Goal: Information Seeking & Learning: Learn about a topic

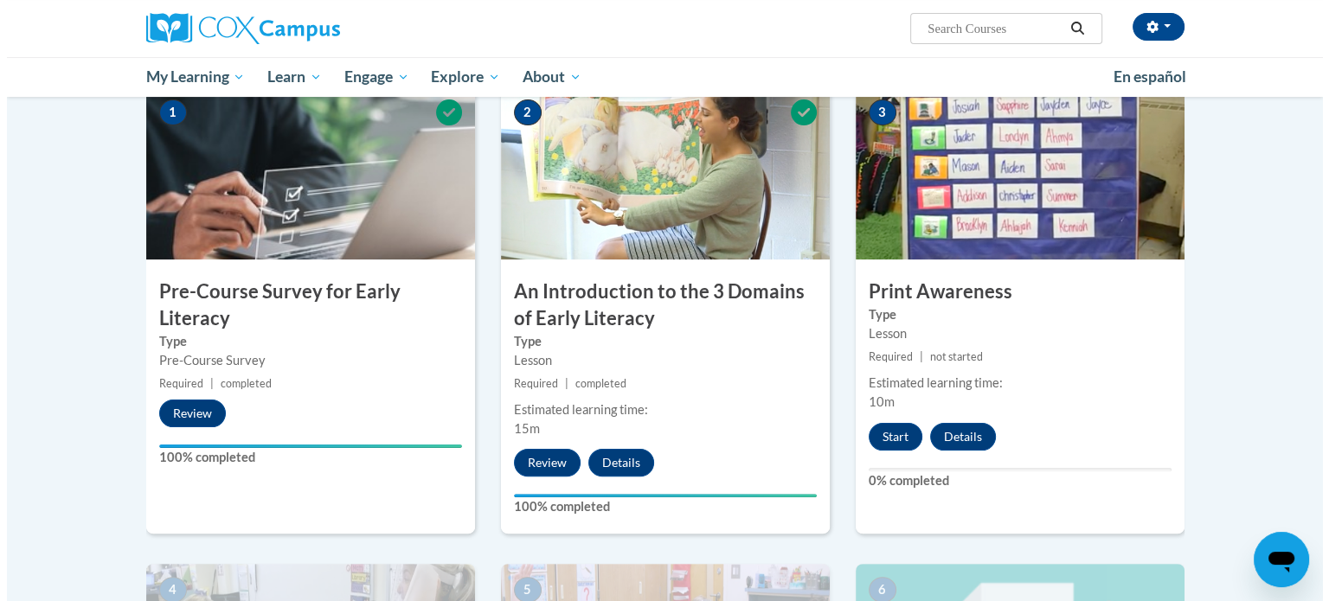
scroll to position [367, 0]
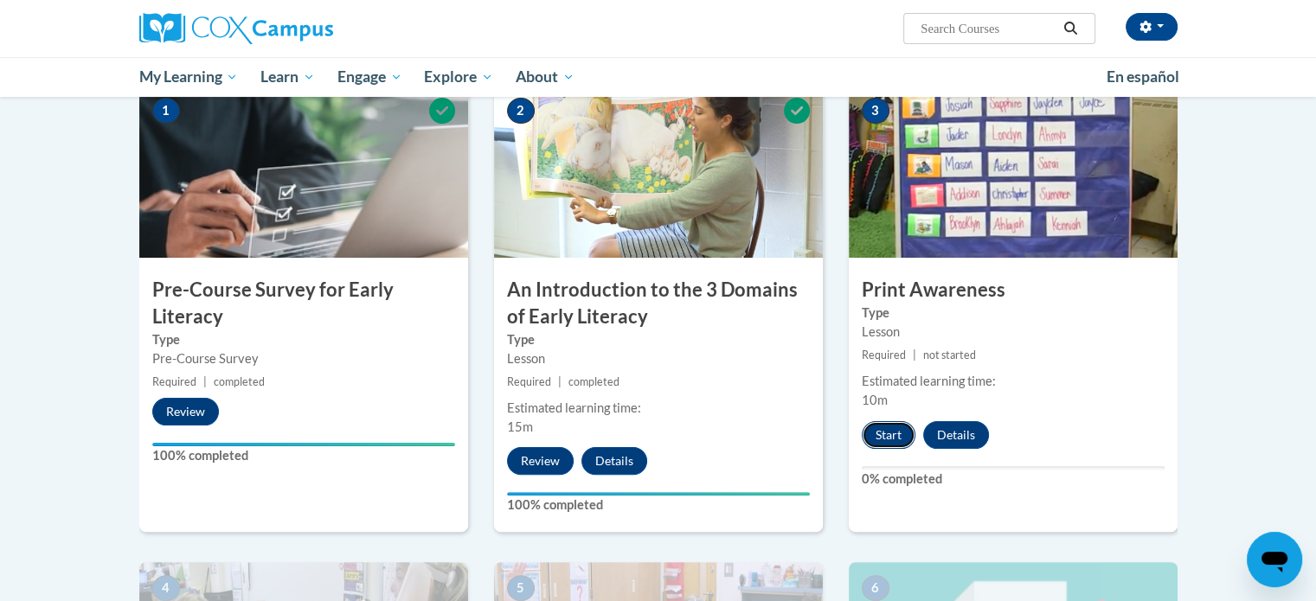
click at [895, 427] on button "Start" at bounding box center [889, 435] width 54 height 28
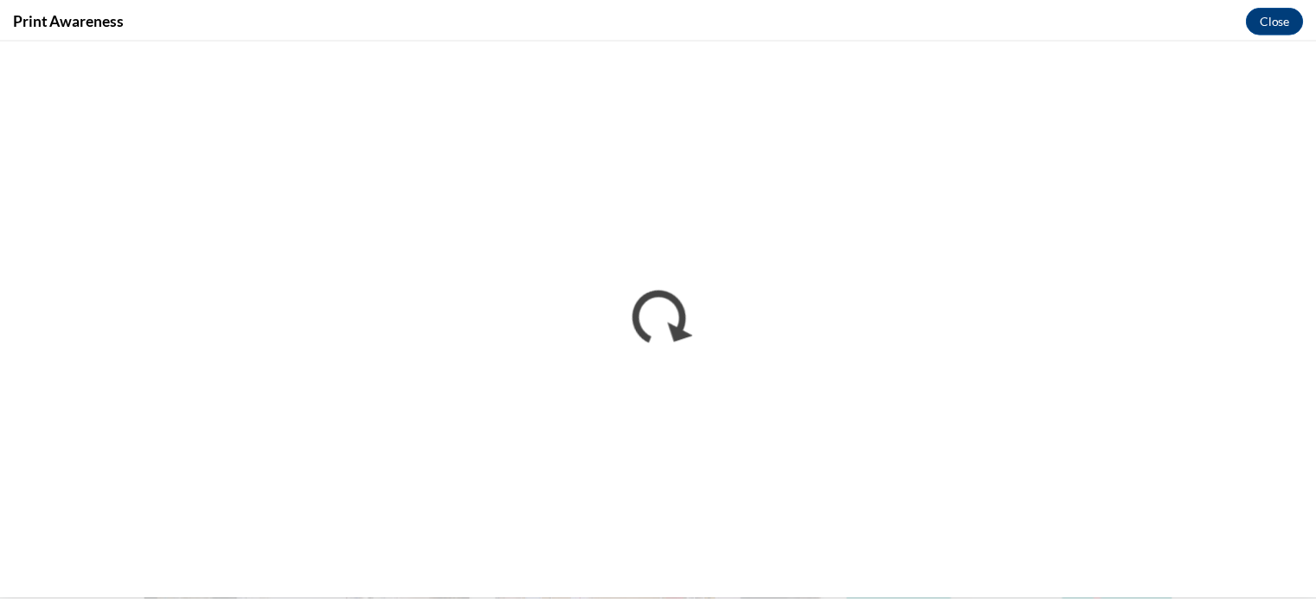
scroll to position [0, 0]
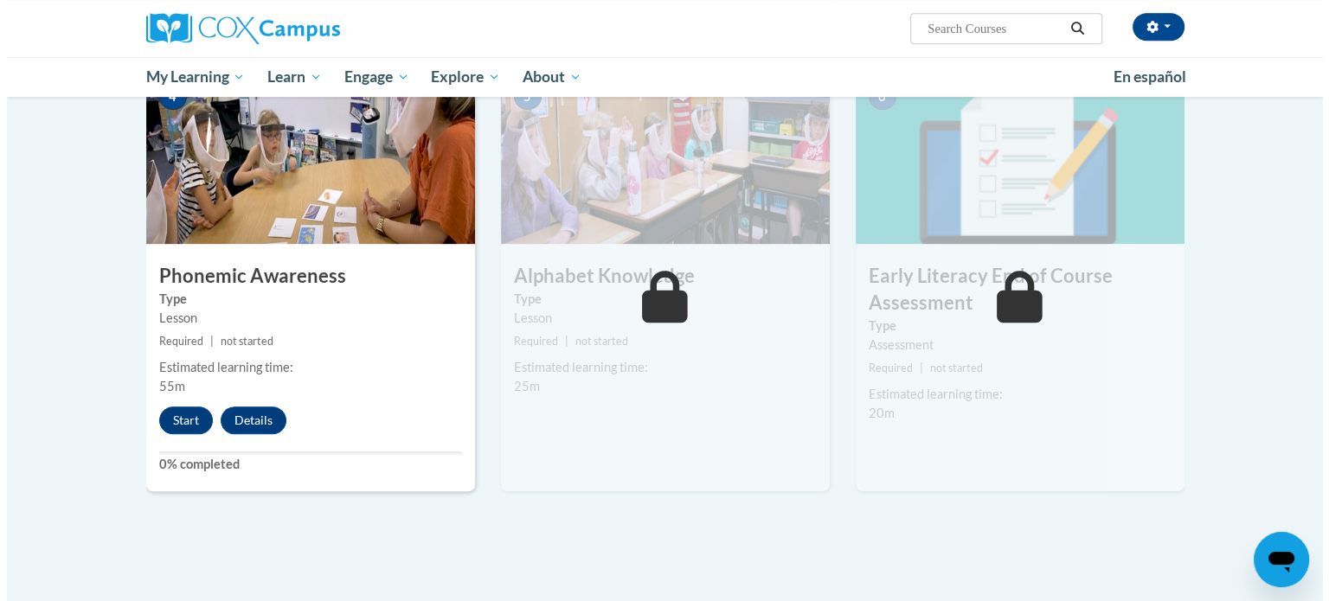
scroll to position [861, 0]
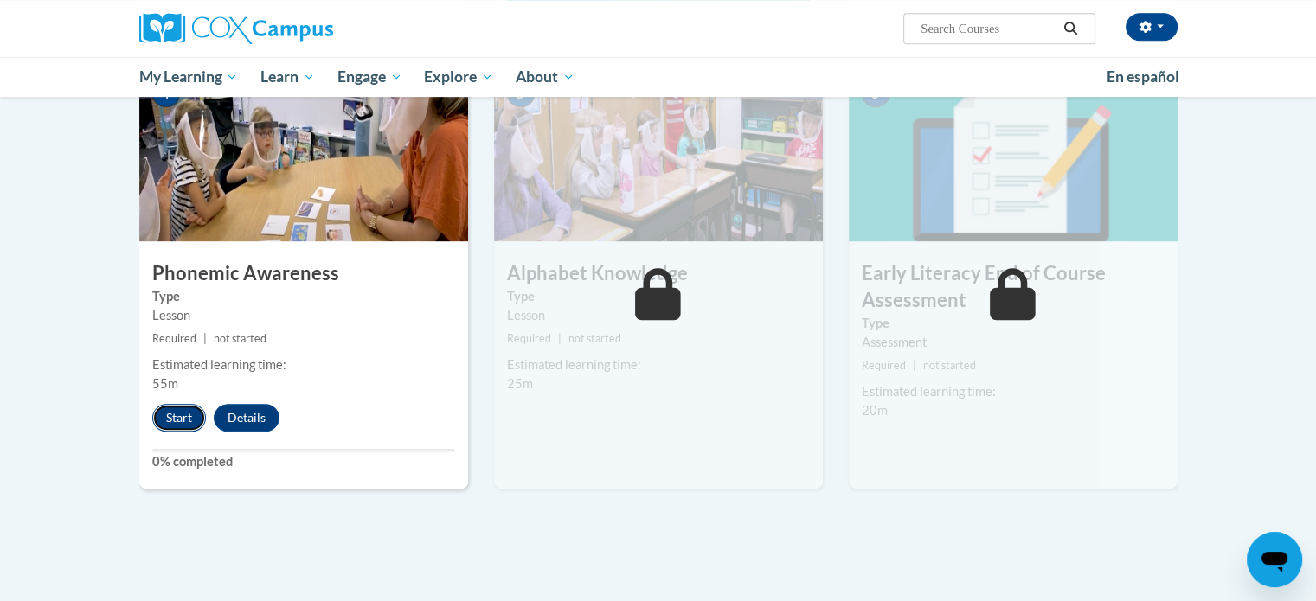
click at [176, 411] on button "Start" at bounding box center [179, 418] width 54 height 28
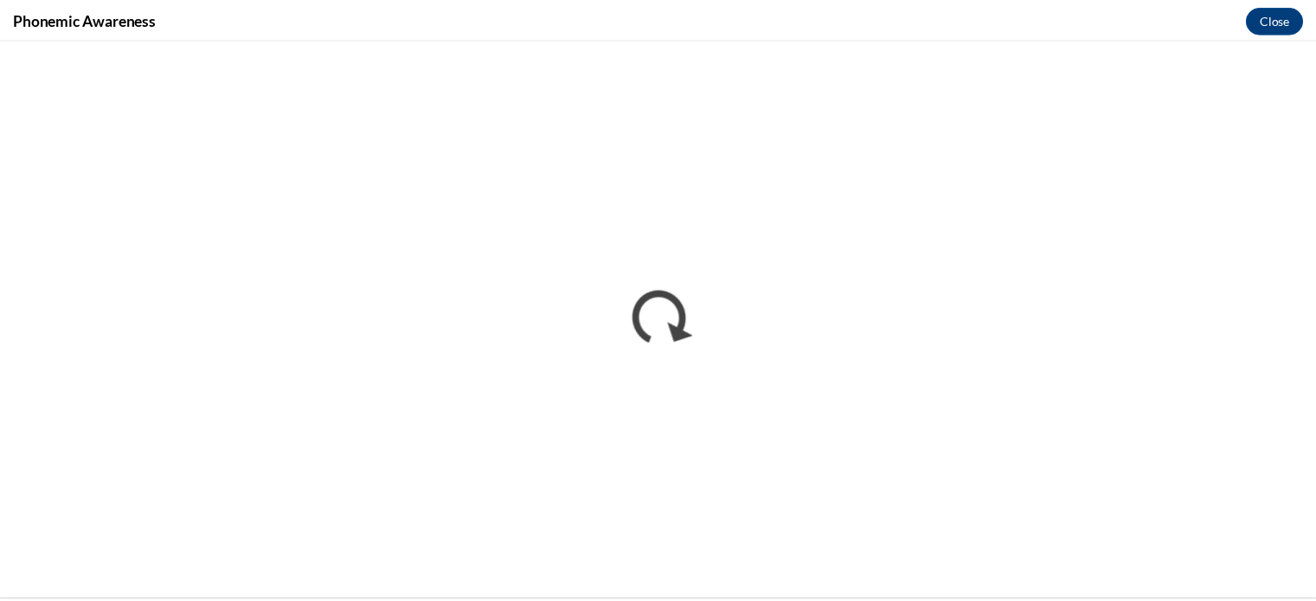
scroll to position [0, 0]
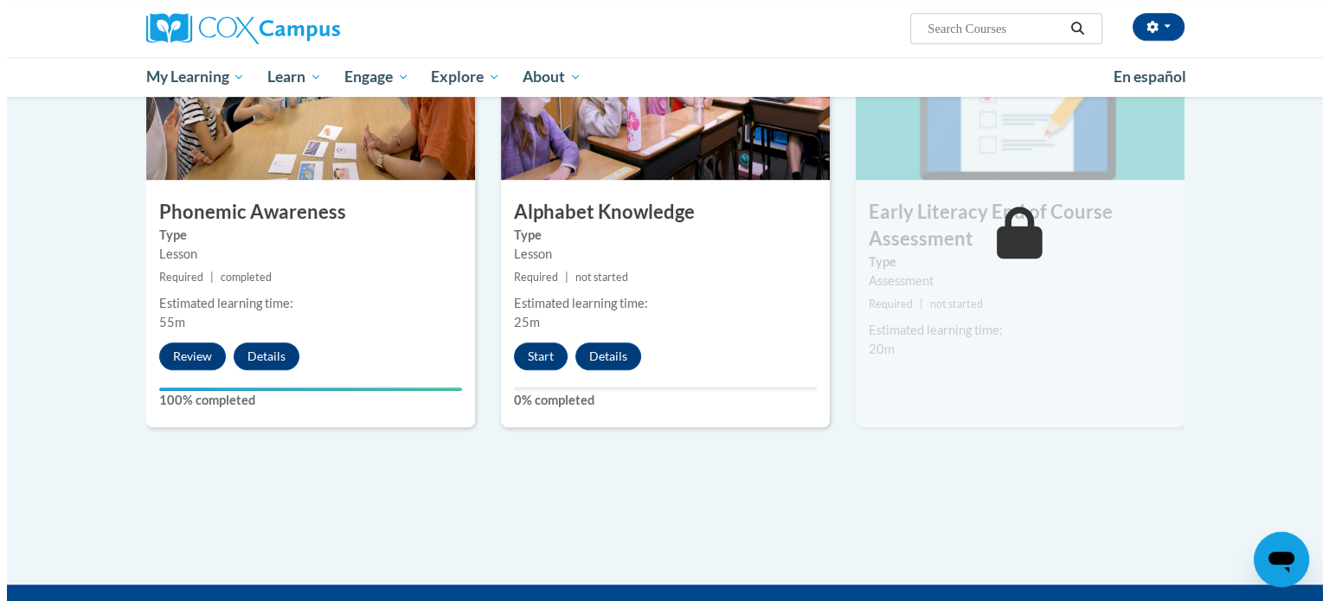
scroll to position [917, 0]
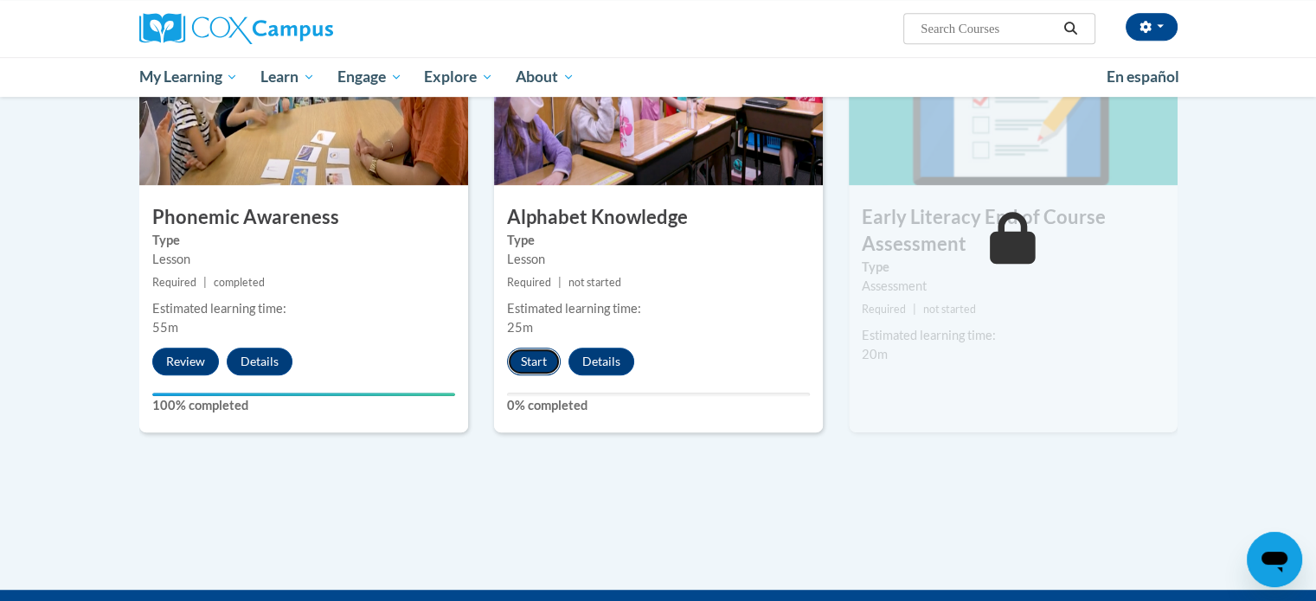
click at [519, 363] on button "Start" at bounding box center [534, 362] width 54 height 28
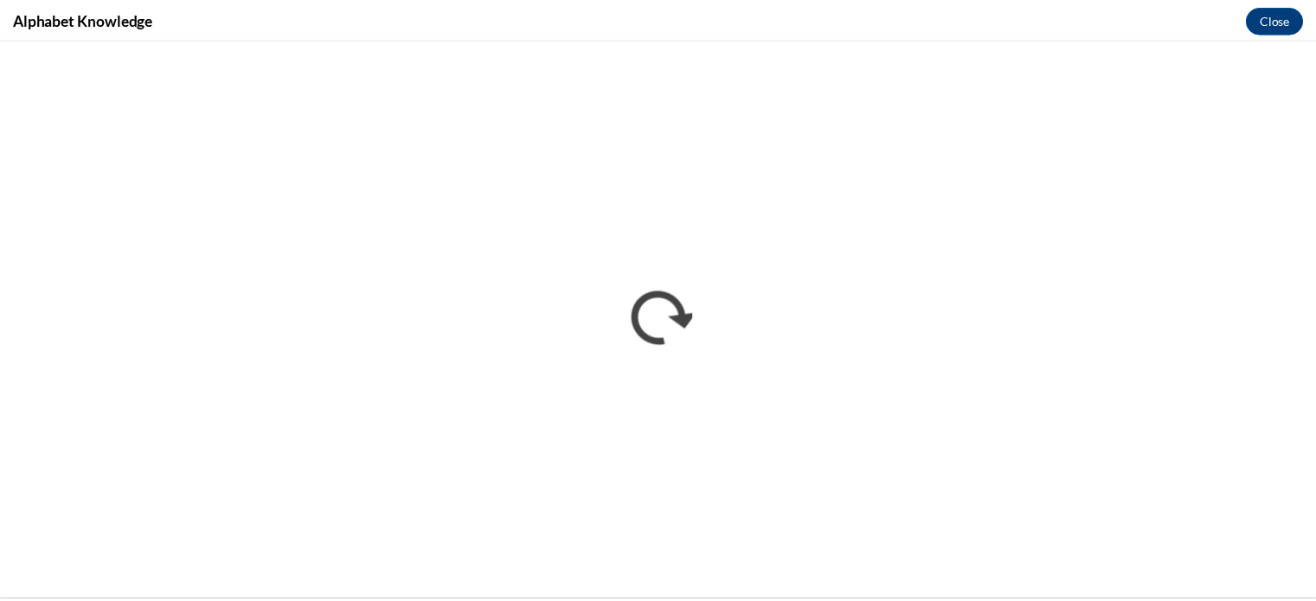
scroll to position [0, 0]
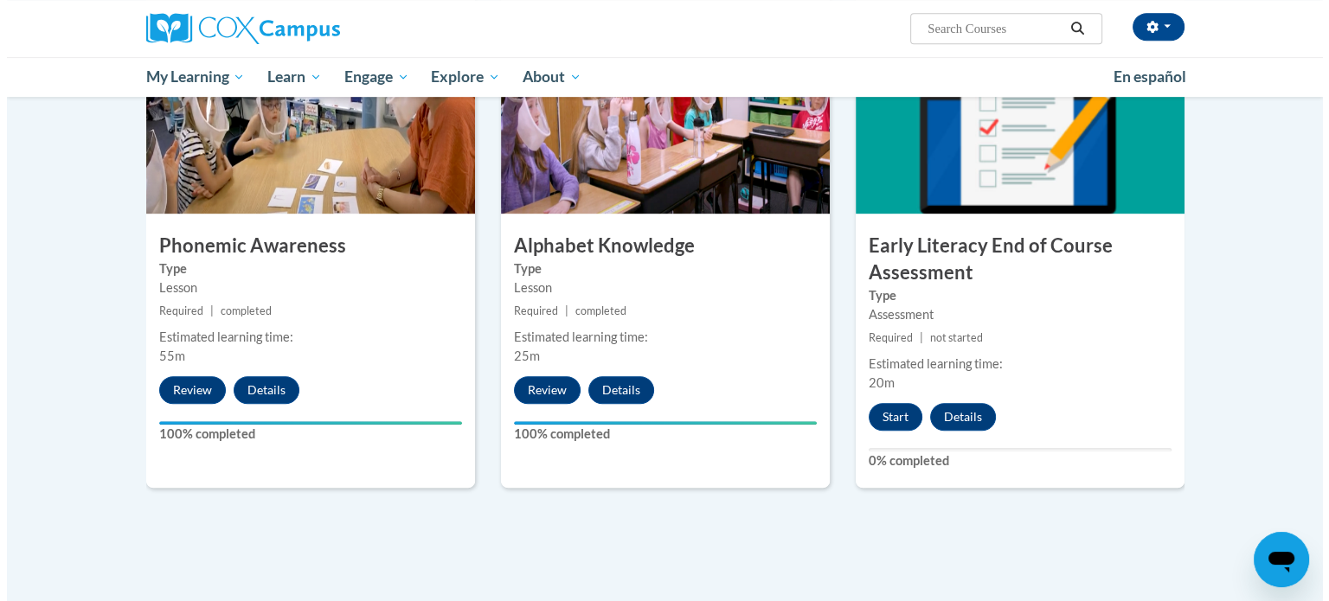
scroll to position [890, 0]
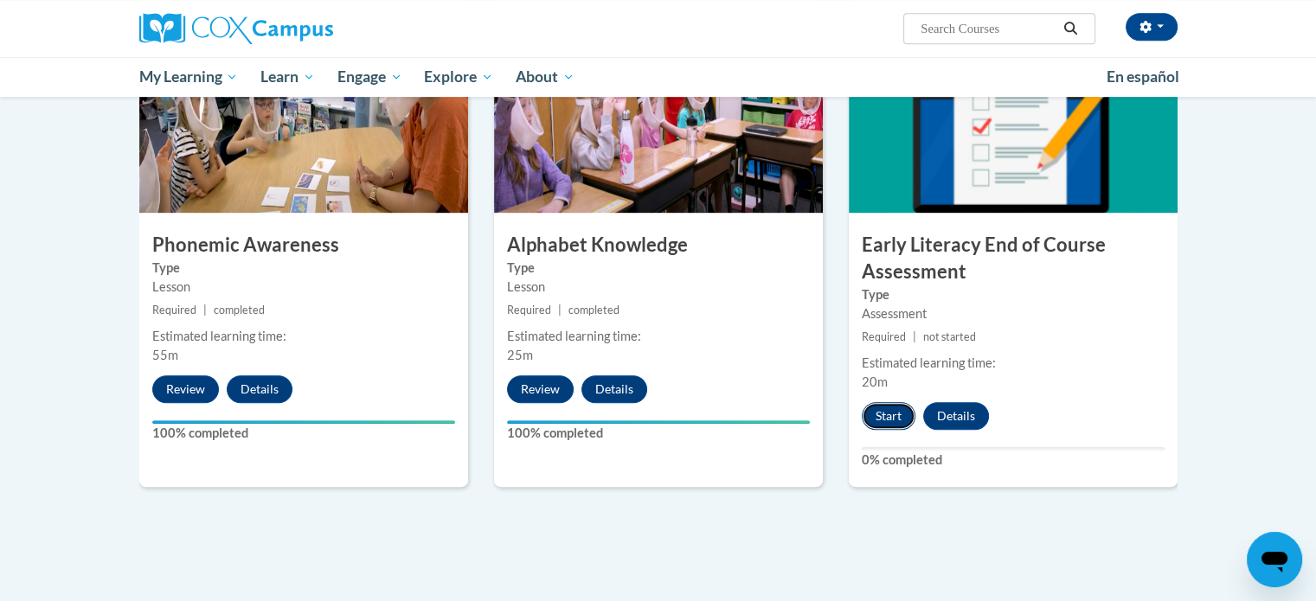
click at [889, 407] on button "Start" at bounding box center [889, 416] width 54 height 28
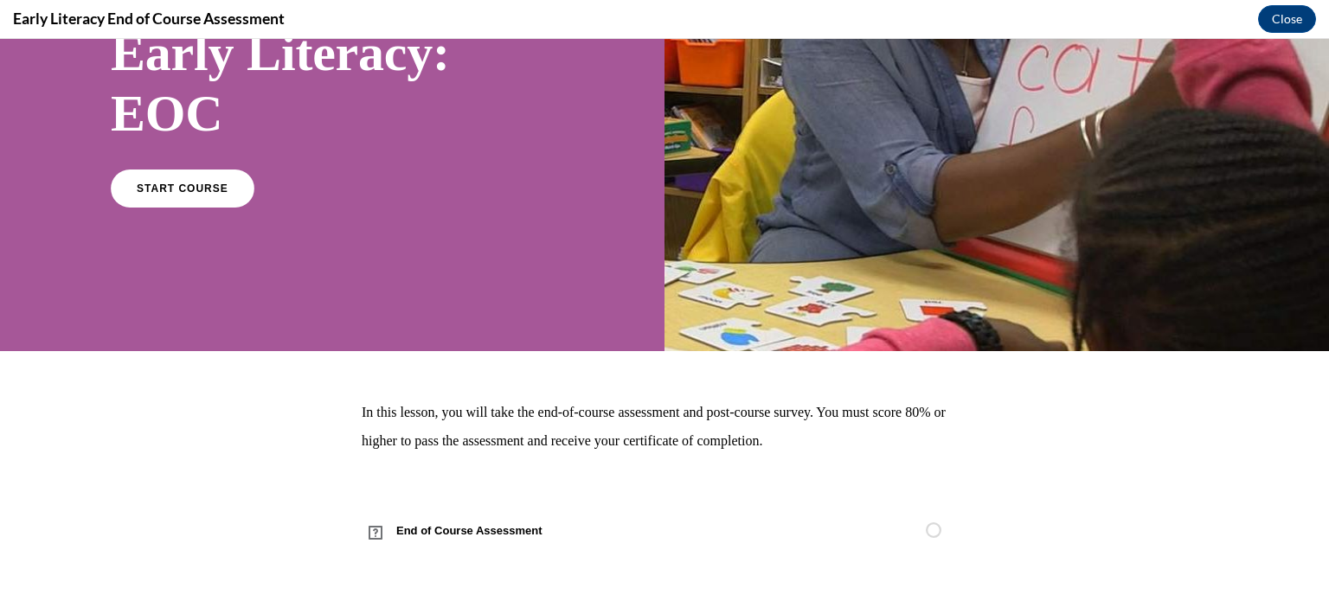
scroll to position [163, 0]
click at [194, 206] on link "START COURSE" at bounding box center [182, 189] width 151 height 40
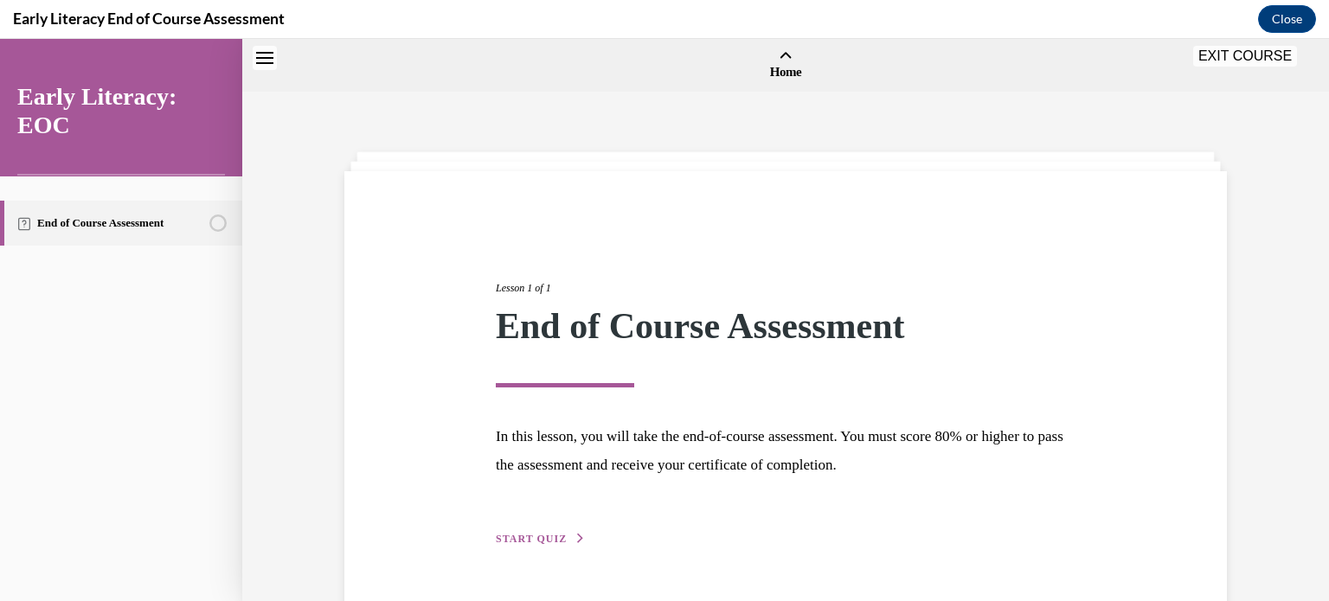
scroll to position [54, 0]
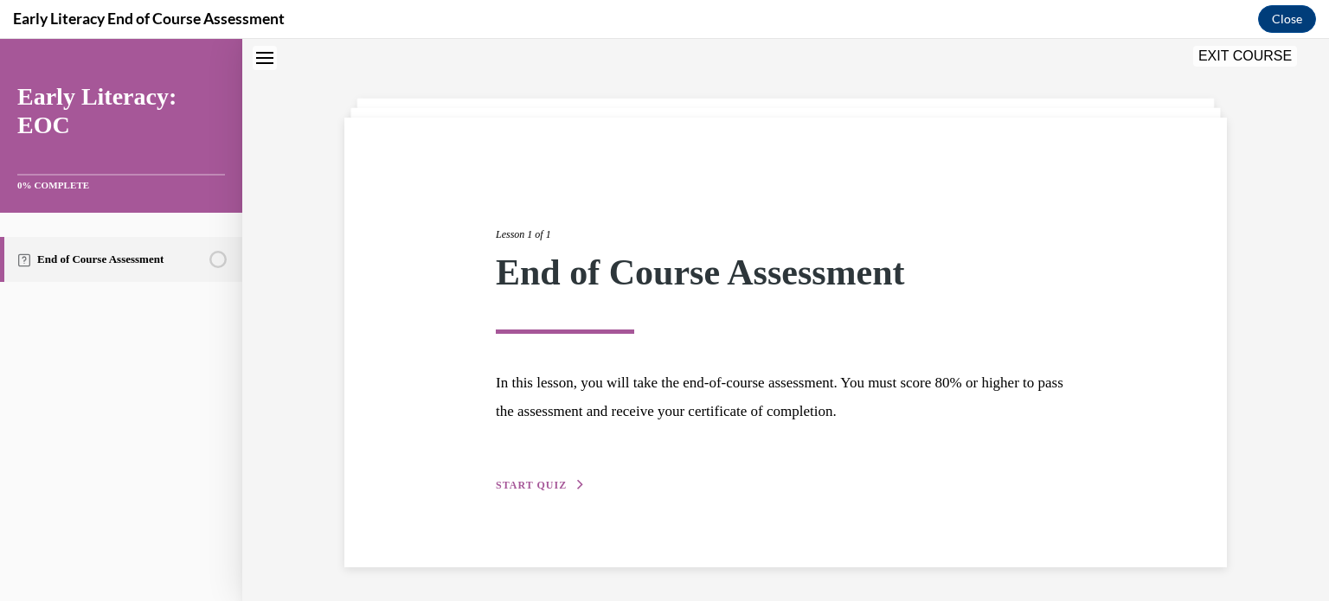
click at [517, 492] on button "START QUIZ" at bounding box center [541, 486] width 90 height 16
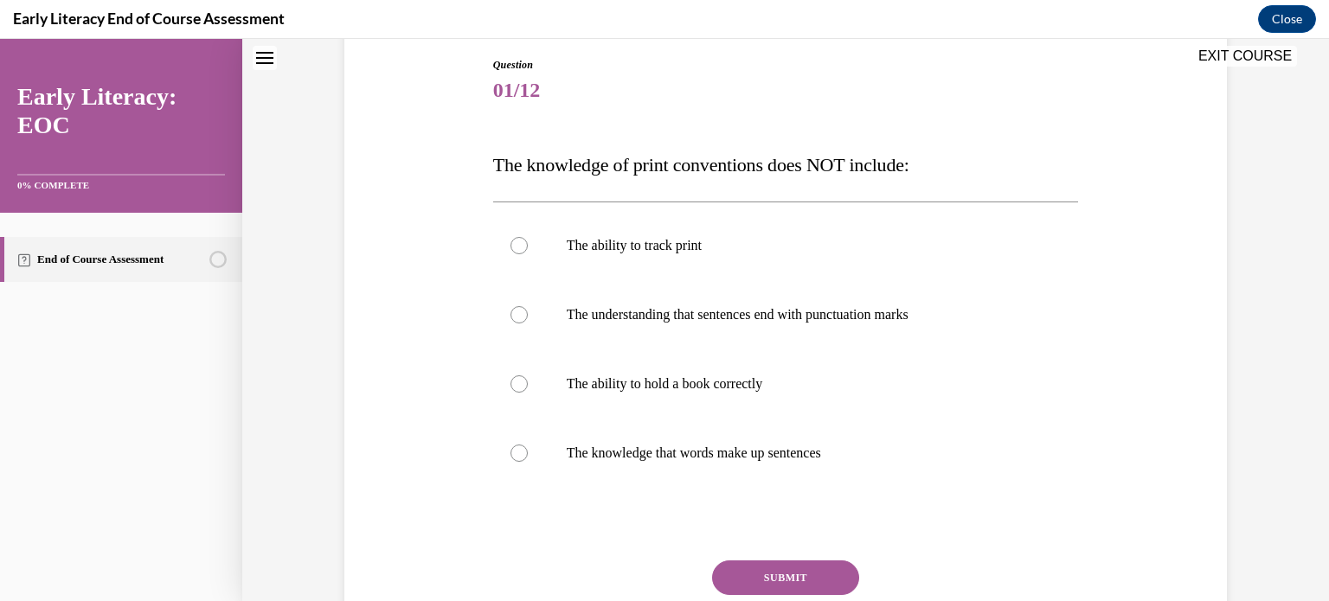
scroll to position [184, 0]
click at [511, 382] on div at bounding box center [519, 383] width 17 height 17
click at [766, 574] on button "SUBMIT" at bounding box center [785, 577] width 147 height 35
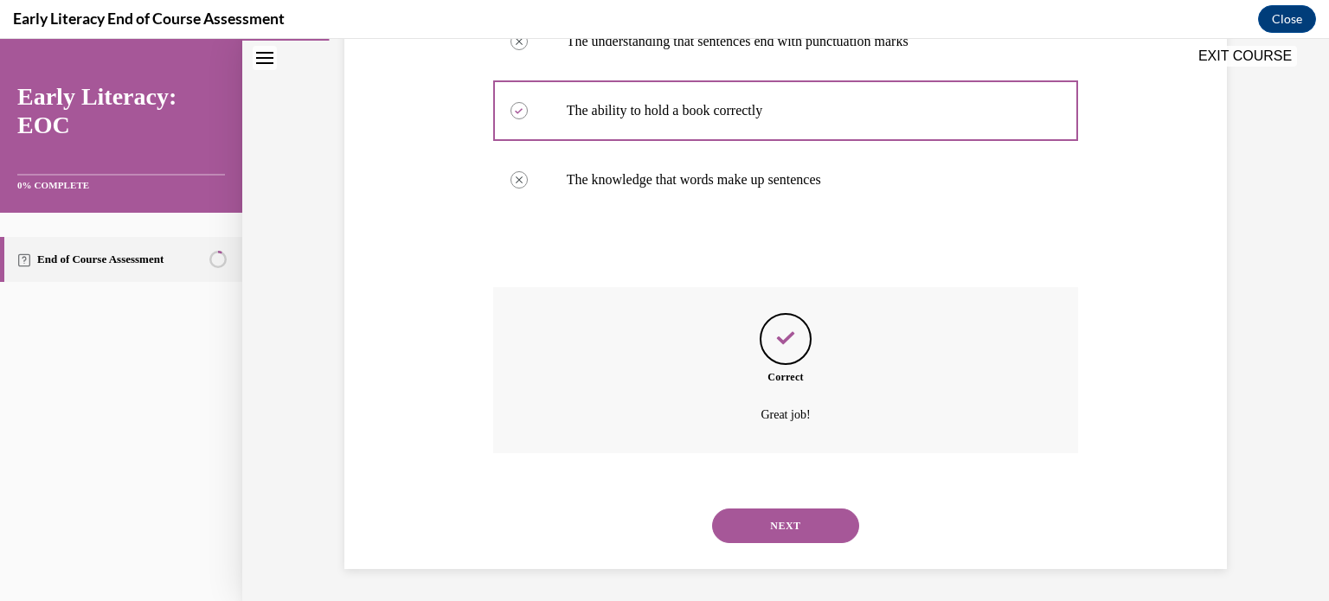
scroll to position [459, 0]
click at [765, 531] on button "NEXT" at bounding box center [785, 524] width 147 height 35
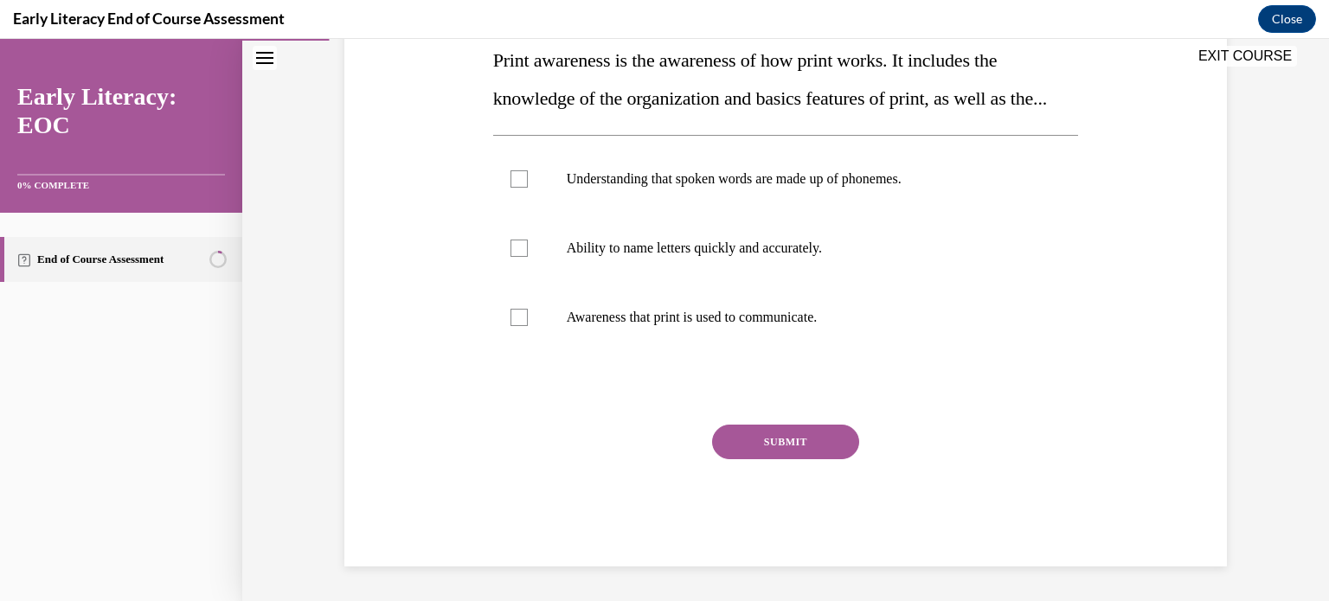
scroll to position [325, 0]
click at [522, 326] on div at bounding box center [786, 317] width 586 height 69
click at [803, 452] on button "SUBMIT" at bounding box center [785, 442] width 147 height 35
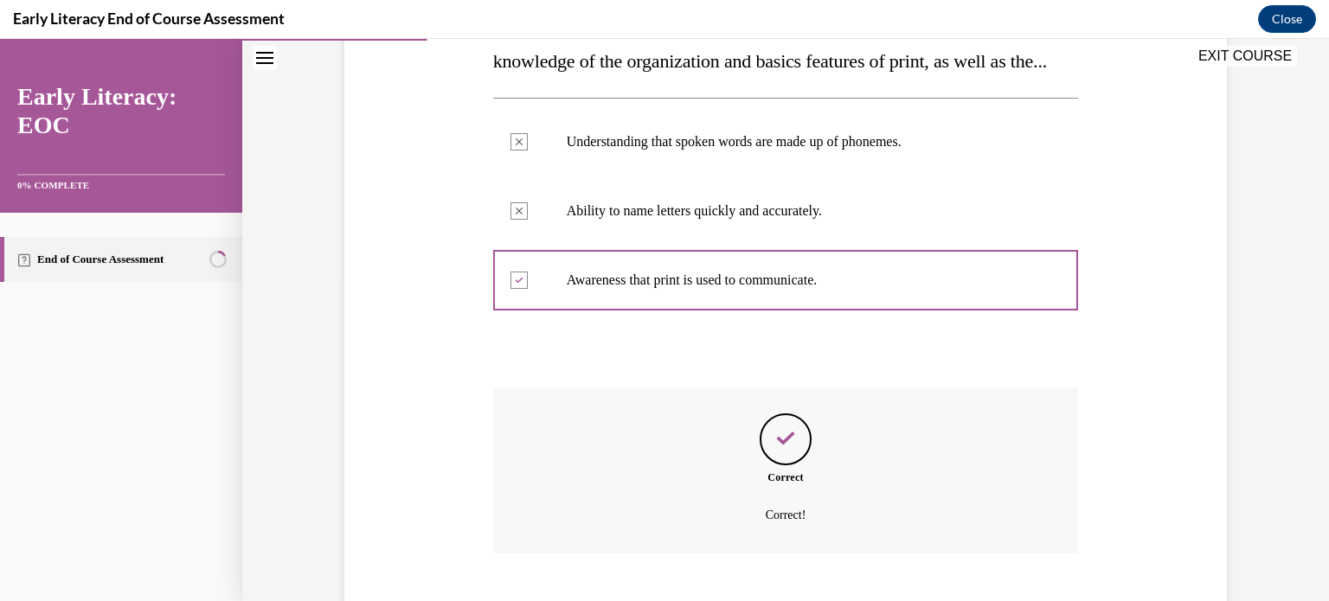
scroll to position [466, 0]
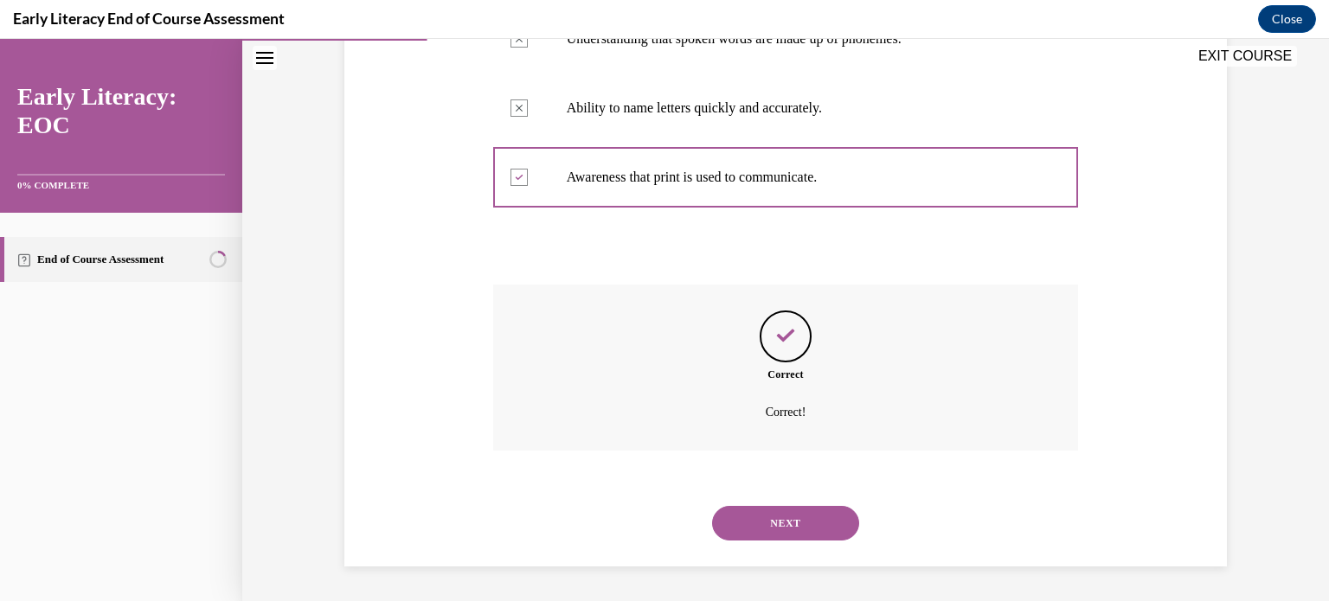
click at [783, 508] on button "NEXT" at bounding box center [785, 523] width 147 height 35
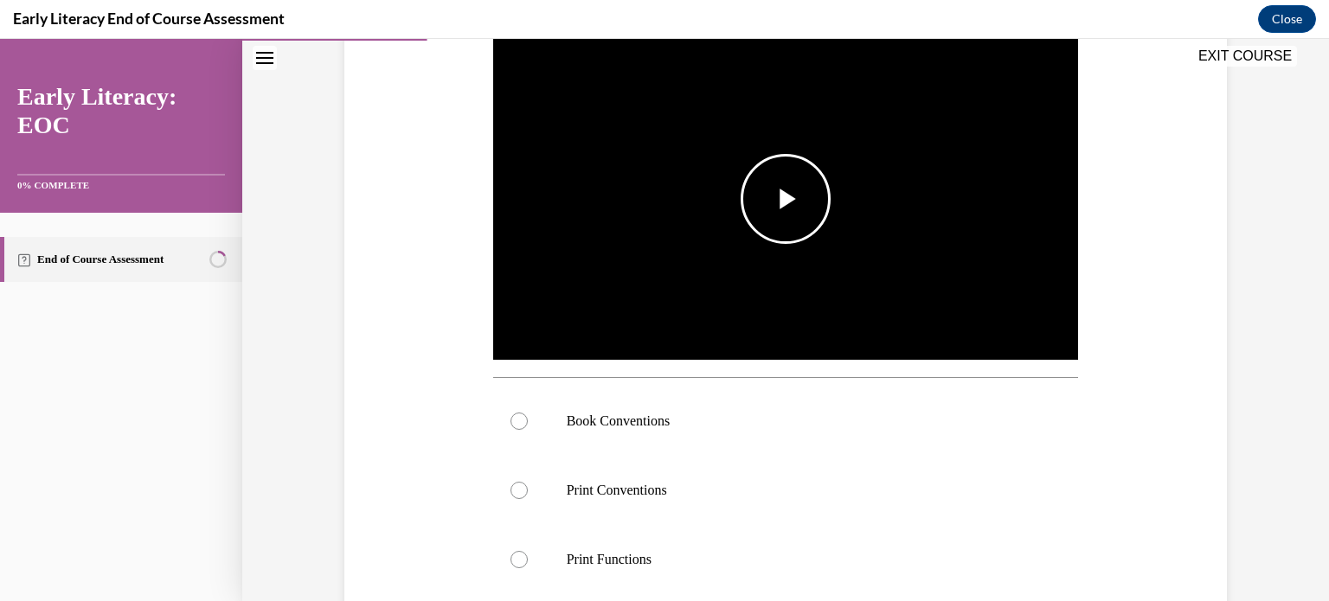
click at [786, 199] on span "Video player" at bounding box center [786, 199] width 0 height 0
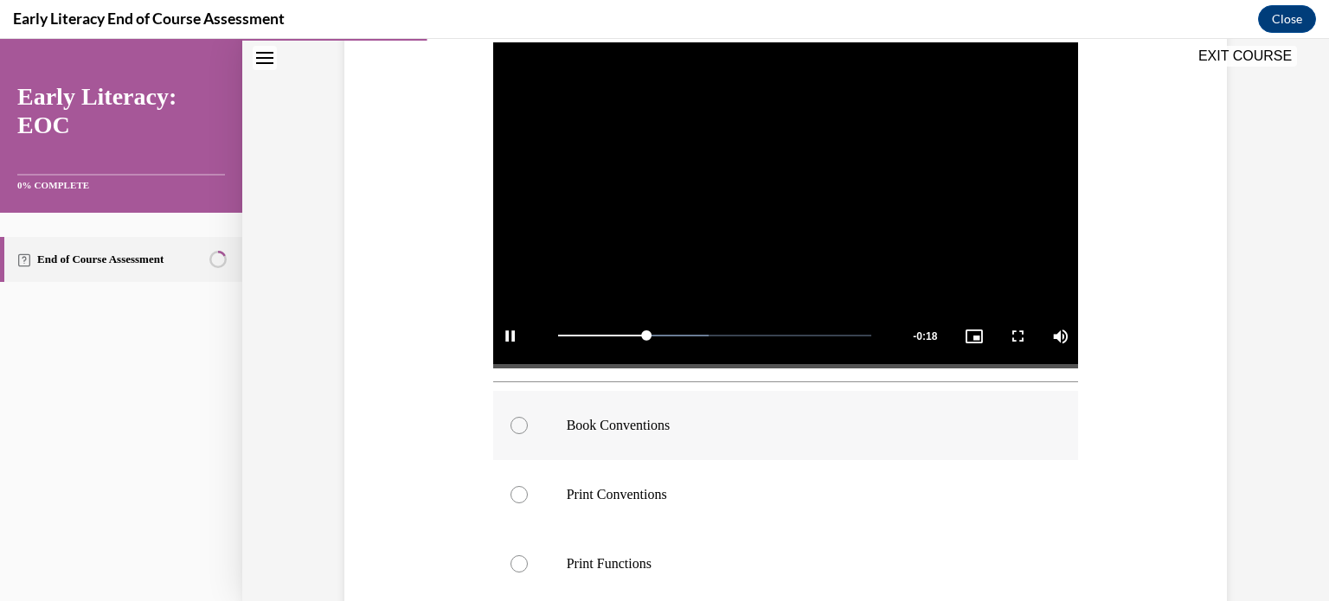
click at [514, 427] on div at bounding box center [519, 425] width 17 height 17
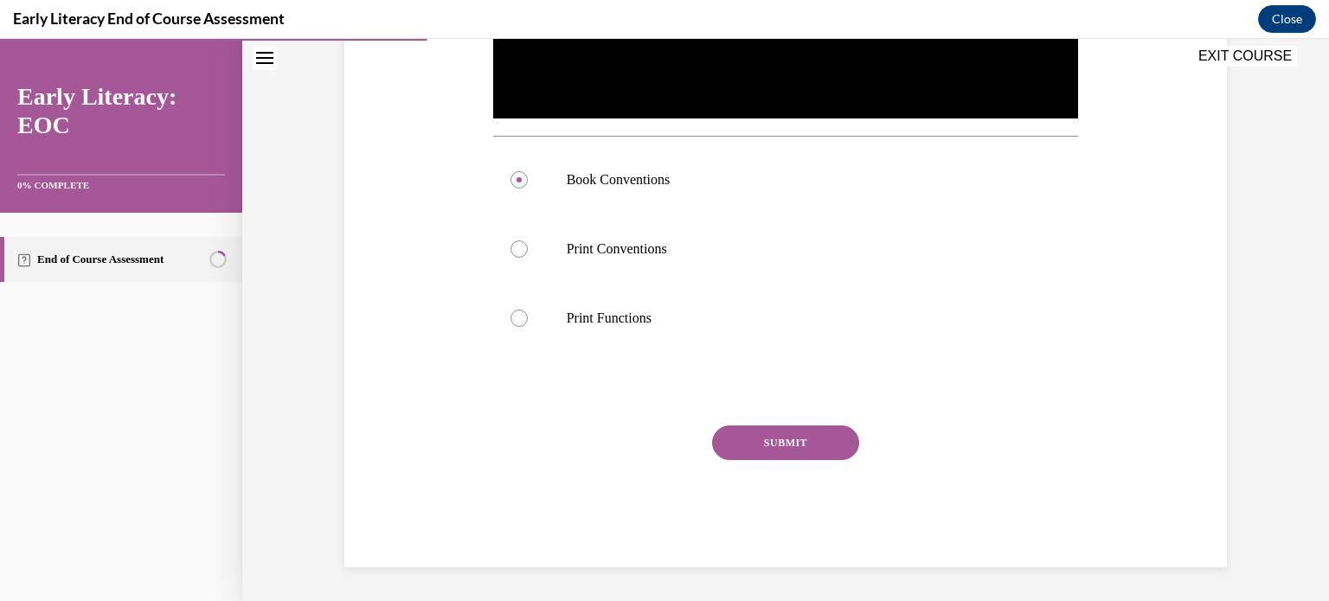
click at [762, 429] on button "SUBMIT" at bounding box center [785, 443] width 147 height 35
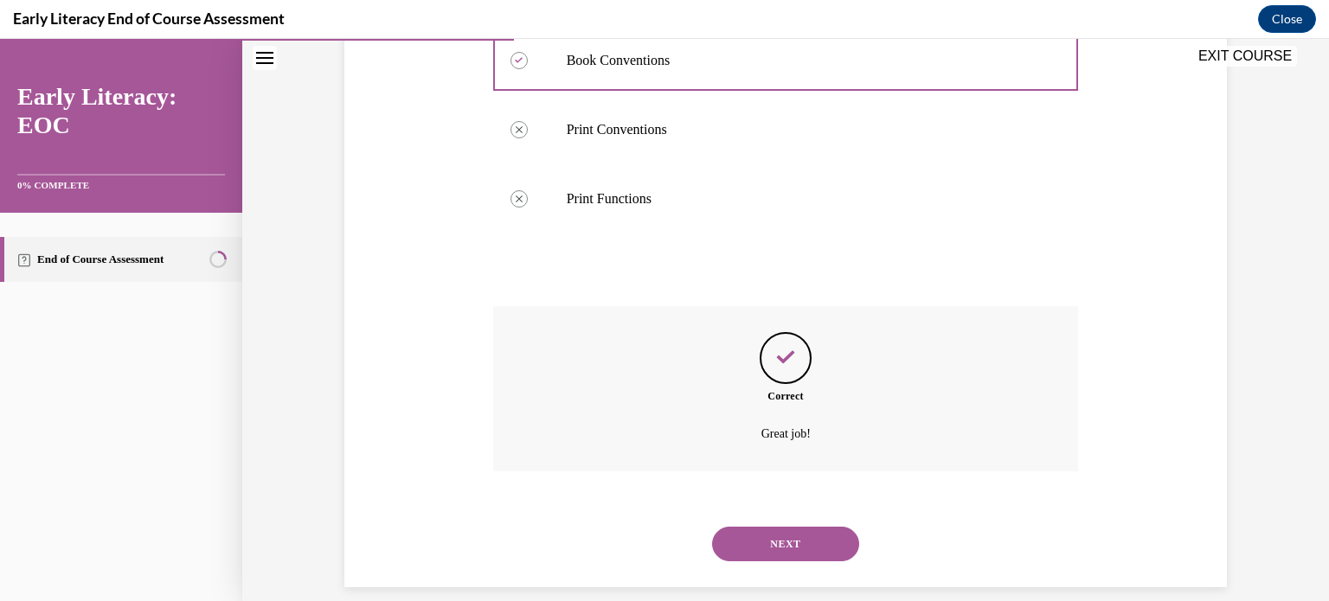
scroll to position [731, 0]
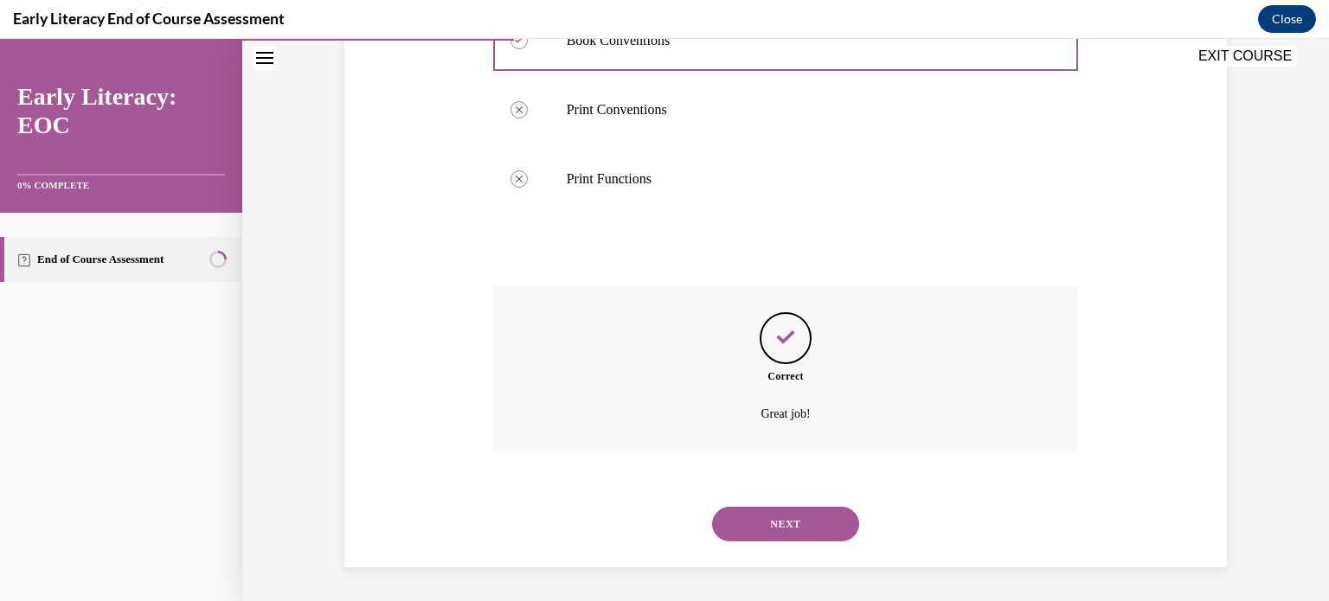
click at [779, 524] on button "NEXT" at bounding box center [785, 524] width 147 height 35
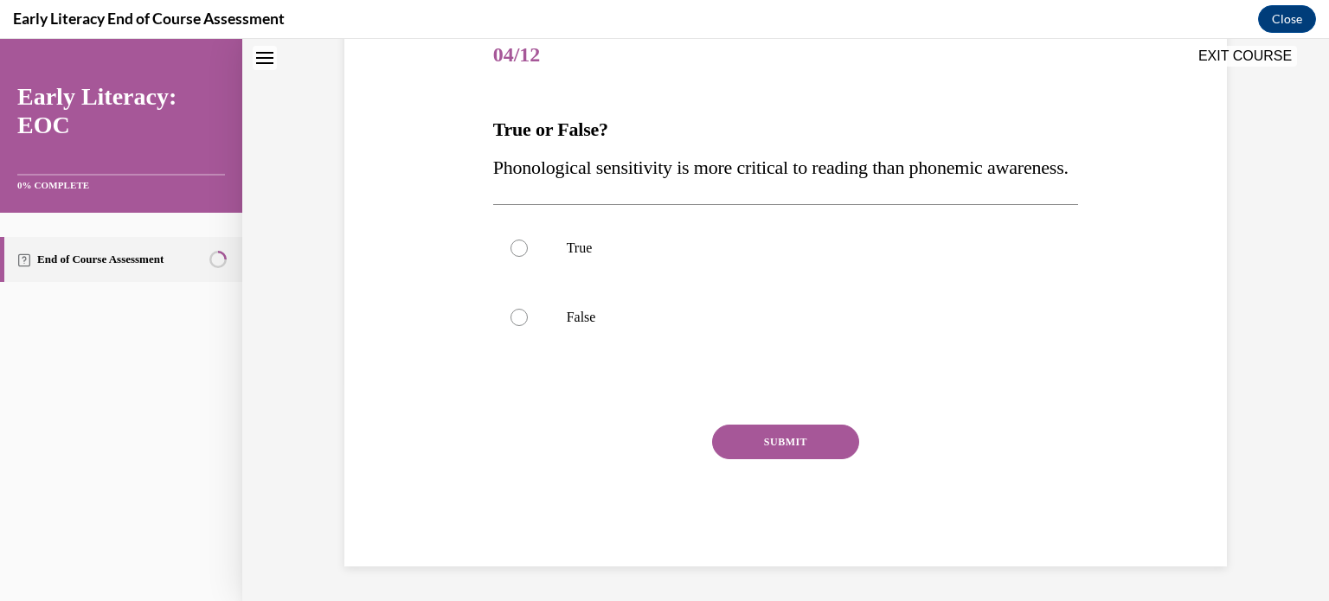
scroll to position [0, 0]
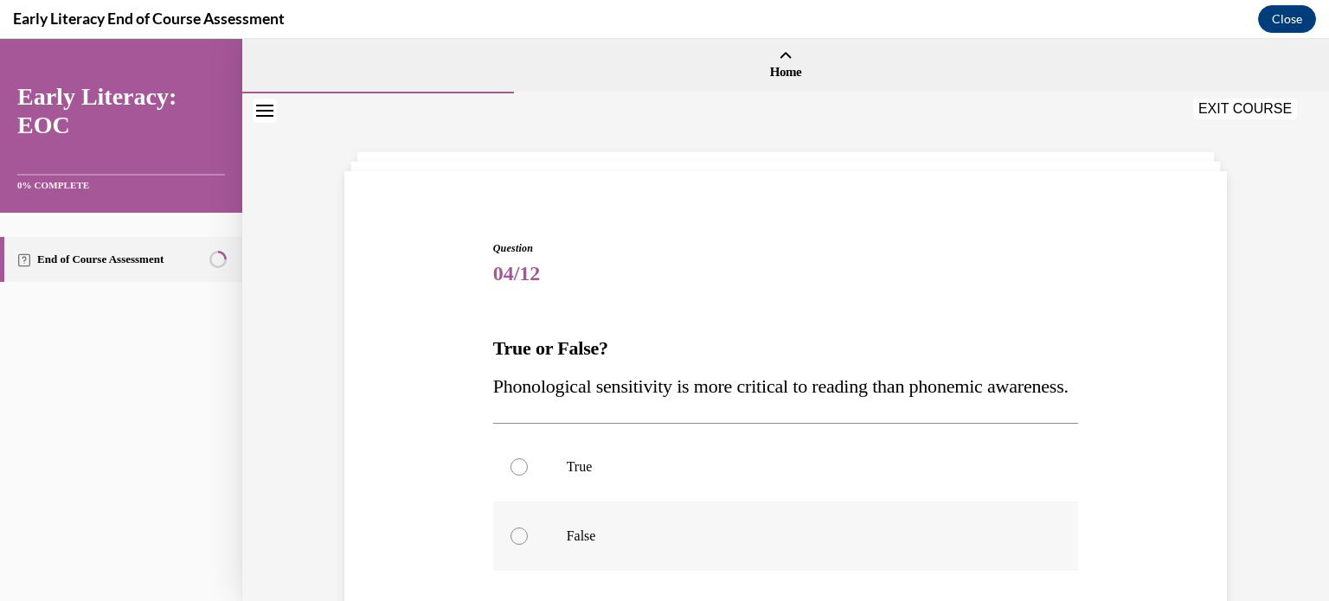
click at [511, 545] on div at bounding box center [519, 536] width 17 height 17
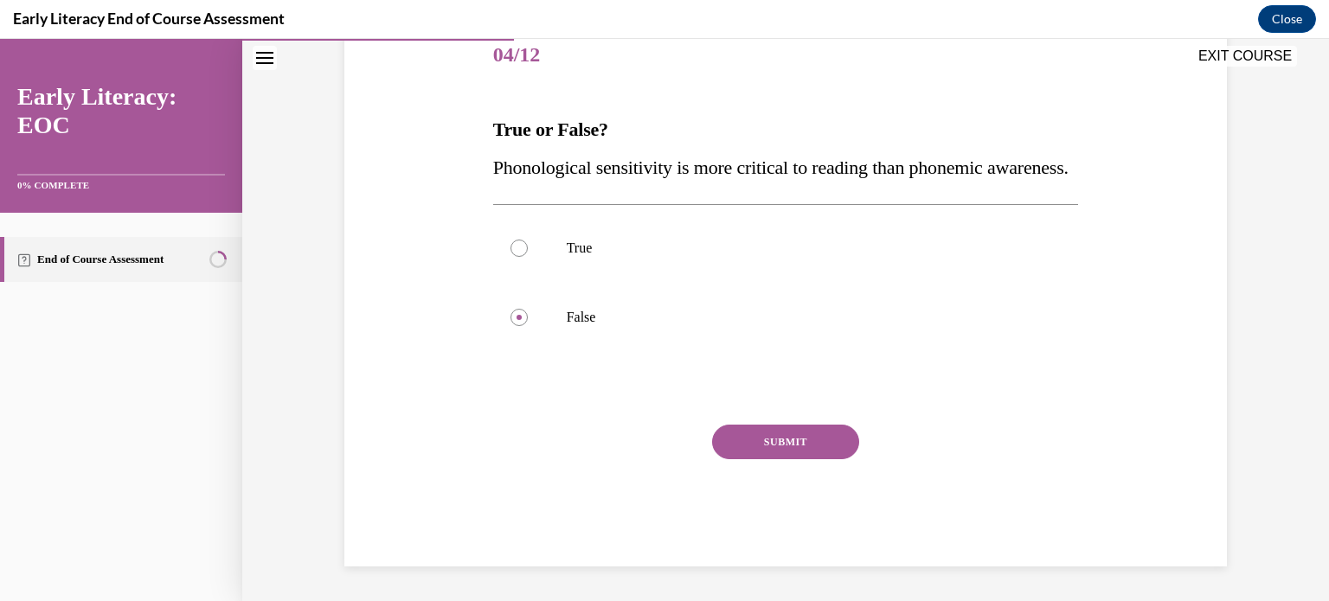
click at [786, 460] on button "SUBMIT" at bounding box center [785, 442] width 147 height 35
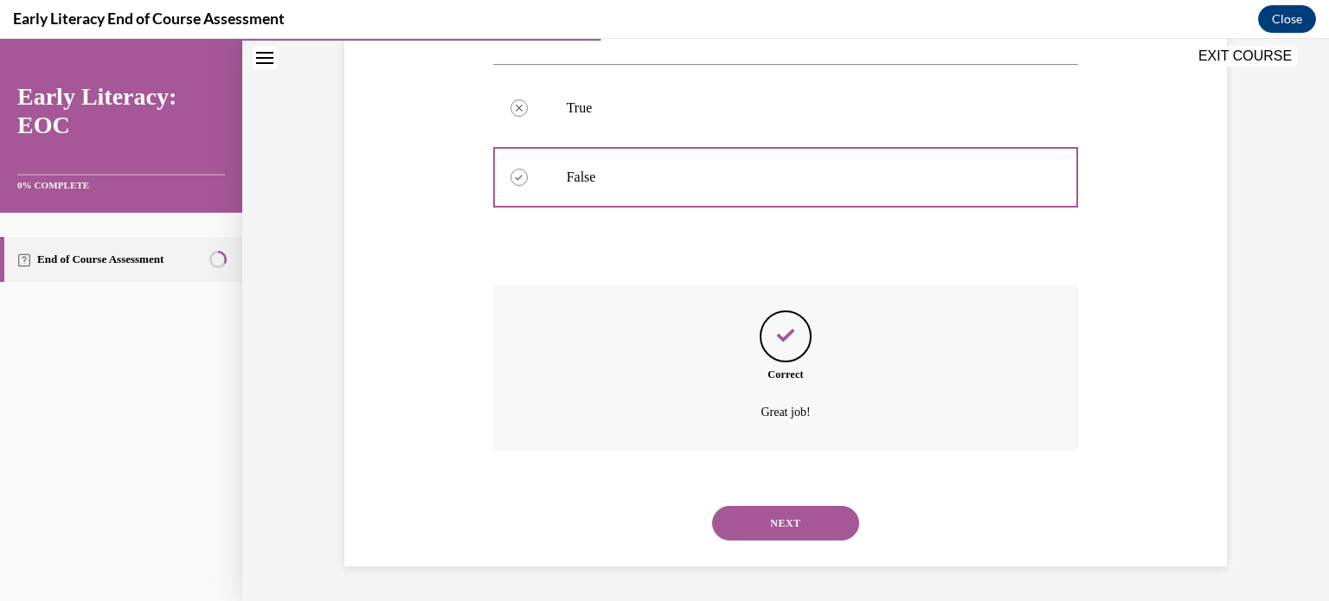
scroll to position [396, 0]
click at [783, 513] on button "NEXT" at bounding box center [785, 523] width 147 height 35
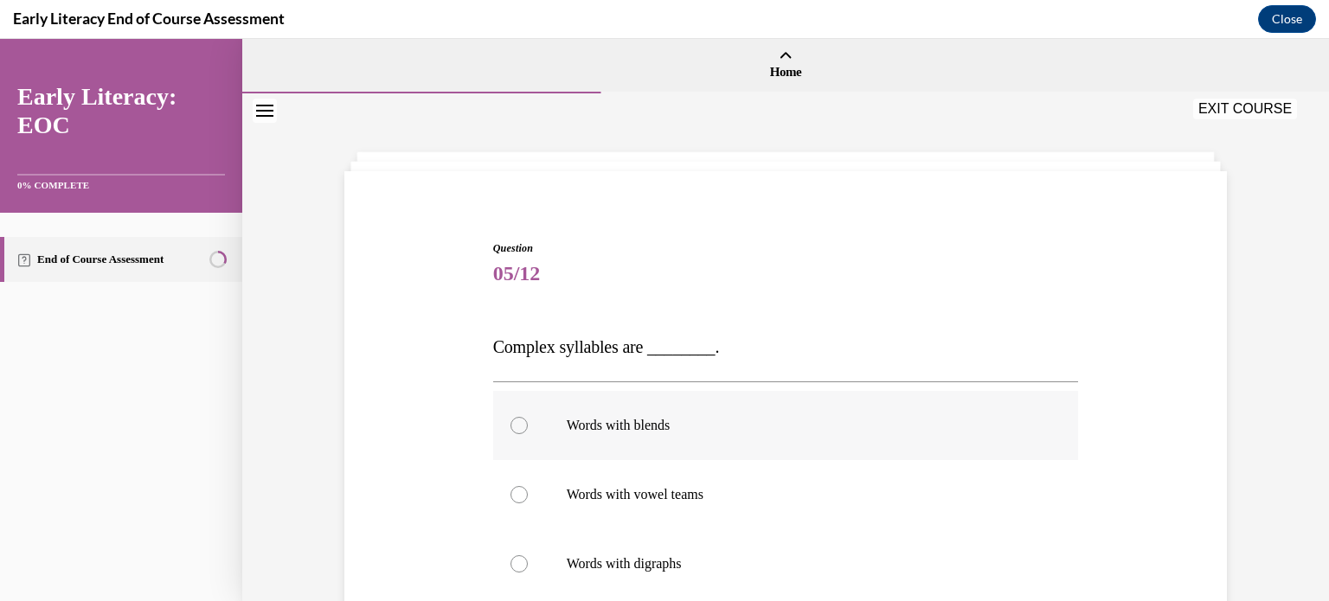
click at [511, 425] on div at bounding box center [519, 425] width 17 height 17
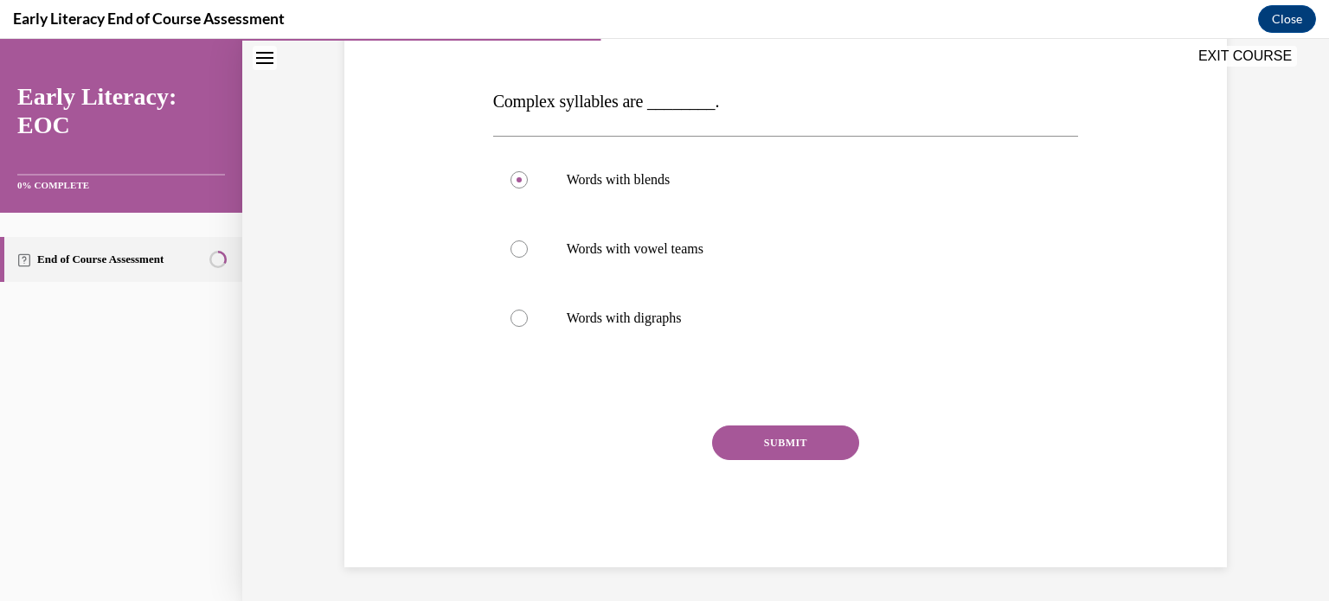
click at [778, 442] on button "SUBMIT" at bounding box center [785, 443] width 147 height 35
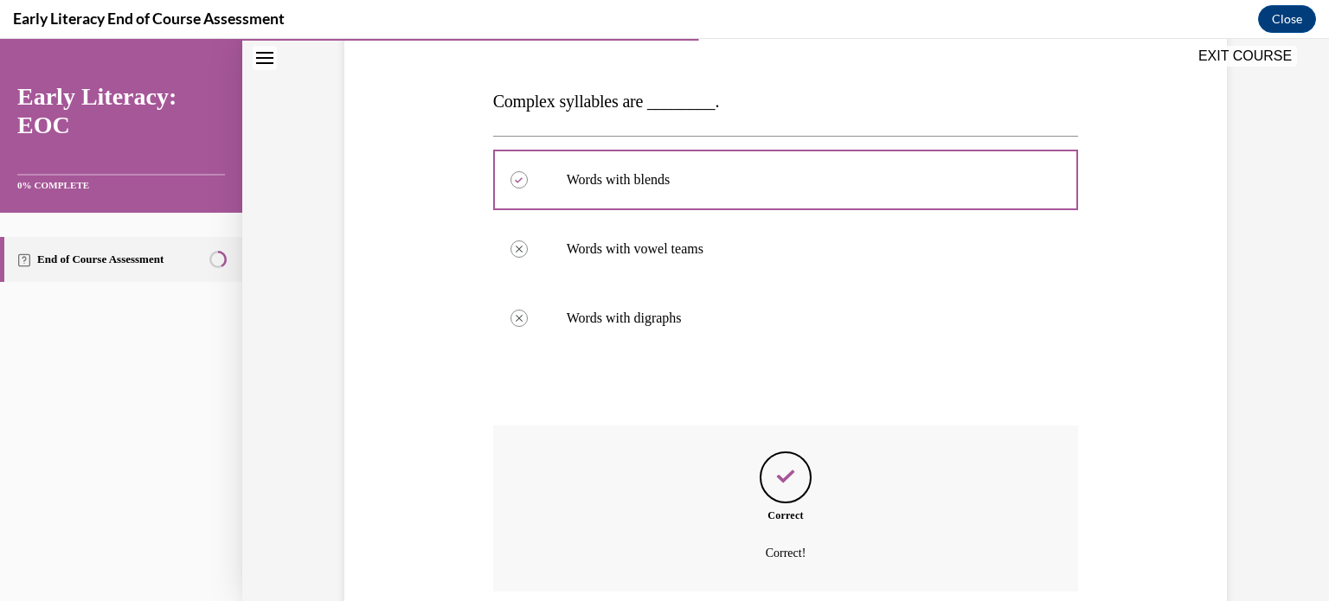
scroll to position [386, 0]
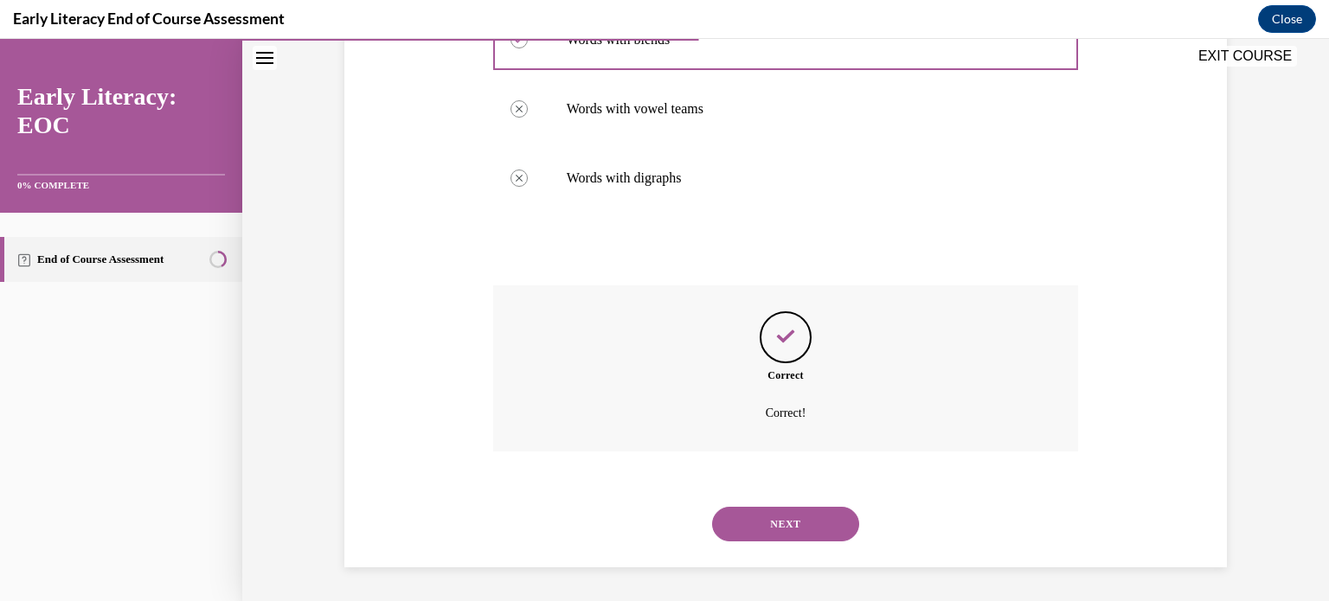
click at [783, 522] on button "NEXT" at bounding box center [785, 524] width 147 height 35
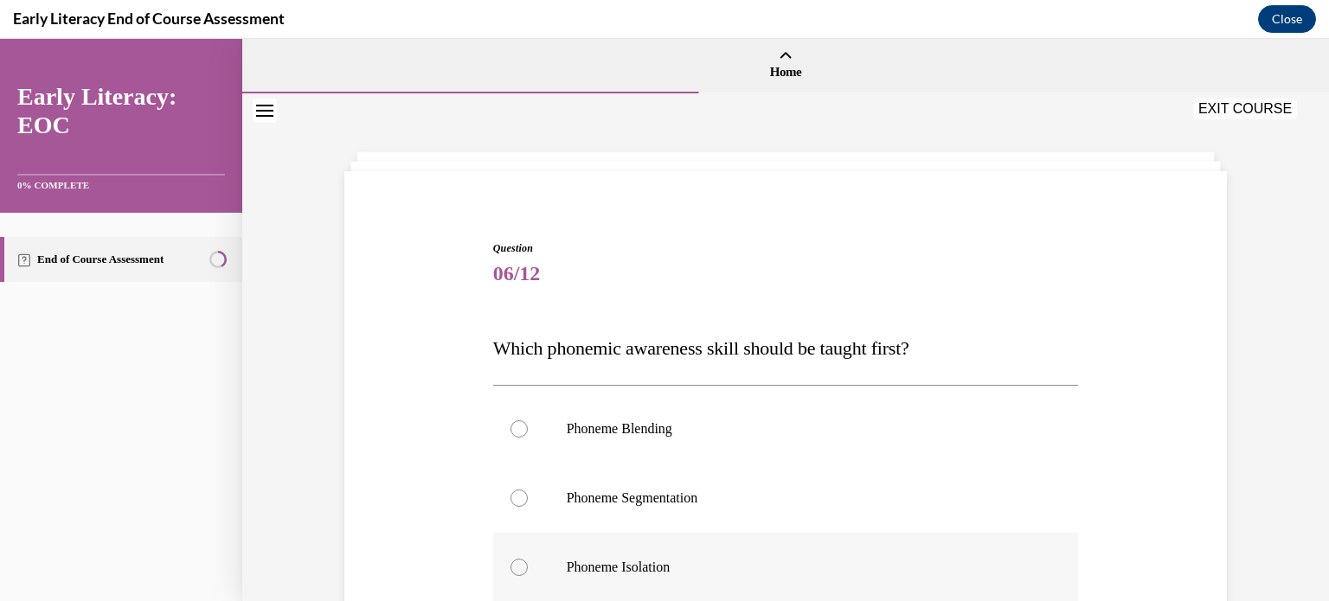
click at [519, 572] on div at bounding box center [519, 567] width 17 height 17
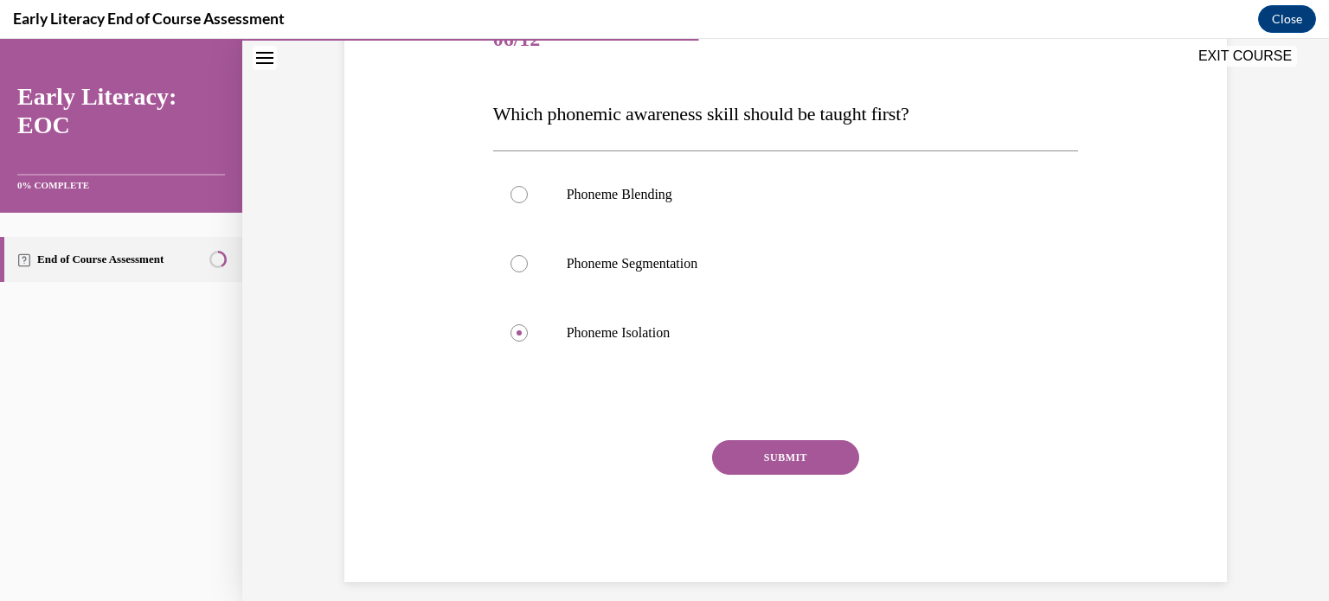
click at [758, 464] on button "SUBMIT" at bounding box center [785, 457] width 147 height 35
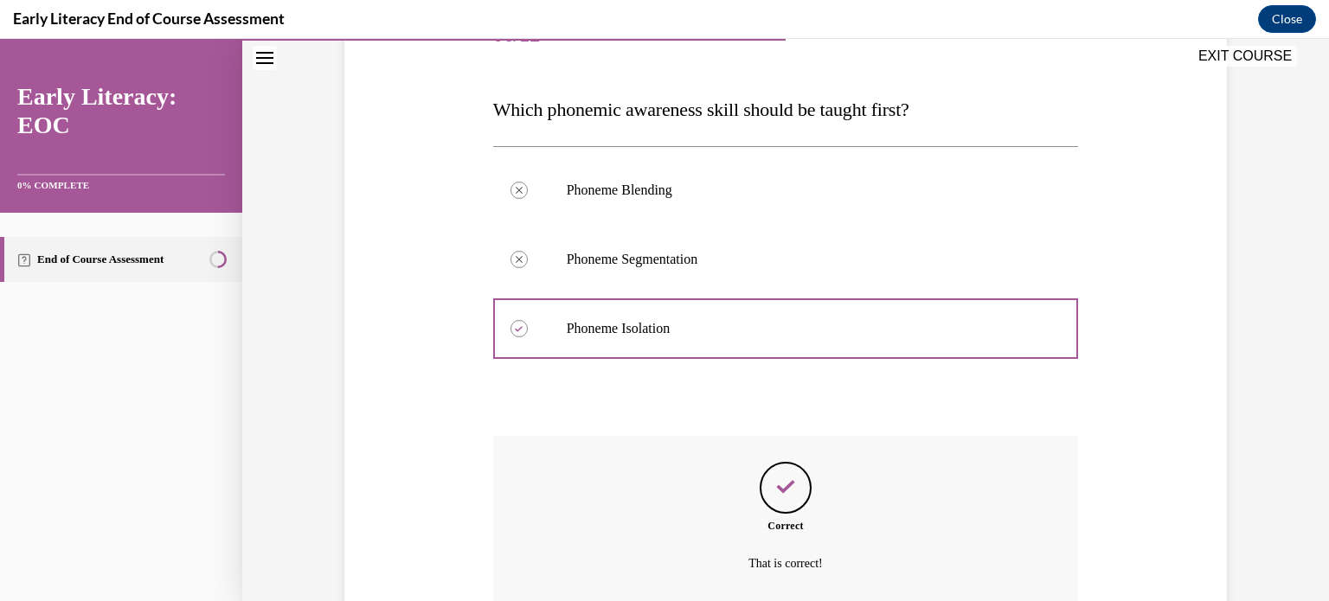
scroll to position [389, 0]
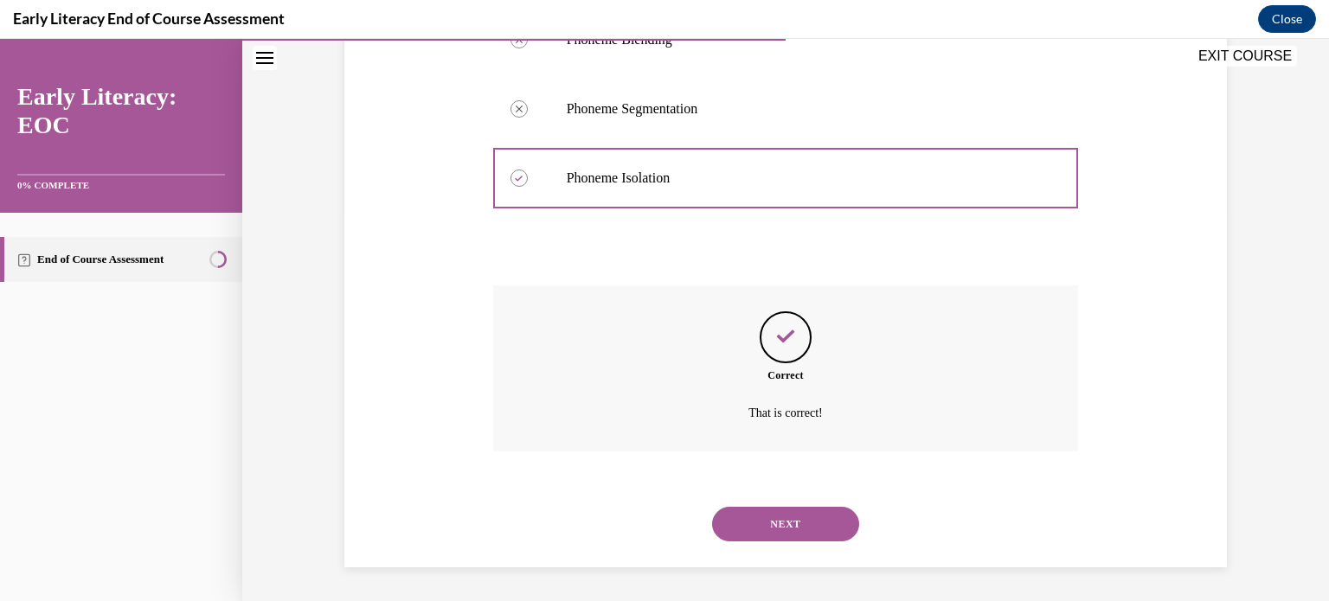
click at [768, 520] on button "NEXT" at bounding box center [785, 524] width 147 height 35
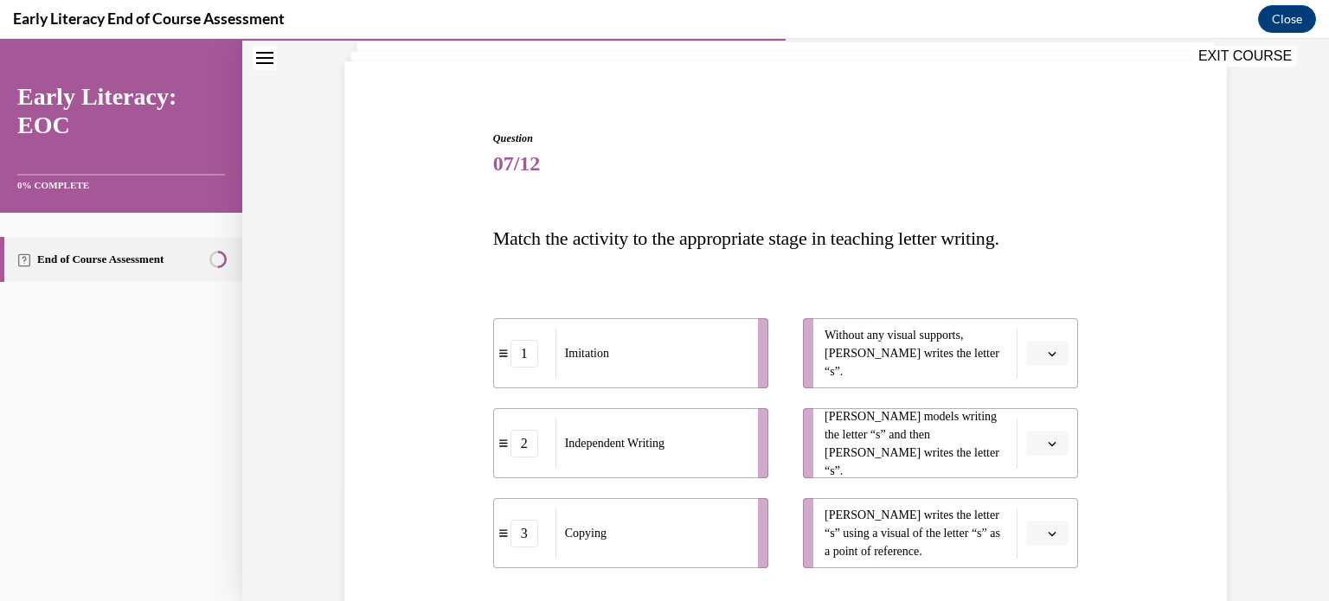
scroll to position [111, 0]
drag, startPoint x: 884, startPoint y: 345, endPoint x: 675, endPoint y: 437, distance: 227.8
click at [675, 437] on div "1 Imitation 2 Independent Writing 3 Copying Without any visual supports, Tina w…" at bounding box center [786, 425] width 586 height 285
click at [1049, 351] on icon "button" at bounding box center [1053, 353] width 8 height 4
click at [1039, 456] on div "2" at bounding box center [1039, 460] width 43 height 35
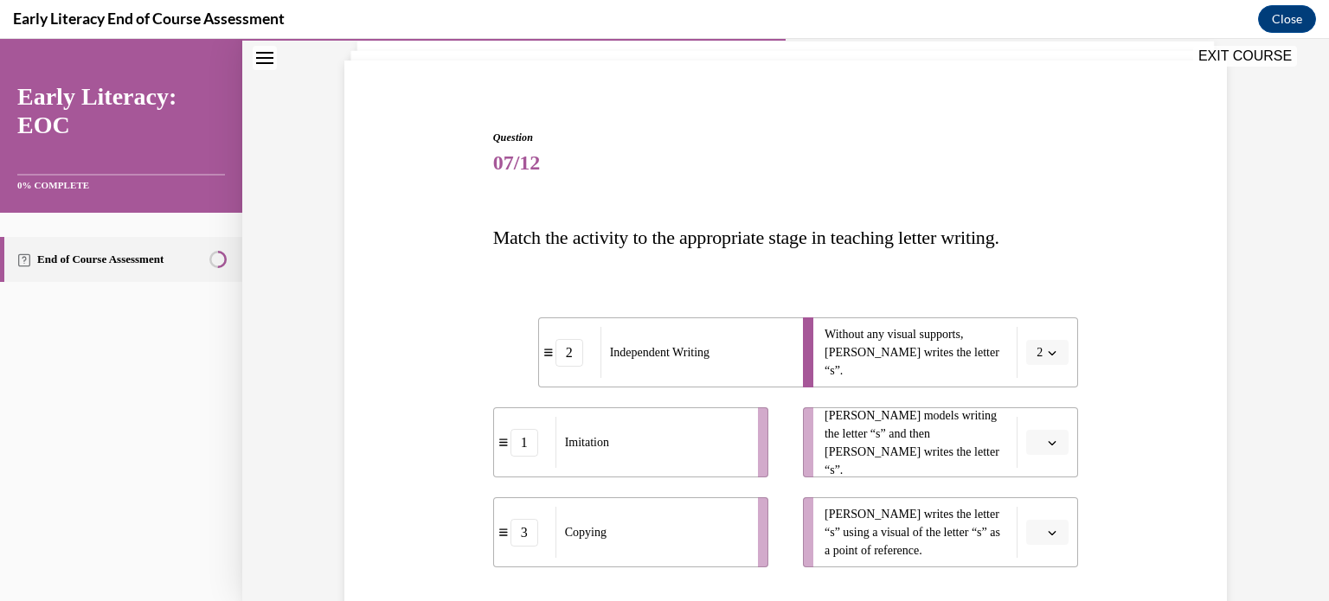
click at [1039, 452] on button "button" at bounding box center [1047, 443] width 42 height 26
click at [1032, 370] on span "2" at bounding box center [1035, 370] width 6 height 14
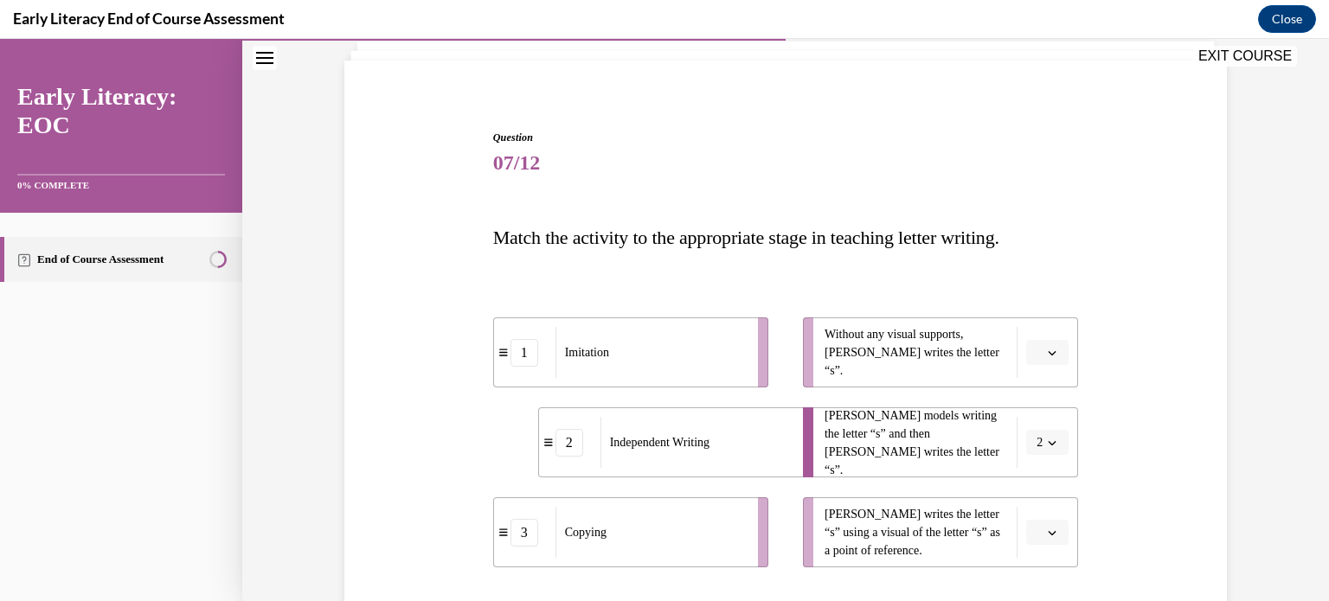
click at [1046, 447] on span "button" at bounding box center [1052, 443] width 12 height 12
click at [1045, 339] on div "1" at bounding box center [1035, 335] width 43 height 35
click at [1048, 351] on icon "button" at bounding box center [1052, 353] width 9 height 9
click at [1044, 452] on div "2" at bounding box center [1039, 460] width 43 height 35
click at [1042, 521] on button "button" at bounding box center [1047, 533] width 42 height 26
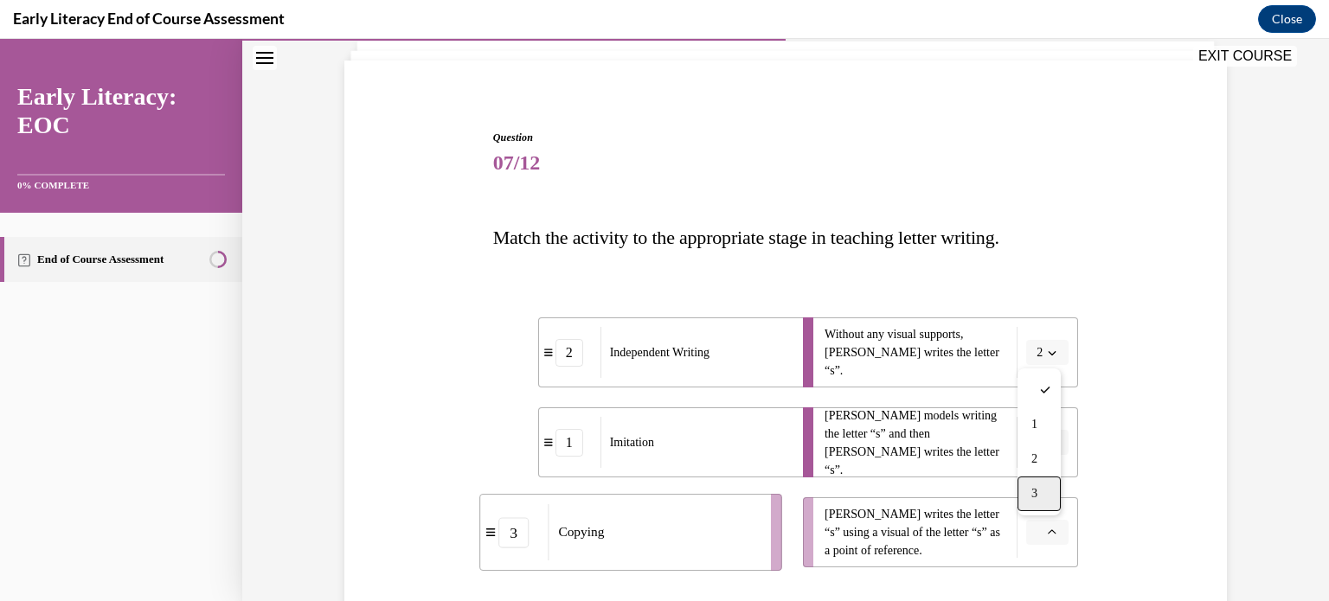
click at [1036, 494] on span "3" at bounding box center [1035, 494] width 6 height 14
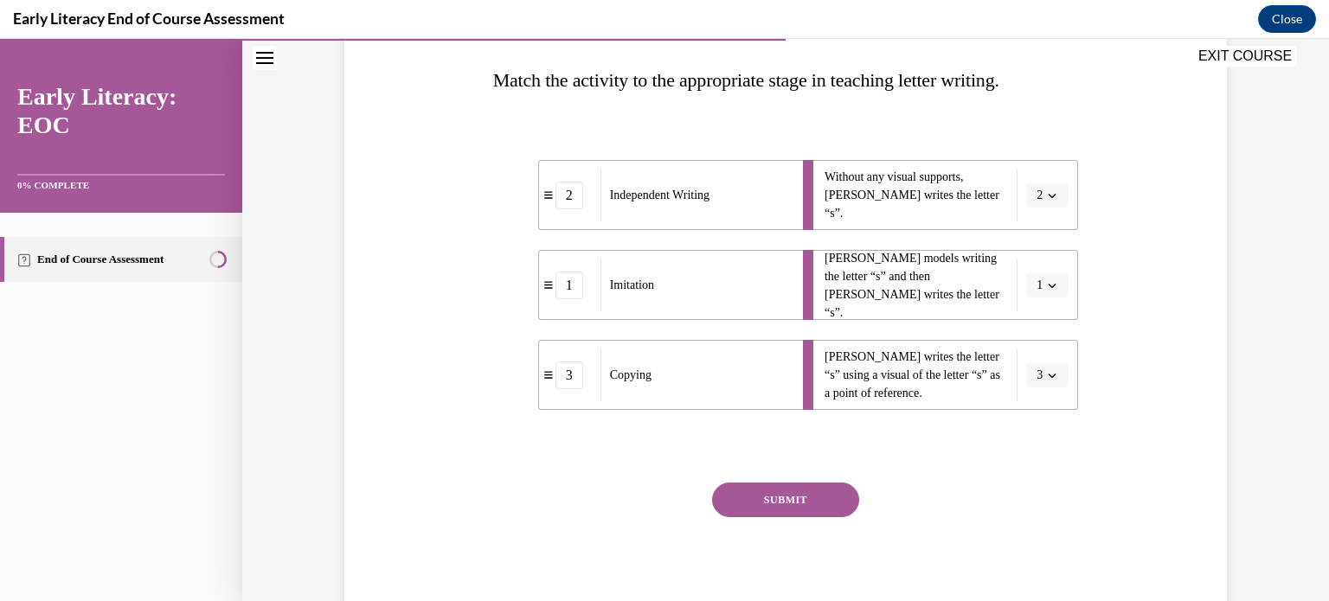
click at [769, 513] on button "SUBMIT" at bounding box center [785, 500] width 147 height 35
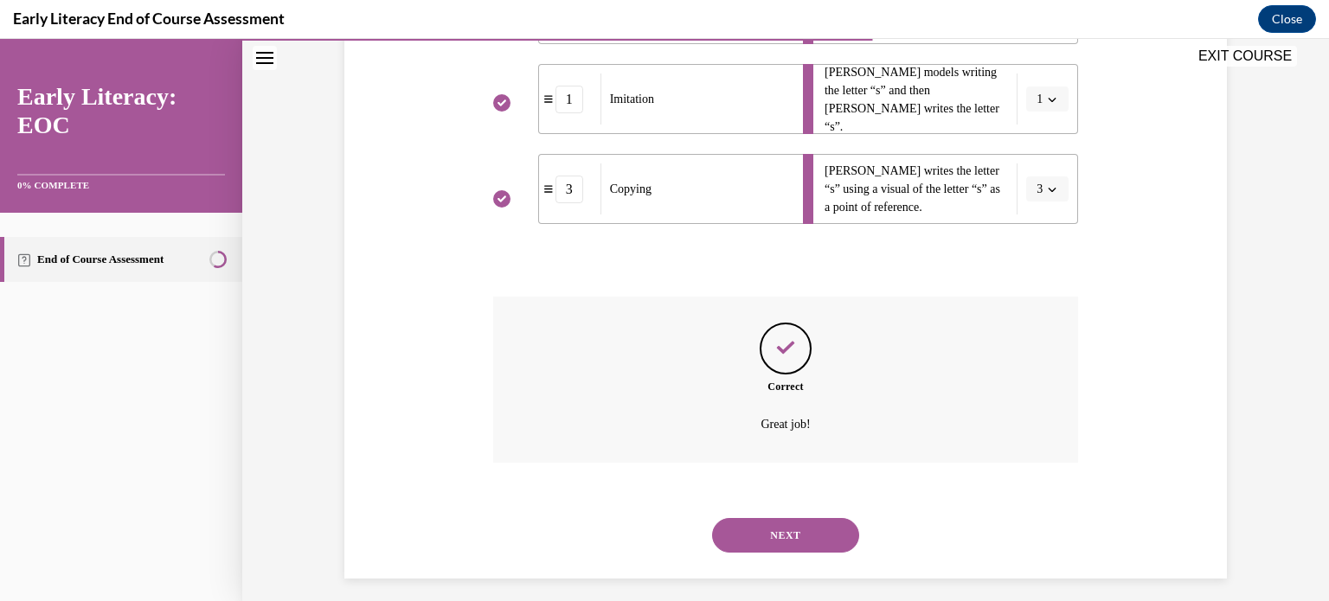
scroll to position [466, 0]
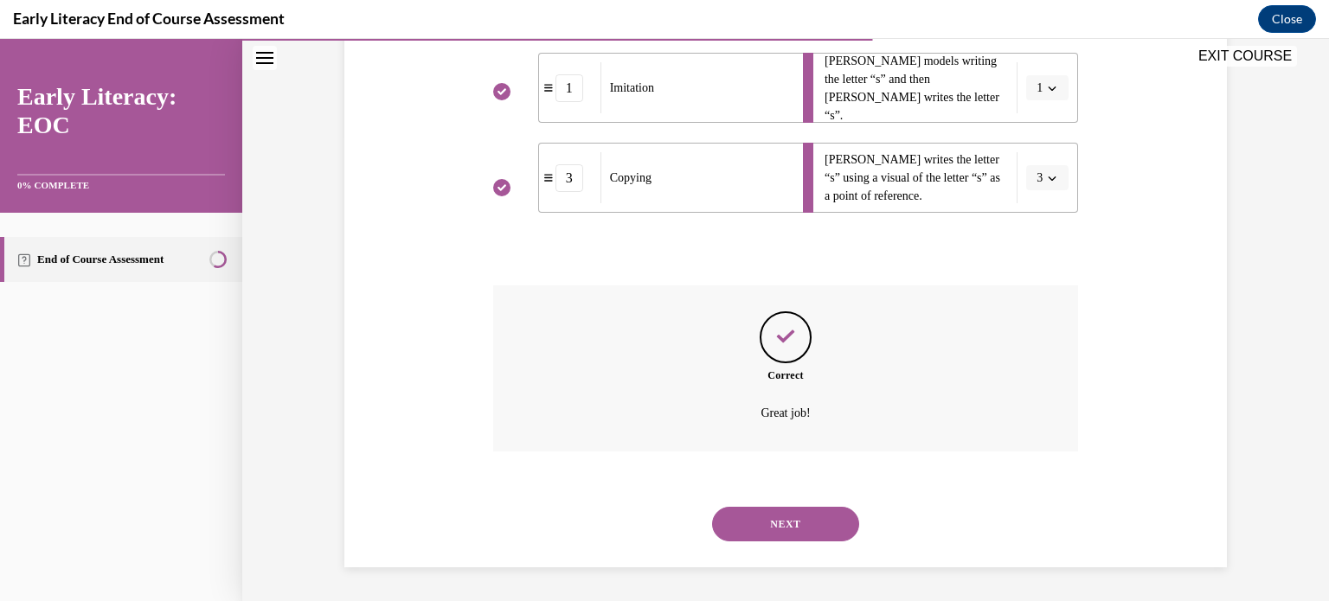
click at [775, 517] on button "NEXT" at bounding box center [785, 524] width 147 height 35
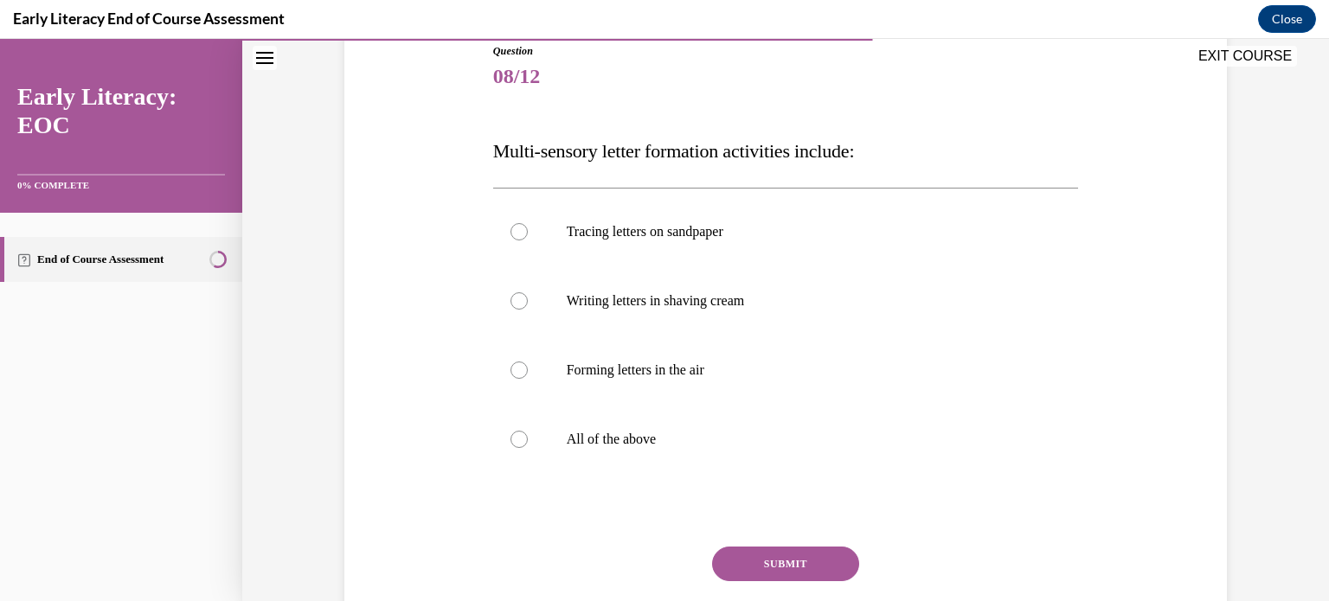
scroll to position [218, 0]
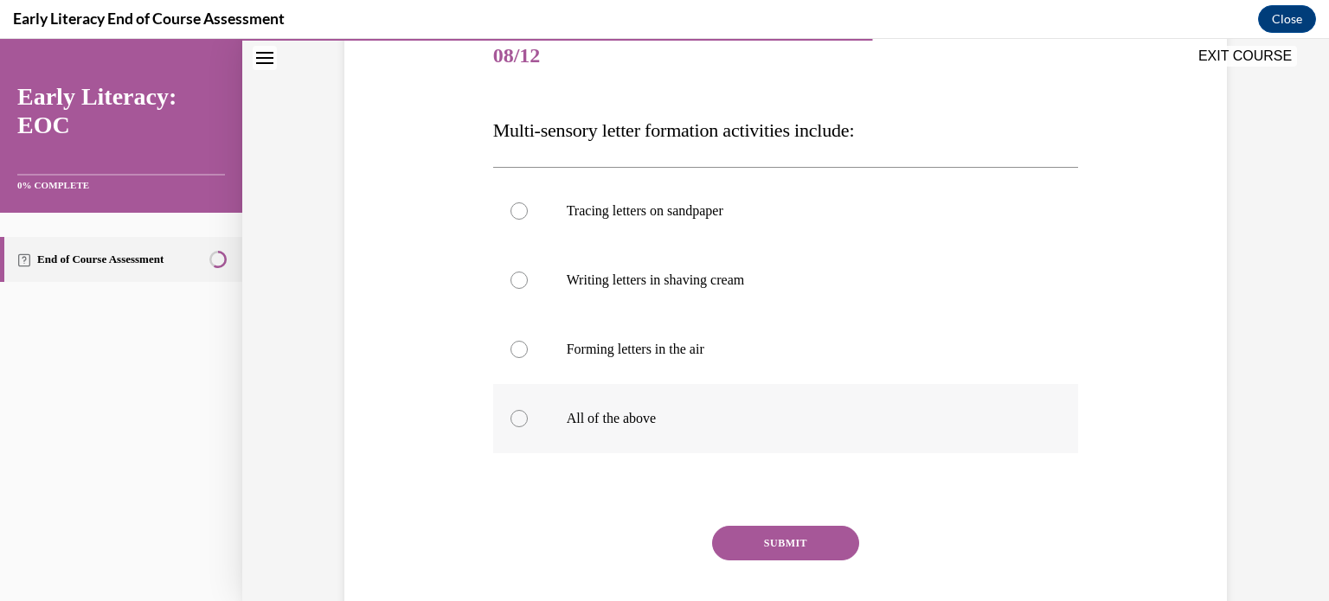
click at [509, 404] on div at bounding box center [786, 418] width 586 height 69
click at [511, 418] on div at bounding box center [519, 418] width 17 height 17
click at [757, 526] on button "SUBMIT" at bounding box center [785, 543] width 147 height 35
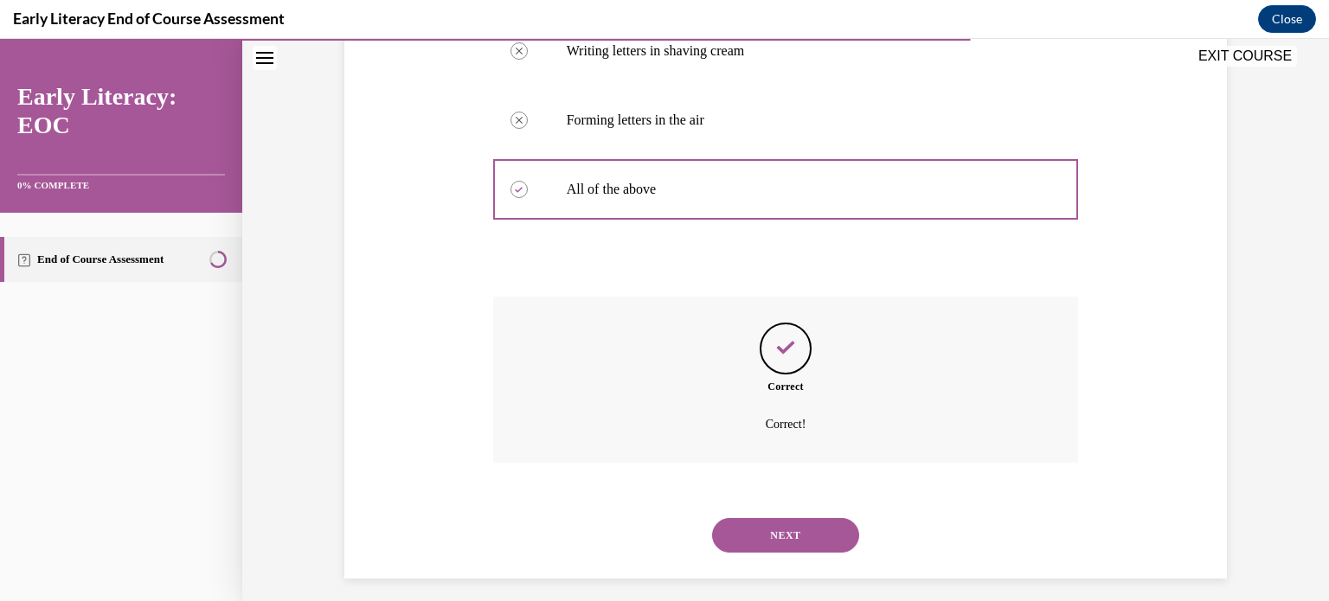
scroll to position [459, 0]
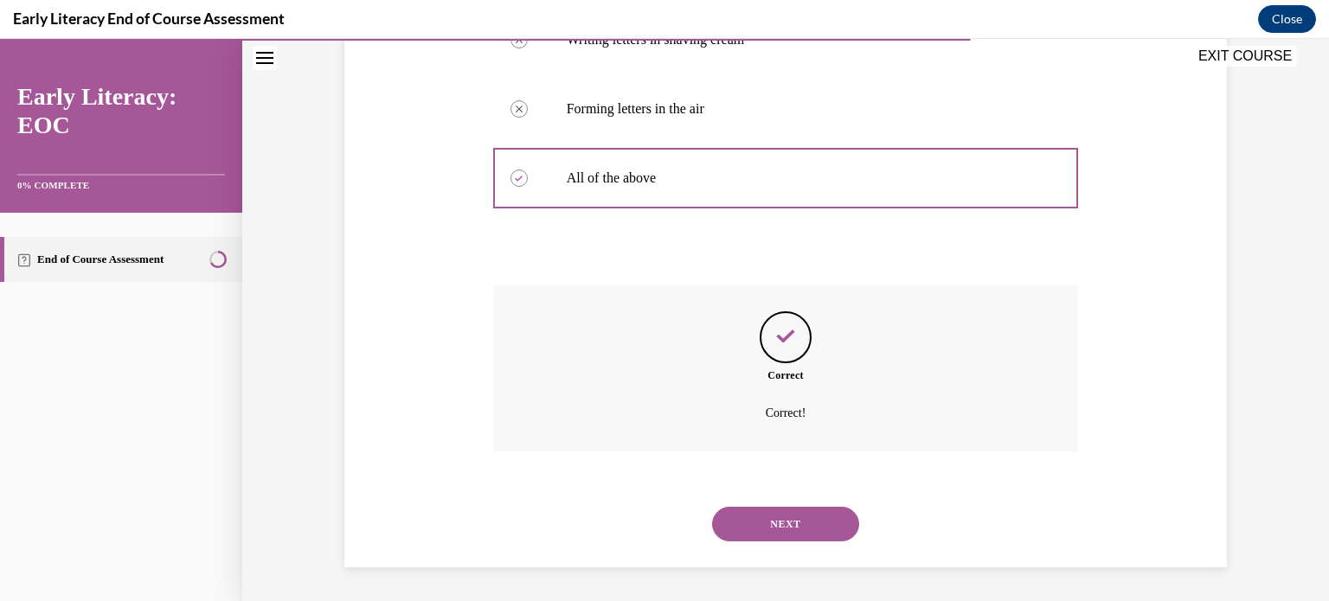
click at [758, 525] on button "NEXT" at bounding box center [785, 524] width 147 height 35
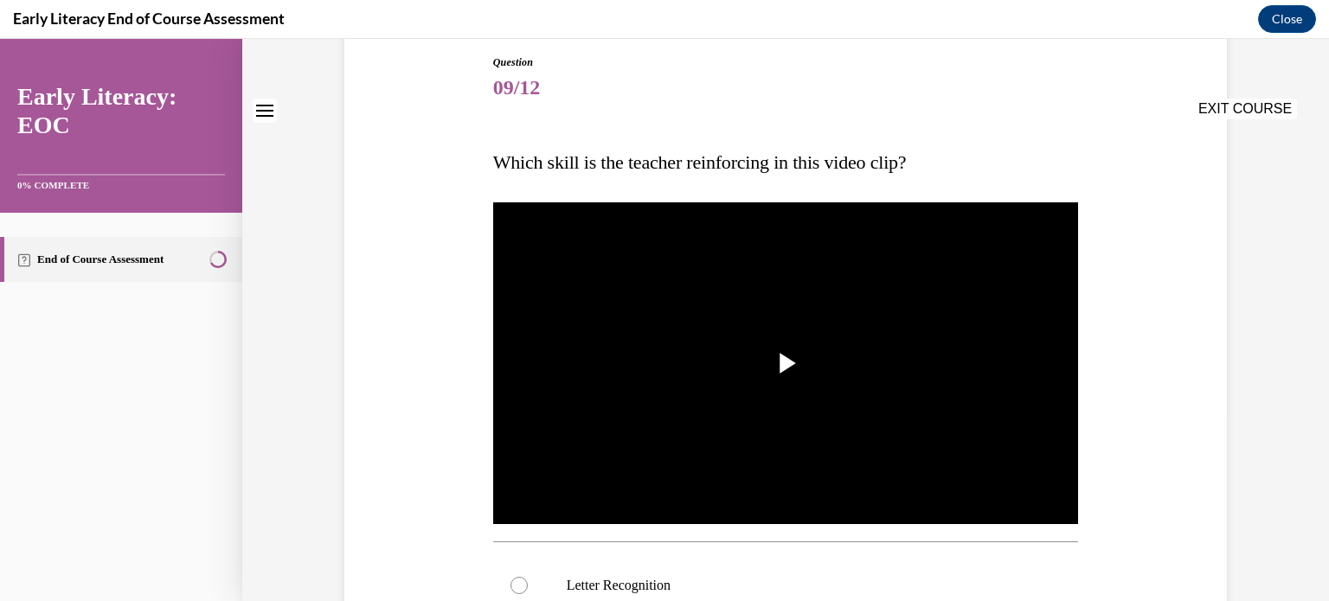
scroll to position [194, 0]
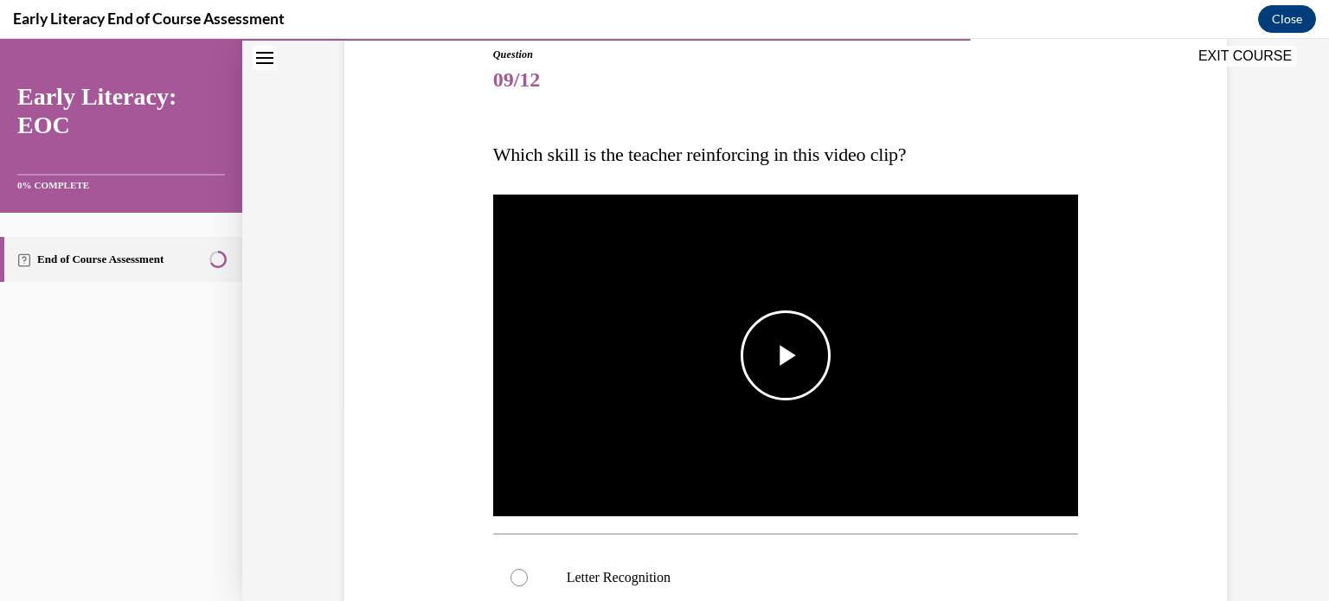
click at [786, 356] on span "Video player" at bounding box center [786, 356] width 0 height 0
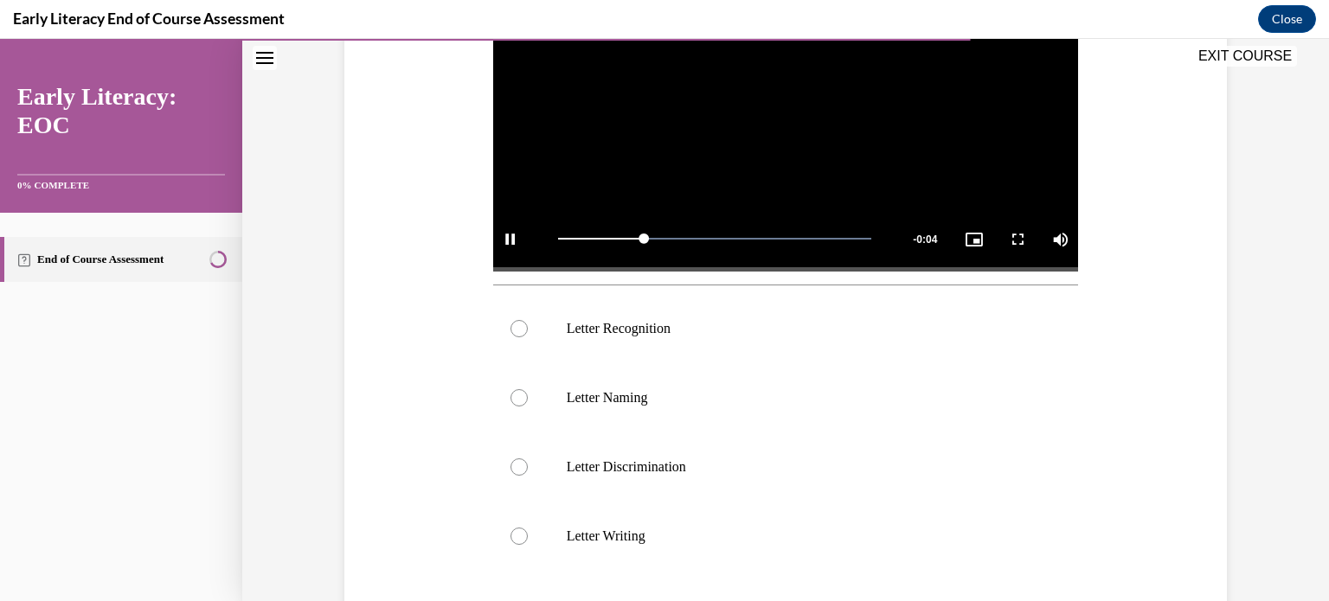
scroll to position [443, 0]
click at [516, 328] on div at bounding box center [519, 328] width 17 height 17
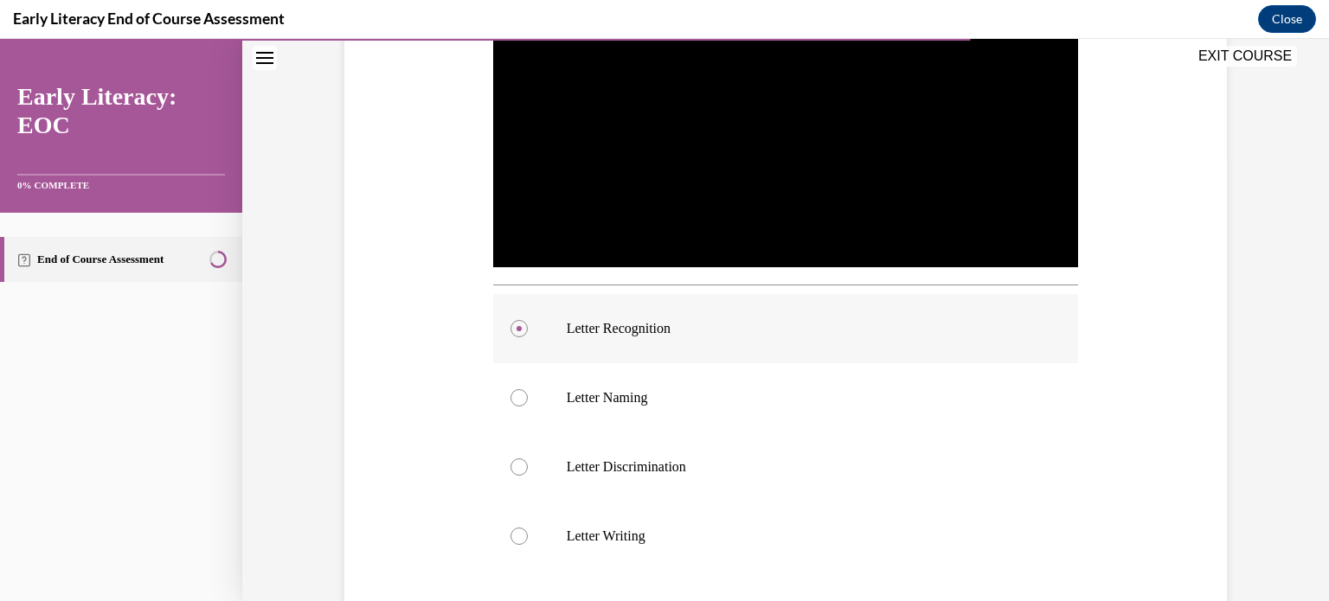
scroll to position [661, 0]
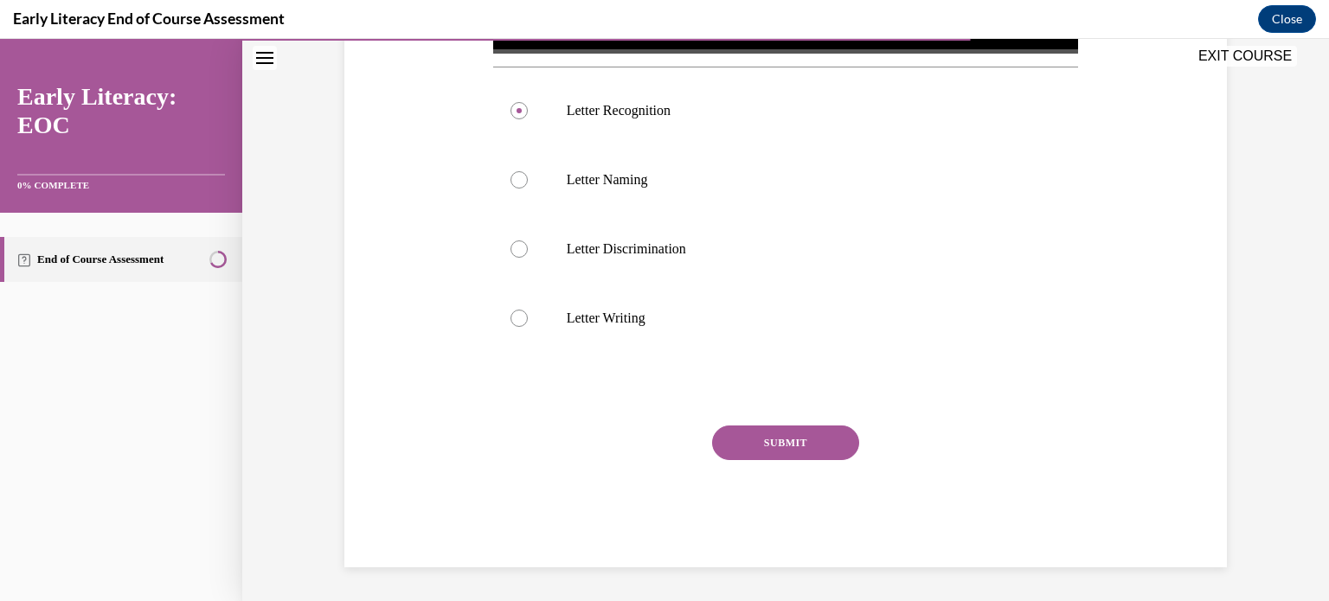
click at [781, 458] on button "SUBMIT" at bounding box center [785, 443] width 147 height 35
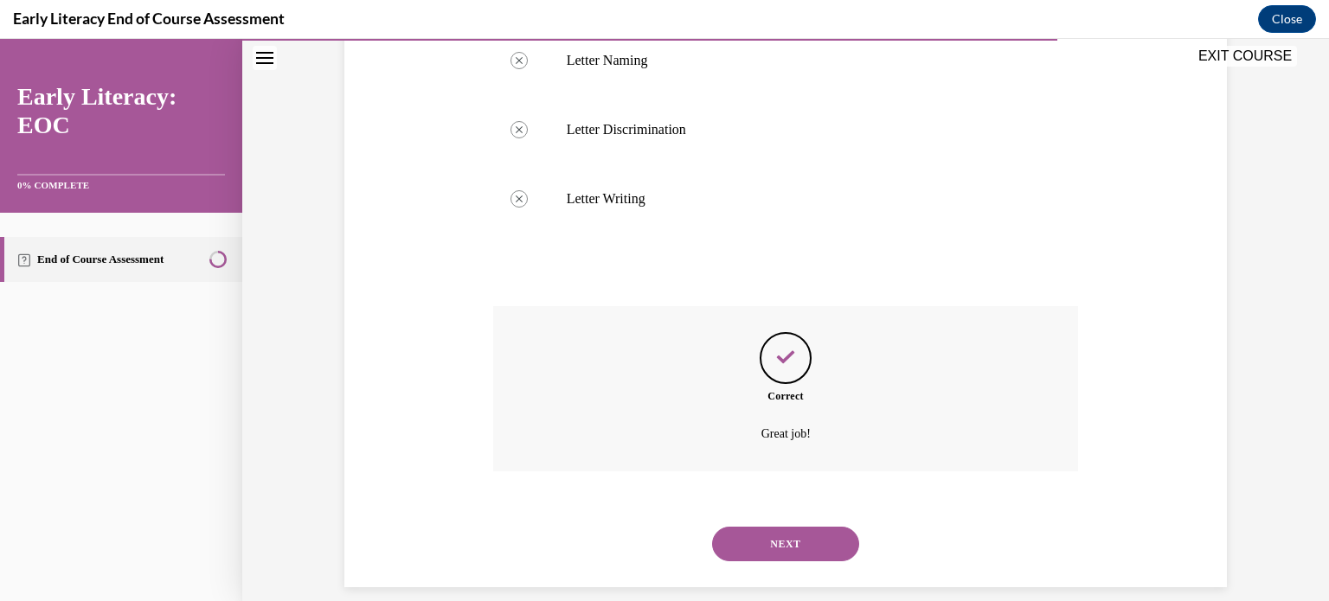
scroll to position [800, 0]
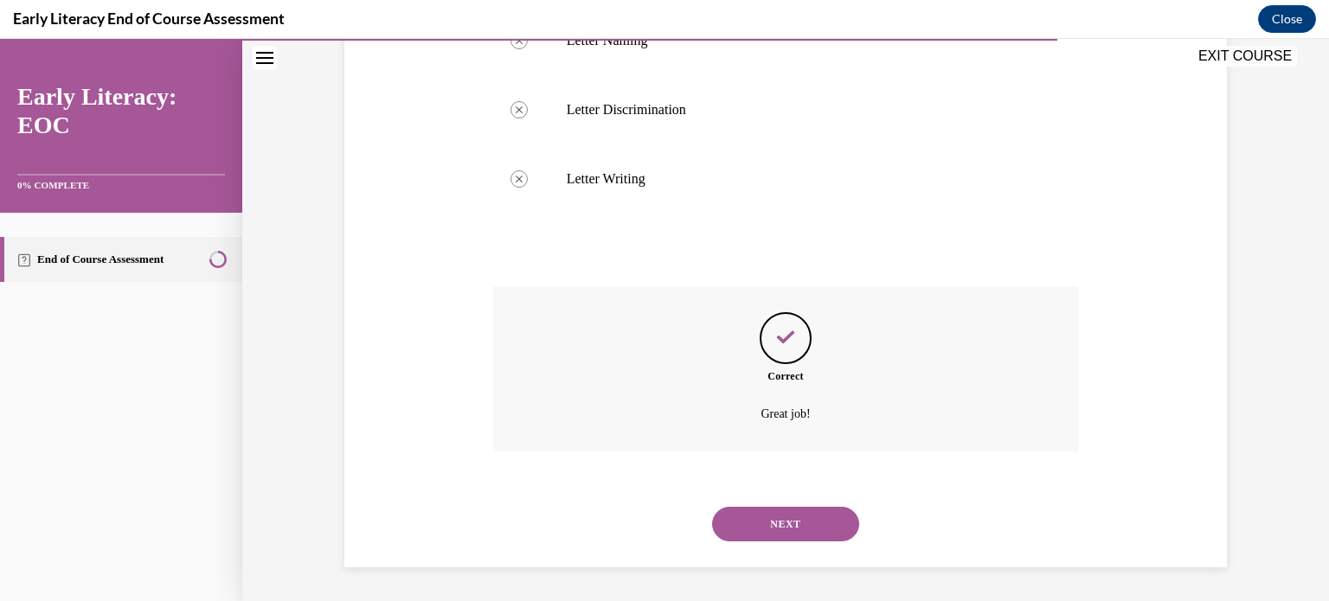
click at [772, 547] on div "NEXT" at bounding box center [786, 524] width 586 height 69
click at [779, 533] on button "NEXT" at bounding box center [785, 524] width 147 height 35
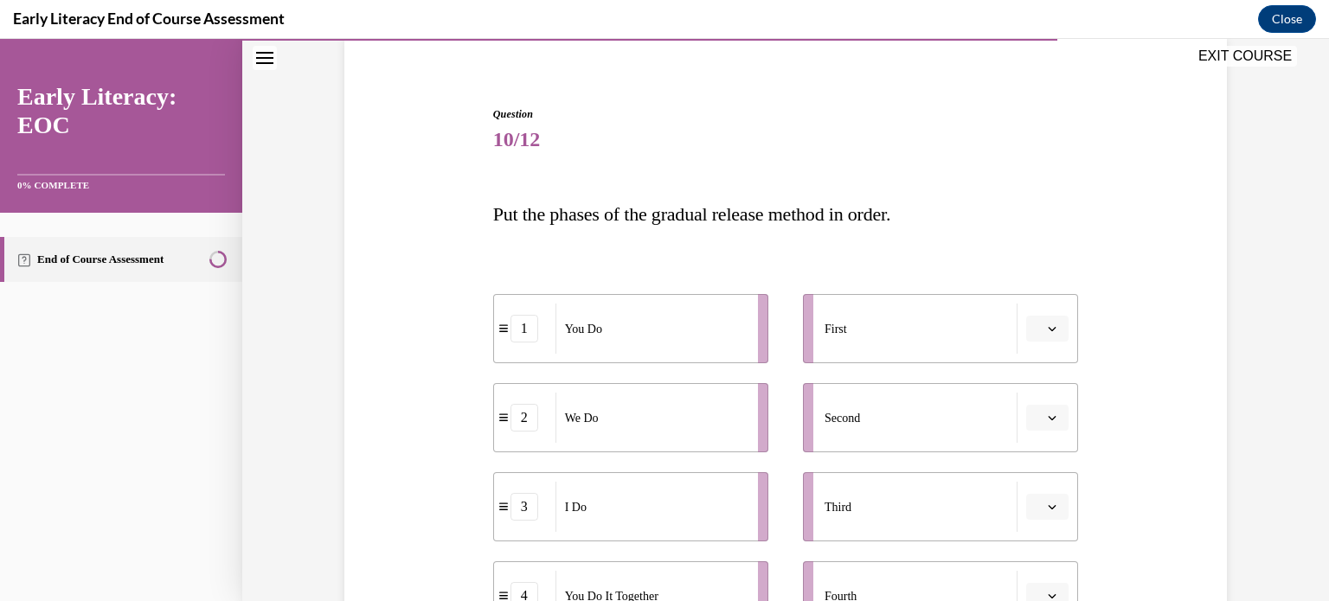
scroll to position [192, 0]
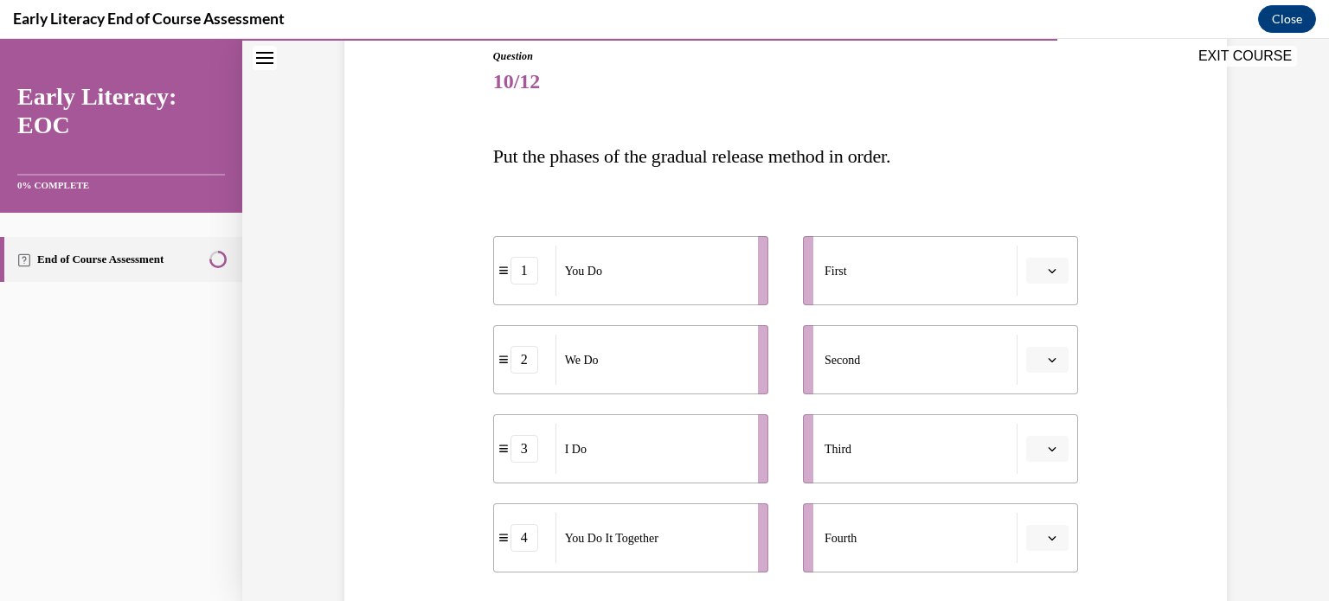
click at [1051, 265] on span "button" at bounding box center [1052, 271] width 12 height 12
click at [1032, 414] on span "3" at bounding box center [1035, 413] width 6 height 14
click at [1053, 364] on button "button" at bounding box center [1047, 360] width 42 height 26
click at [1035, 466] on span "2" at bounding box center [1035, 467] width 6 height 14
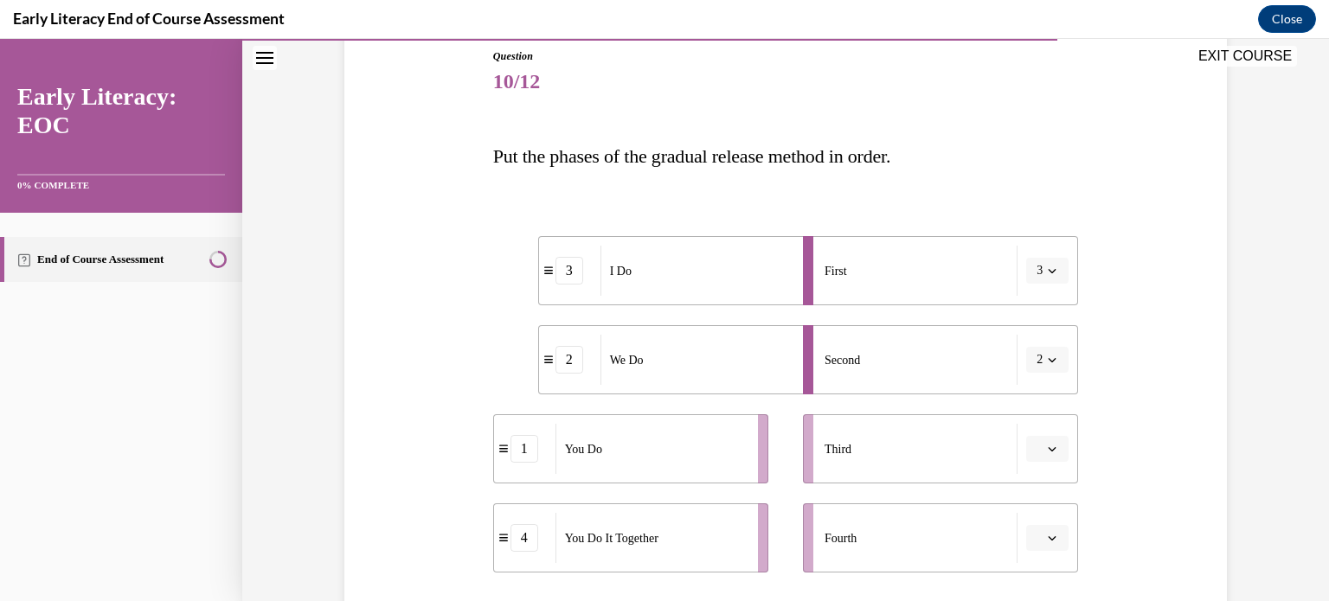
click at [1038, 544] on button "button" at bounding box center [1047, 538] width 42 height 26
click at [1050, 470] on div "3" at bounding box center [1039, 464] width 43 height 35
click at [1055, 447] on button "button" at bounding box center [1047, 449] width 42 height 26
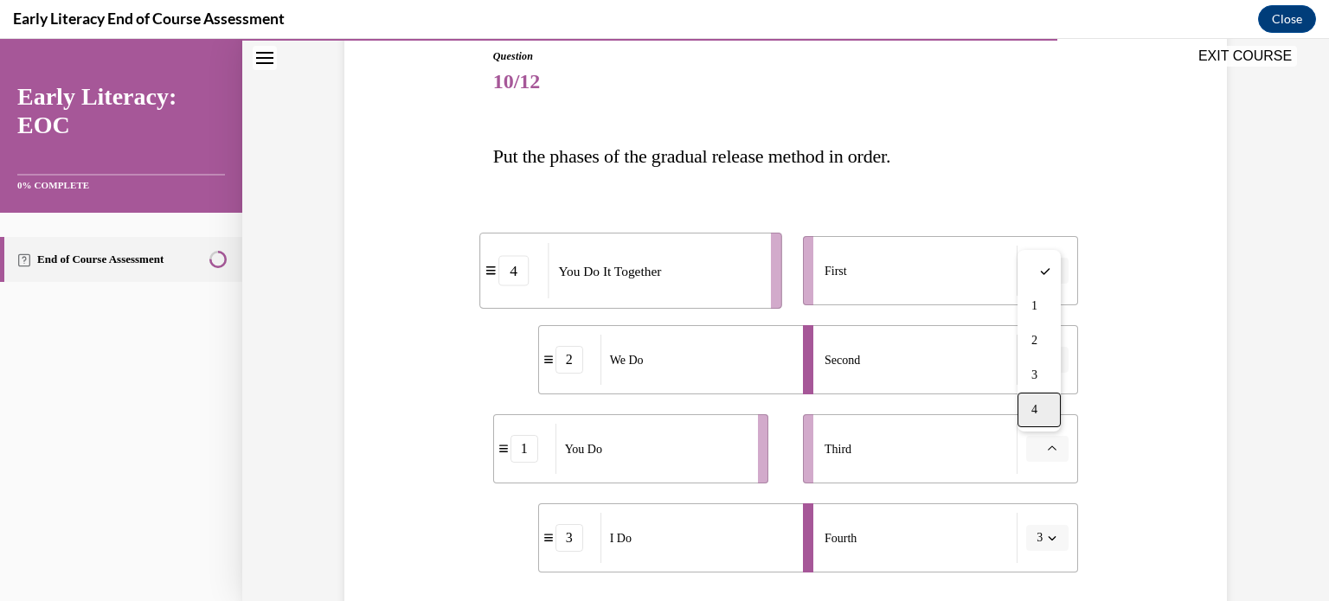
click at [1041, 416] on div "4" at bounding box center [1039, 410] width 43 height 35
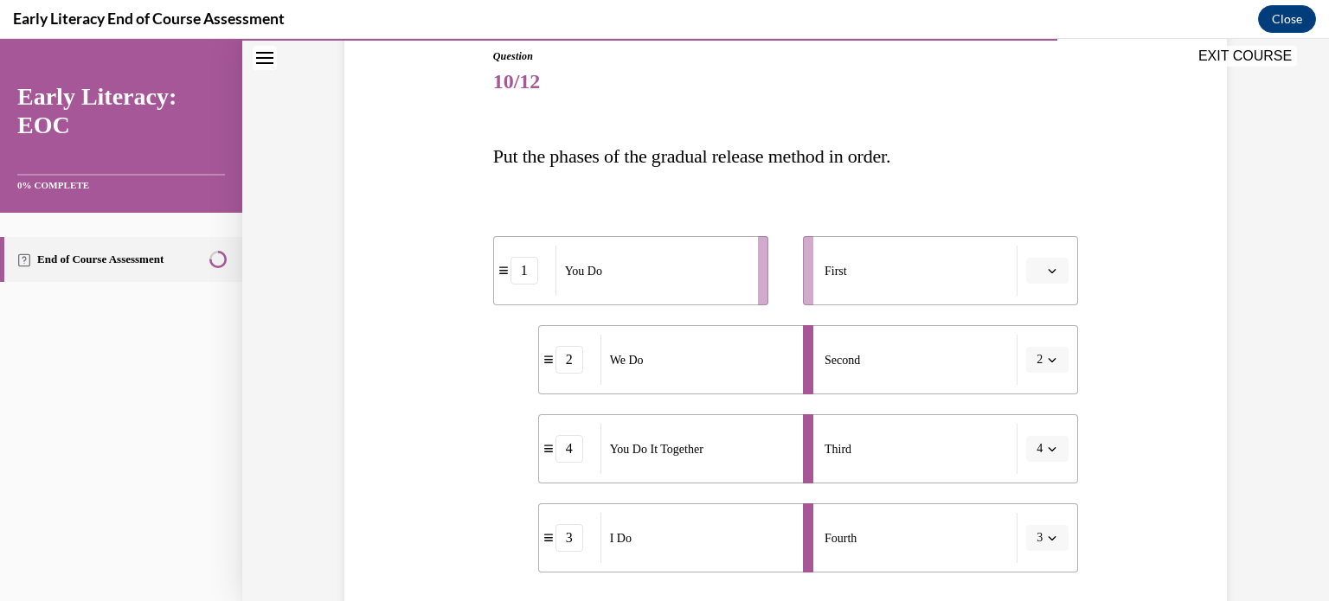
click at [1028, 542] on button "3" at bounding box center [1047, 538] width 42 height 26
click at [1029, 391] on span "1" at bounding box center [1031, 396] width 6 height 14
click at [1037, 271] on span "Please select an option" at bounding box center [1040, 270] width 6 height 17
click at [1037, 331] on div "1" at bounding box center [1039, 343] width 43 height 35
click at [1037, 276] on span "1" at bounding box center [1040, 270] width 6 height 17
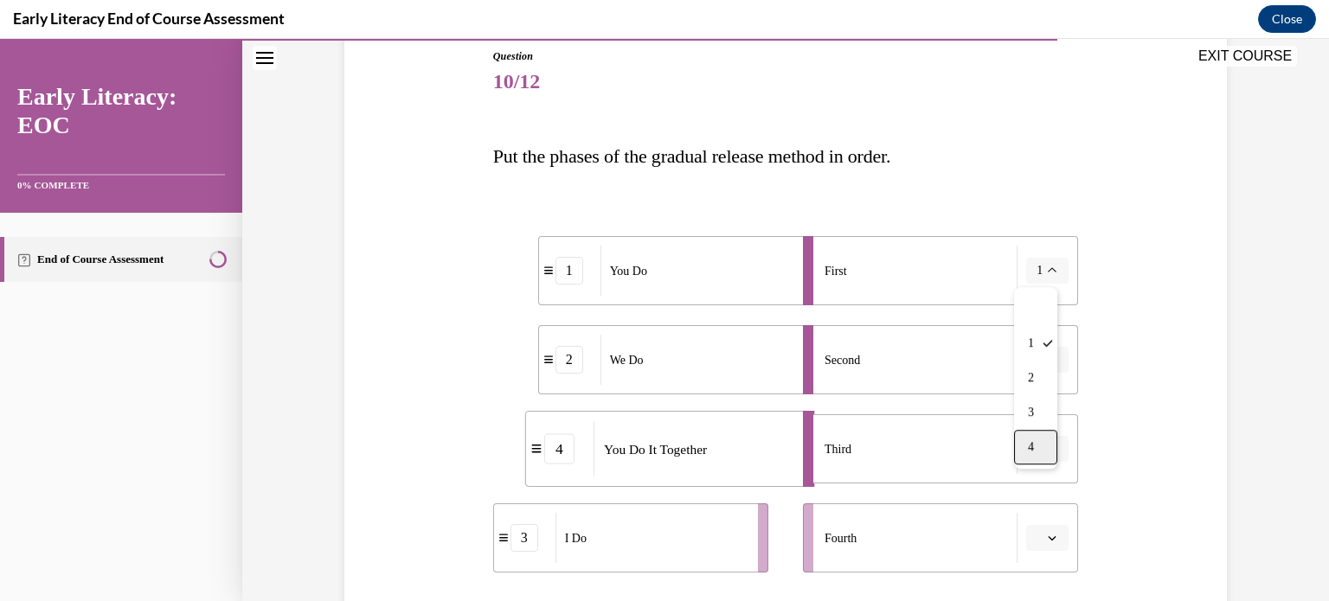
click at [1033, 454] on div "4" at bounding box center [1035, 447] width 43 height 35
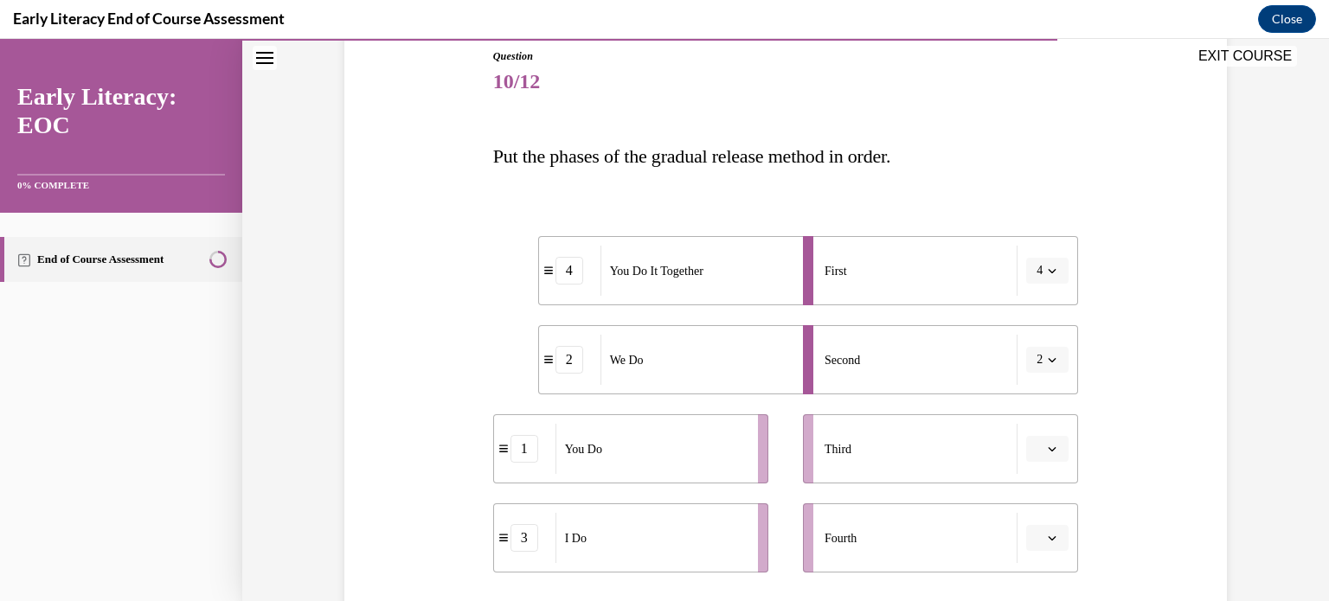
click at [1037, 531] on button "button" at bounding box center [1047, 538] width 42 height 26
click at [1045, 394] on div "1" at bounding box center [1039, 395] width 43 height 35
click at [1055, 267] on button "4" at bounding box center [1047, 271] width 42 height 26
click at [1032, 397] on div "3" at bounding box center [1035, 412] width 43 height 35
click at [1046, 443] on span "button" at bounding box center [1052, 449] width 12 height 12
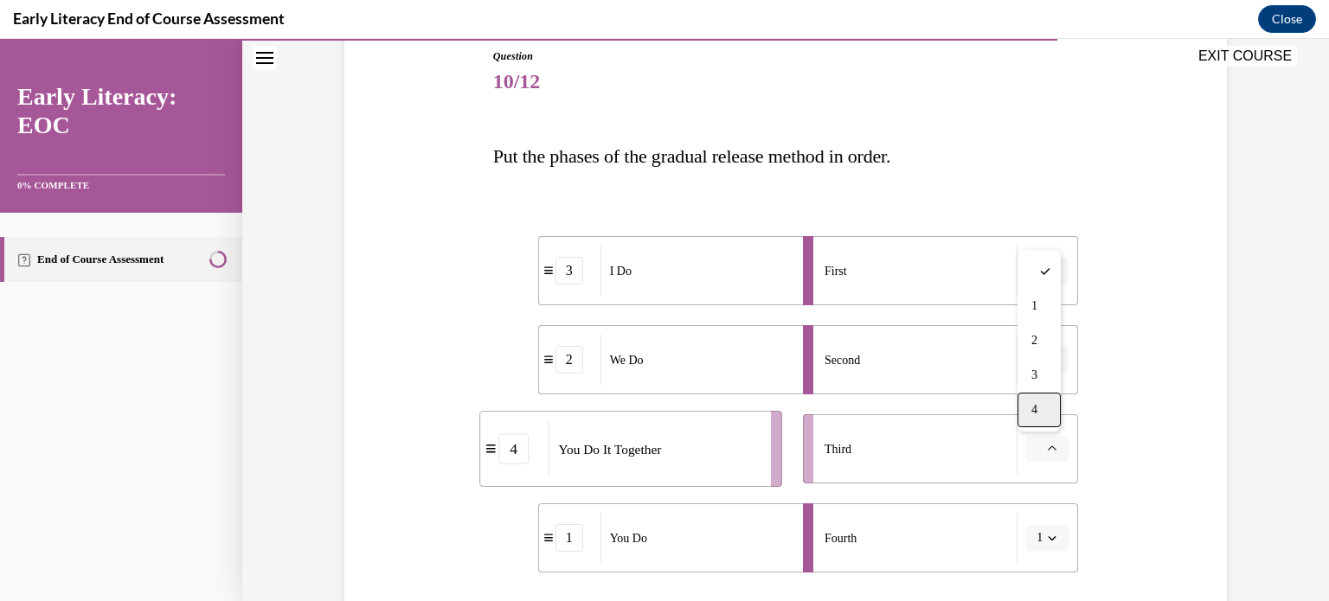
click at [1052, 406] on div "4" at bounding box center [1039, 410] width 43 height 35
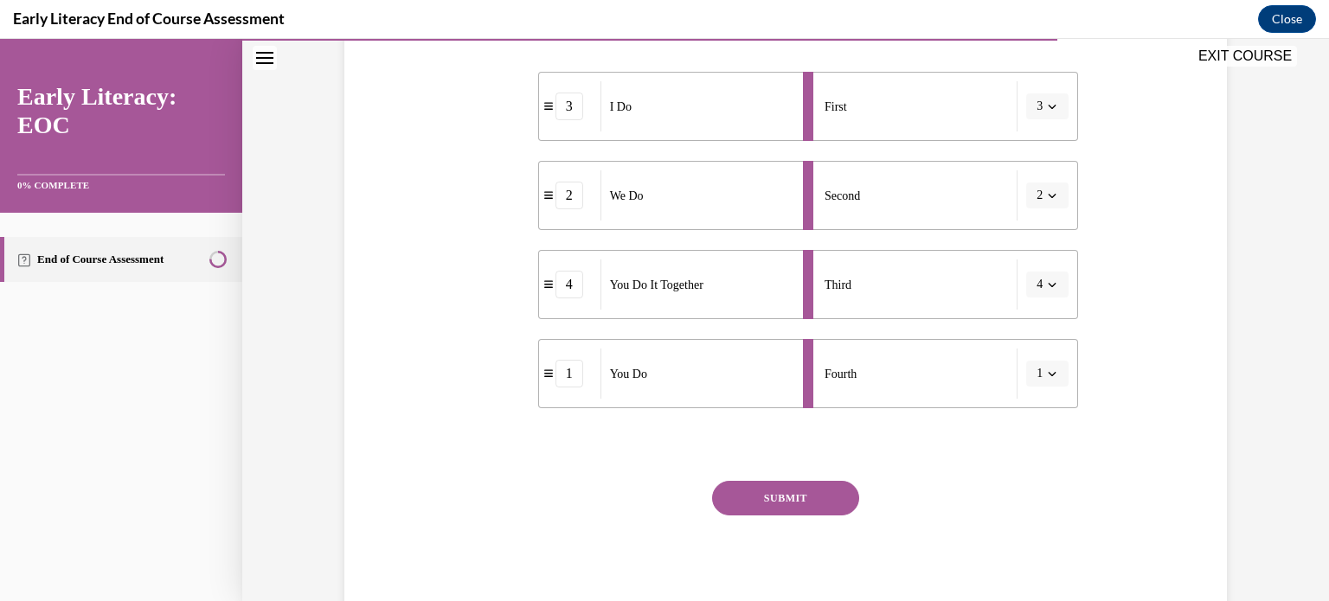
scroll to position [367, 0]
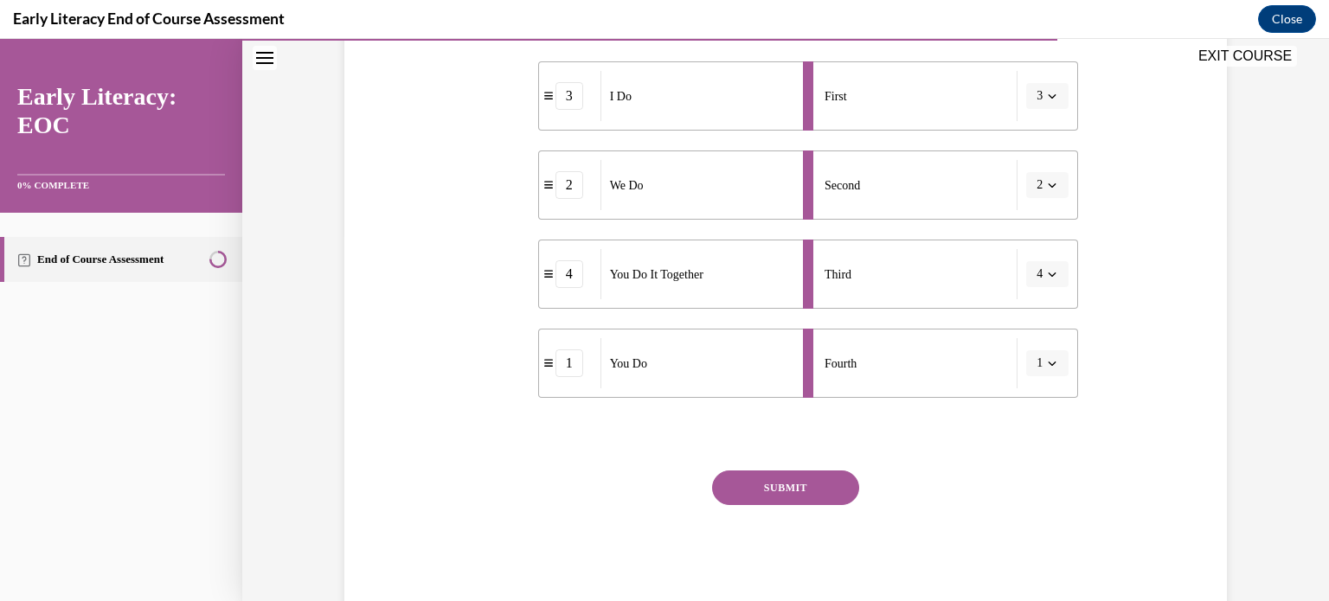
click at [742, 488] on button "SUBMIT" at bounding box center [785, 488] width 147 height 35
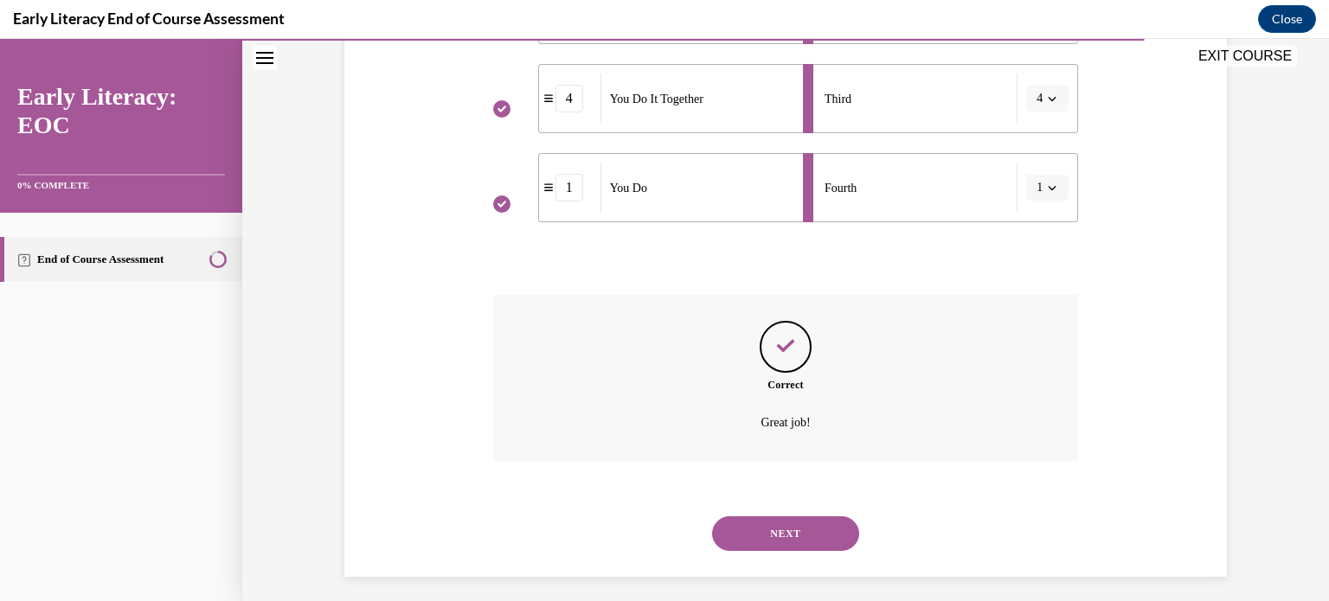
scroll to position [552, 0]
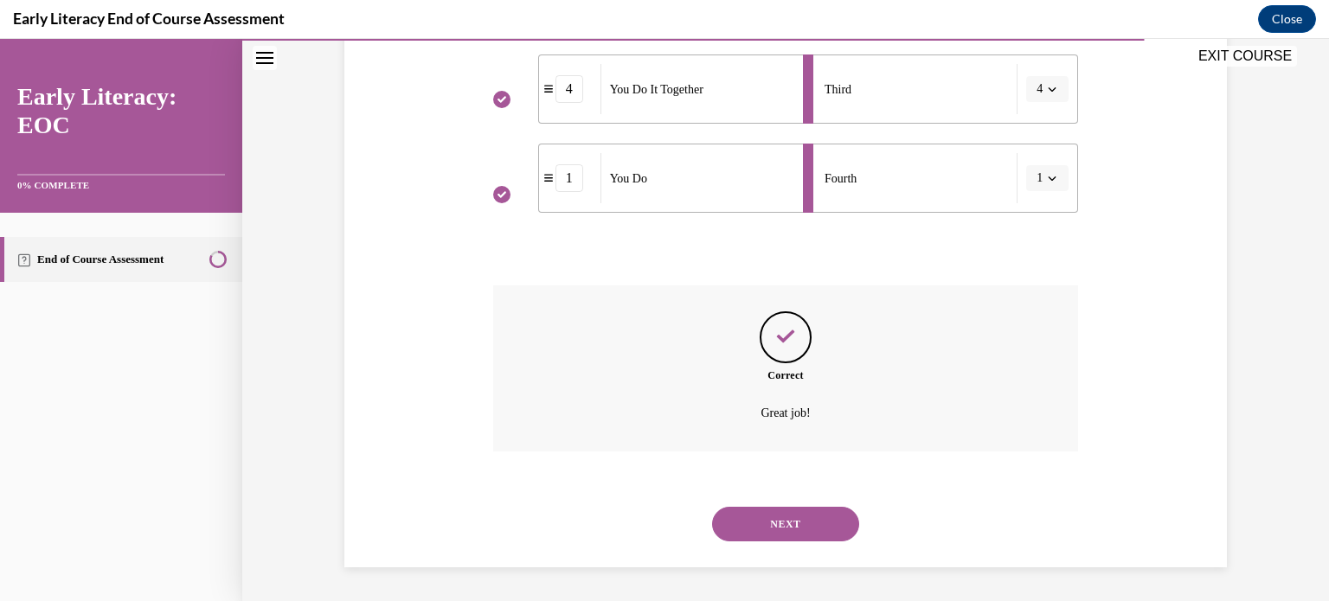
click at [755, 525] on button "NEXT" at bounding box center [785, 524] width 147 height 35
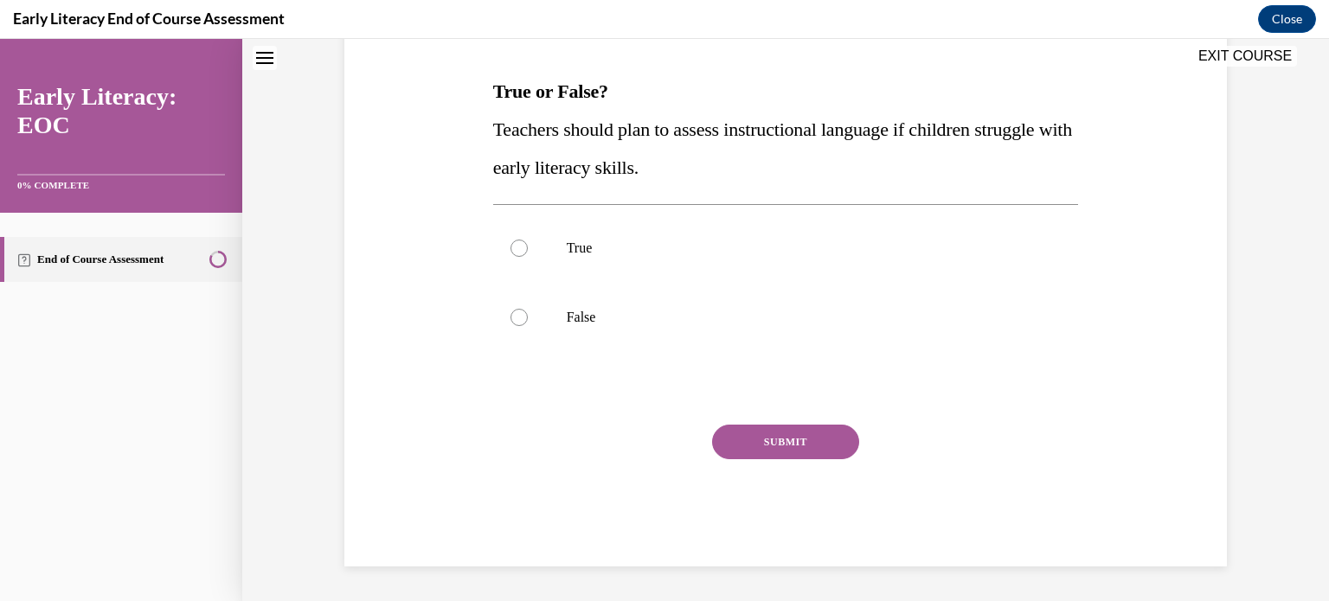
scroll to position [0, 0]
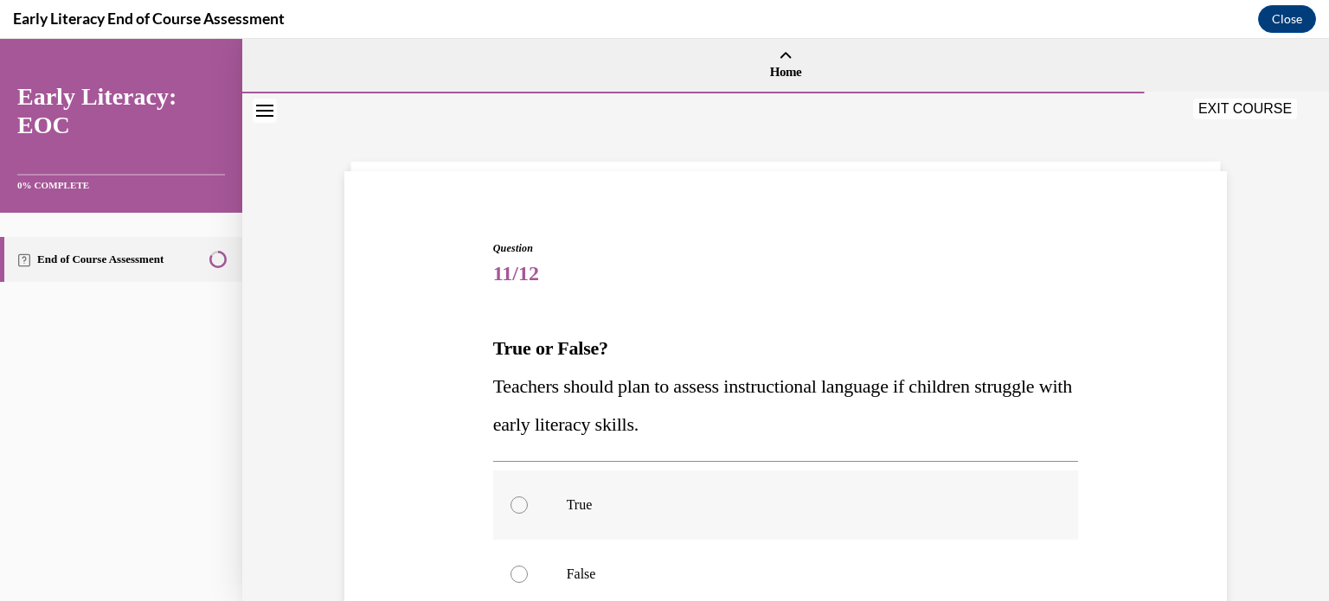
click at [518, 504] on div at bounding box center [519, 505] width 17 height 17
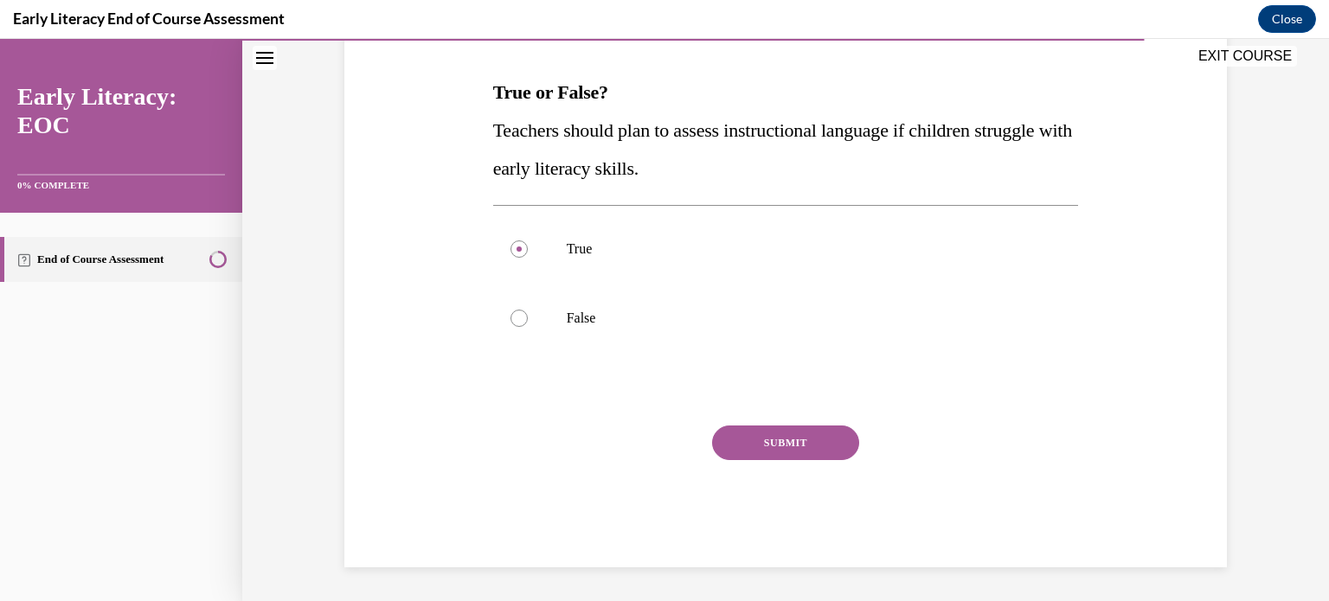
click at [736, 463] on div "SUBMIT" at bounding box center [786, 469] width 586 height 87
click at [771, 451] on button "SUBMIT" at bounding box center [785, 443] width 147 height 35
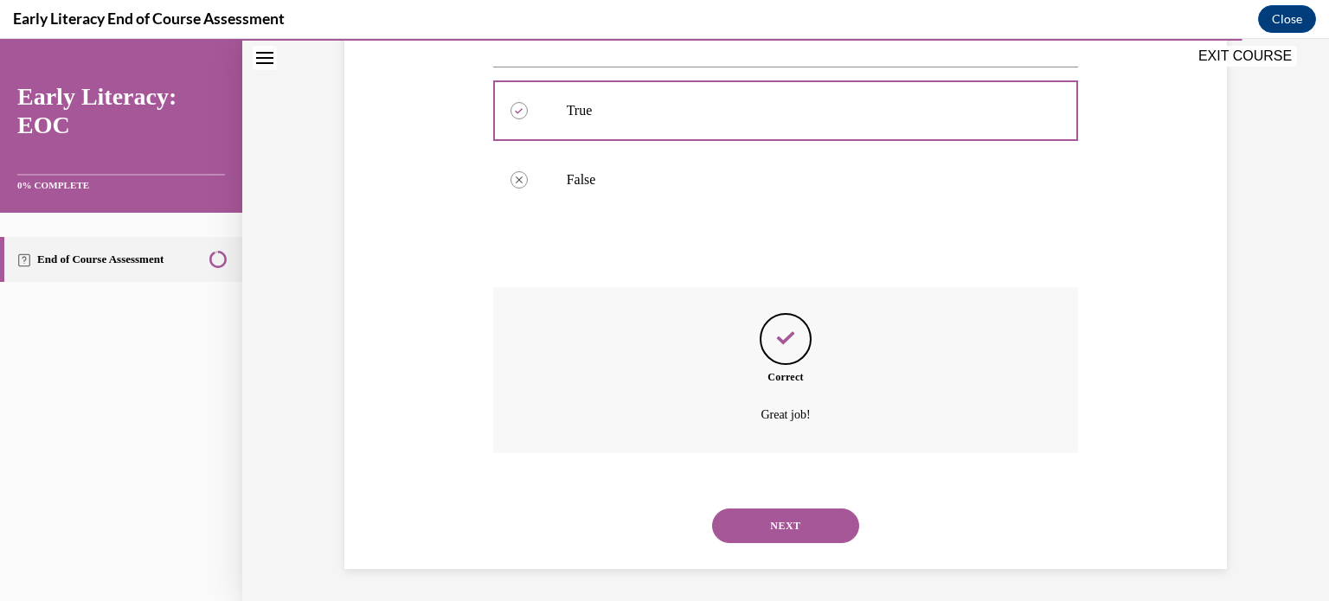
scroll to position [396, 0]
click at [765, 519] on button "NEXT" at bounding box center [785, 524] width 147 height 35
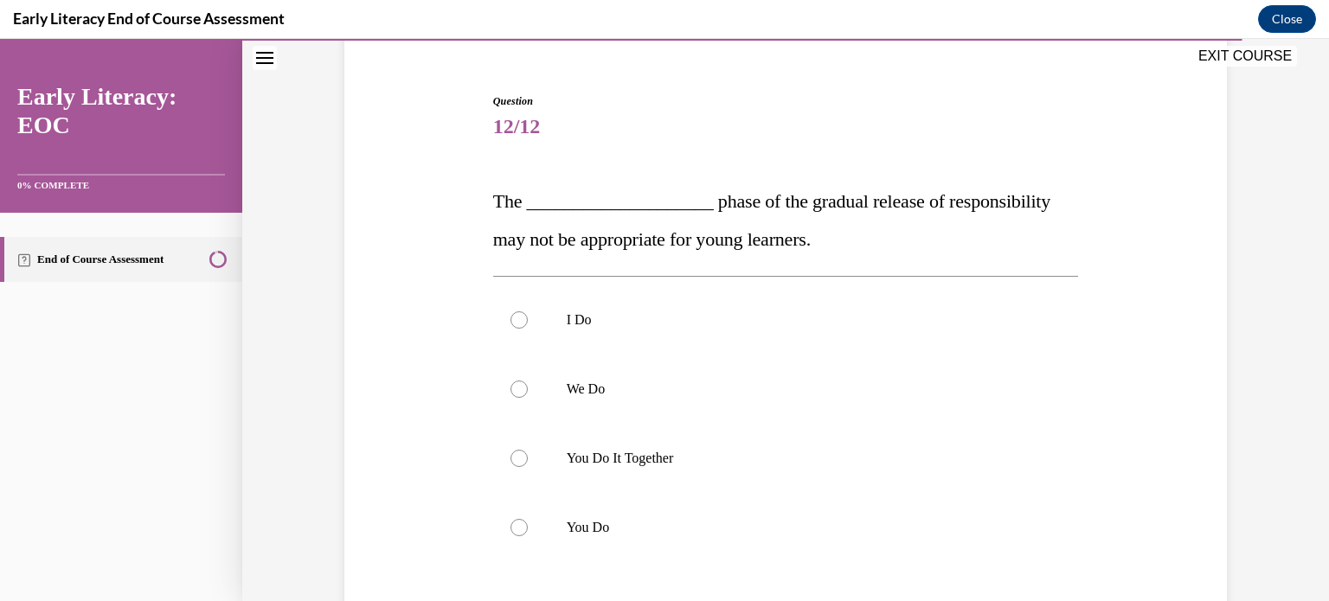
scroll to position [148, 0]
click at [511, 460] on div at bounding box center [519, 457] width 17 height 17
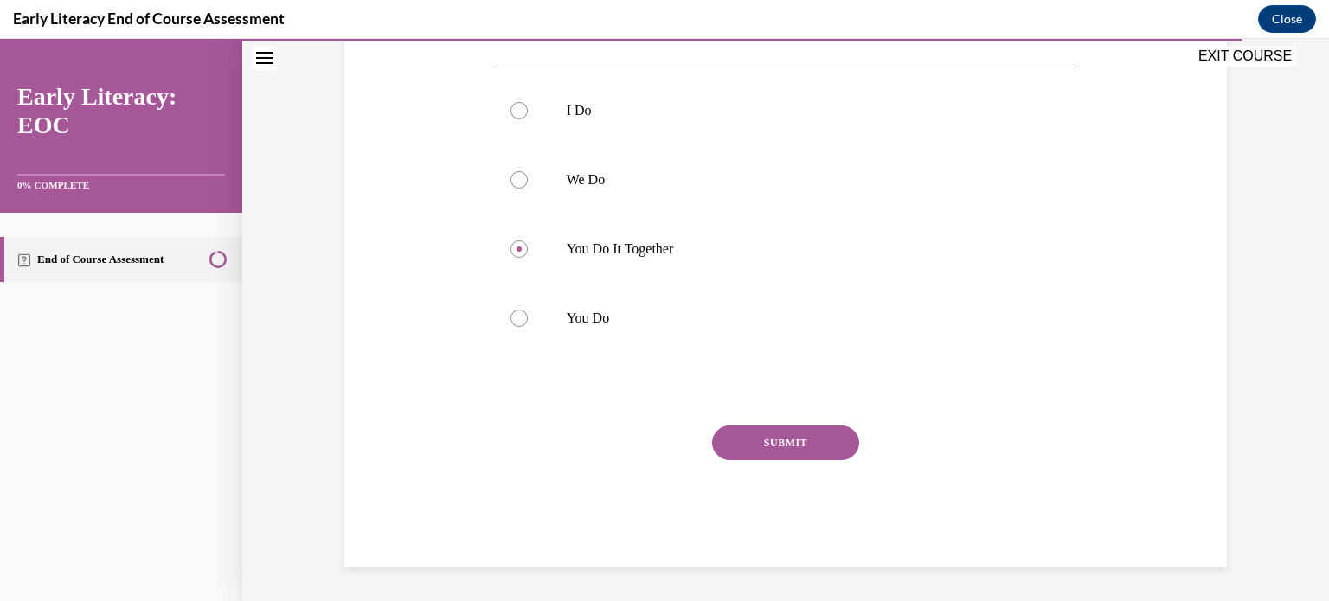
click at [809, 435] on button "SUBMIT" at bounding box center [785, 443] width 147 height 35
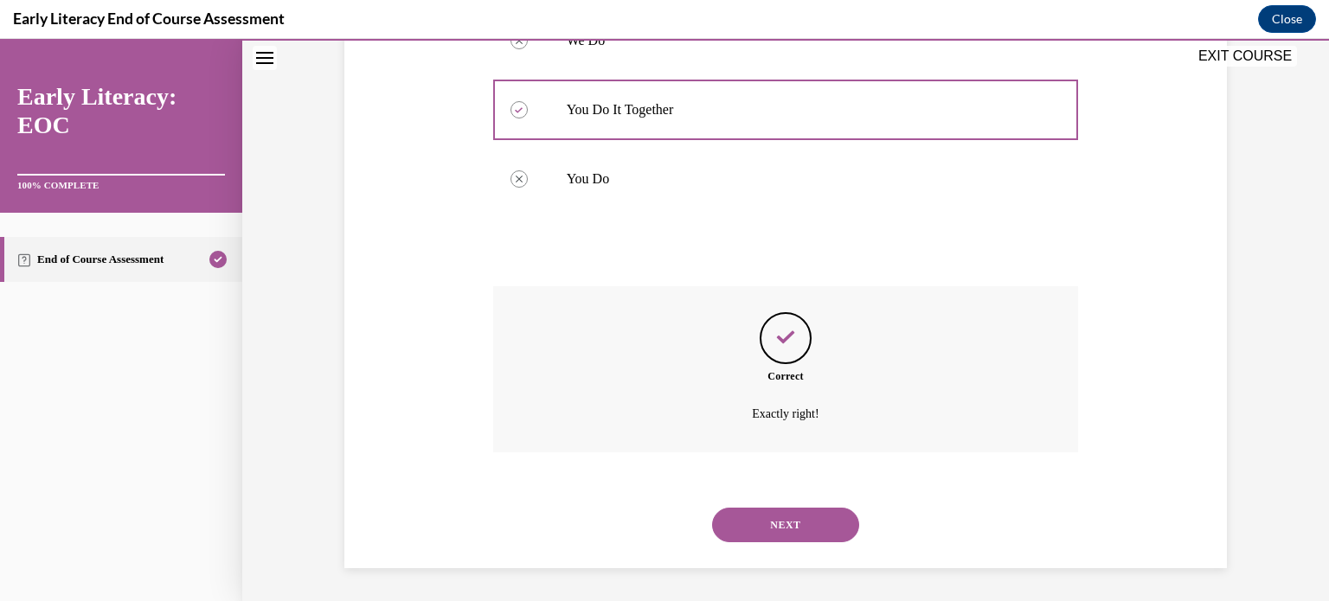
scroll to position [497, 0]
click at [778, 525] on button "NEXT" at bounding box center [785, 524] width 147 height 35
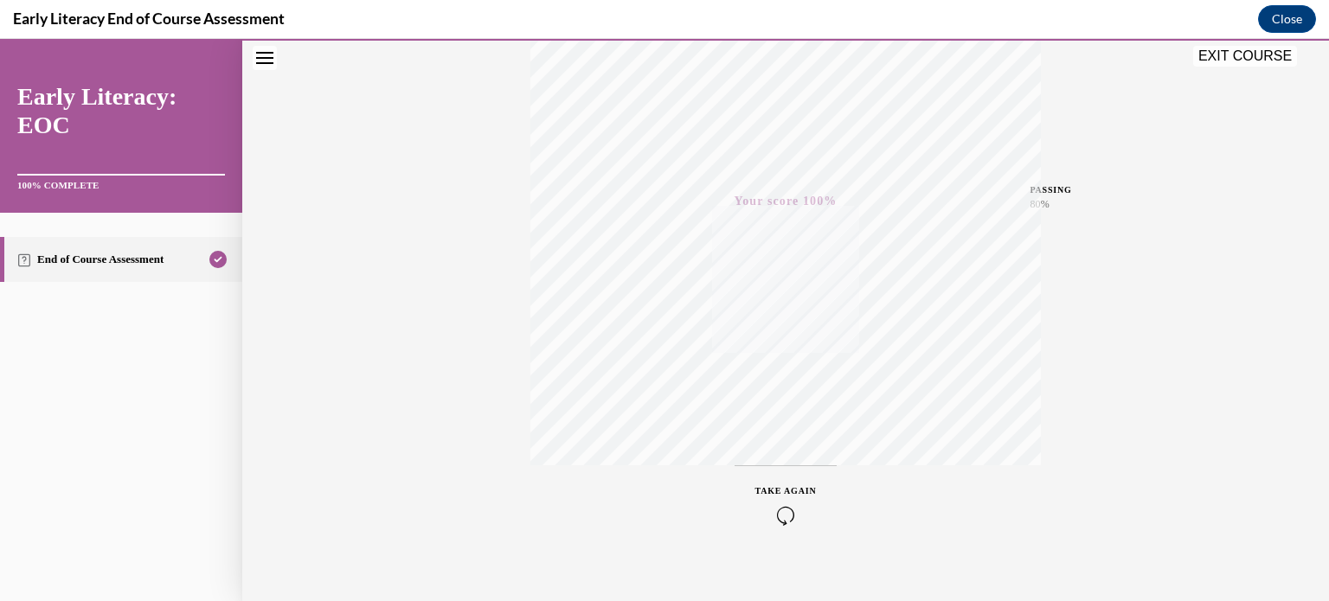
scroll to position [324, 0]
click at [1261, 56] on button "EXIT COURSE" at bounding box center [1245, 56] width 104 height 21
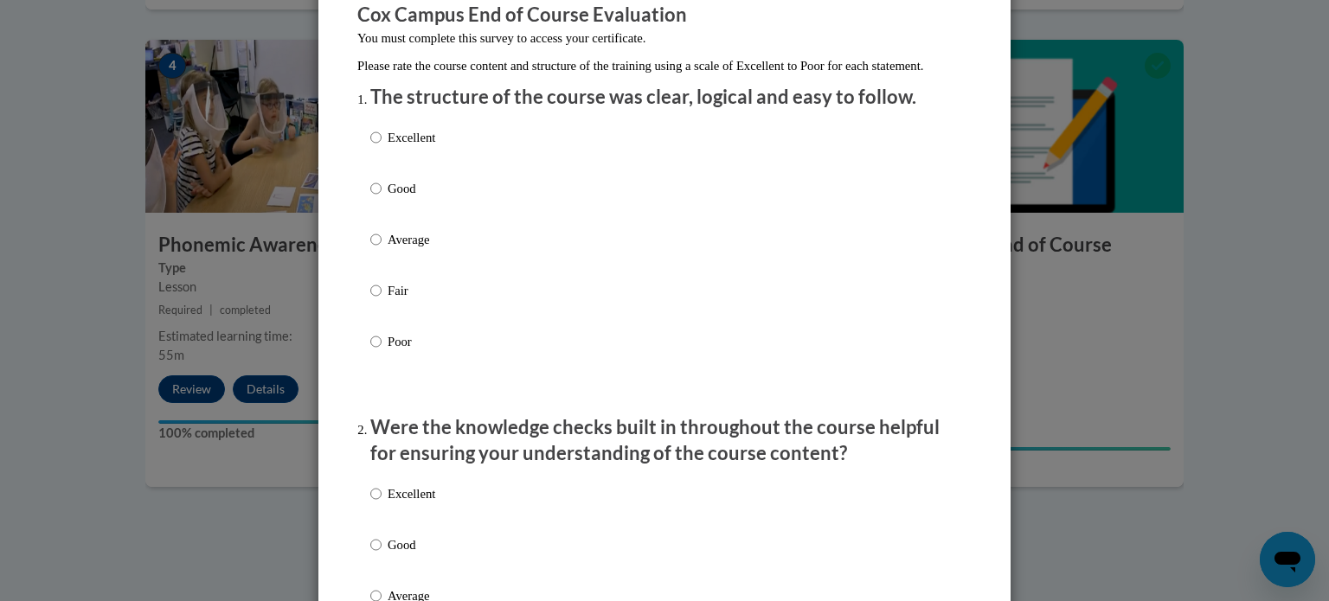
scroll to position [166, 0]
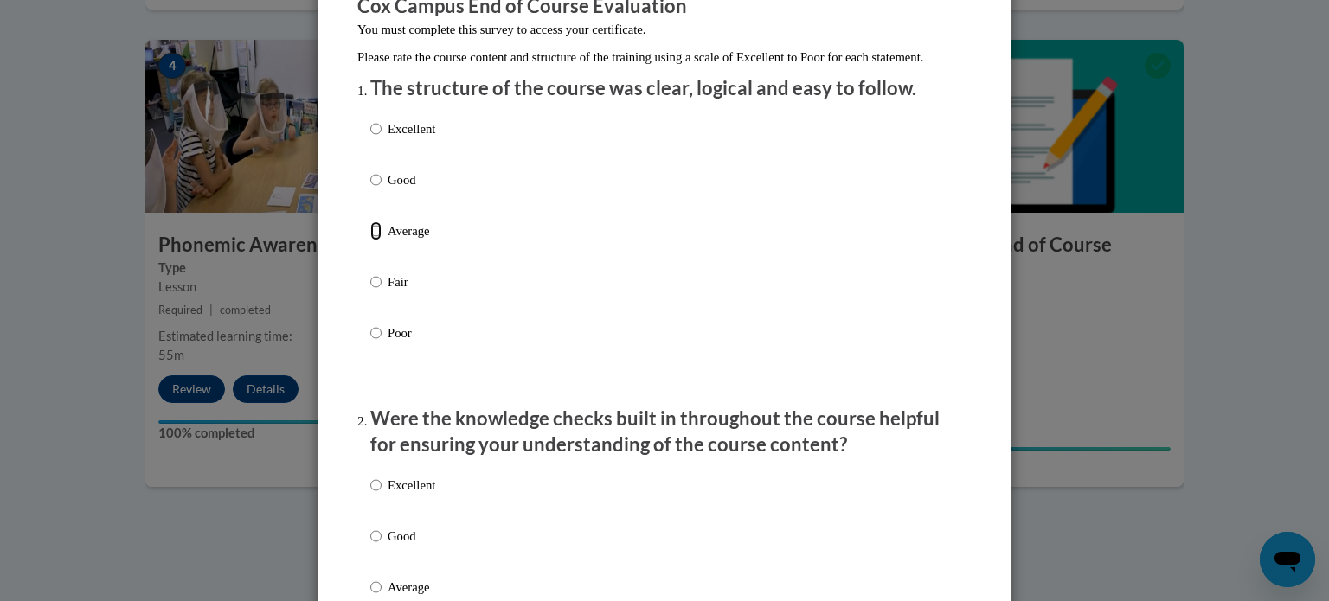
click at [370, 241] on input "Average" at bounding box center [375, 231] width 11 height 19
radio input "true"
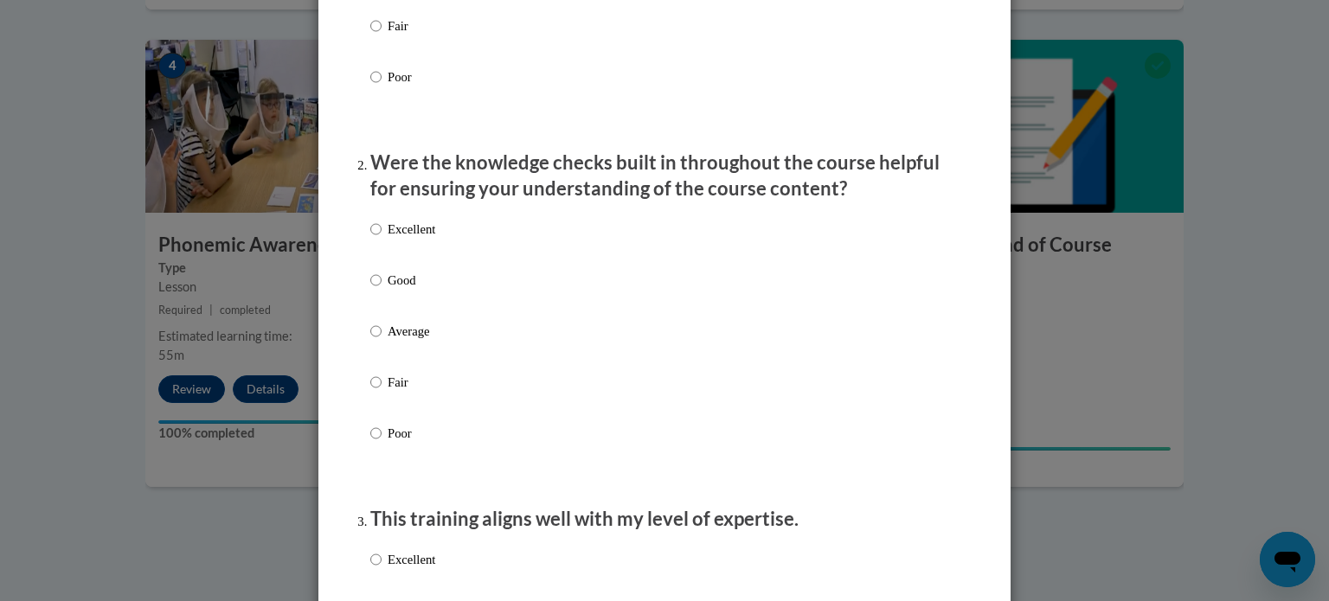
scroll to position [422, 0]
click at [370, 341] on input "Average" at bounding box center [375, 331] width 11 height 19
radio input "true"
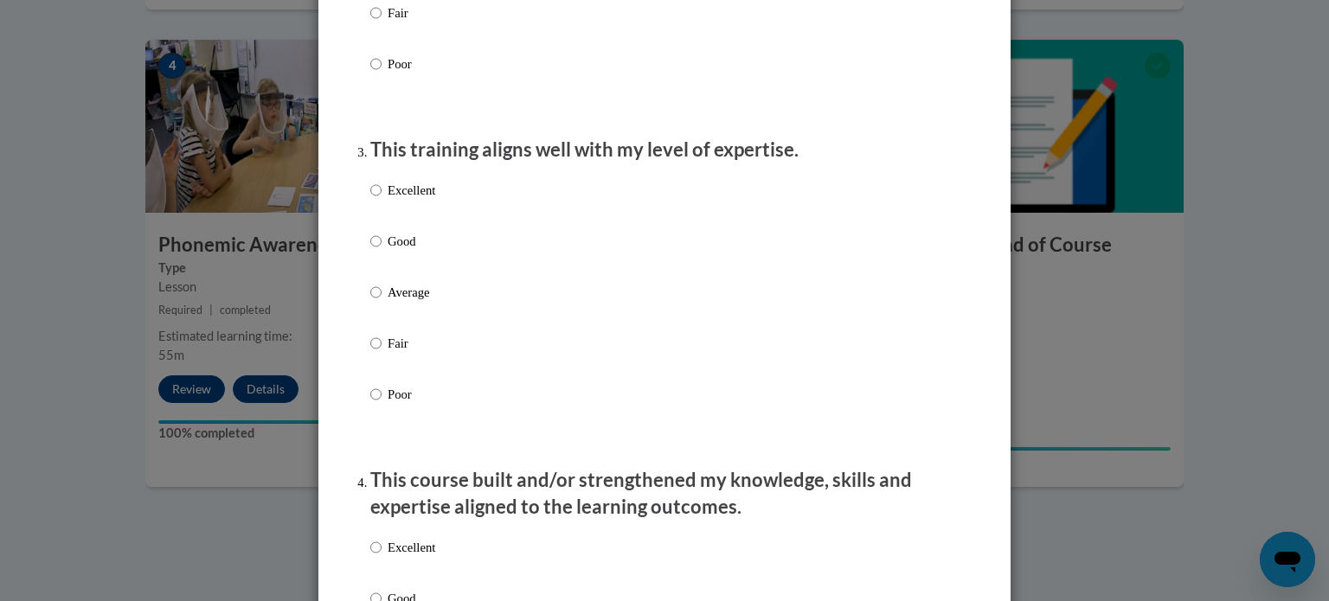
scroll to position [796, 0]
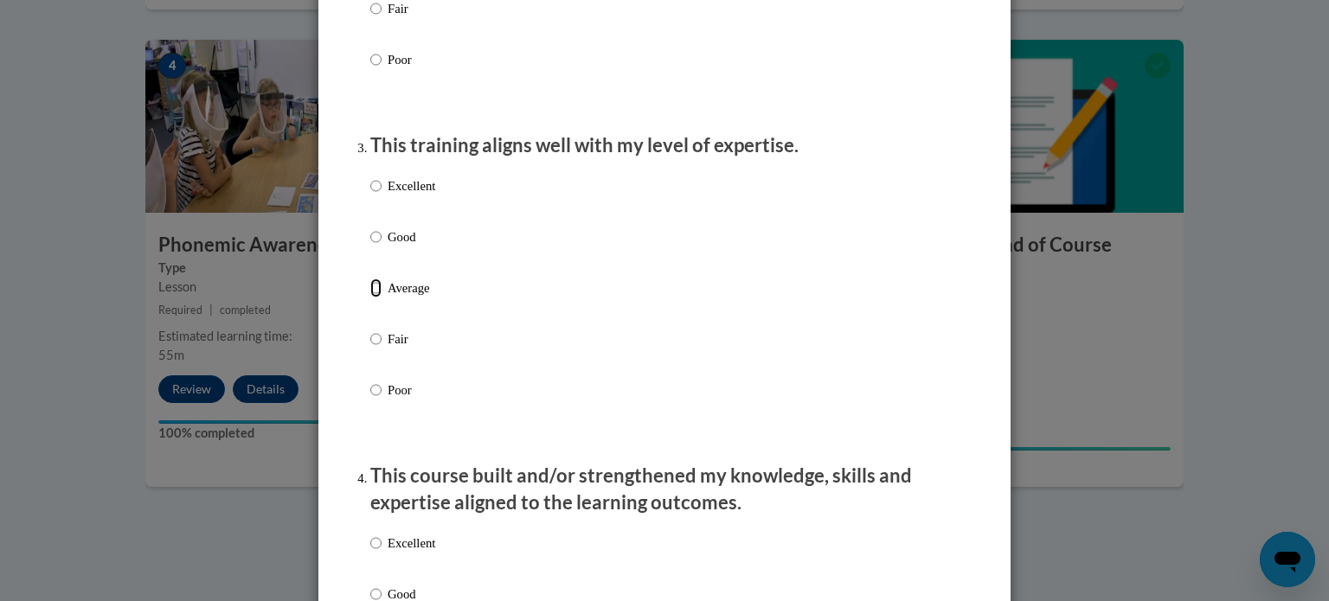
click at [370, 298] on input "Average" at bounding box center [375, 288] width 11 height 19
radio input "true"
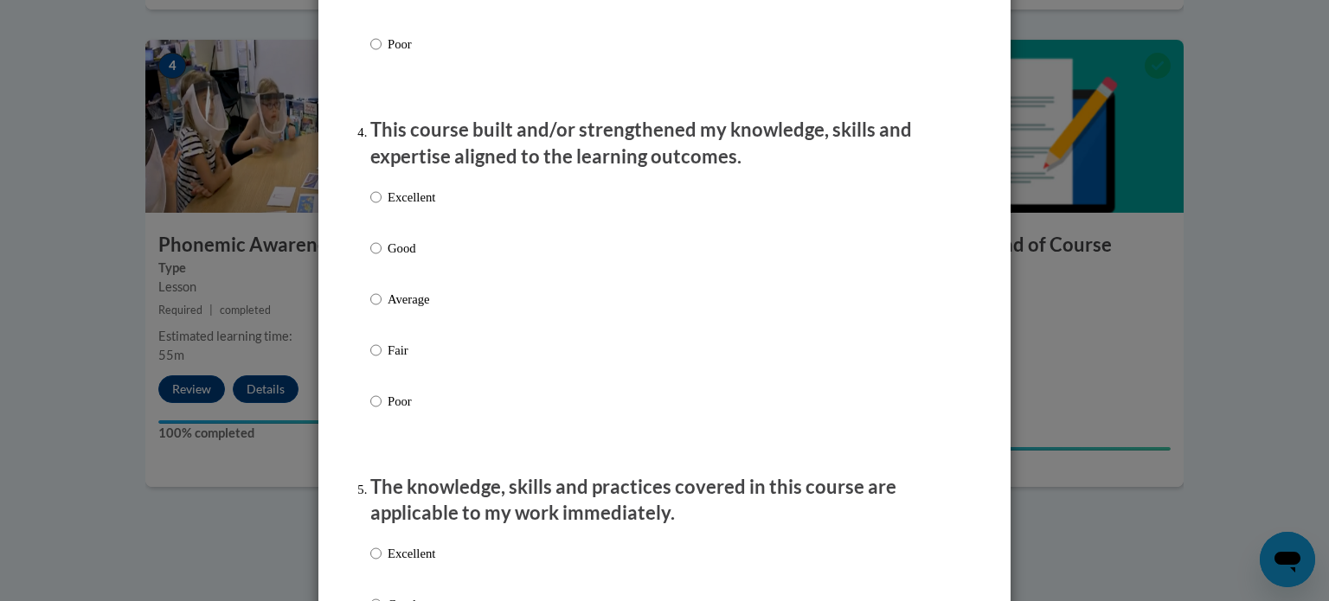
scroll to position [1144, 0]
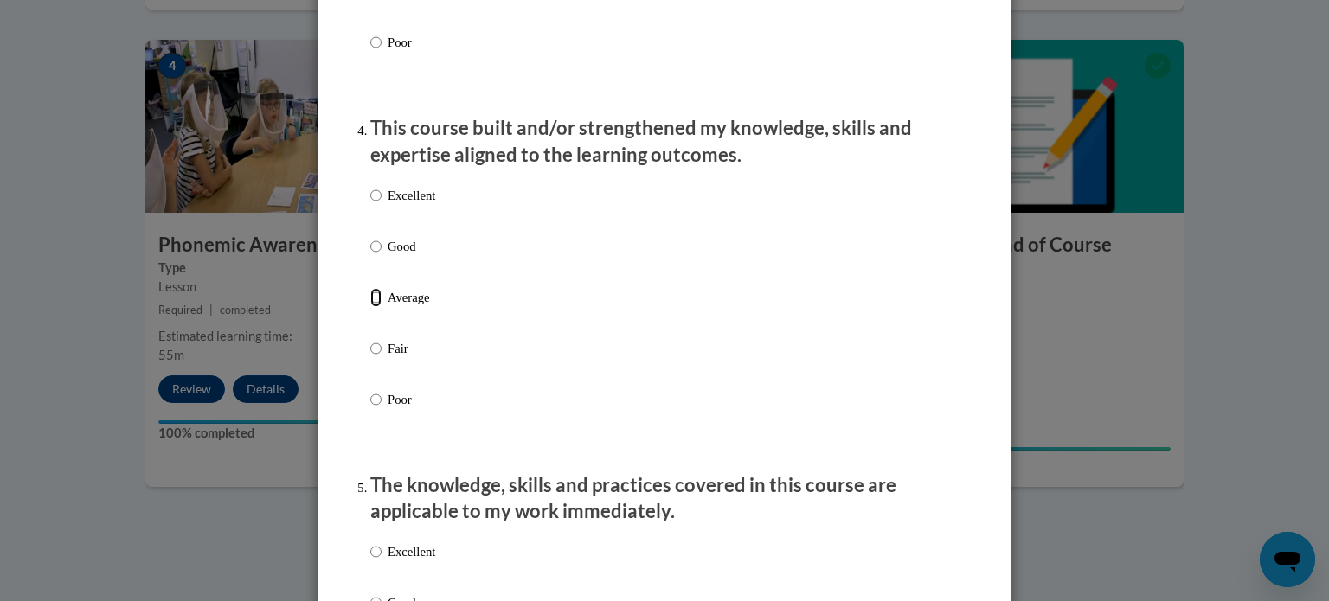
click at [370, 307] on input "Average" at bounding box center [375, 297] width 11 height 19
radio input "true"
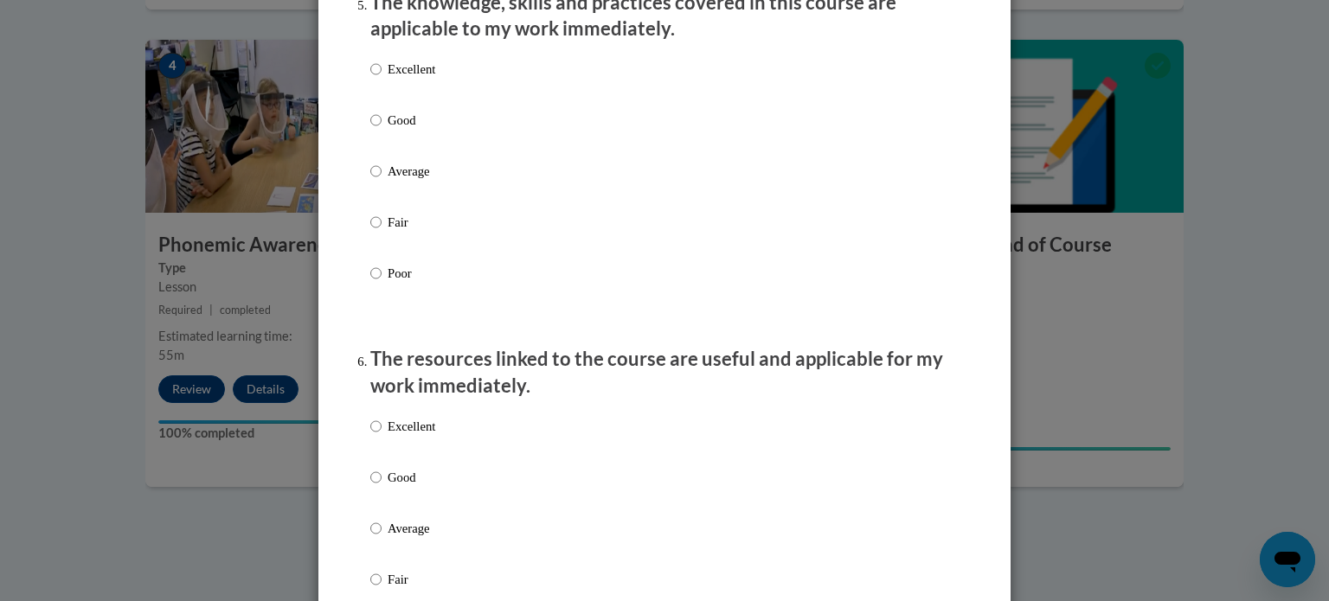
scroll to position [1629, 0]
click at [370, 281] on input "Poor" at bounding box center [375, 271] width 11 height 19
radio input "true"
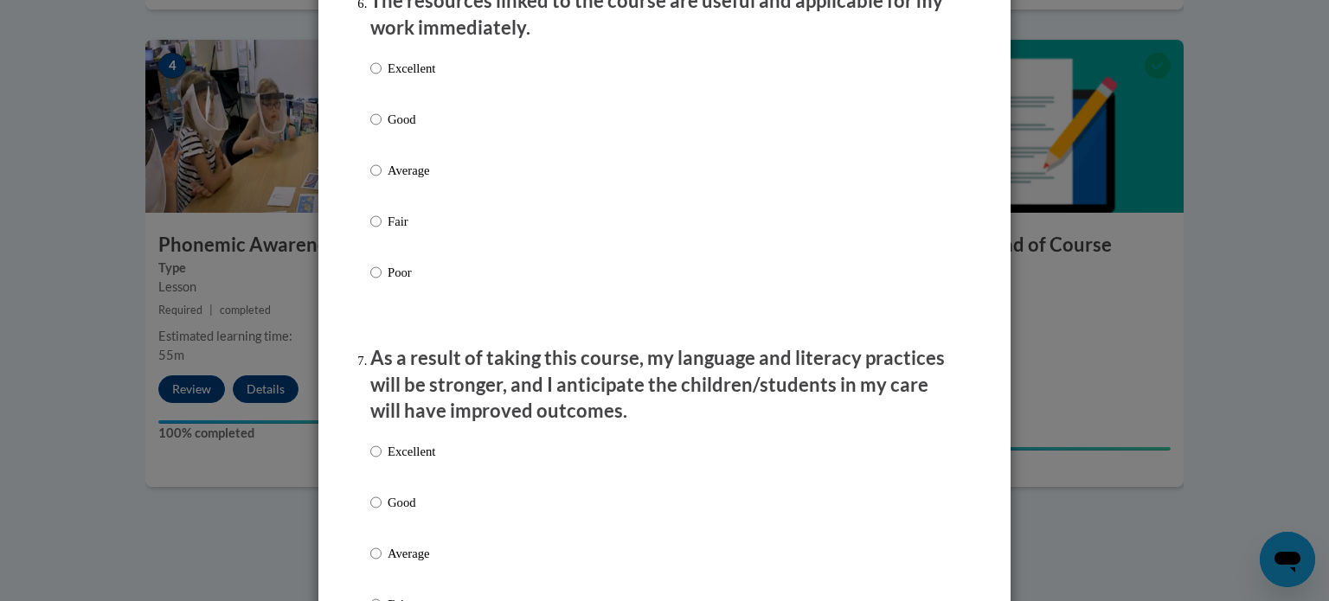
scroll to position [2013, 0]
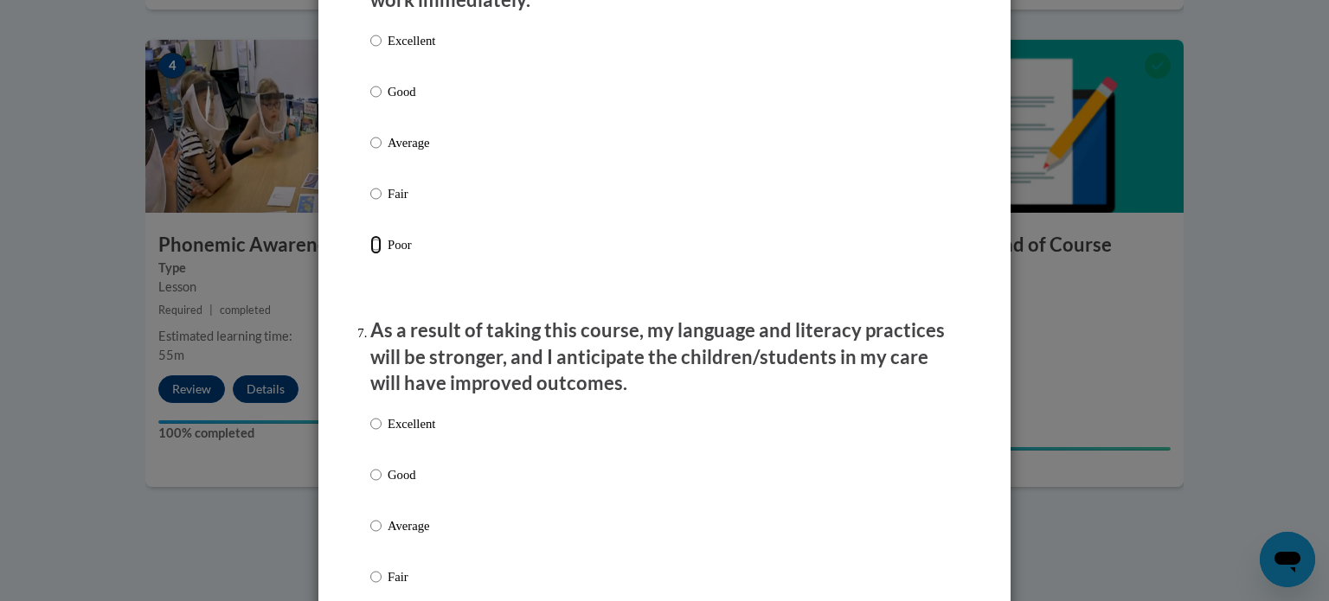
click at [370, 254] on input "Poor" at bounding box center [375, 244] width 11 height 19
radio input "true"
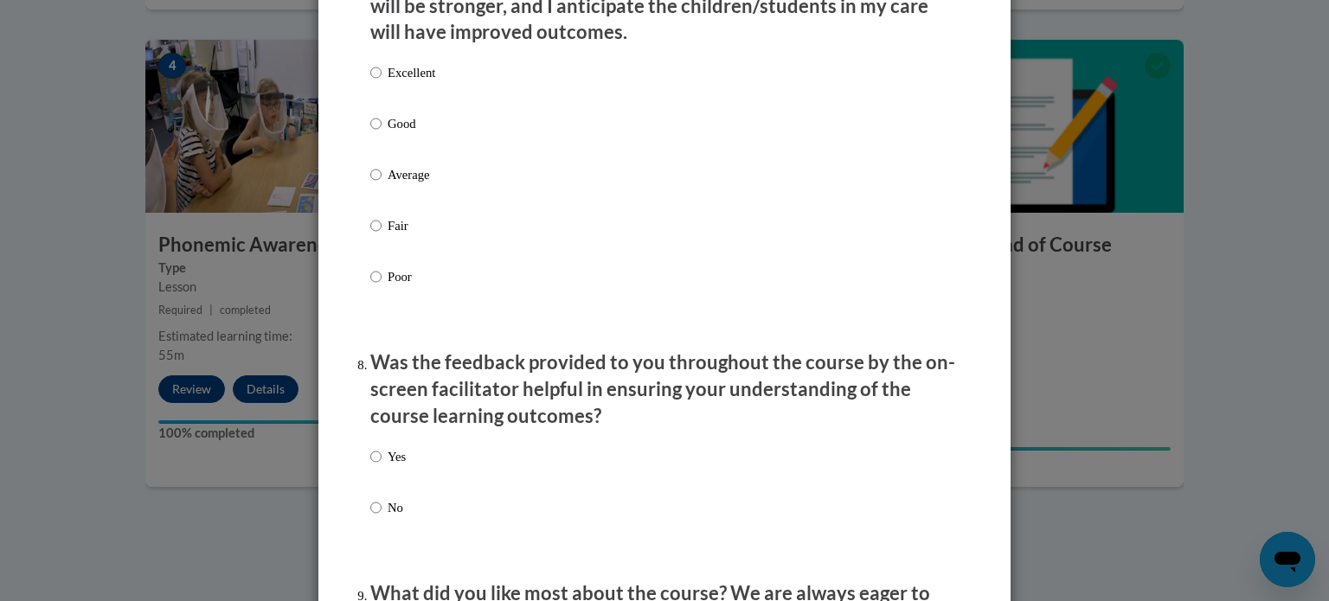
scroll to position [2364, 0]
click at [370, 235] on input "Fair" at bounding box center [375, 225] width 11 height 19
radio input "true"
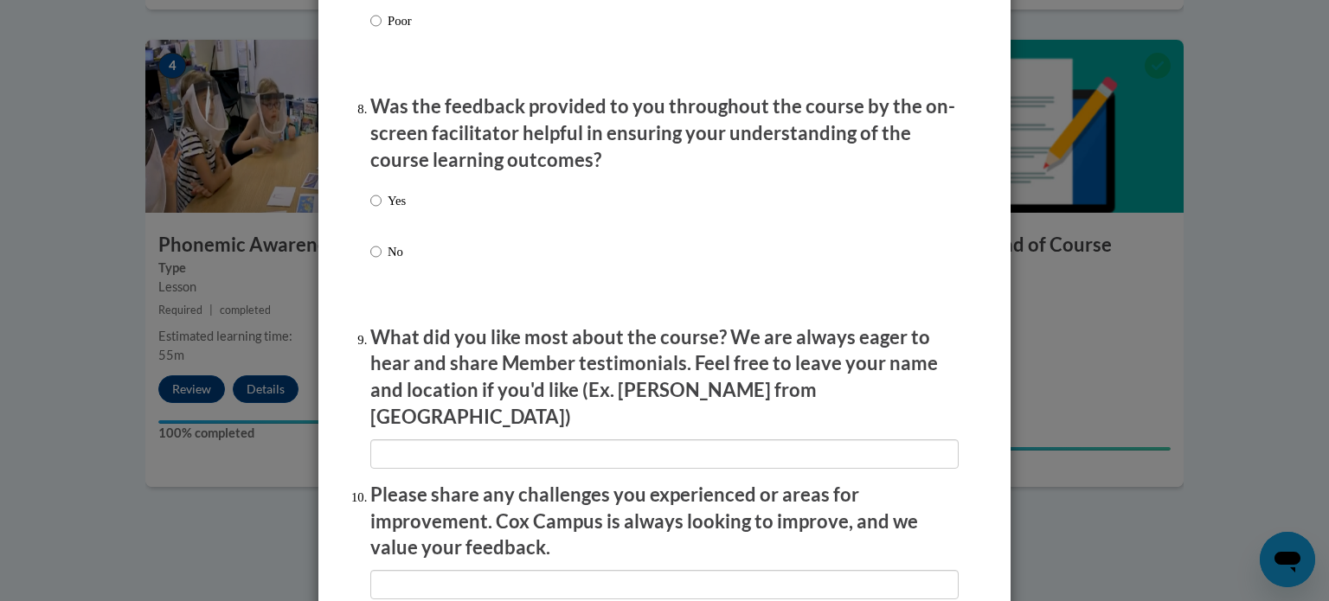
scroll to position [2620, 0]
click at [370, 210] on input "Yes" at bounding box center [375, 200] width 11 height 19
radio input "true"
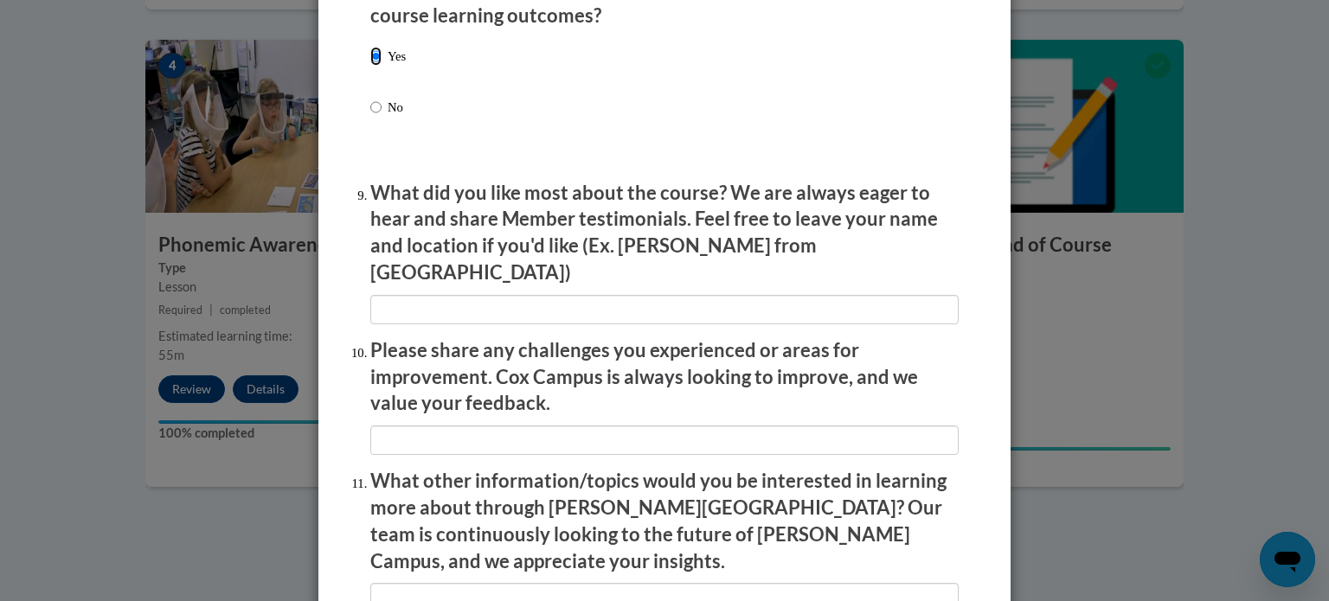
scroll to position [2766, 0]
click at [426, 302] on input "textbox" at bounding box center [664, 308] width 588 height 29
type input "s"
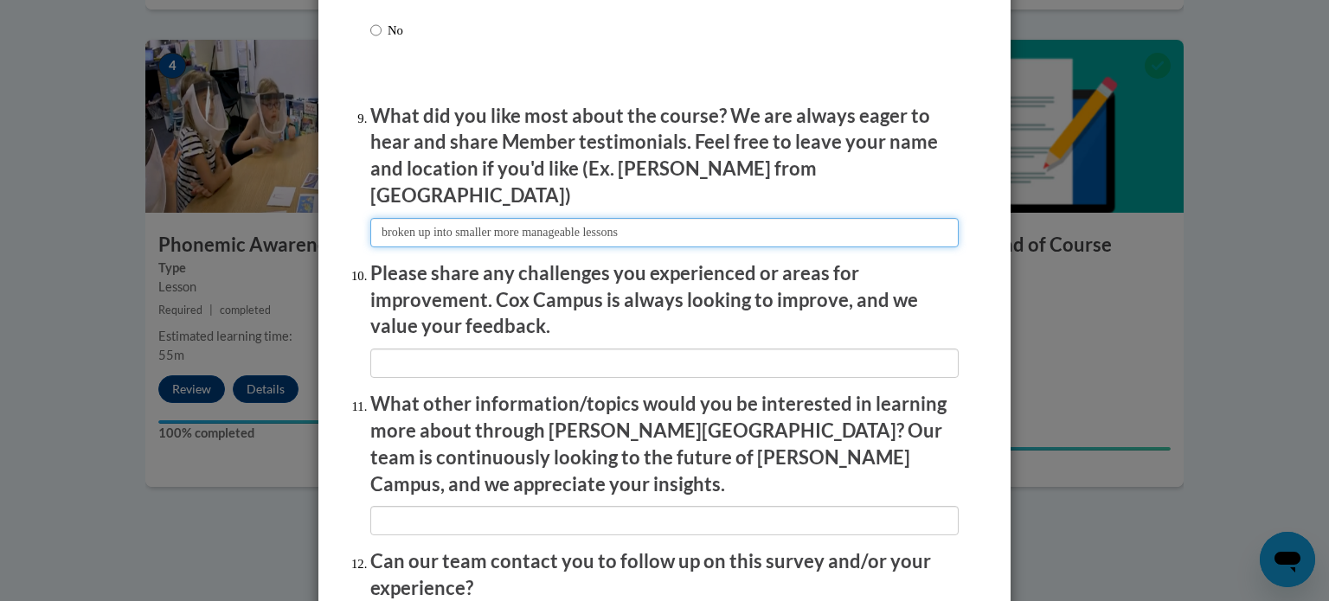
scroll to position [2897, 0]
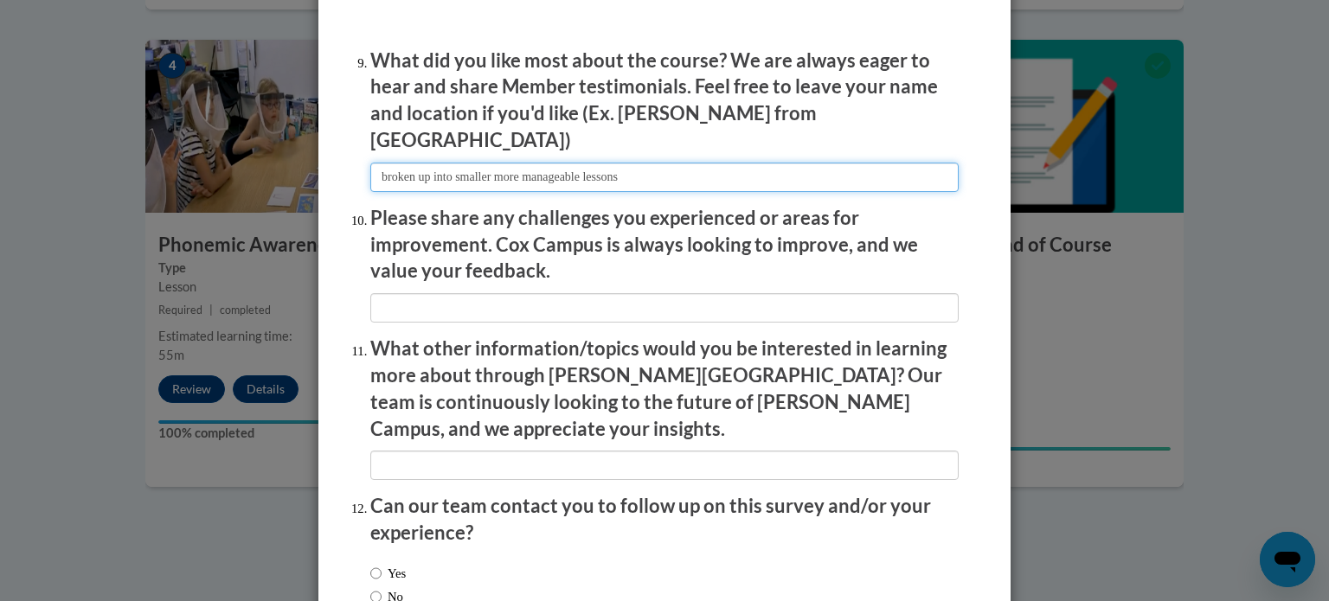
type input "broken up into smaller more manageable lessons"
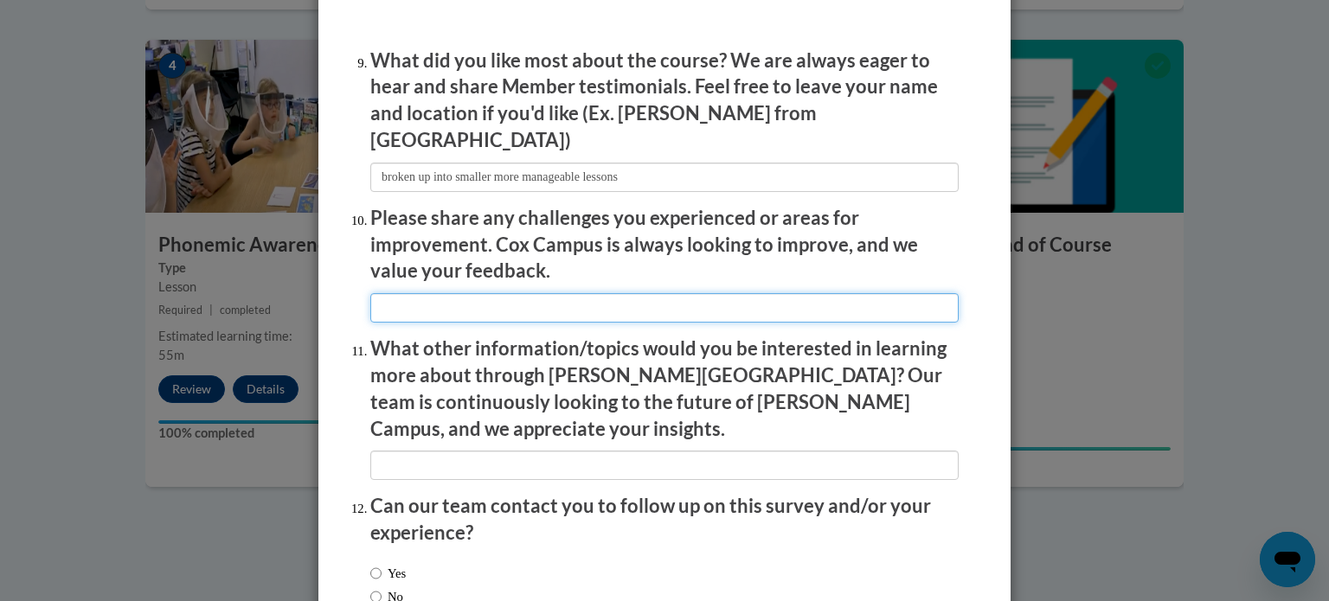
click at [402, 296] on input "textbox" at bounding box center [664, 307] width 588 height 29
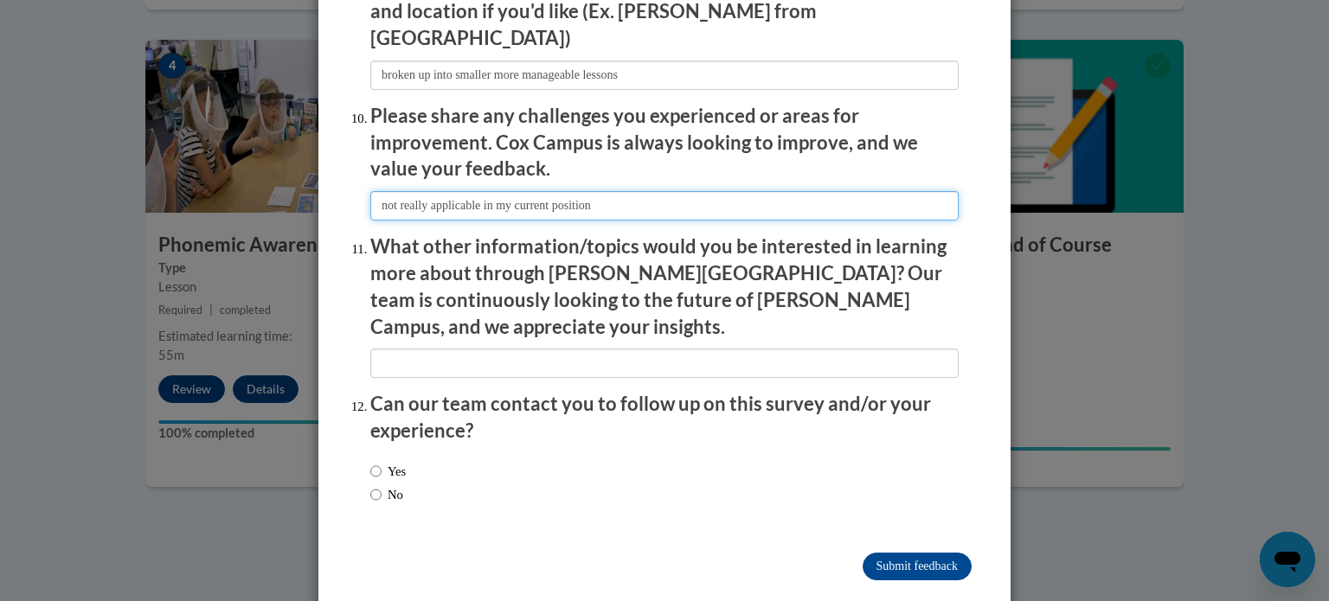
scroll to position [3002, 0]
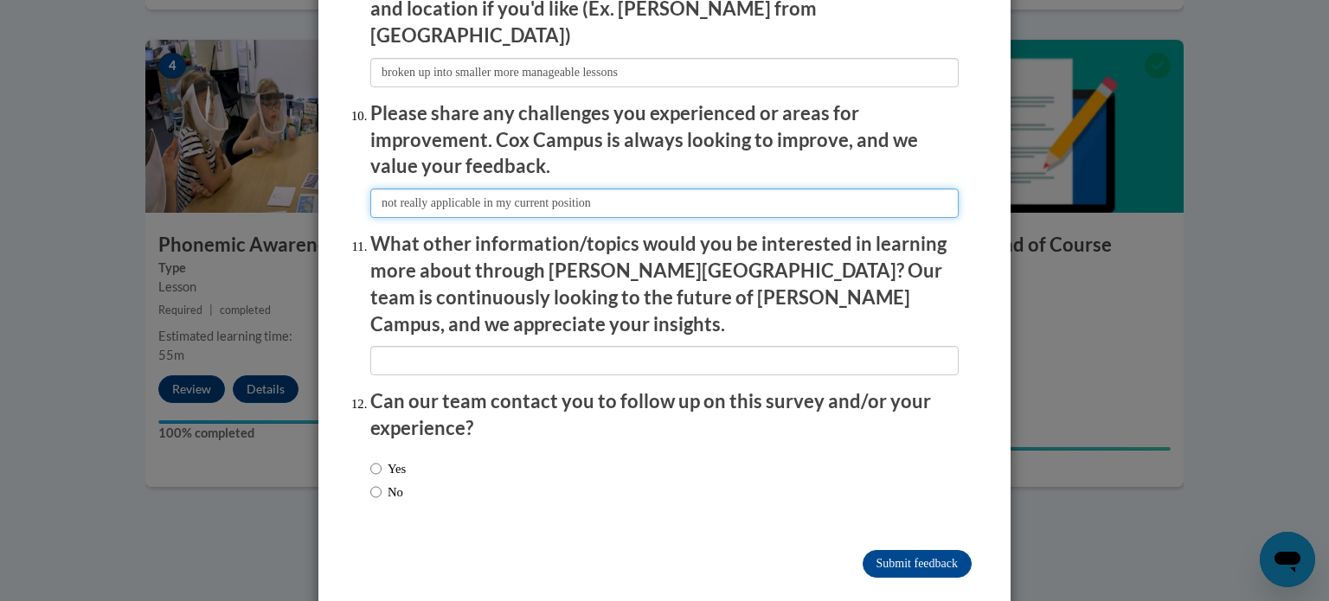
type input "not really applicable in my current position"
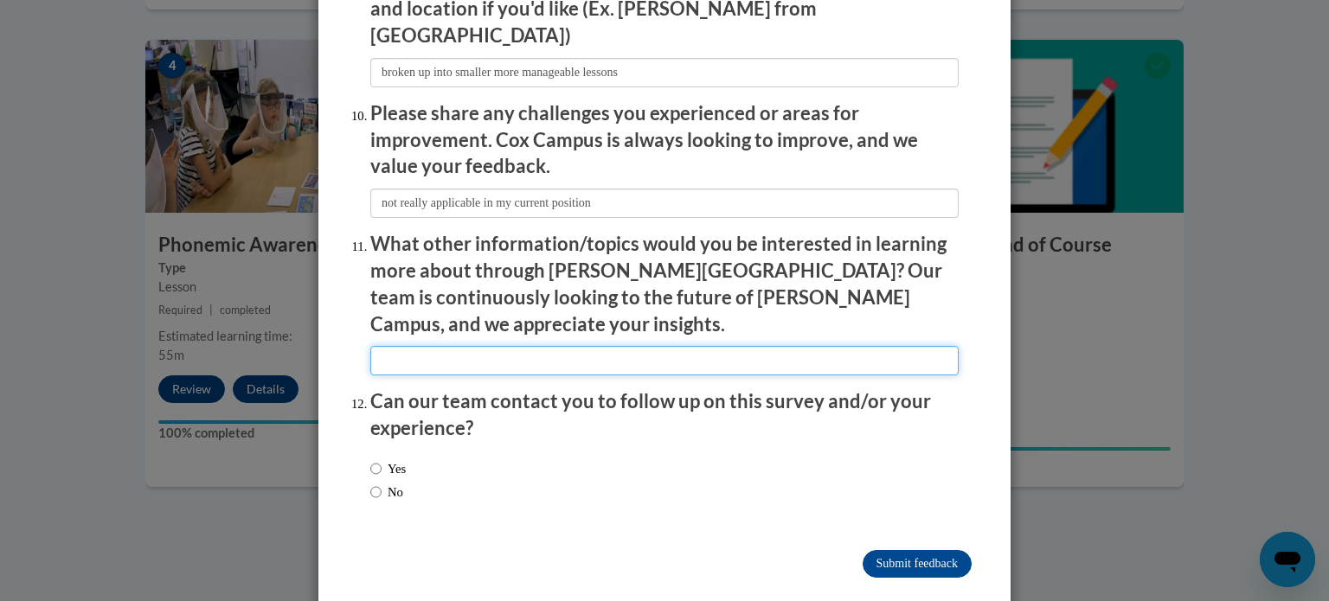
click at [390, 346] on input "textbox" at bounding box center [664, 360] width 588 height 29
type input "none"
click at [370, 483] on input "No" at bounding box center [375, 492] width 11 height 19
radio input "true"
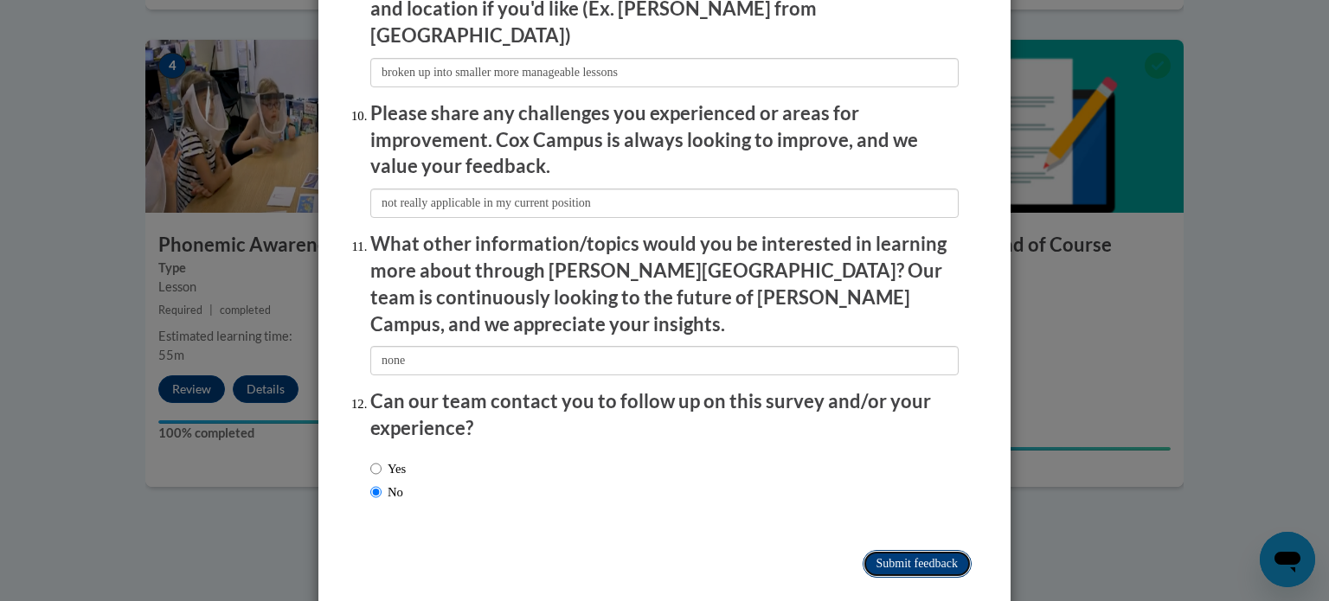
click at [879, 550] on input "Submit feedback" at bounding box center [917, 564] width 109 height 28
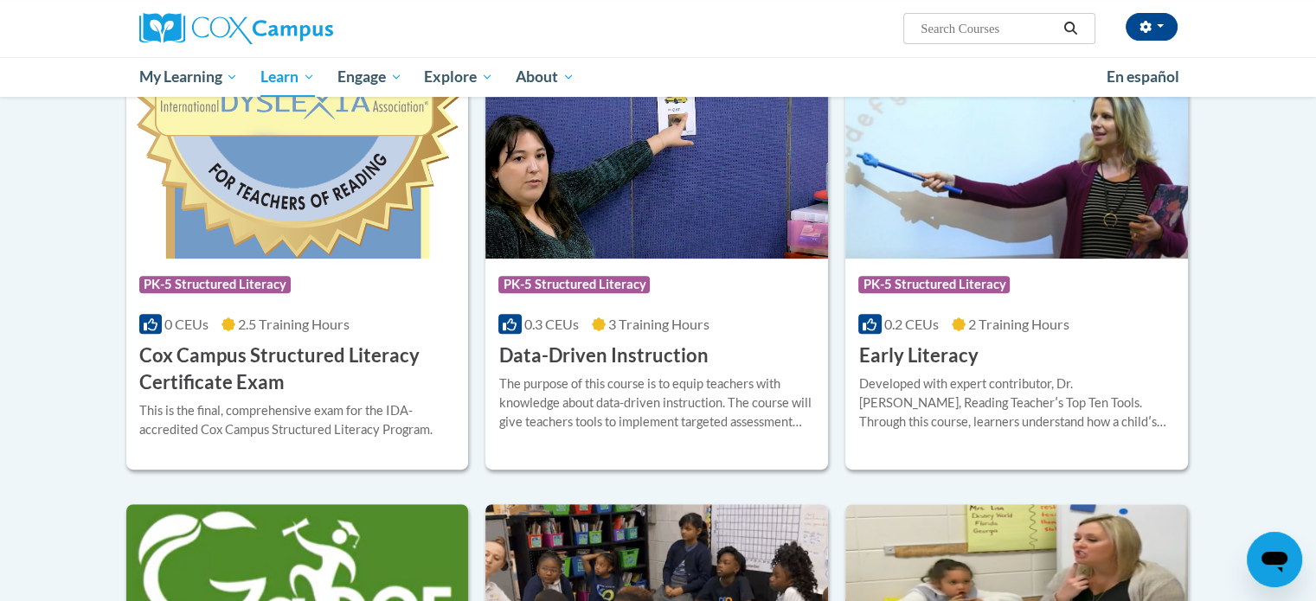
scroll to position [578, 0]
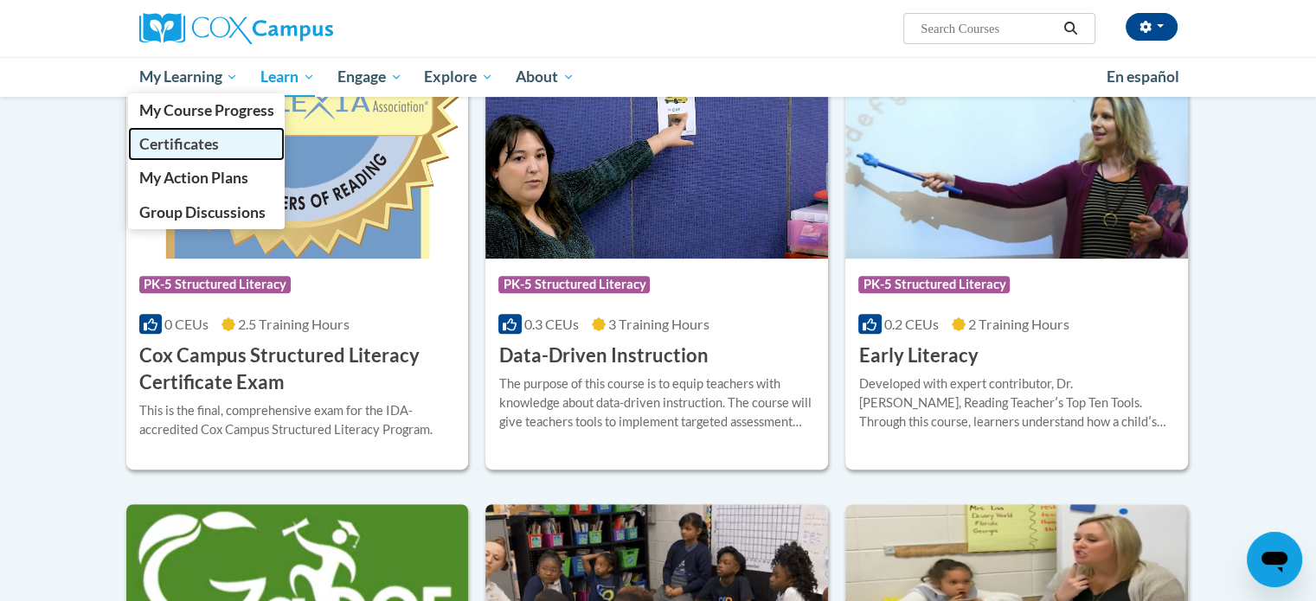
click at [172, 147] on span "Certificates" at bounding box center [178, 144] width 80 height 18
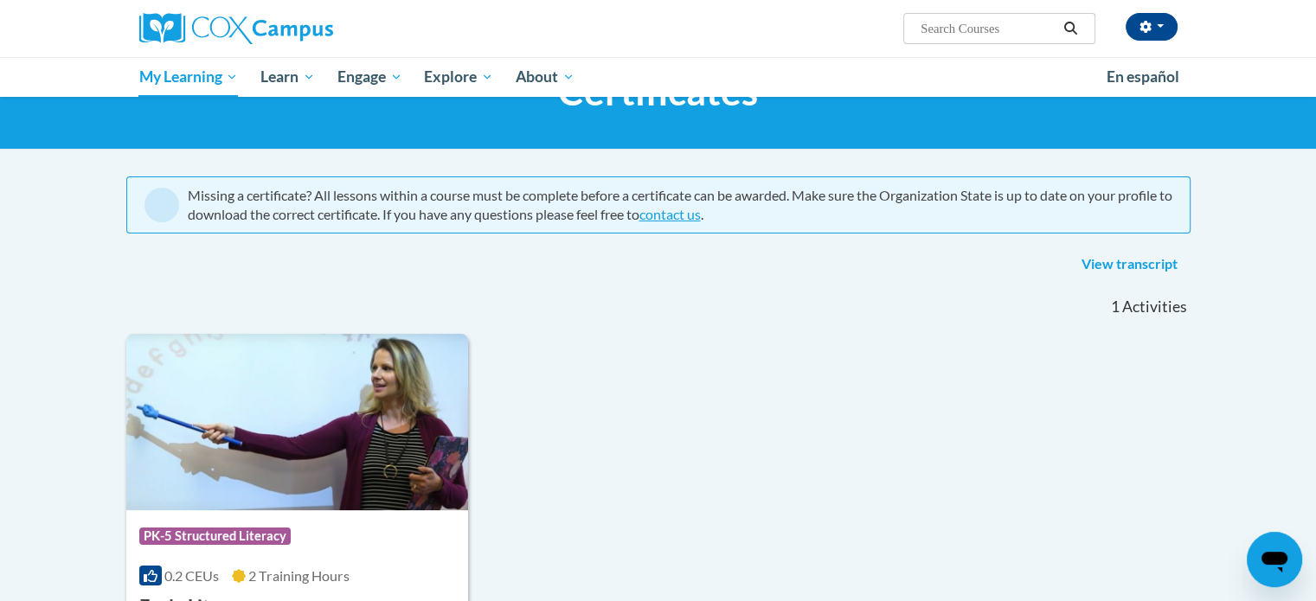
scroll to position [79, 0]
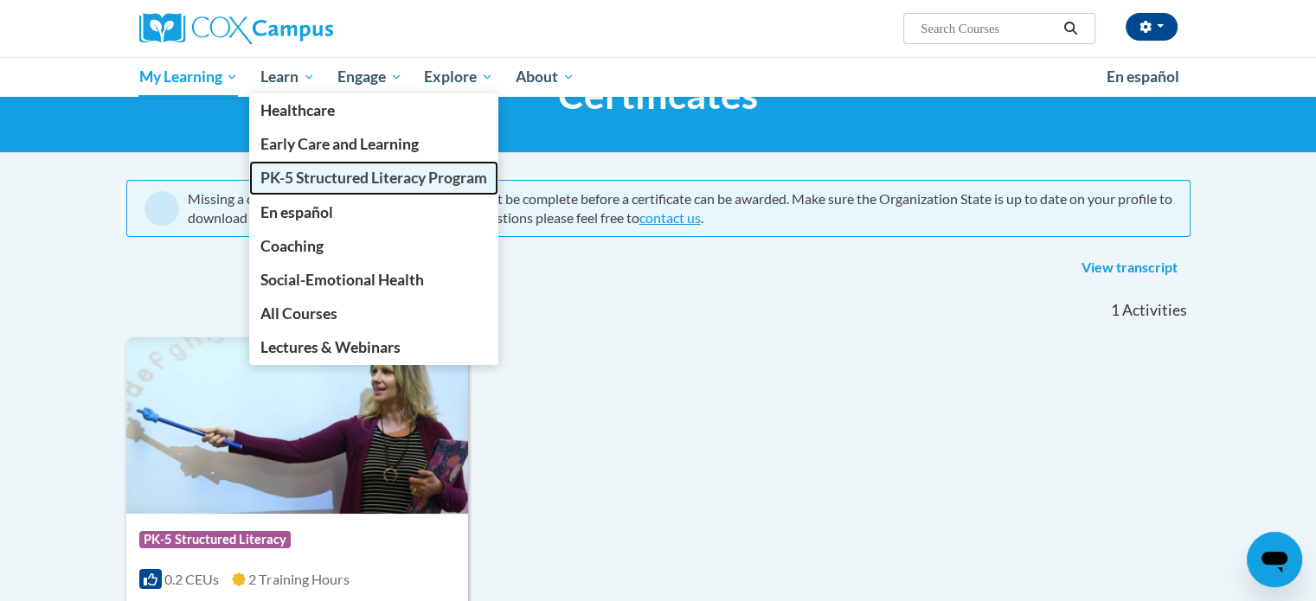
click at [298, 176] on span "PK-5 Structured Literacy Program" at bounding box center [373, 178] width 227 height 18
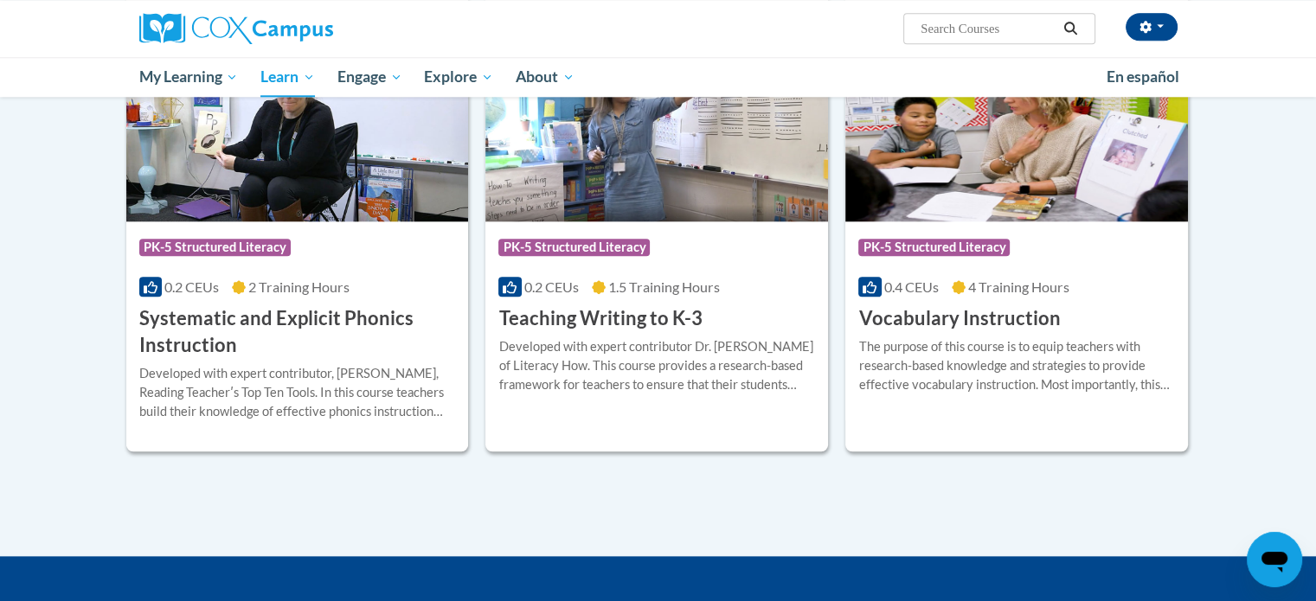
scroll to position [1941, 0]
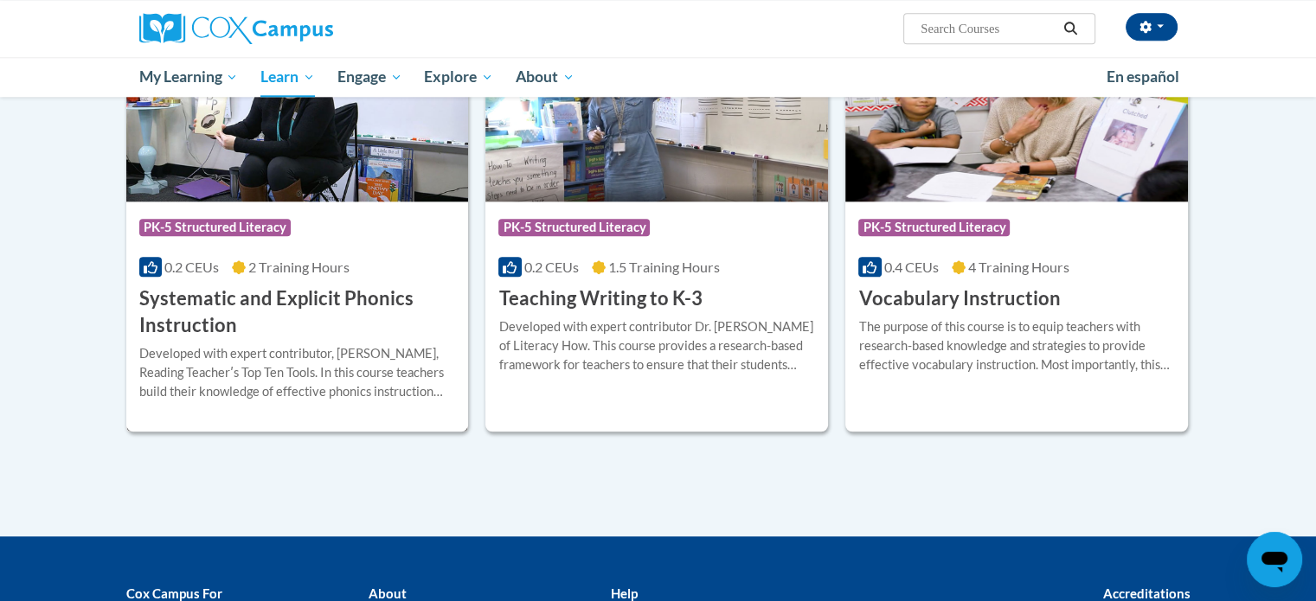
click at [344, 283] on div "Course Category: PK-5 Structured Literacy 0.2 CEUs 2 Training Hours COURSE Syst…" at bounding box center [297, 271] width 343 height 138
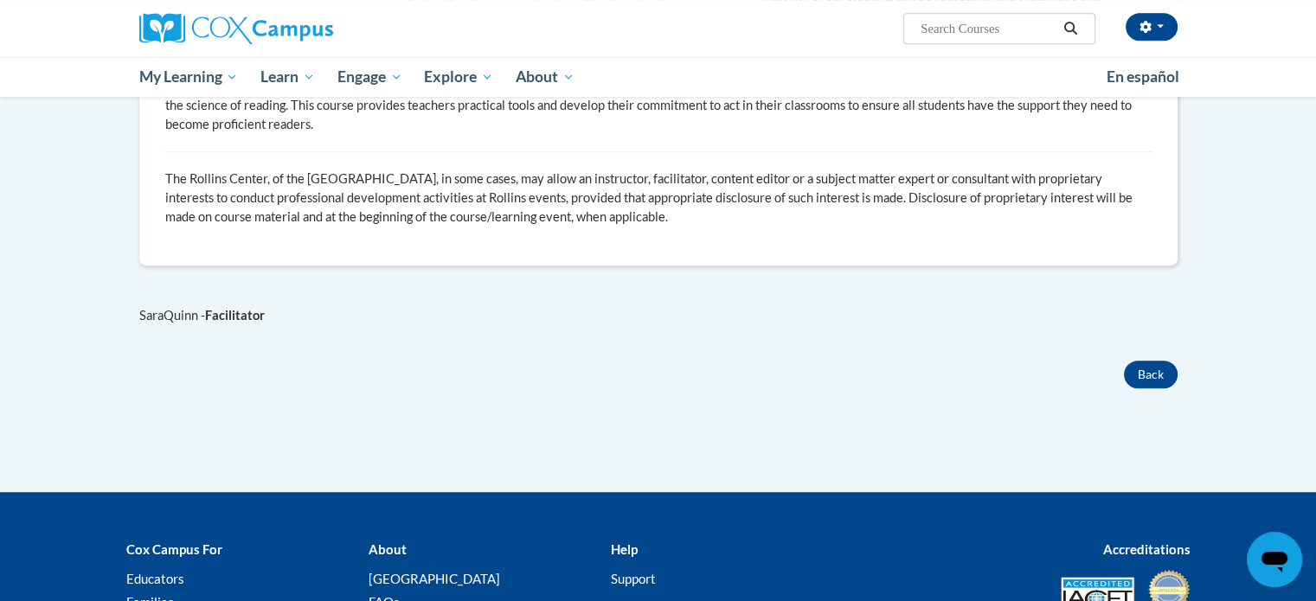
scroll to position [851, 0]
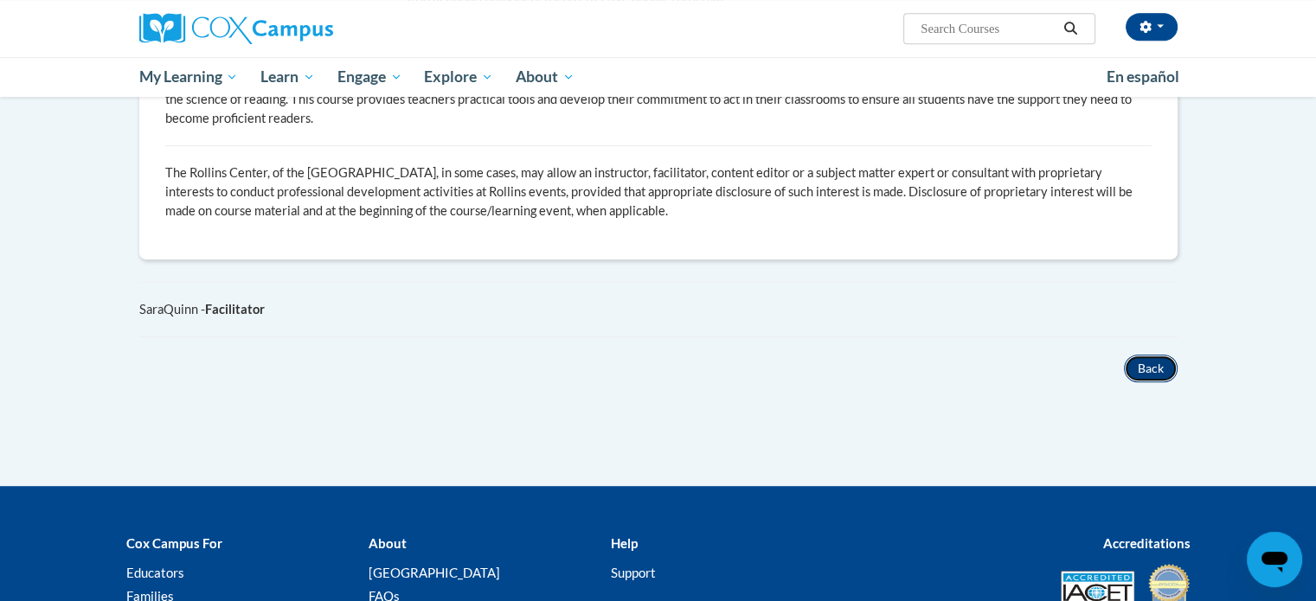
click at [1141, 382] on button "Back" at bounding box center [1151, 369] width 54 height 28
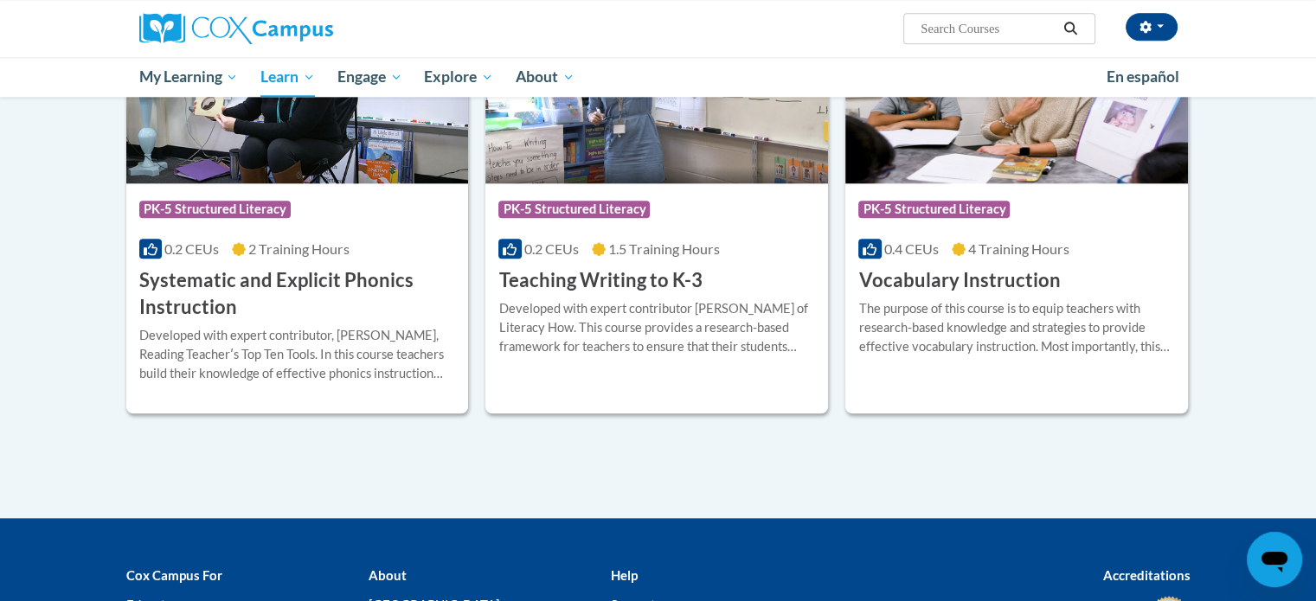
scroll to position [1941, 0]
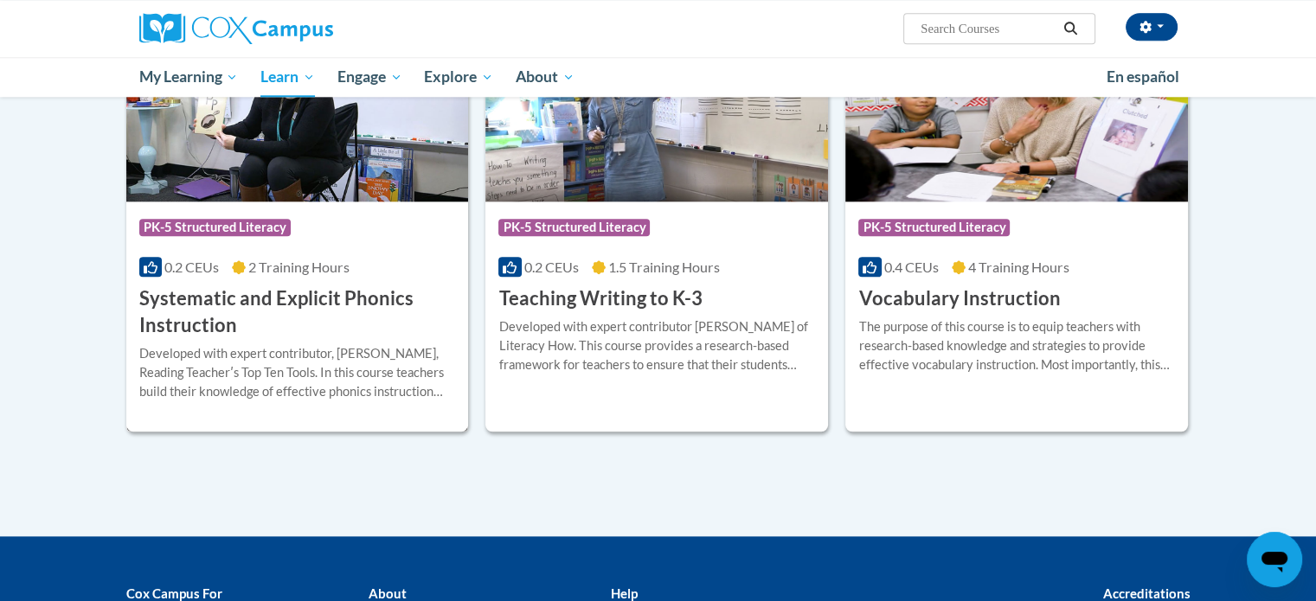
click at [381, 297] on h3 "Systematic and Explicit Phonics Instruction" at bounding box center [297, 313] width 317 height 54
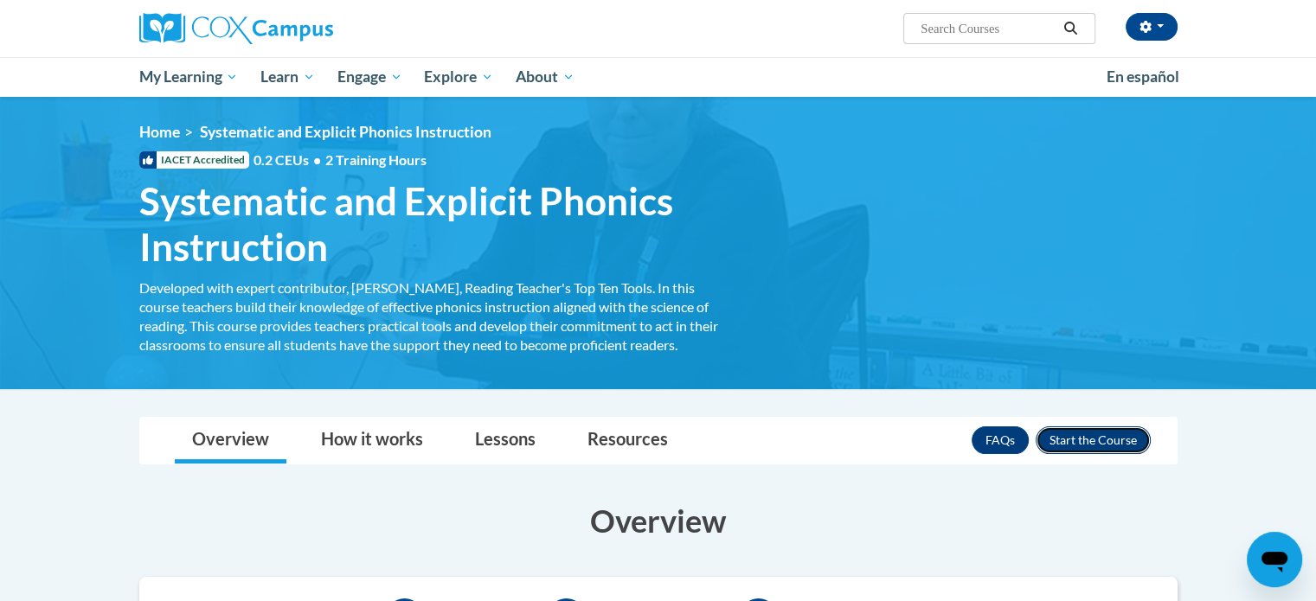
click at [1128, 440] on button "Enroll" at bounding box center [1093, 441] width 115 height 28
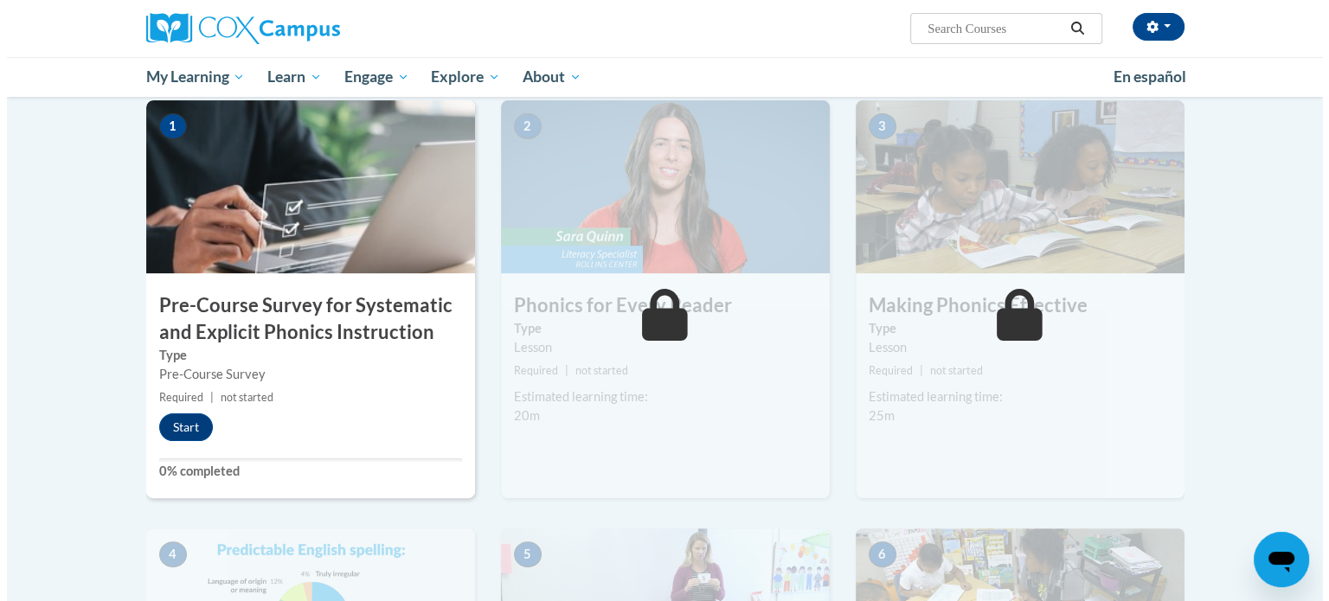
scroll to position [353, 0]
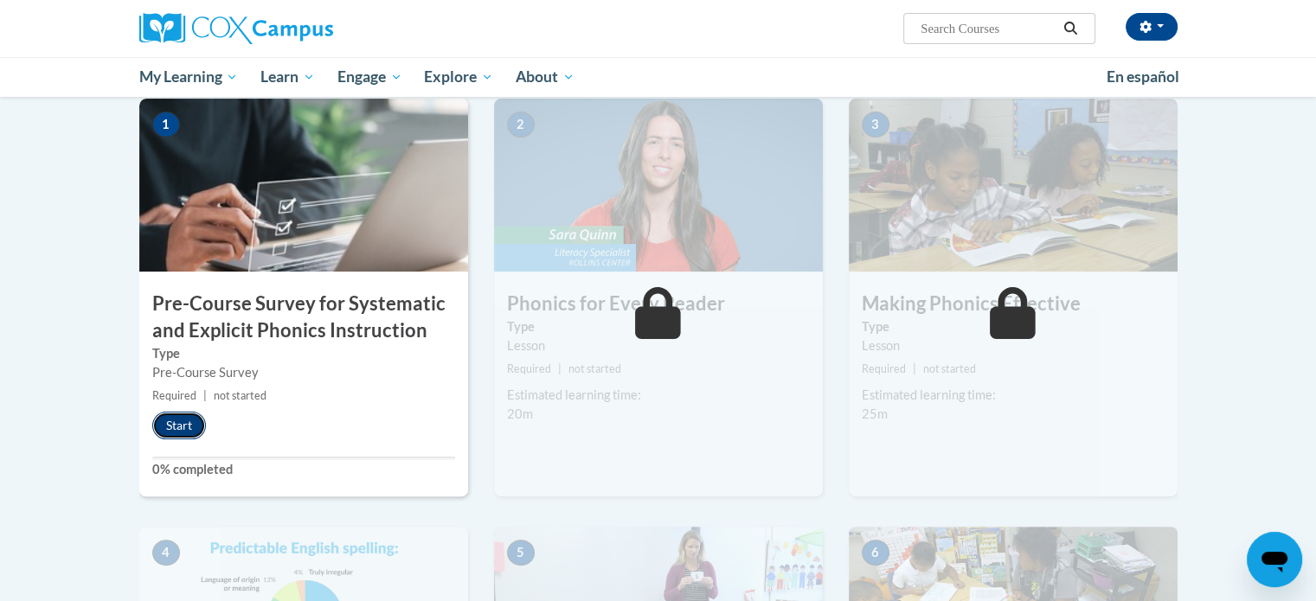
click at [171, 426] on button "Start" at bounding box center [179, 426] width 54 height 28
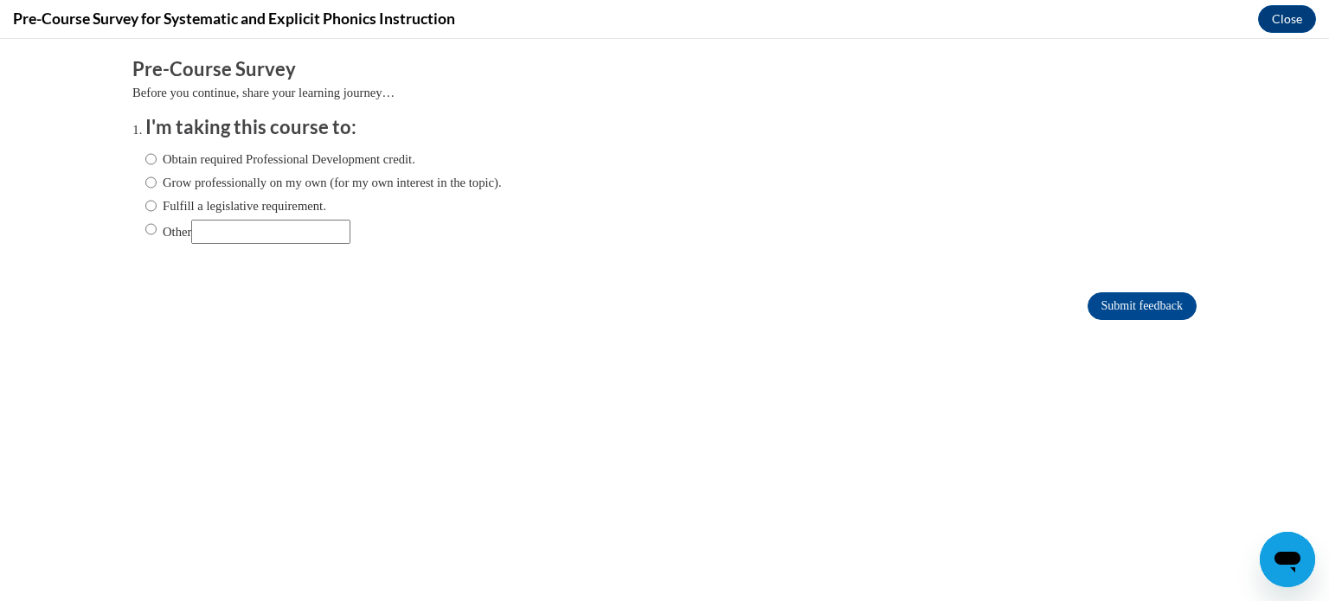
scroll to position [0, 0]
click at [145, 200] on input "Fulfill a legislative requirement." at bounding box center [150, 205] width 11 height 19
radio input "true"
click at [1115, 300] on input "Submit feedback" at bounding box center [1142, 306] width 109 height 28
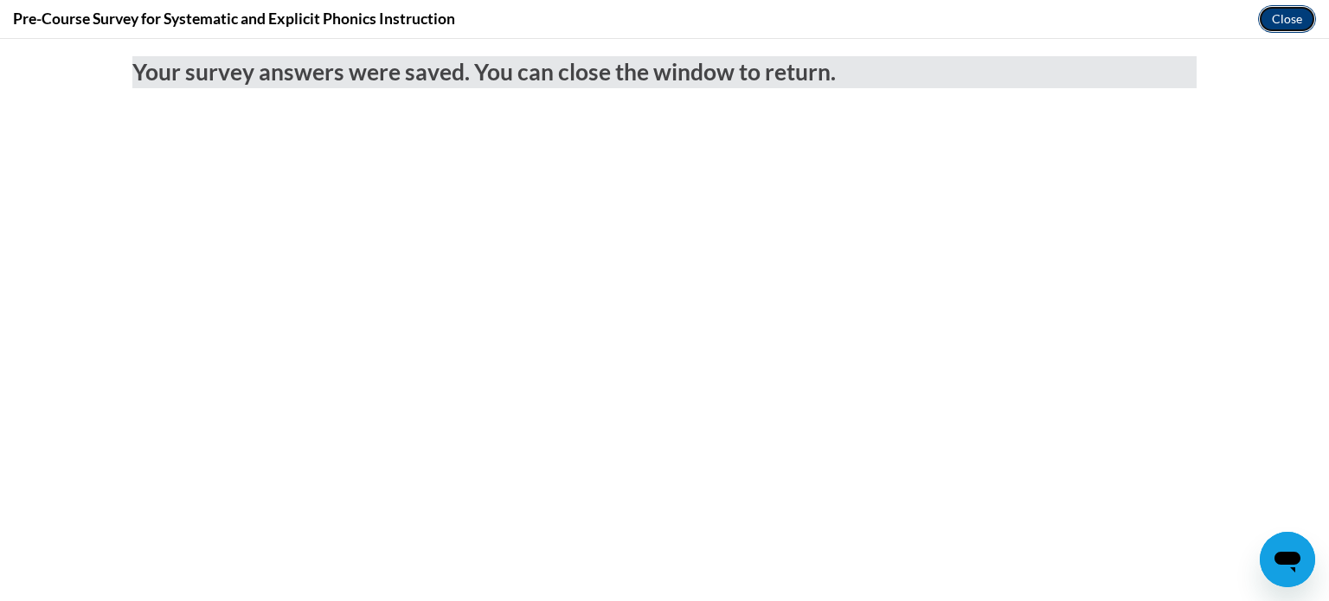
click at [1270, 16] on button "Close" at bounding box center [1287, 19] width 58 height 28
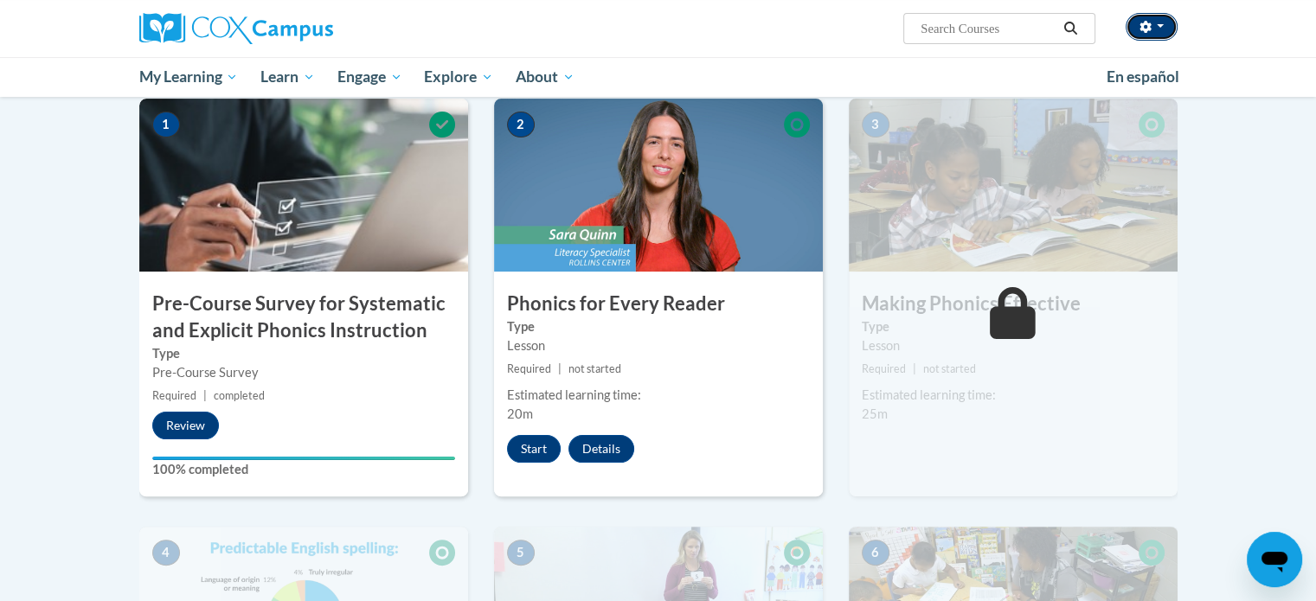
click at [1147, 26] on icon "button" at bounding box center [1146, 27] width 12 height 12
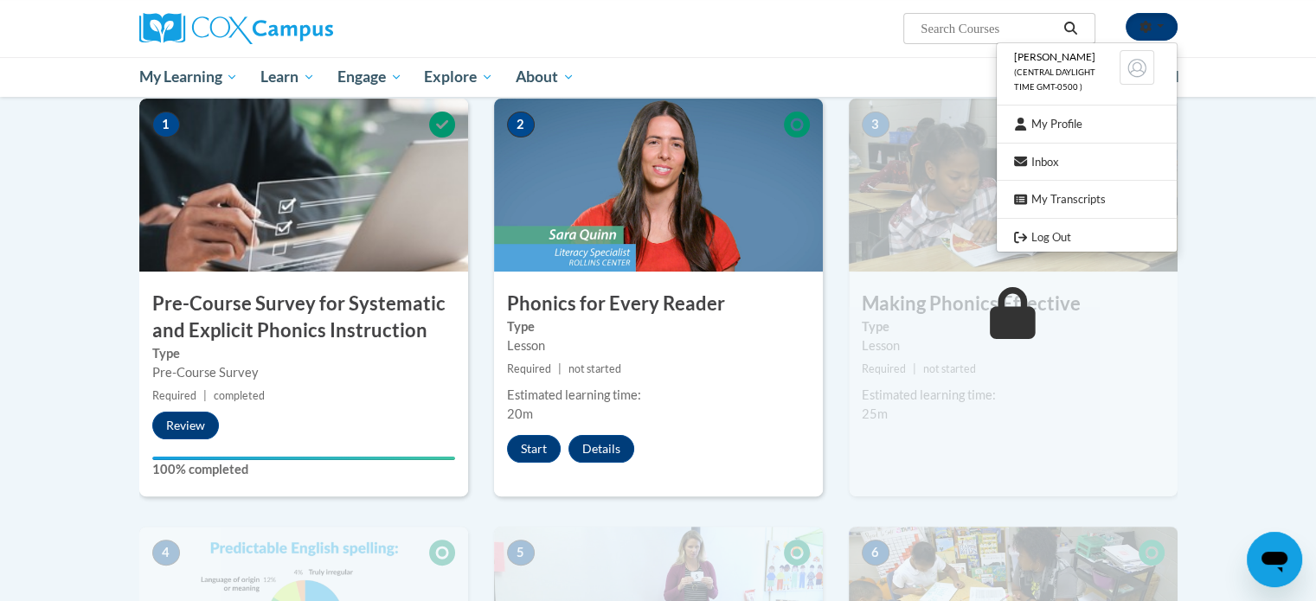
click at [1147, 26] on icon "button" at bounding box center [1146, 27] width 12 height 12
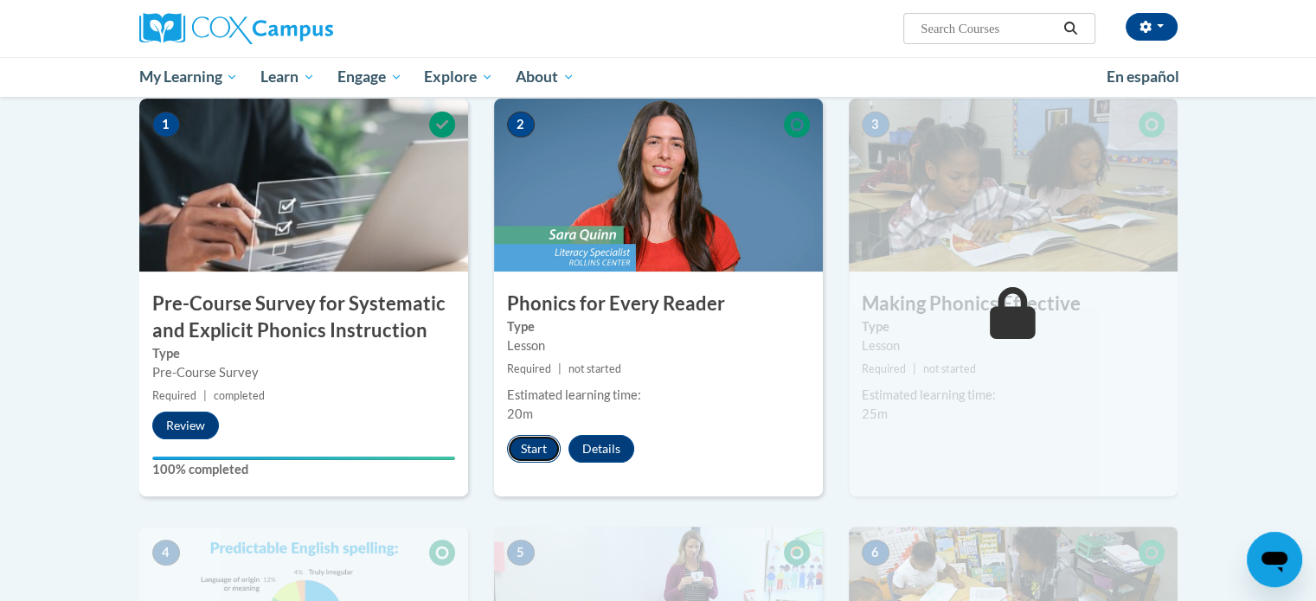
click at [530, 445] on button "Start" at bounding box center [534, 449] width 54 height 28
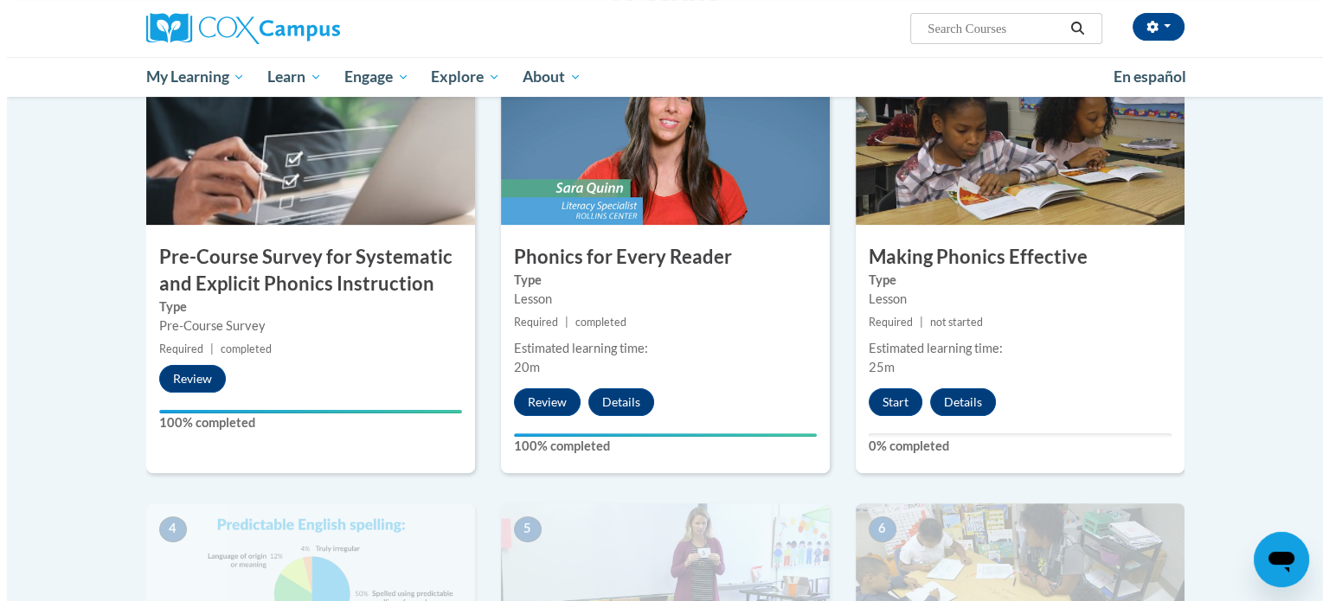
scroll to position [401, 0]
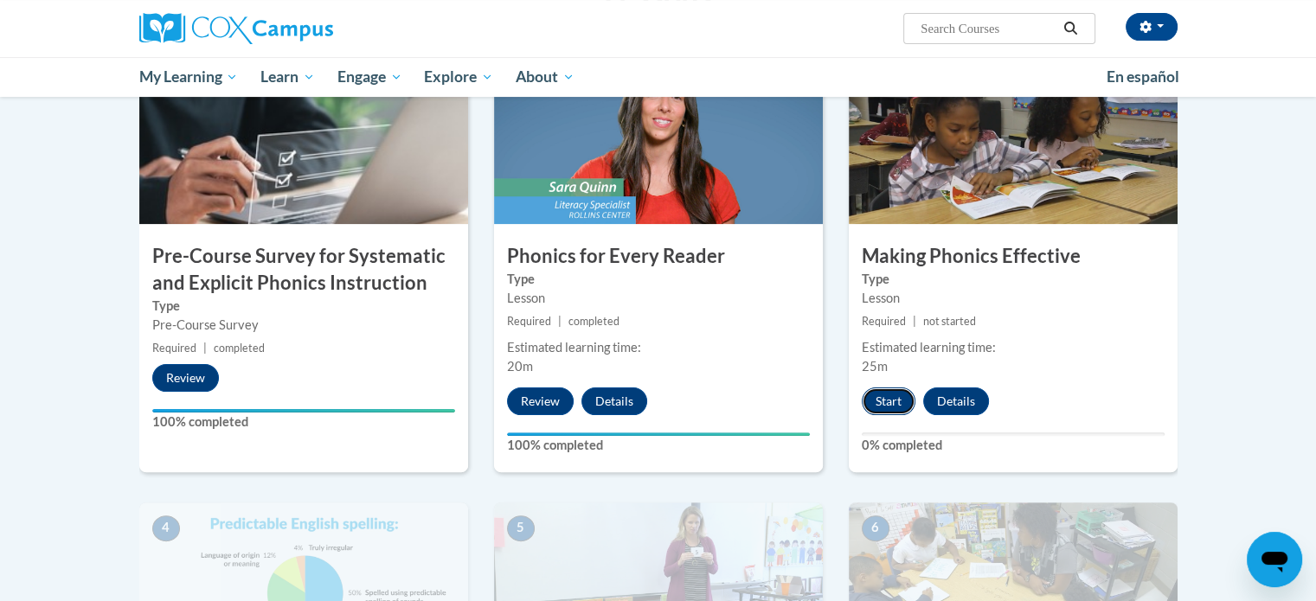
click at [892, 392] on button "Start" at bounding box center [889, 402] width 54 height 28
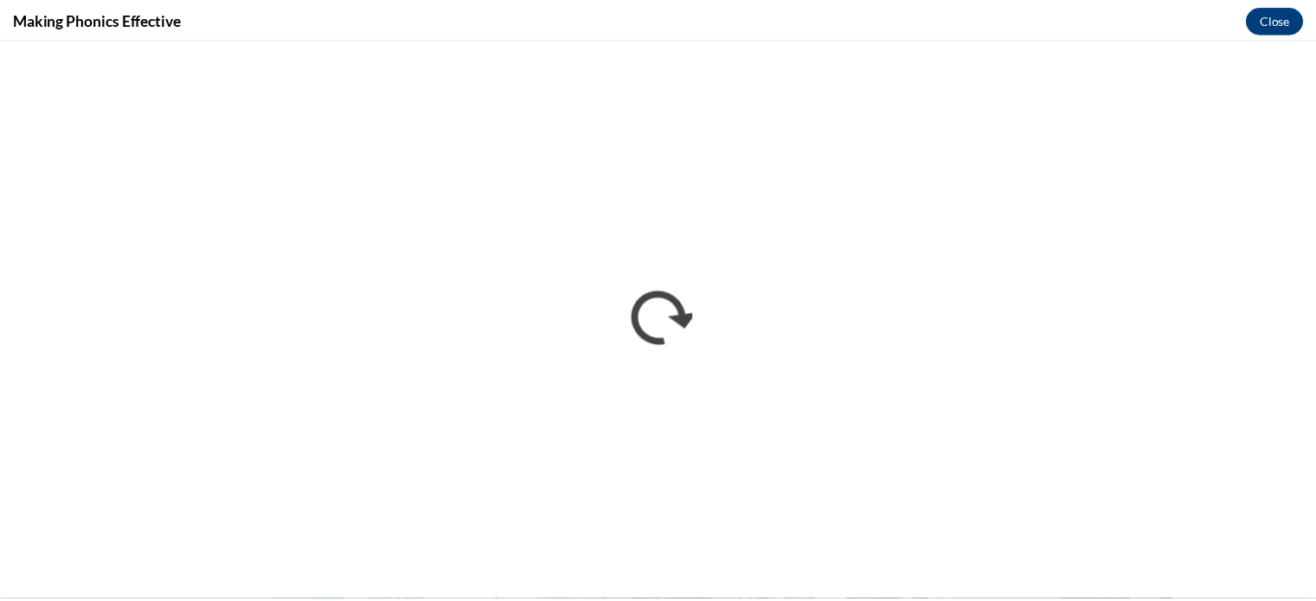
scroll to position [0, 0]
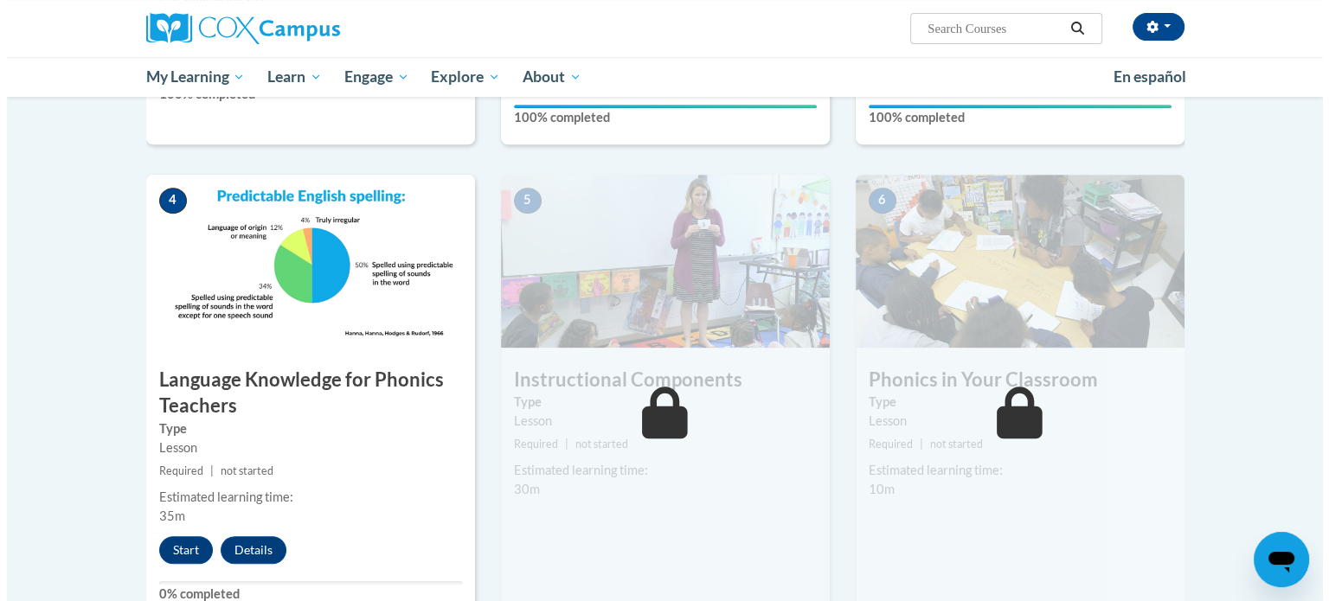
scroll to position [941, 0]
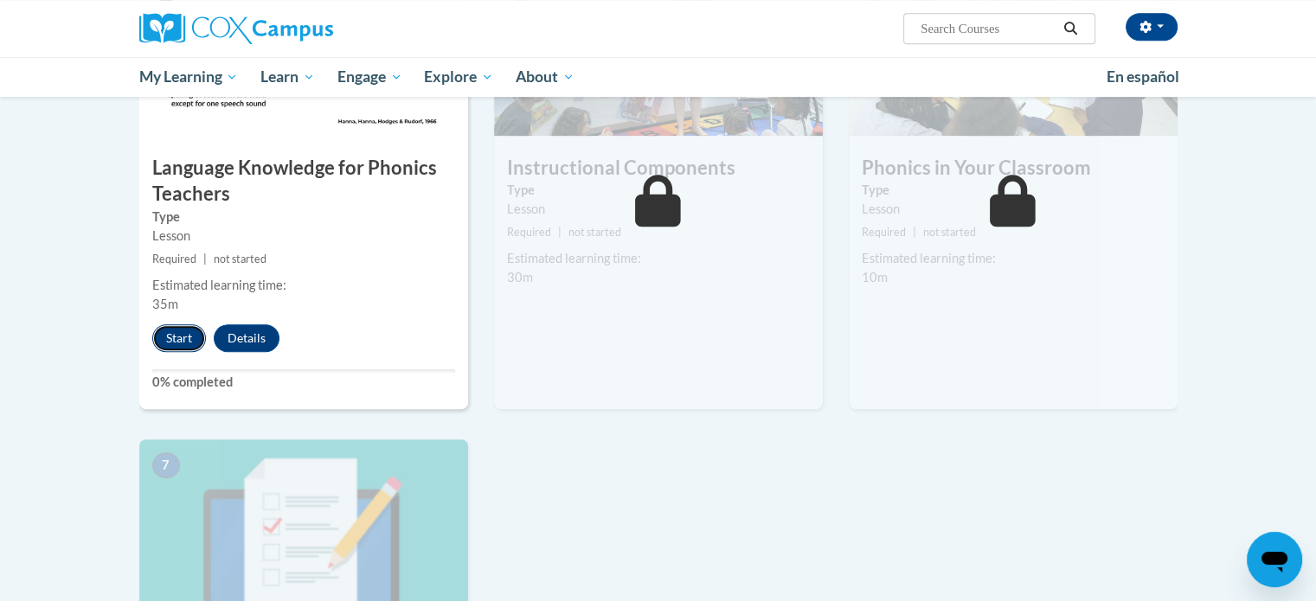
click at [170, 345] on button "Start" at bounding box center [179, 339] width 54 height 28
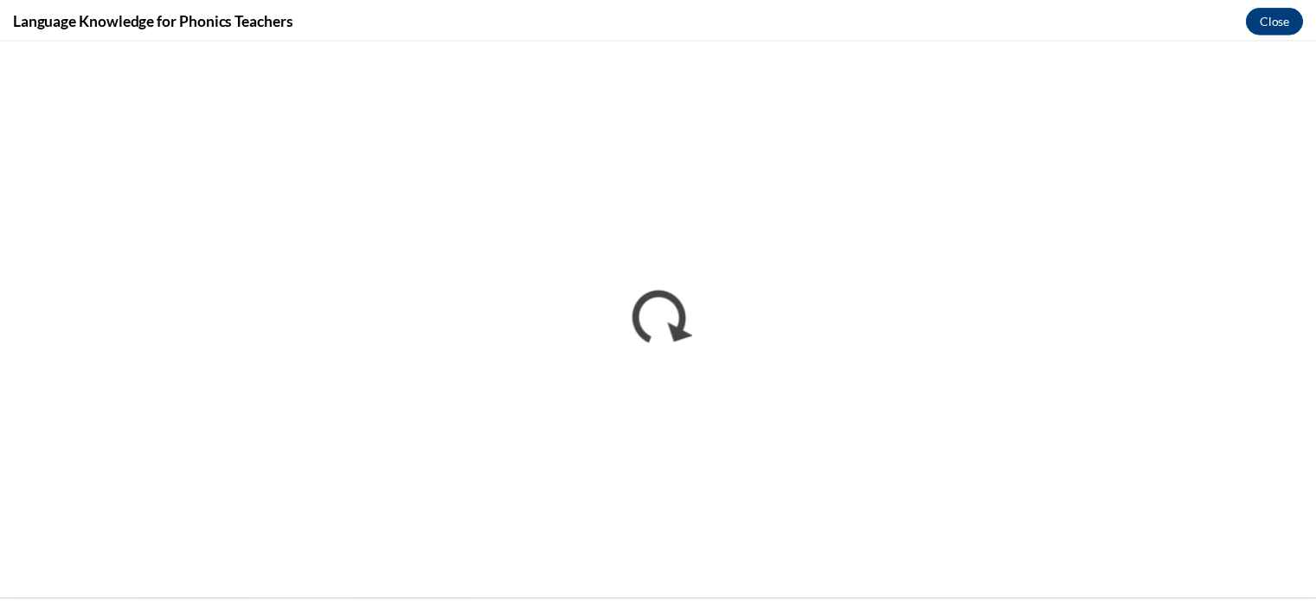
scroll to position [0, 0]
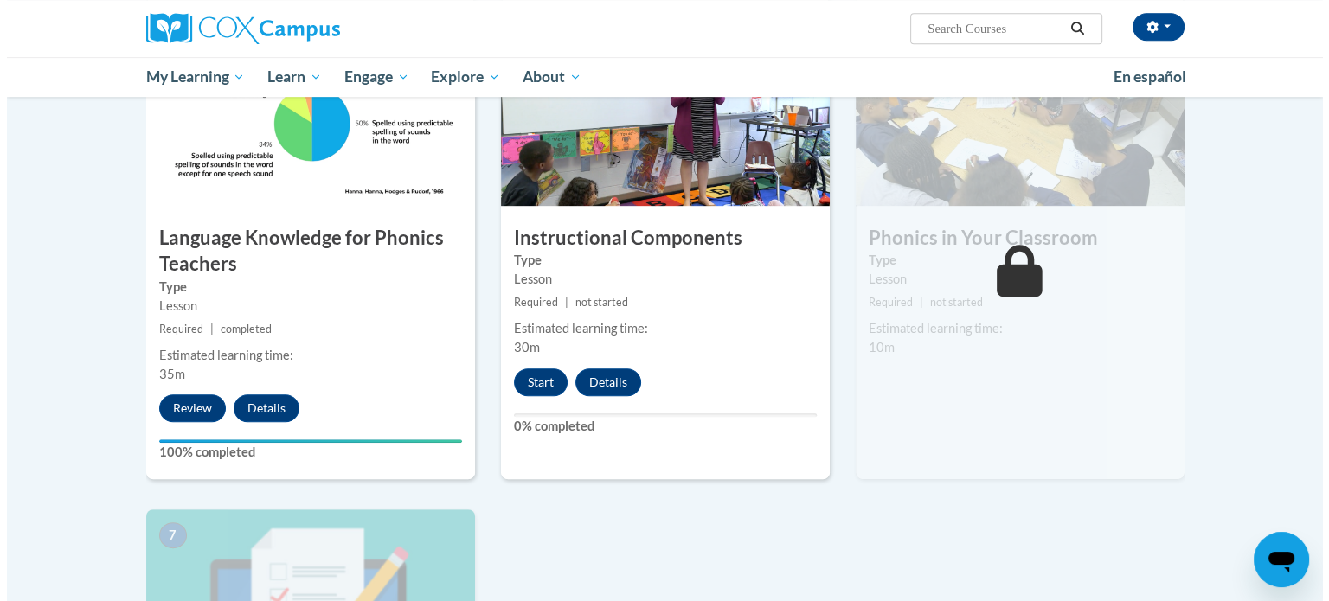
scroll to position [917, 0]
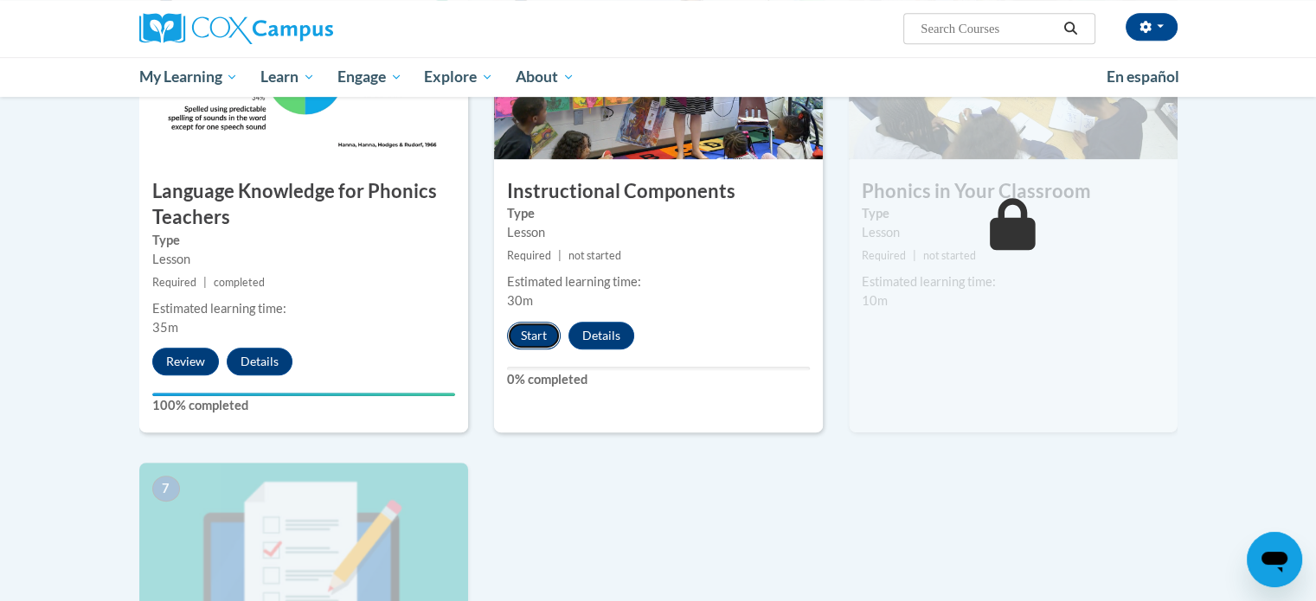
click at [530, 326] on button "Start" at bounding box center [534, 336] width 54 height 28
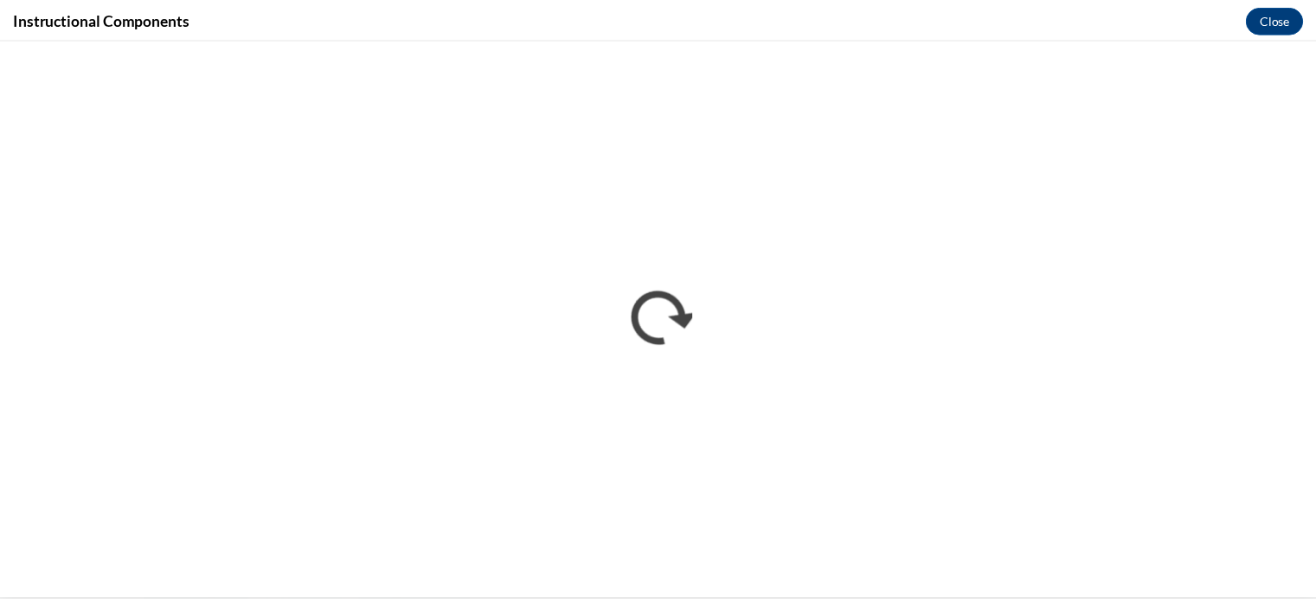
scroll to position [0, 0]
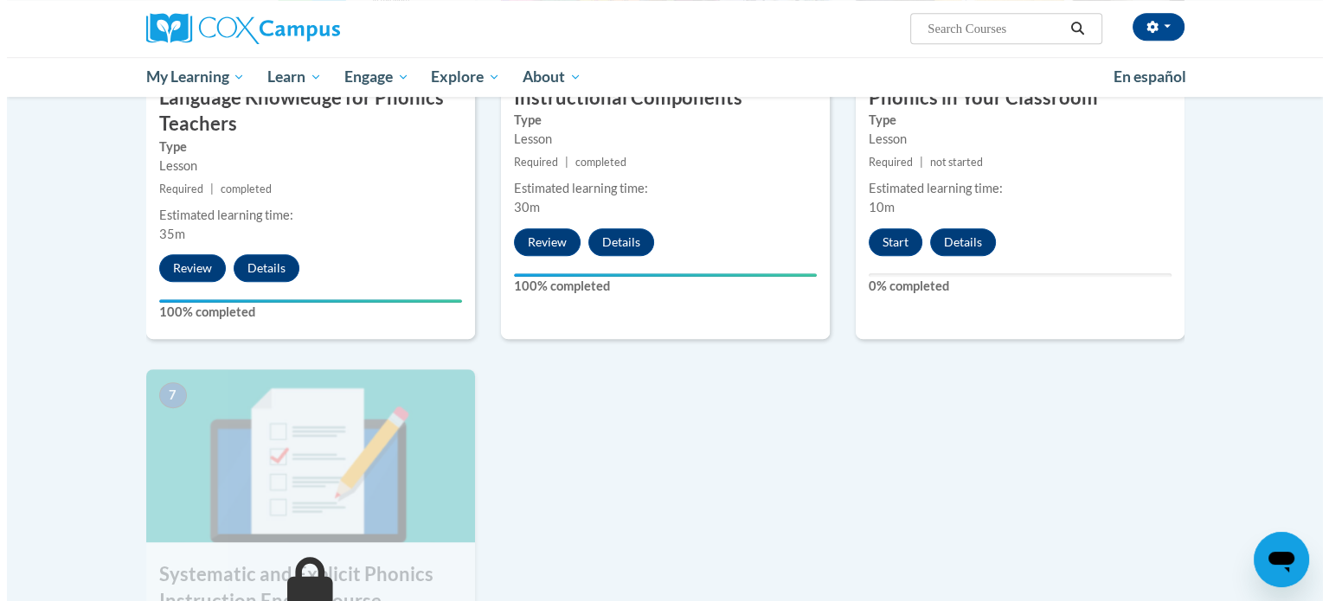
scroll to position [1010, 0]
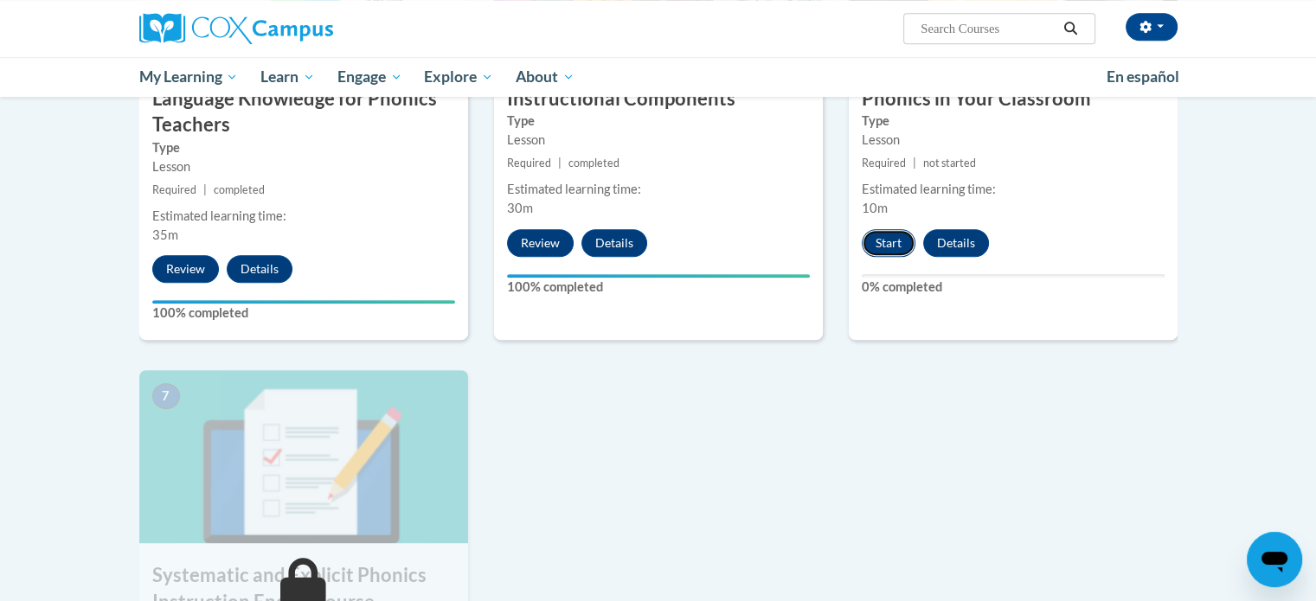
click at [886, 238] on button "Start" at bounding box center [889, 243] width 54 height 28
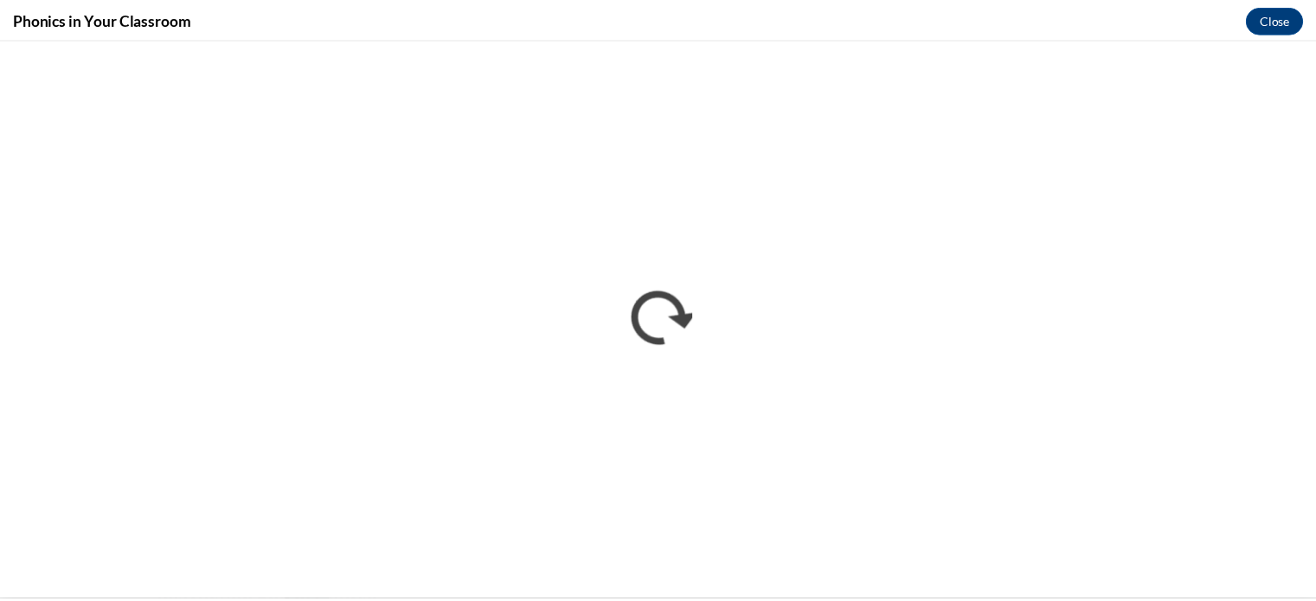
scroll to position [0, 0]
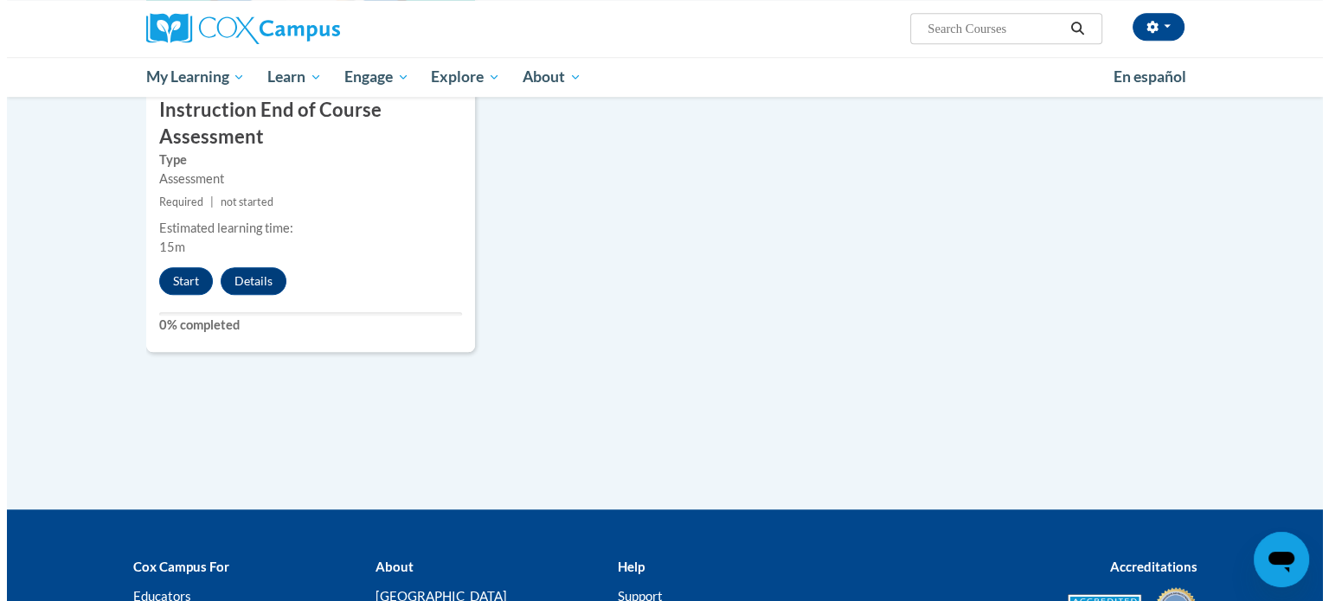
scroll to position [1505, 0]
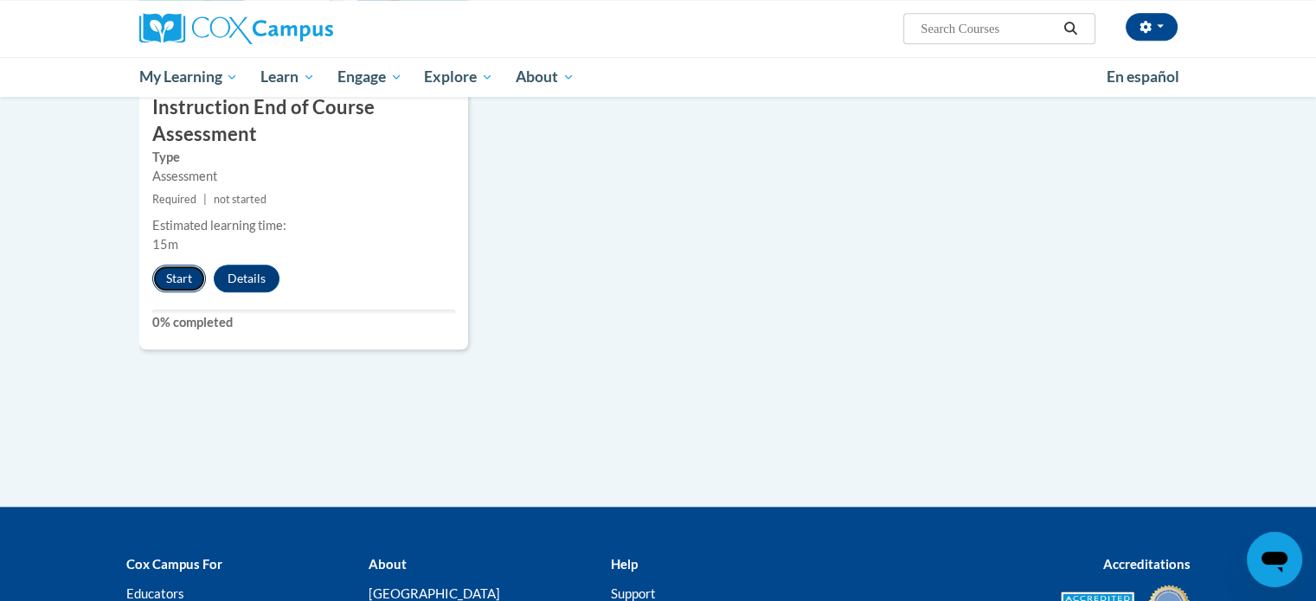
click at [177, 279] on button "Start" at bounding box center [179, 279] width 54 height 28
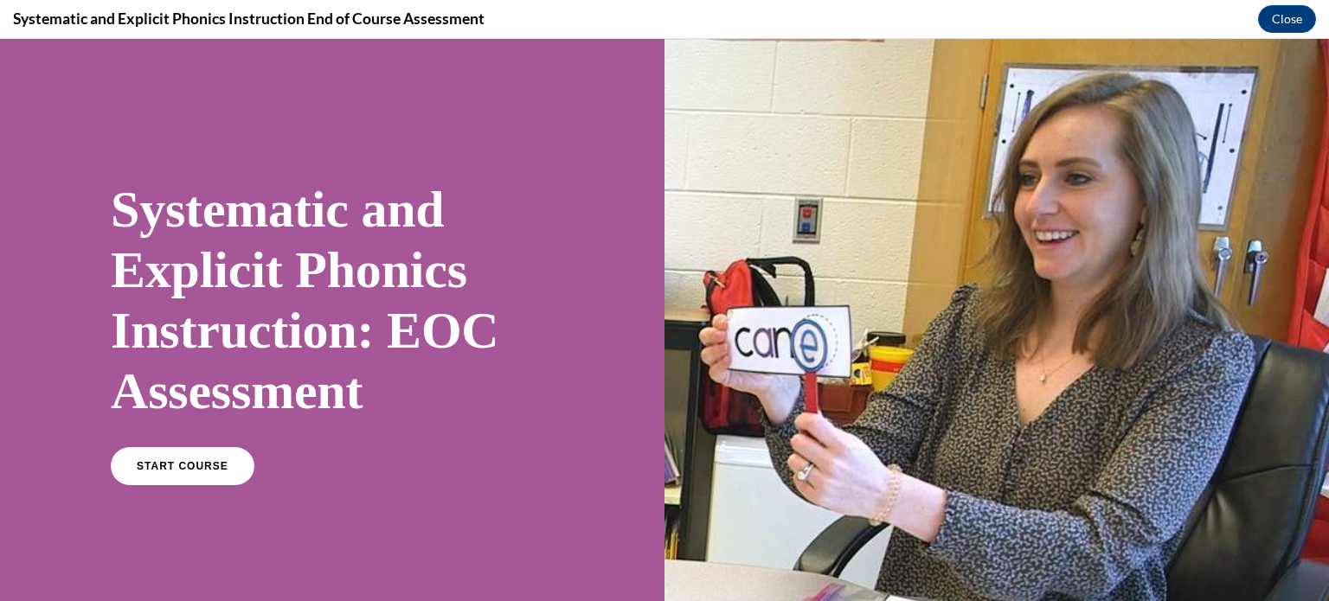
scroll to position [0, 0]
click at [175, 473] on link "START COURSE" at bounding box center [182, 467] width 151 height 40
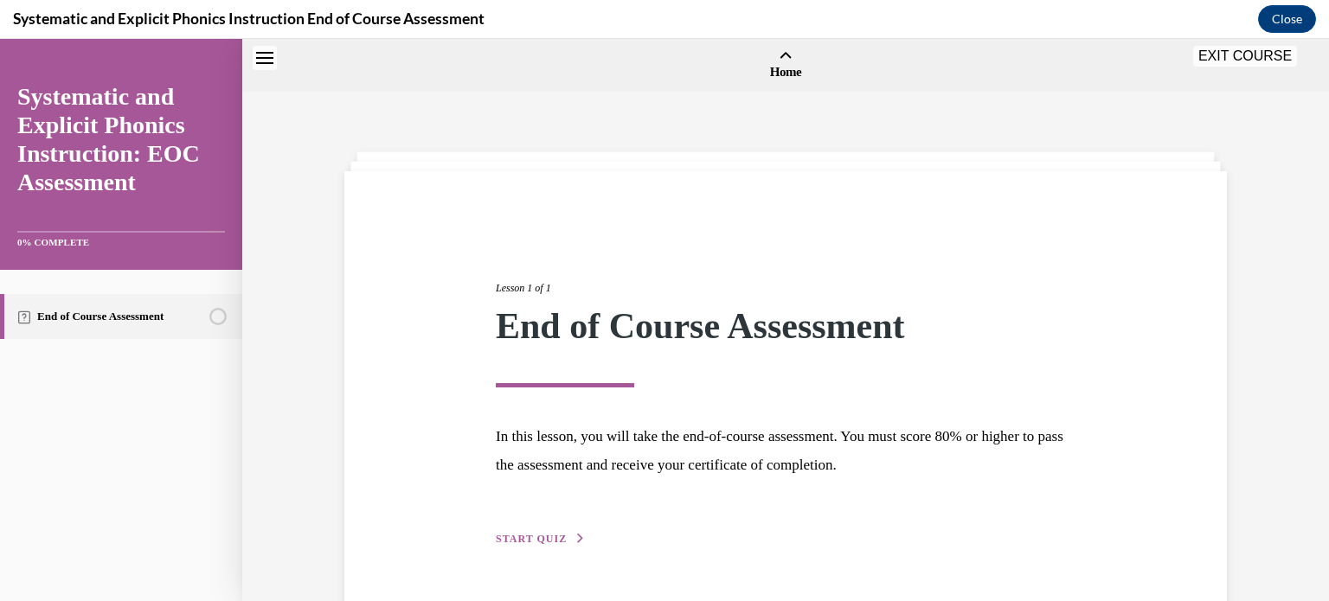
scroll to position [54, 0]
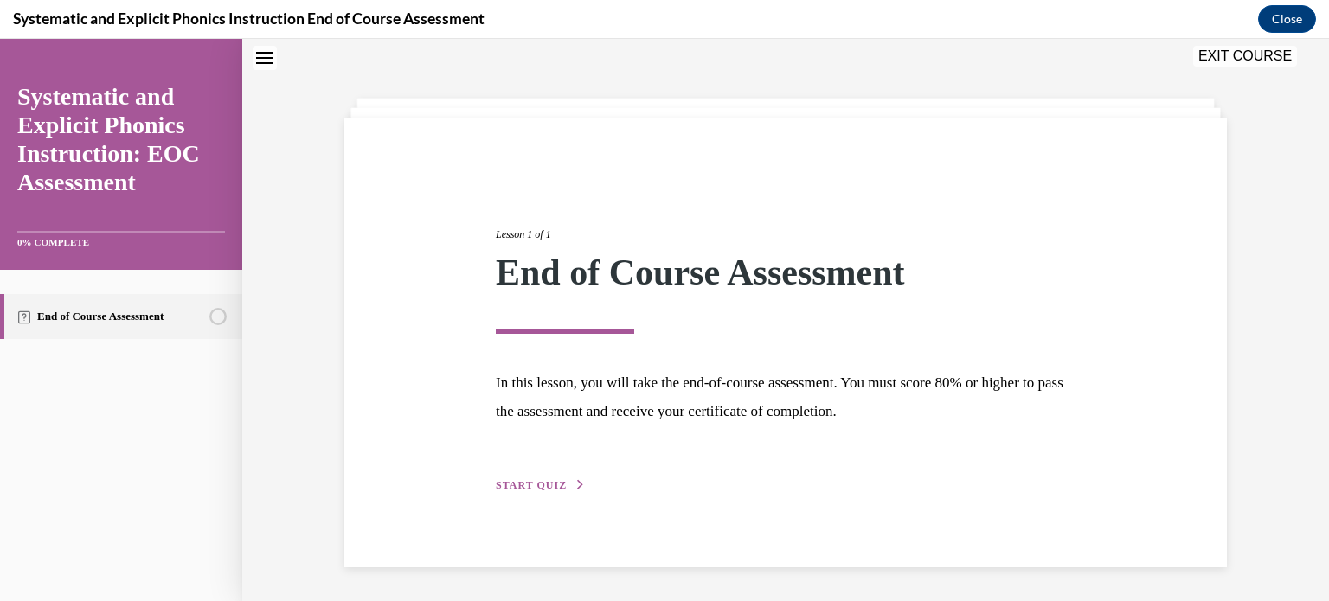
click at [520, 485] on span "START QUIZ" at bounding box center [531, 485] width 71 height 12
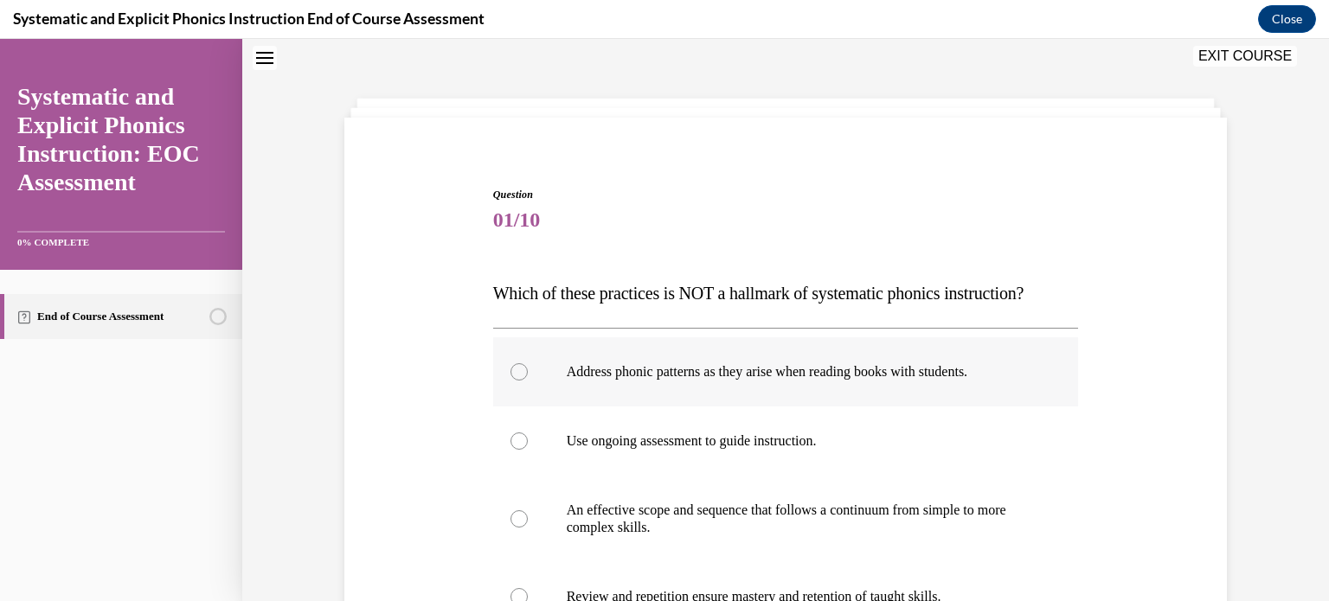
click at [517, 367] on div at bounding box center [519, 371] width 17 height 17
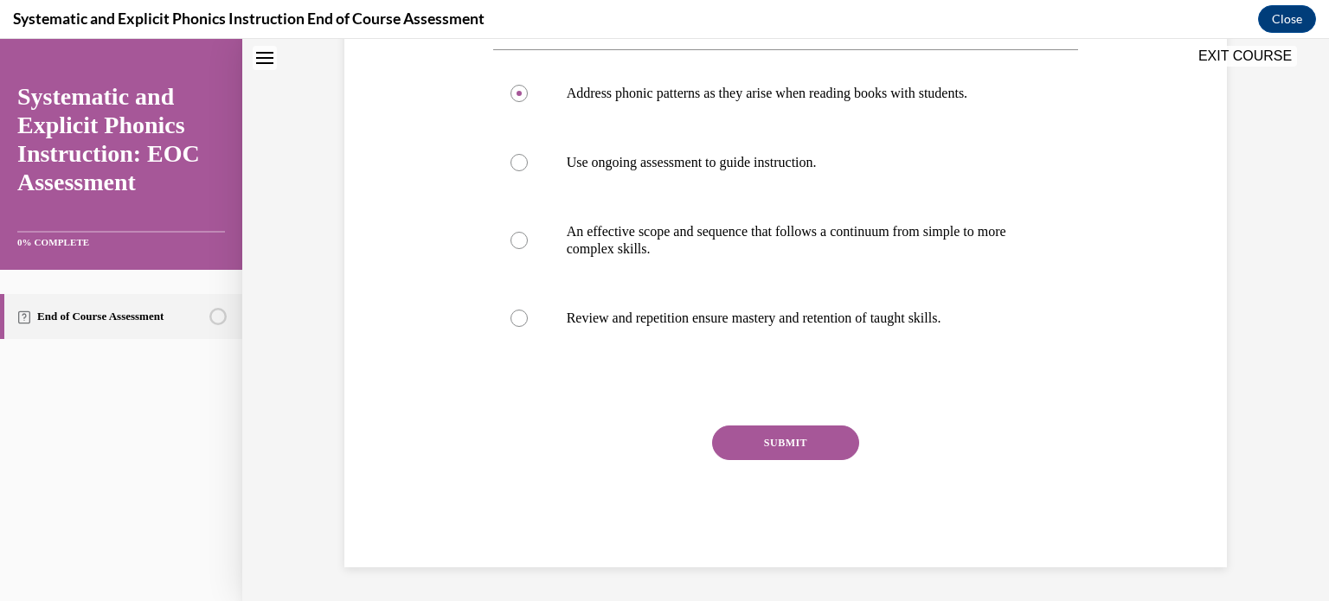
click at [780, 428] on button "SUBMIT" at bounding box center [785, 443] width 147 height 35
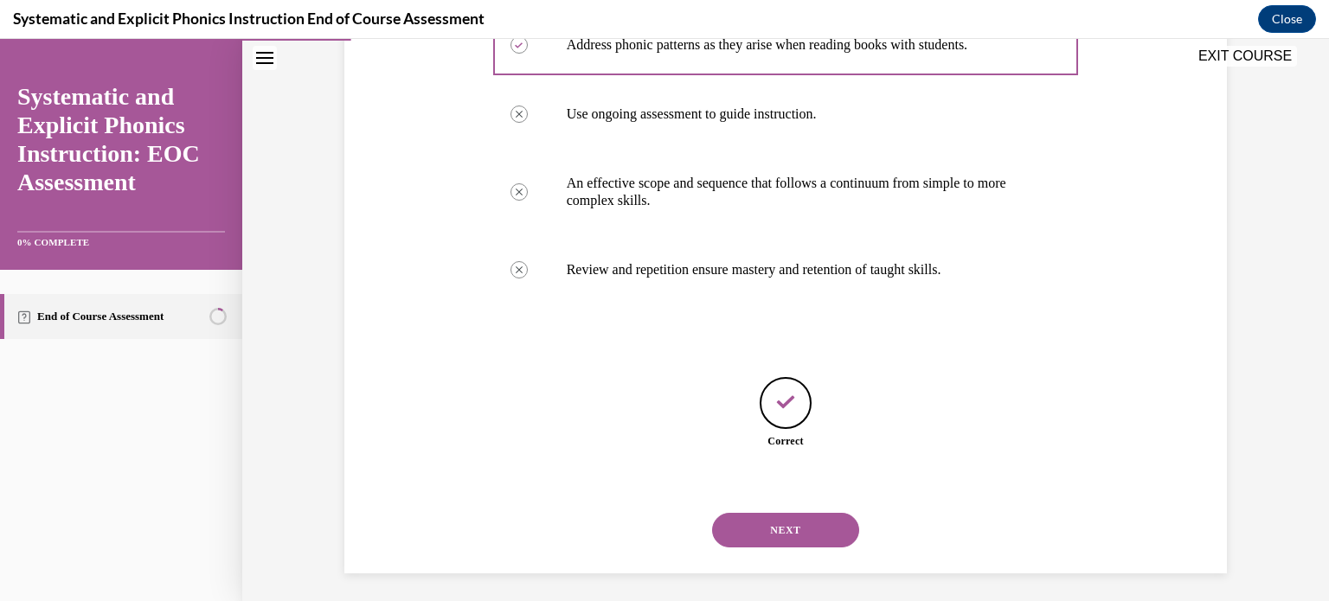
scroll to position [387, 0]
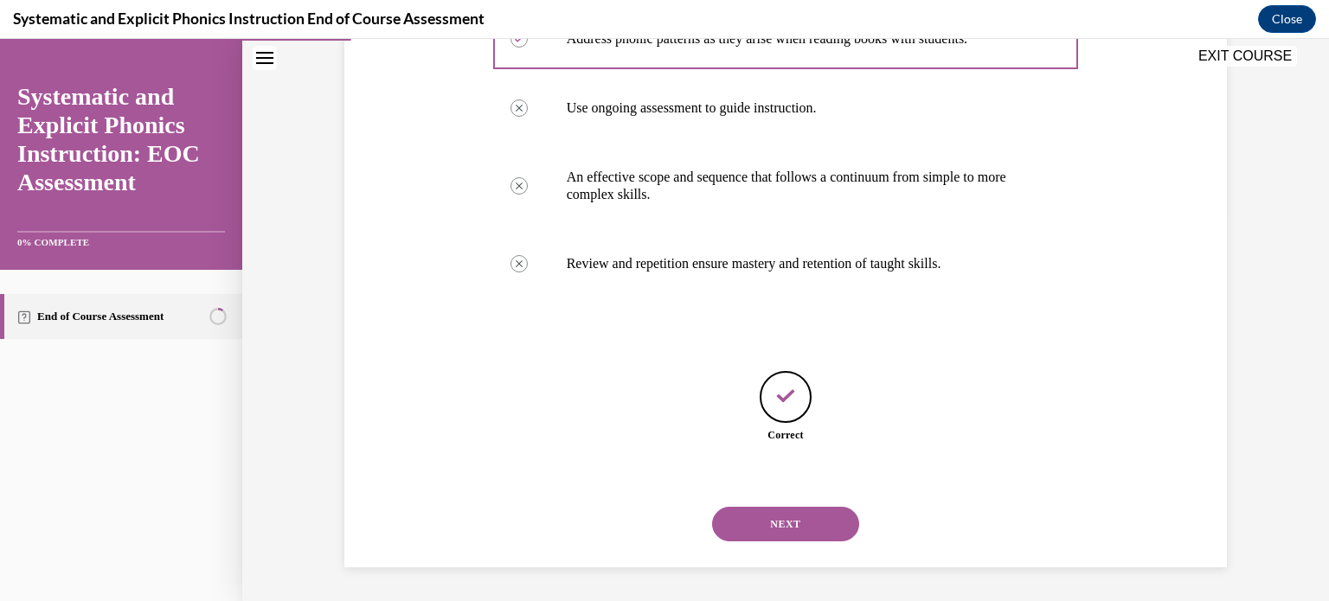
click at [782, 530] on button "NEXT" at bounding box center [785, 524] width 147 height 35
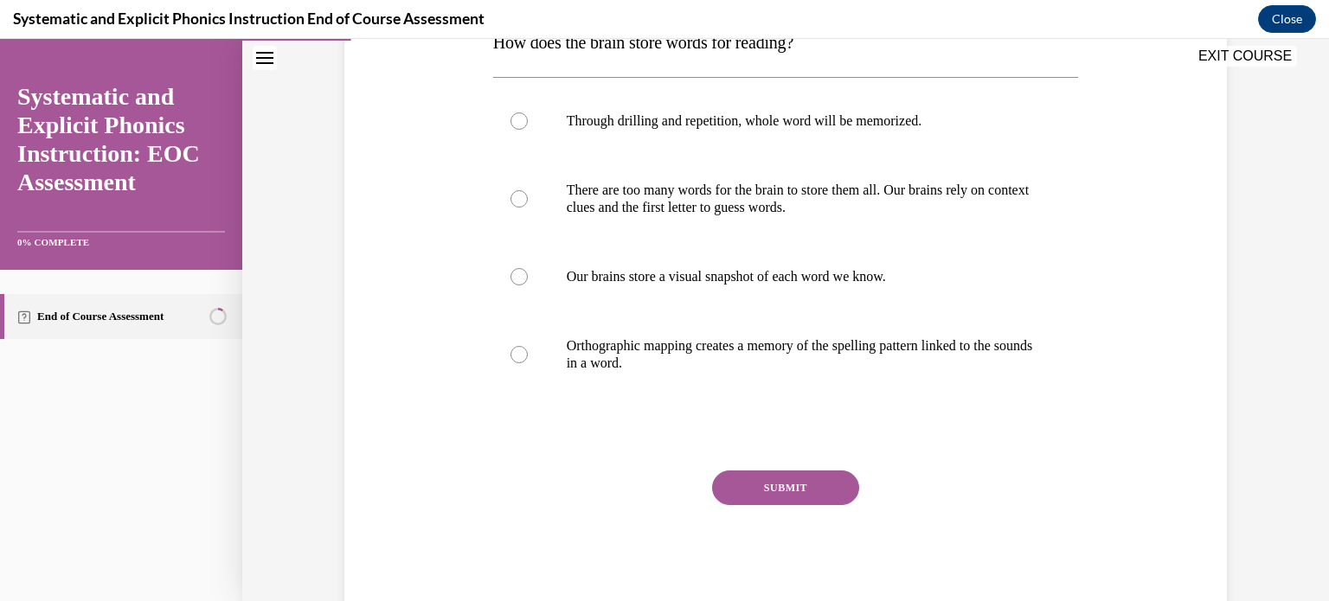
scroll to position [308, 0]
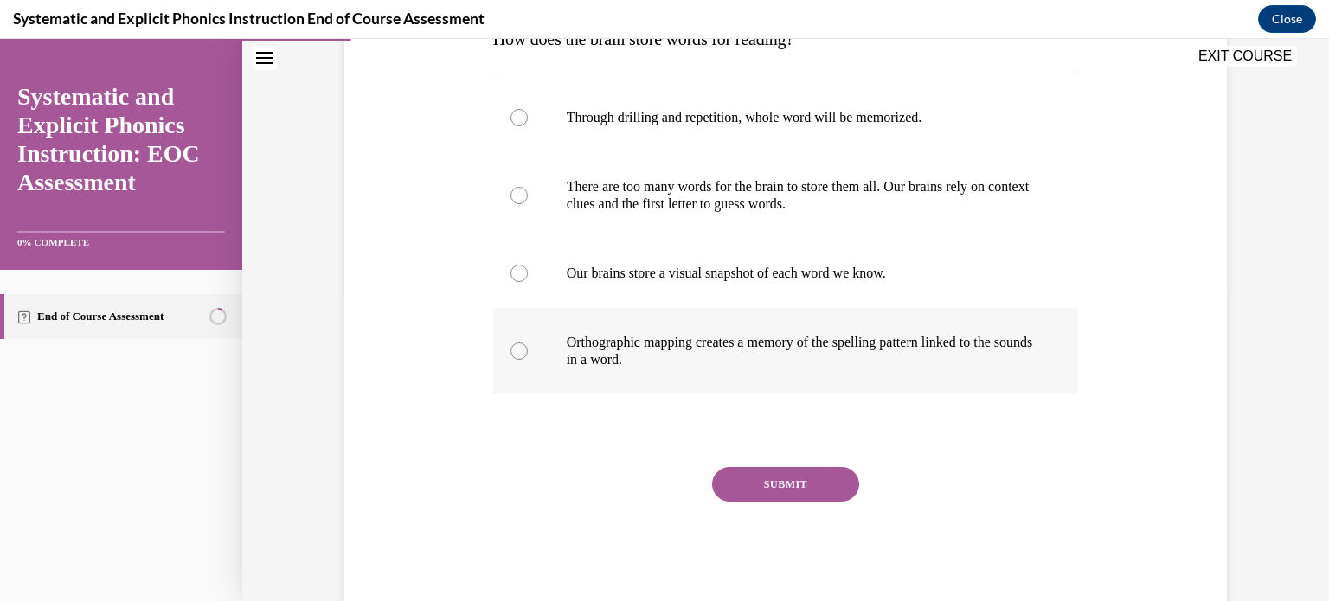
click at [512, 349] on div at bounding box center [519, 351] width 17 height 17
click at [775, 463] on div "Question 02/10 How does the brain store words for reading? Through drilling and…" at bounding box center [786, 271] width 586 height 677
click at [773, 484] on button "SUBMIT" at bounding box center [785, 484] width 147 height 35
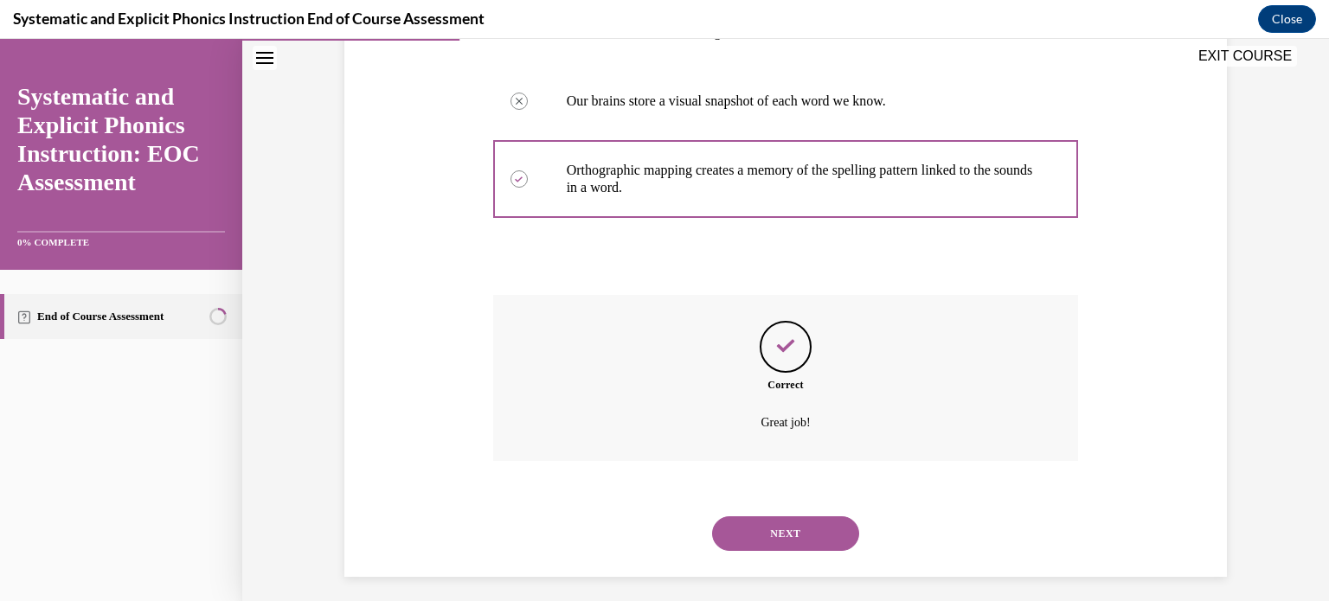
scroll to position [490, 0]
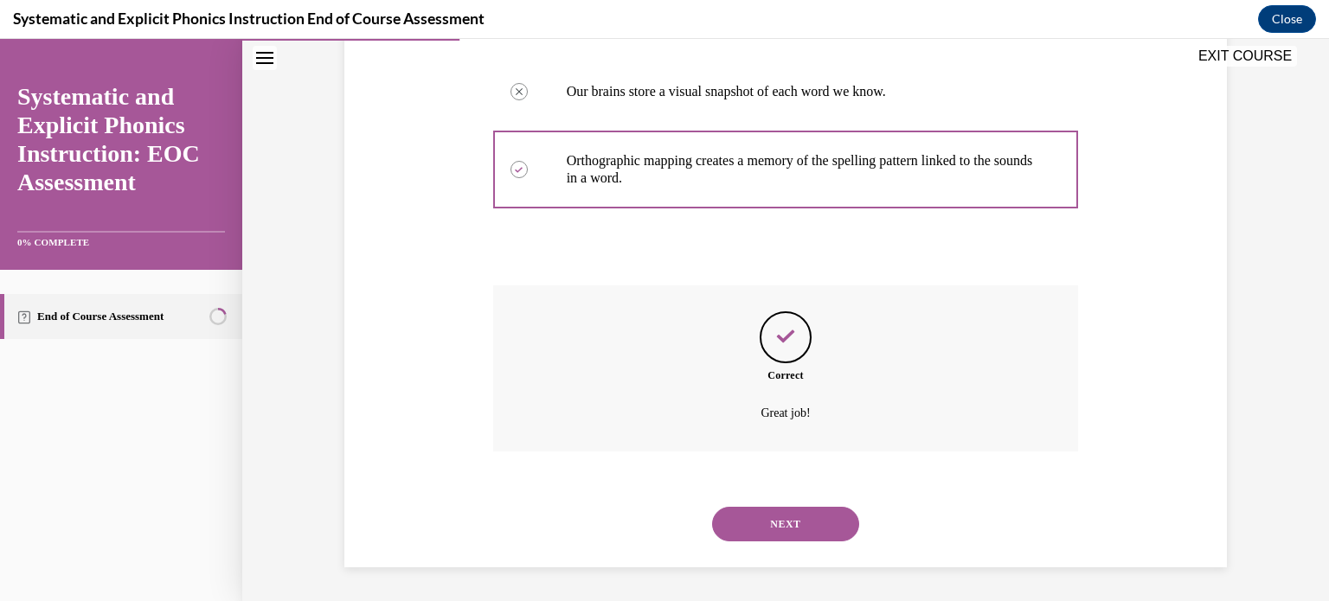
click at [765, 519] on button "NEXT" at bounding box center [785, 524] width 147 height 35
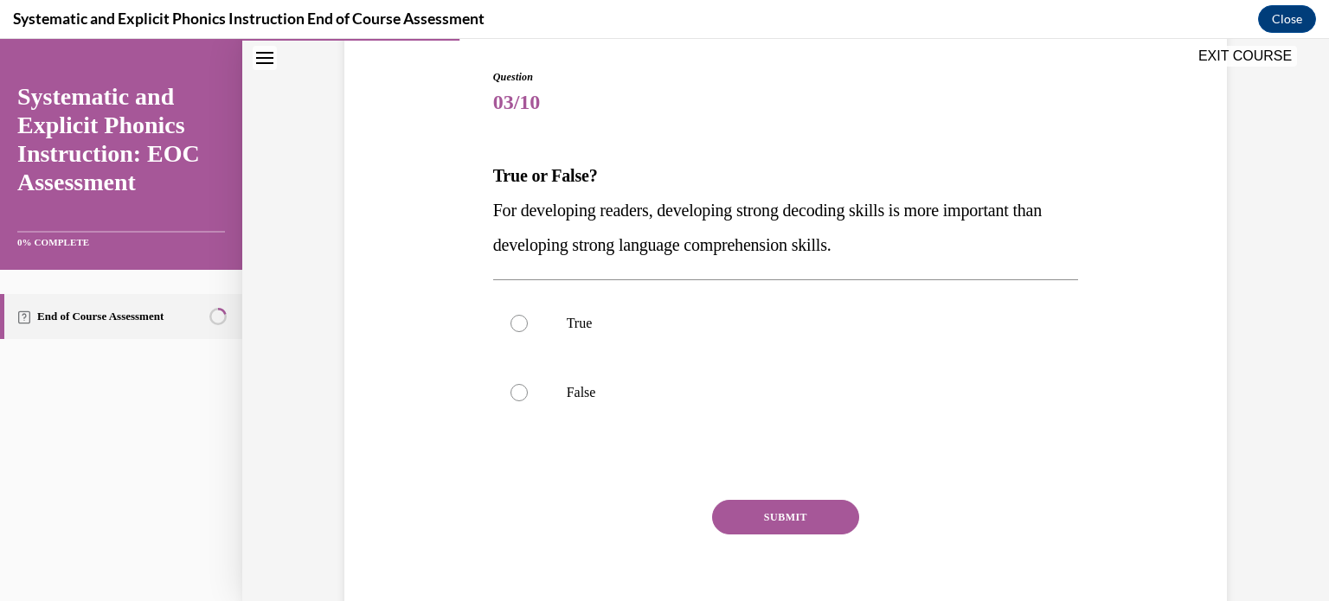
scroll to position [179, 0]
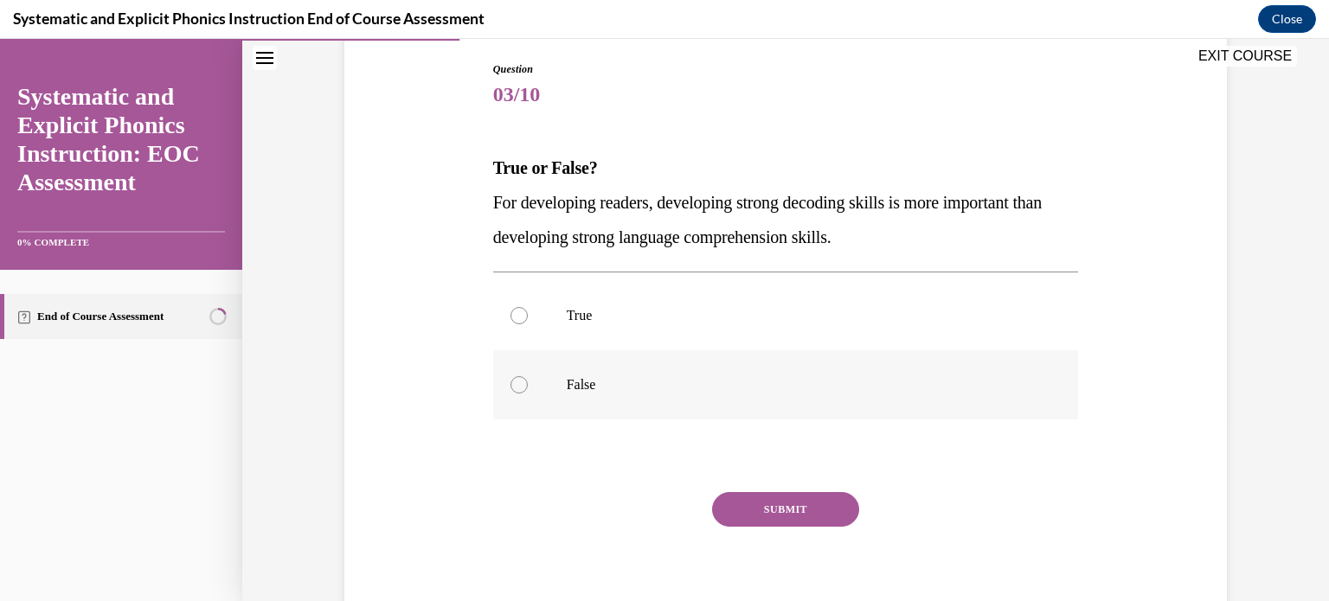
click at [511, 383] on div at bounding box center [519, 384] width 17 height 17
click at [757, 511] on button "SUBMIT" at bounding box center [785, 509] width 147 height 35
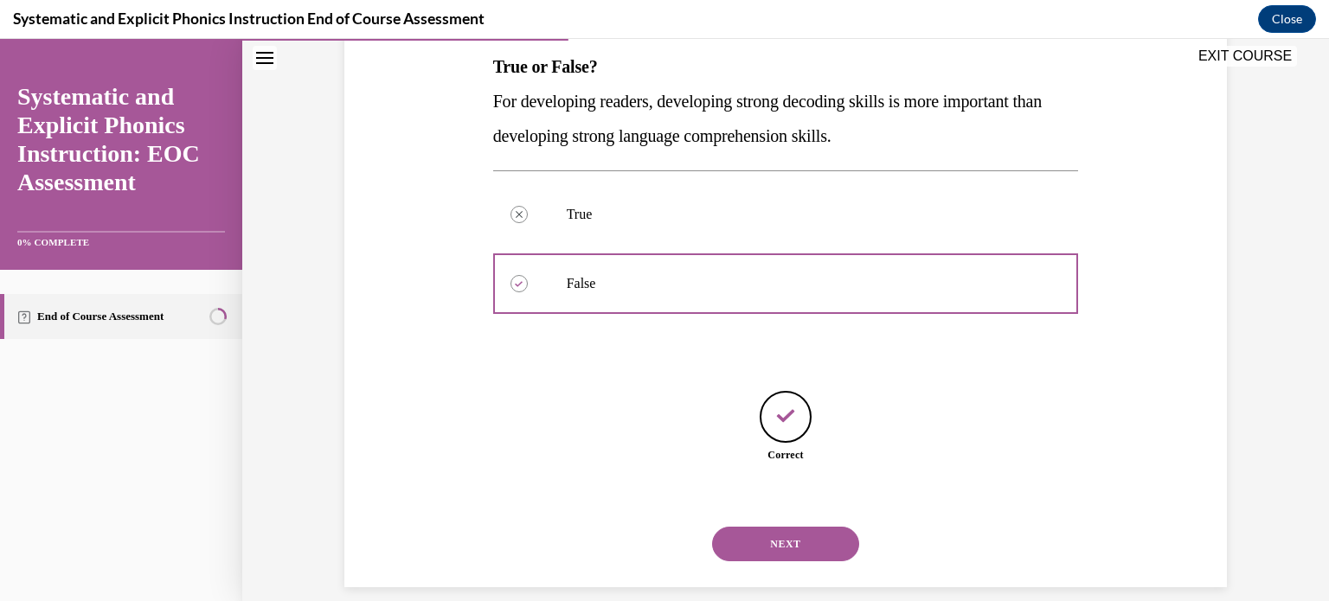
scroll to position [300, 0]
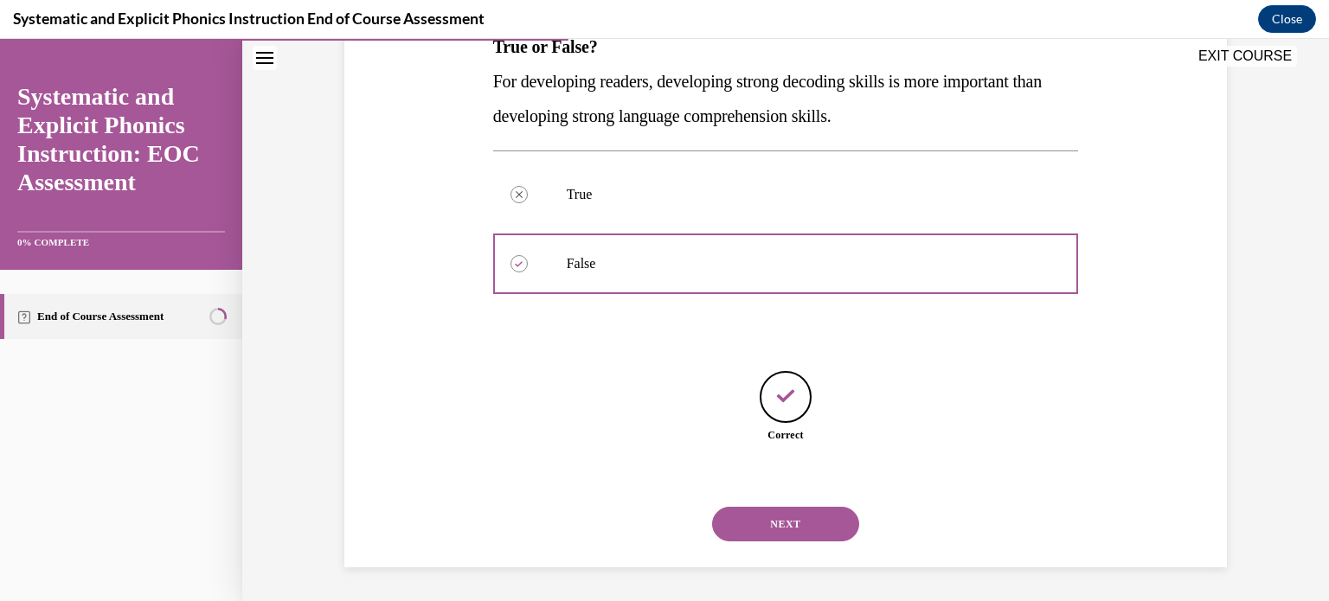
click at [790, 525] on button "NEXT" at bounding box center [785, 524] width 147 height 35
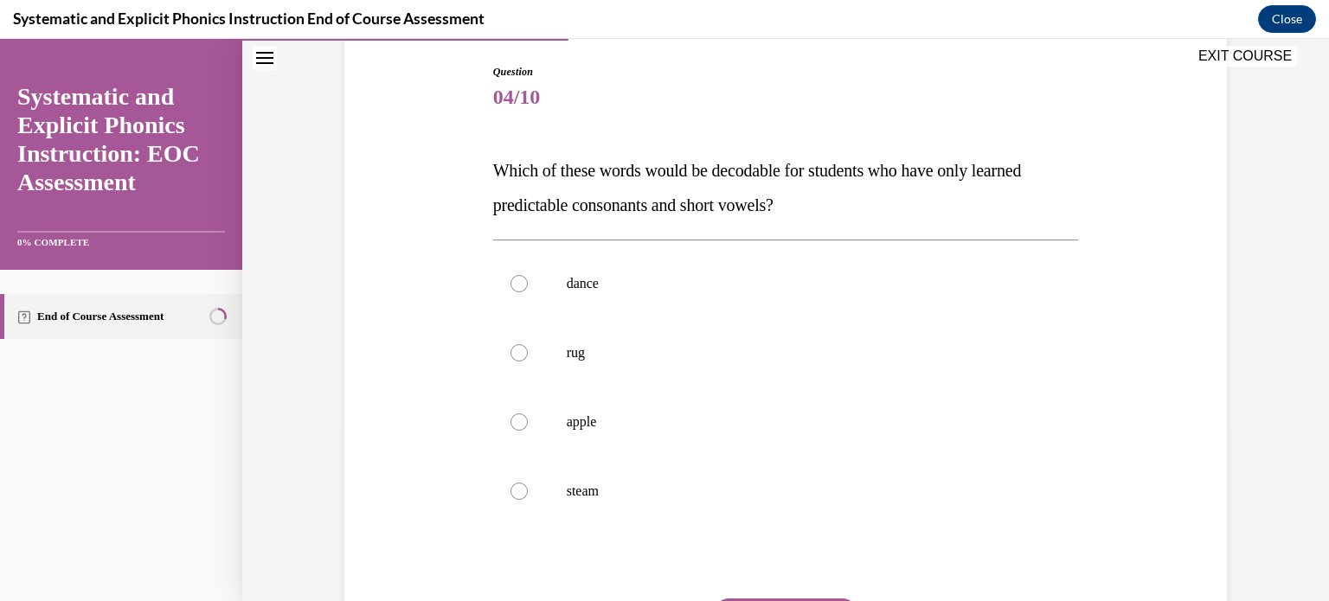
scroll to position [209, 0]
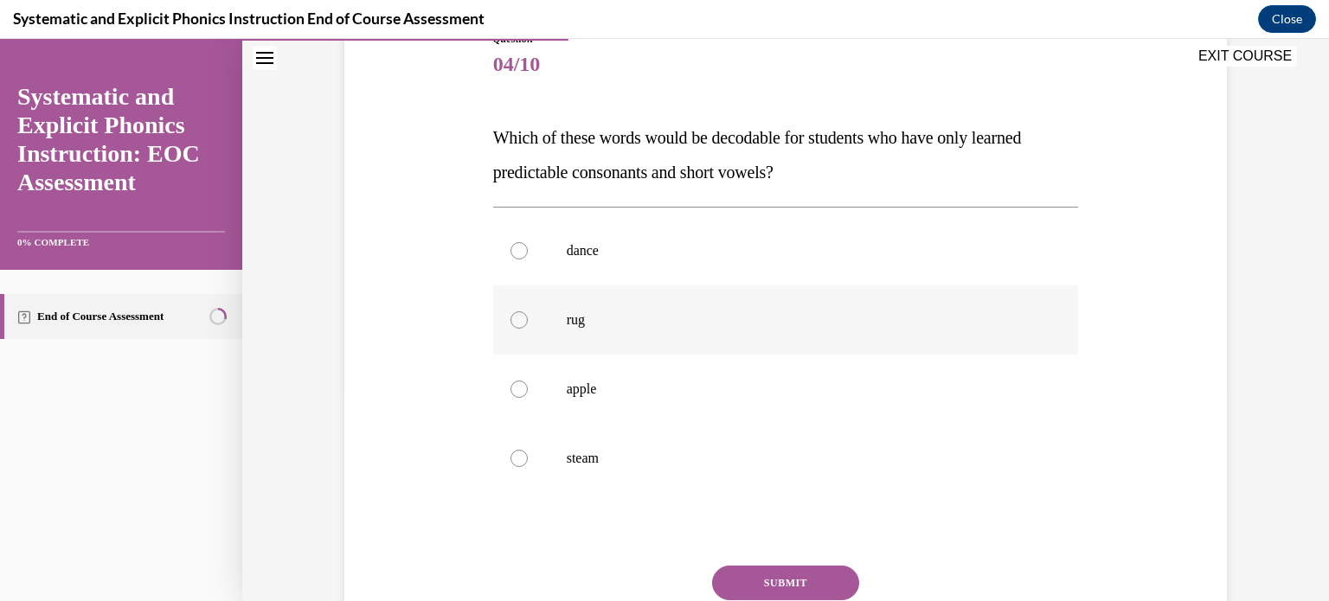
click at [511, 321] on div at bounding box center [519, 320] width 17 height 17
click at [782, 578] on button "SUBMIT" at bounding box center [785, 583] width 147 height 35
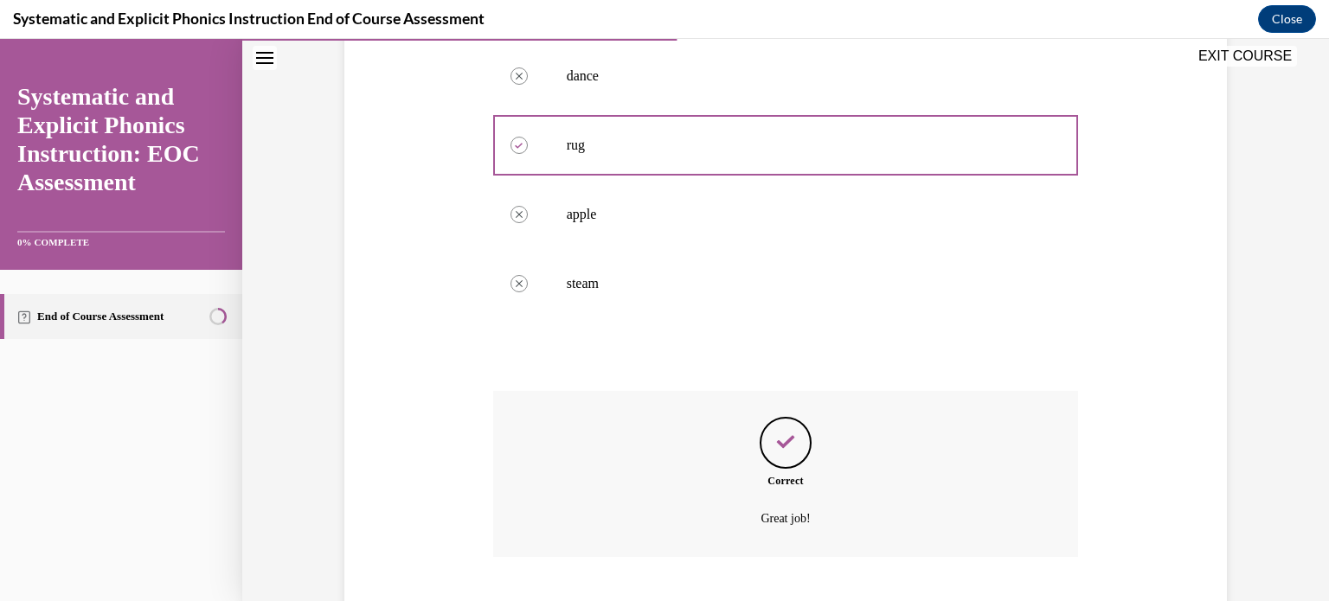
scroll to position [490, 0]
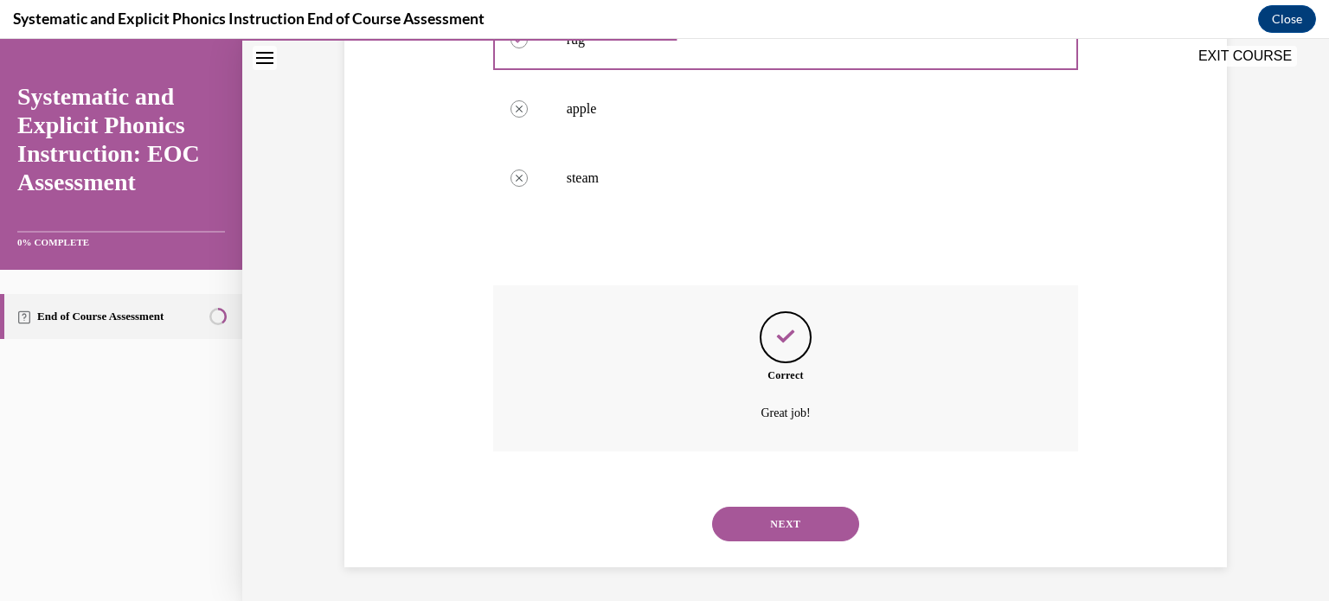
click at [785, 520] on button "NEXT" at bounding box center [785, 524] width 147 height 35
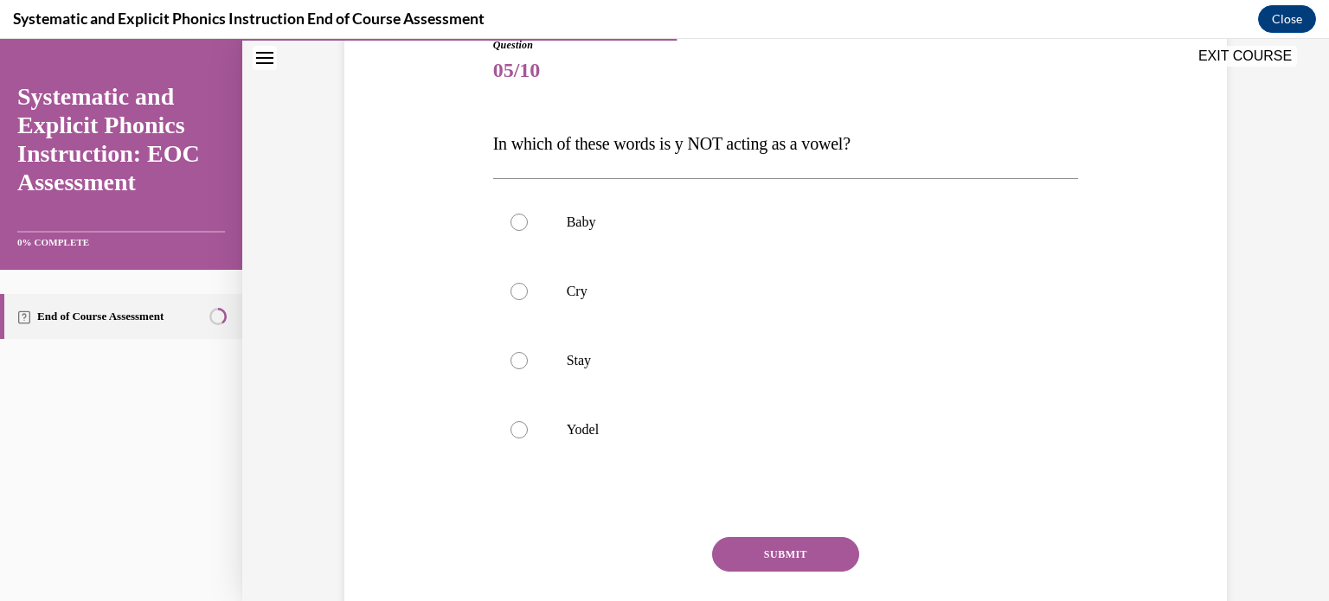
scroll to position [204, 0]
click at [511, 421] on div at bounding box center [519, 429] width 17 height 17
click at [739, 537] on button "SUBMIT" at bounding box center [785, 554] width 147 height 35
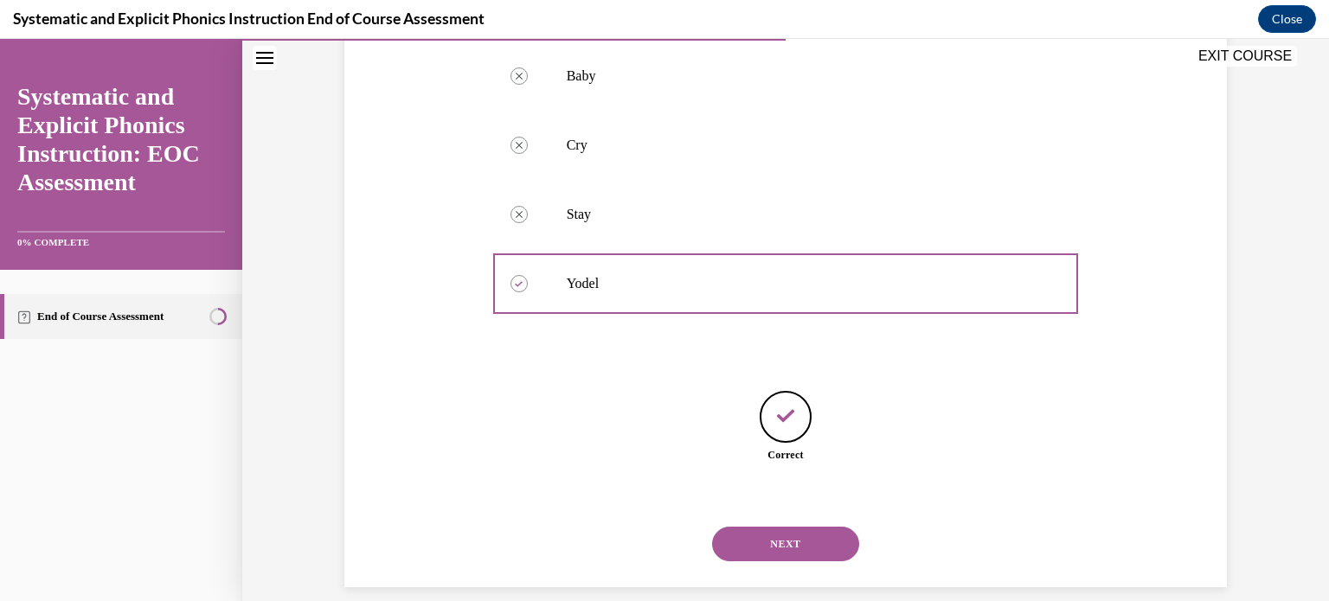
scroll to position [370, 0]
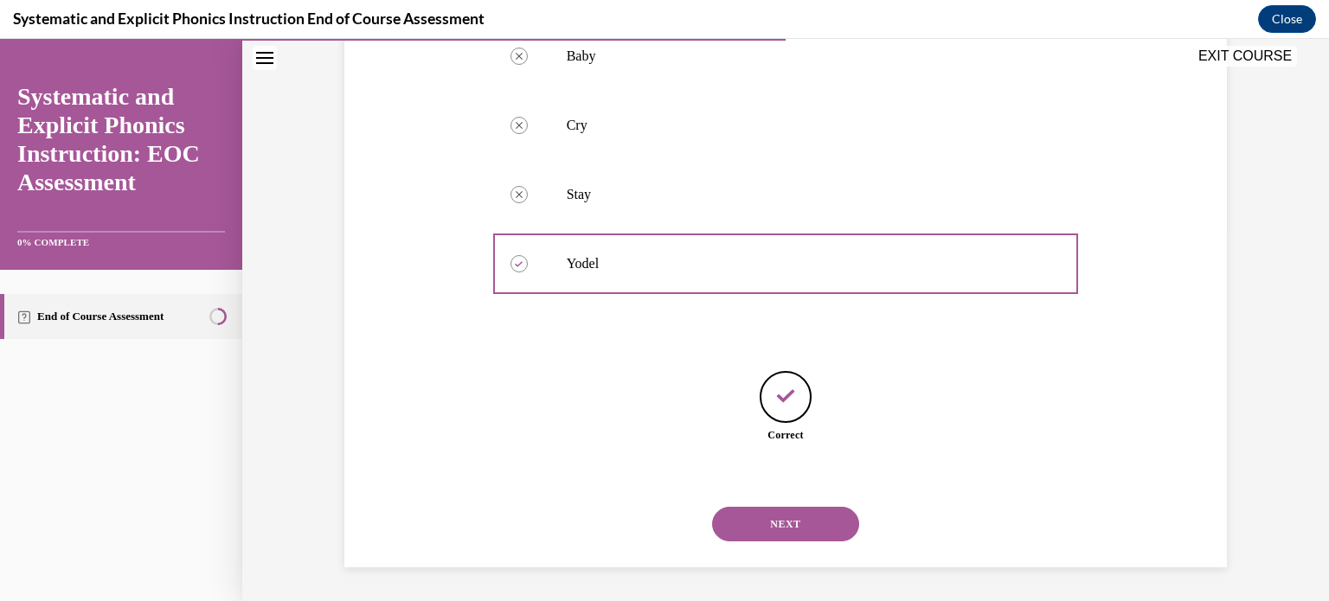
click at [786, 516] on button "NEXT" at bounding box center [785, 524] width 147 height 35
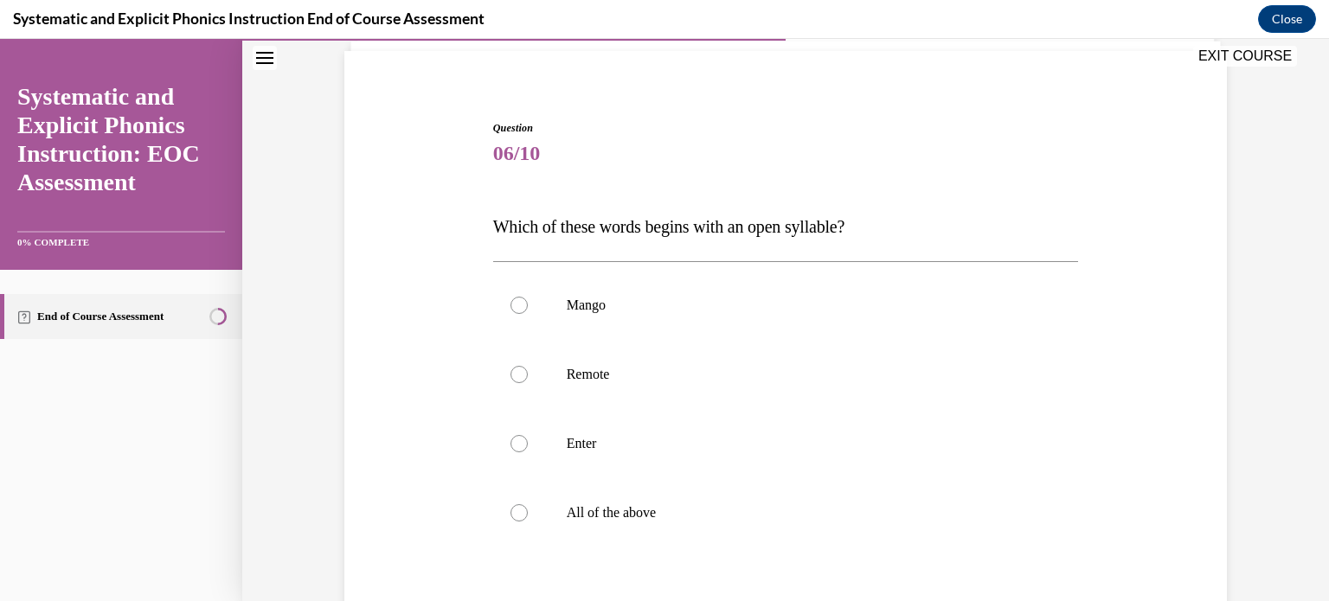
scroll to position [189, 0]
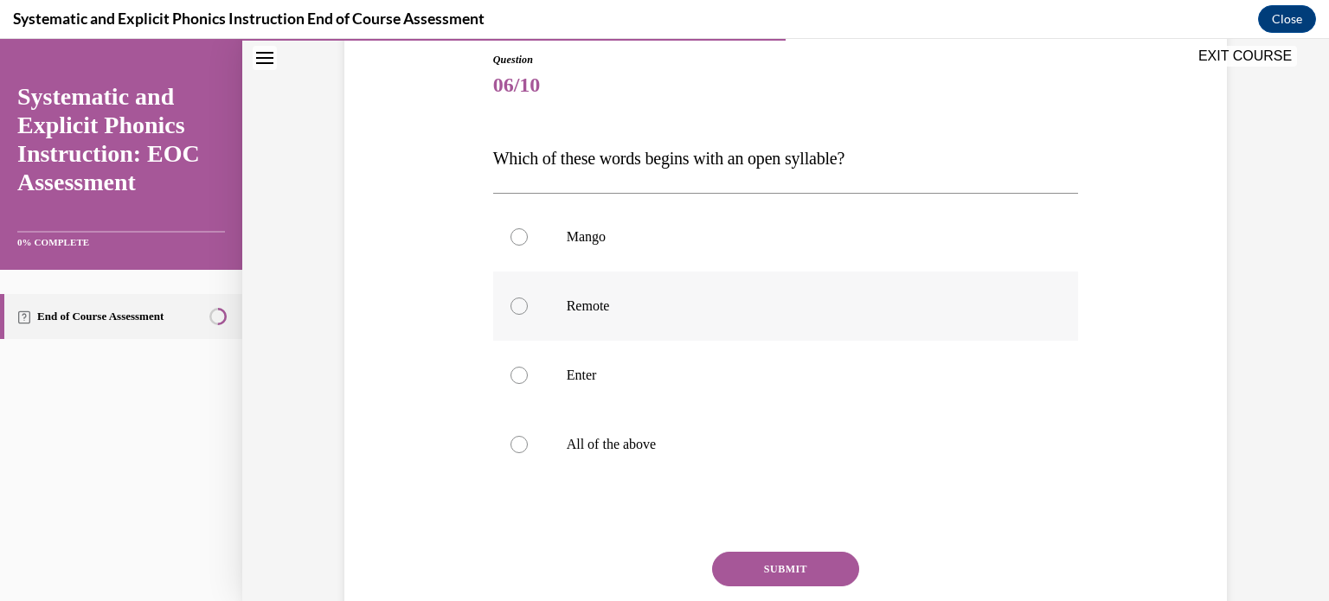
click at [515, 303] on div at bounding box center [519, 306] width 17 height 17
click at [751, 565] on button "SUBMIT" at bounding box center [785, 569] width 147 height 35
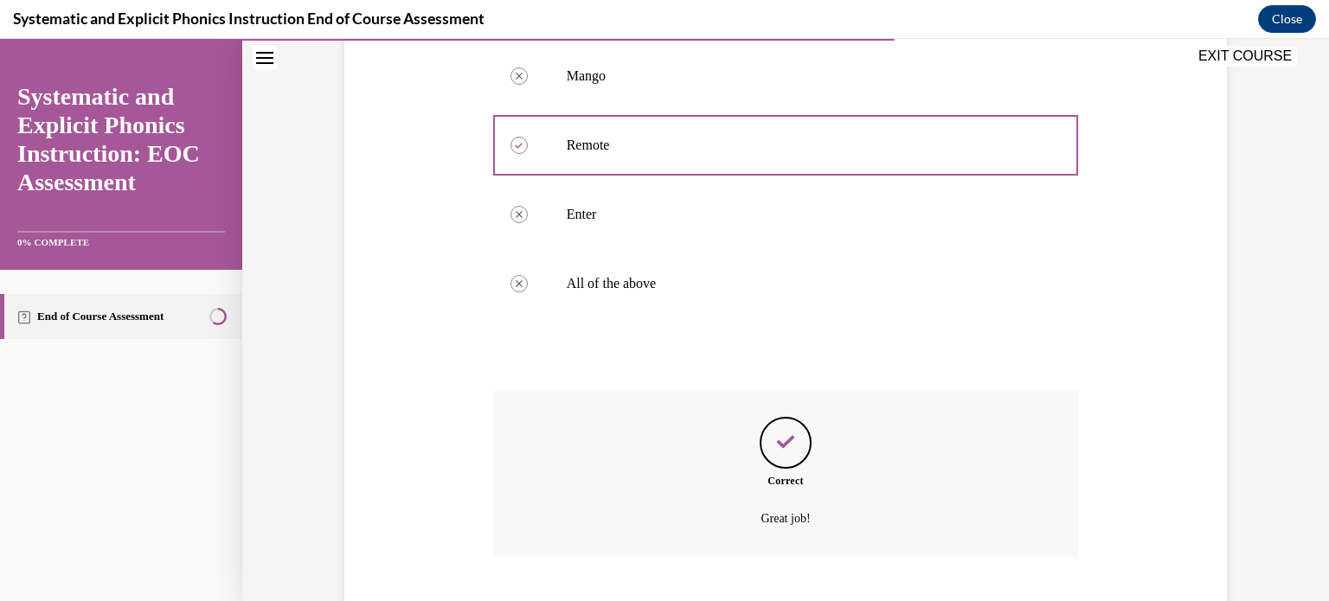
scroll to position [455, 0]
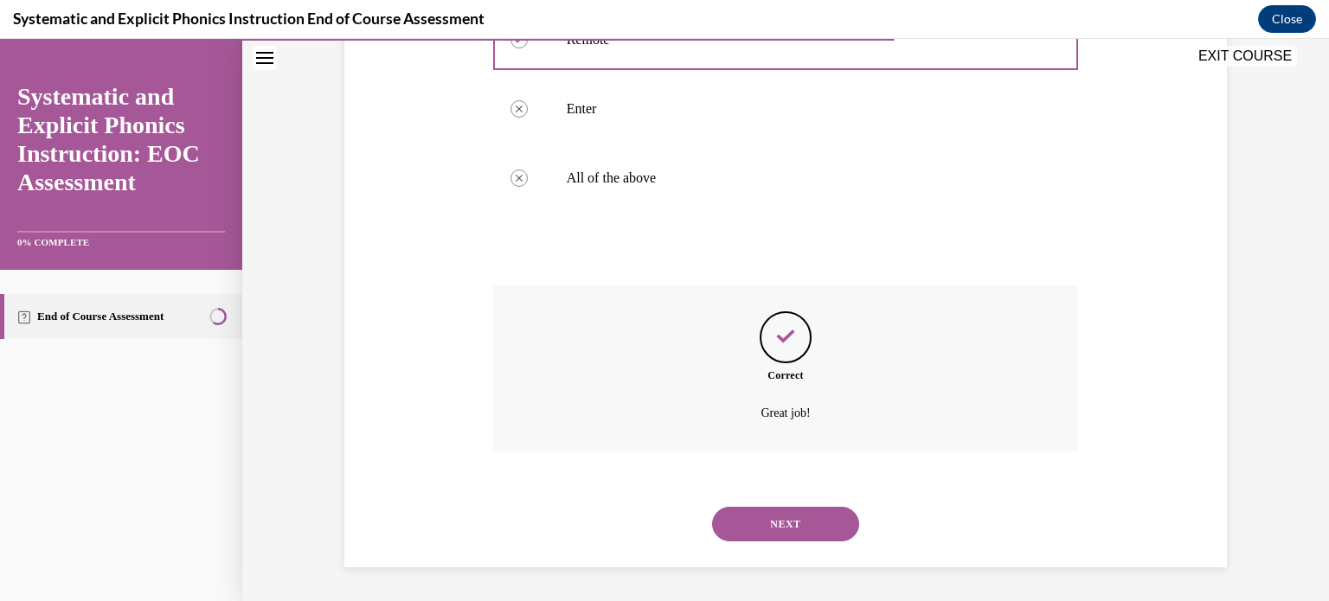
click at [772, 535] on button "NEXT" at bounding box center [785, 524] width 147 height 35
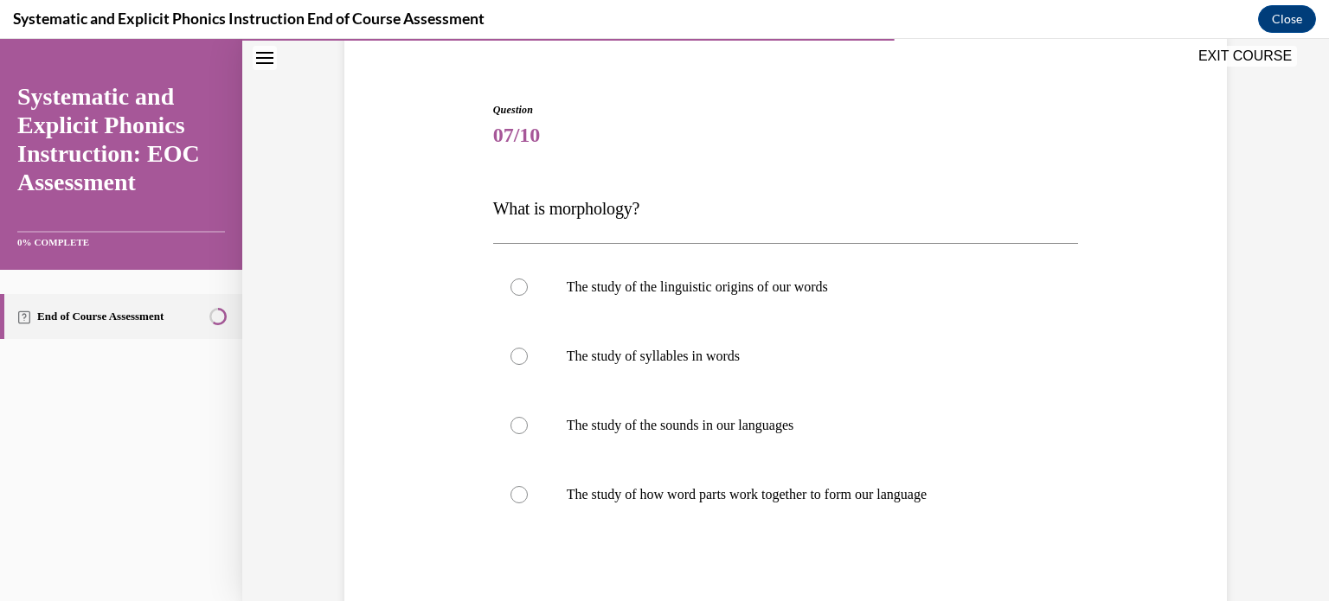
scroll to position [140, 0]
click at [537, 494] on div at bounding box center [786, 493] width 586 height 69
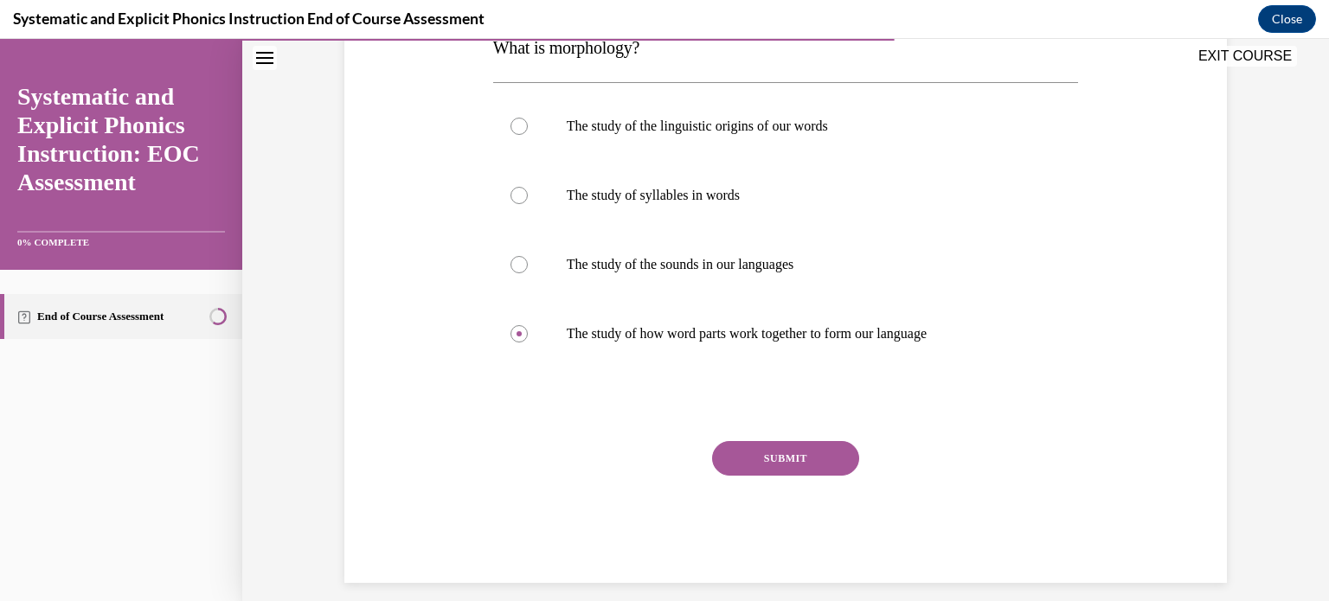
click at [766, 457] on button "SUBMIT" at bounding box center [785, 458] width 147 height 35
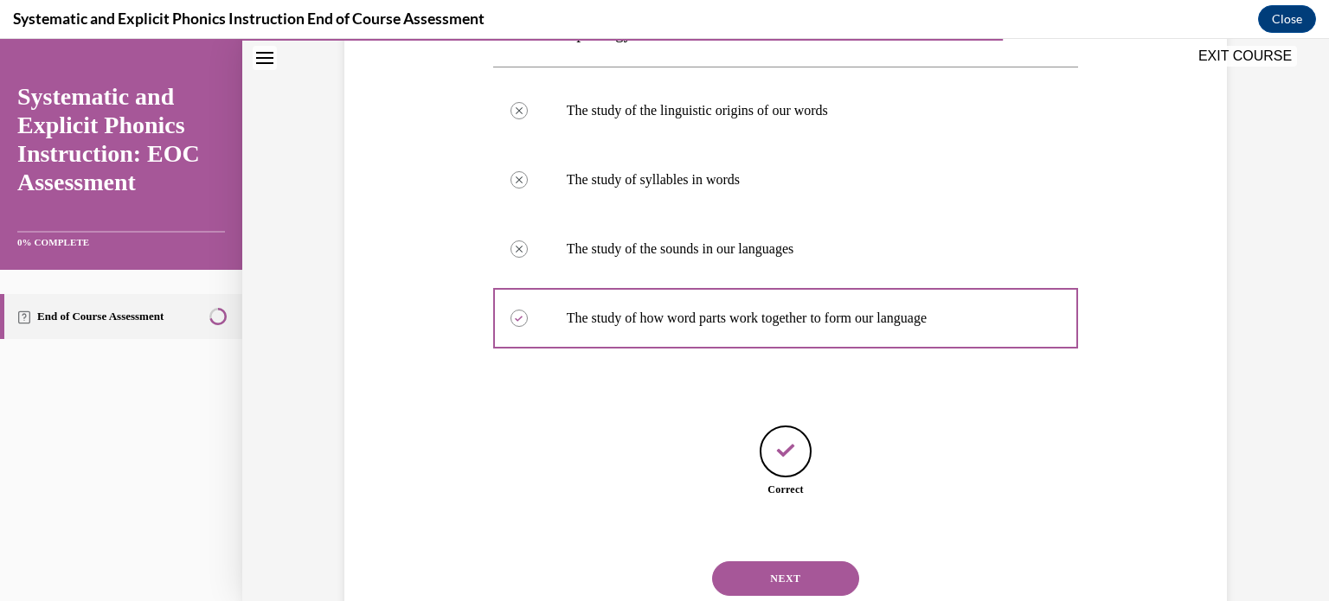
scroll to position [370, 0]
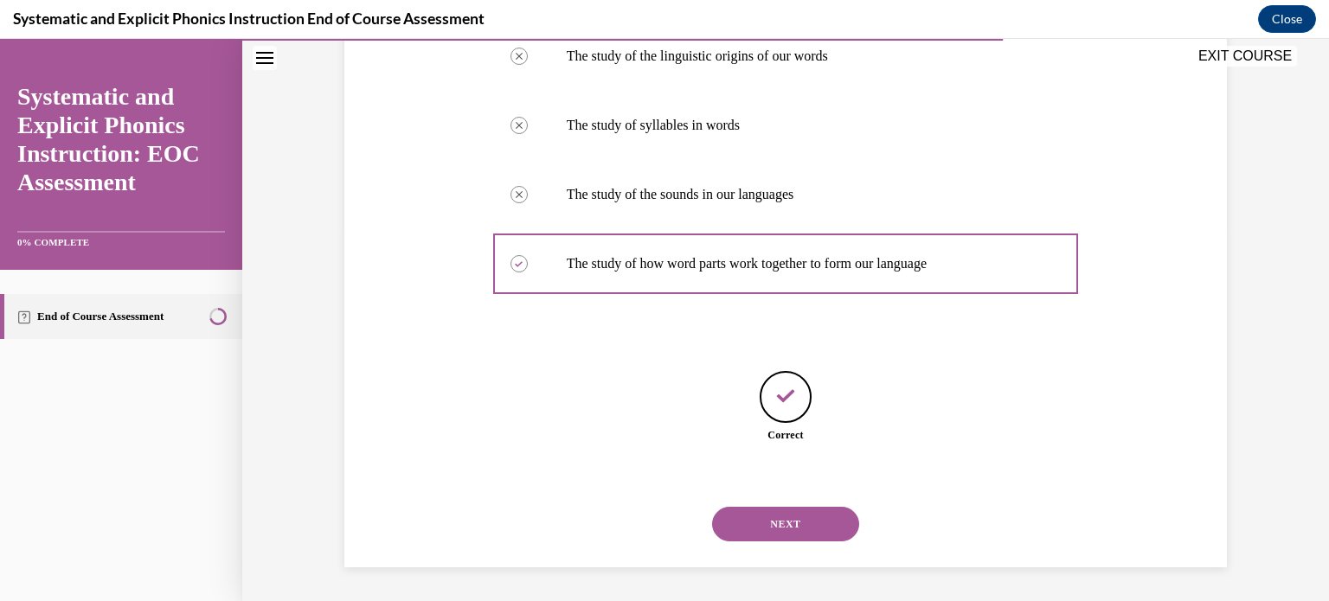
click at [781, 527] on button "NEXT" at bounding box center [785, 524] width 147 height 35
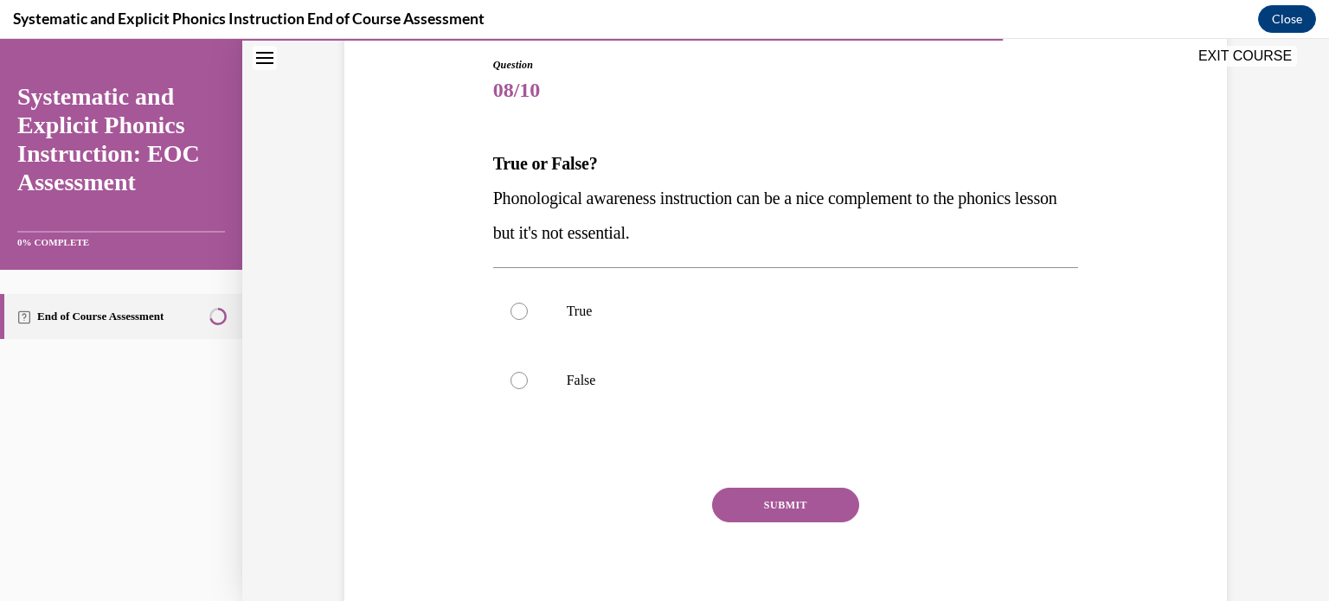
scroll to position [185, 0]
click at [511, 378] on div at bounding box center [519, 378] width 17 height 17
click at [807, 492] on button "SUBMIT" at bounding box center [785, 503] width 147 height 35
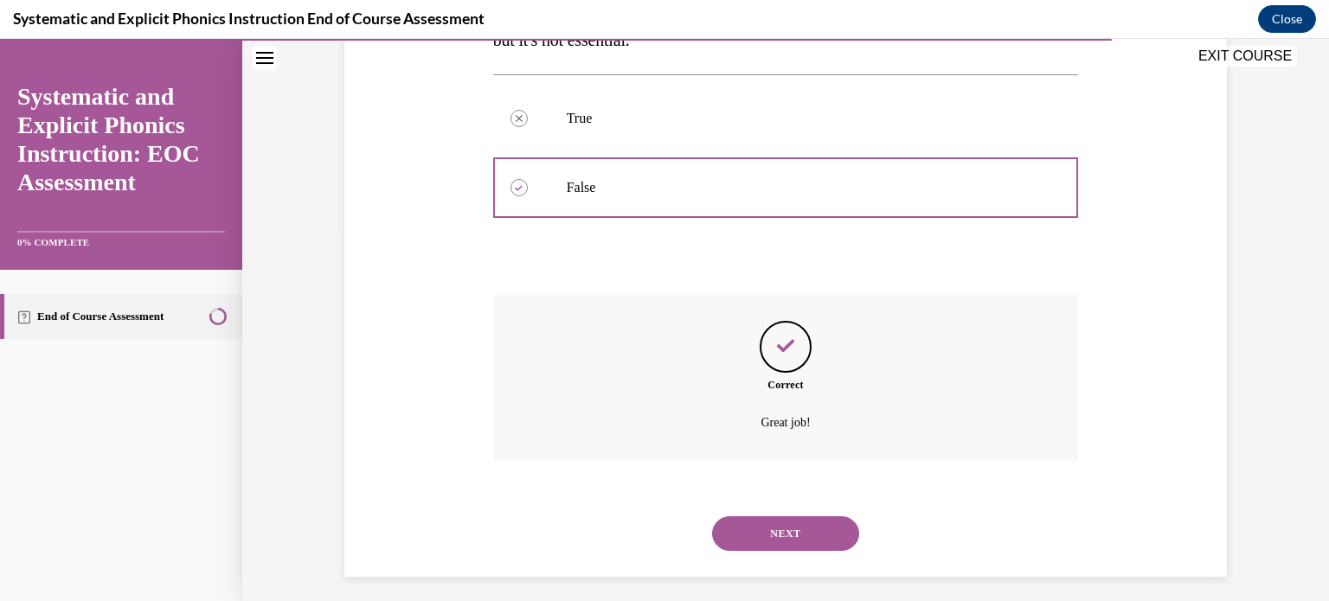
scroll to position [386, 0]
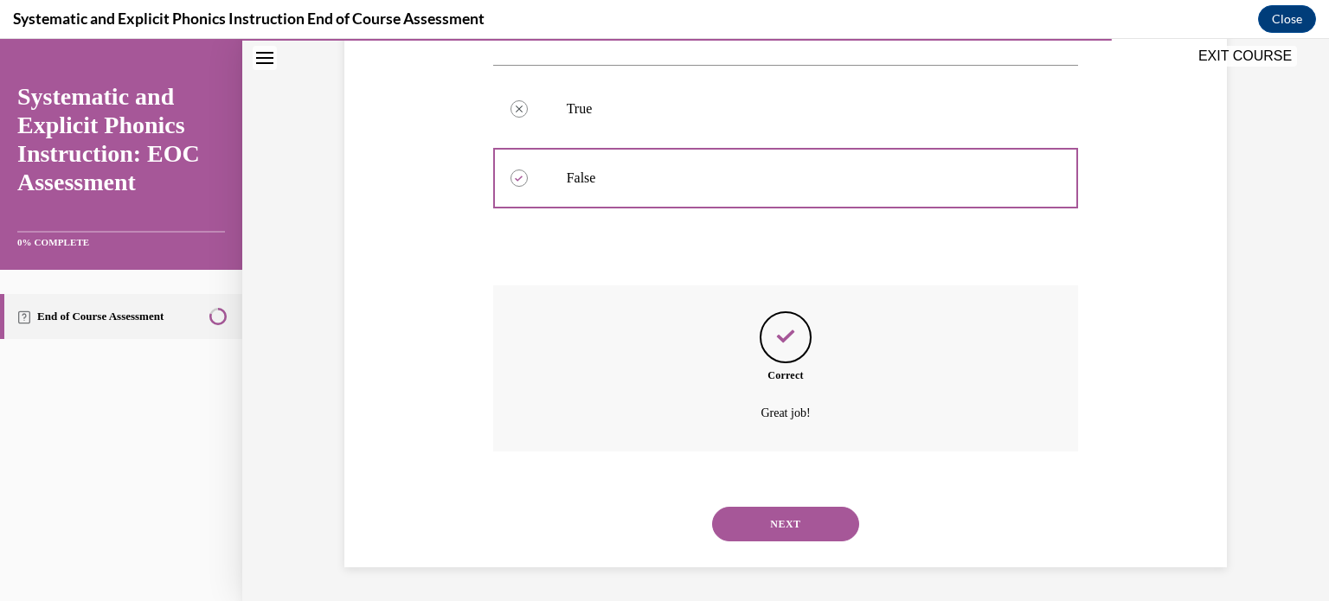
click at [798, 527] on button "NEXT" at bounding box center [785, 524] width 147 height 35
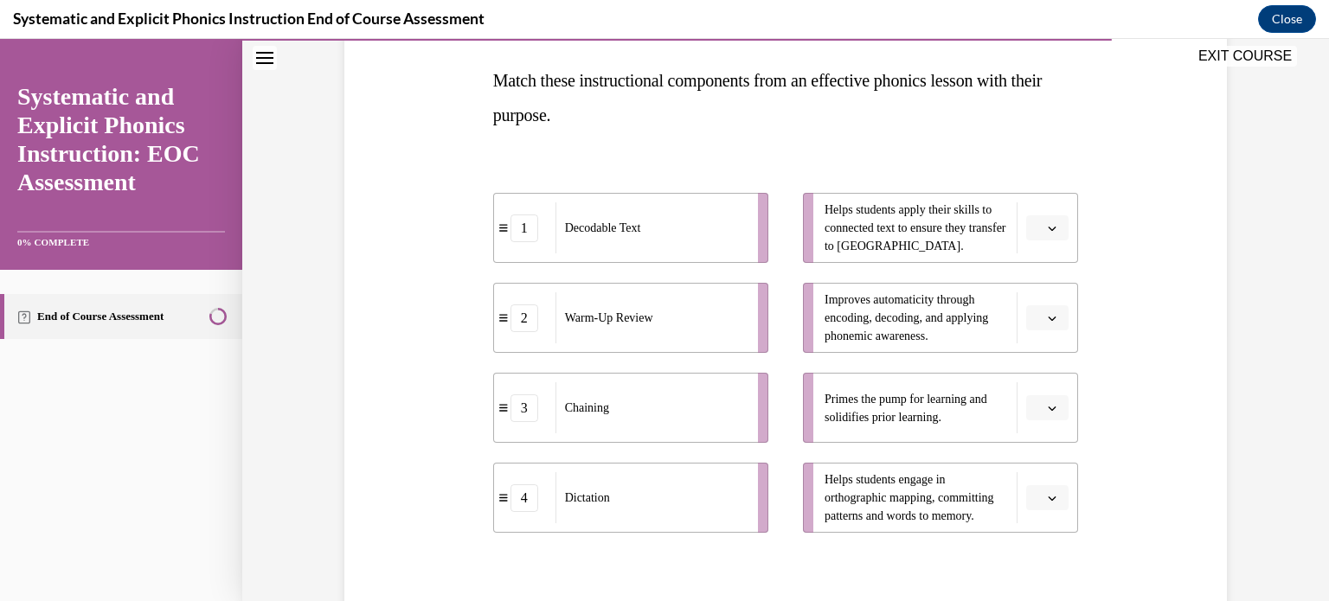
scroll to position [267, 0]
drag, startPoint x: 1052, startPoint y: 221, endPoint x: 1147, endPoint y: 226, distance: 94.5
click at [1147, 226] on div "Question 09/10 Match these instructional components from an effective phonics l…" at bounding box center [785, 335] width 891 height 826
click at [1026, 228] on button "button" at bounding box center [1047, 228] width 42 height 26
click at [1035, 291] on div "1" at bounding box center [1039, 300] width 43 height 35
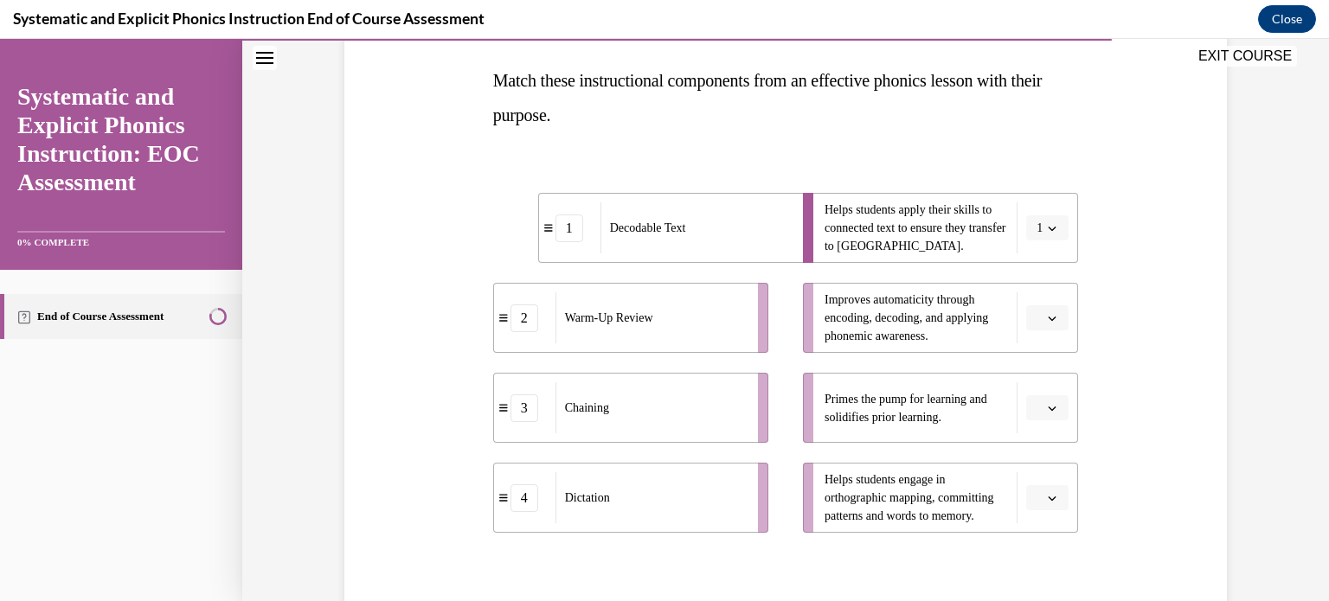
click at [1049, 318] on icon "button" at bounding box center [1053, 319] width 8 height 4
click at [1034, 450] on div "3" at bounding box center [1039, 459] width 43 height 35
click at [1037, 408] on span "Please select an option" at bounding box center [1040, 408] width 6 height 17
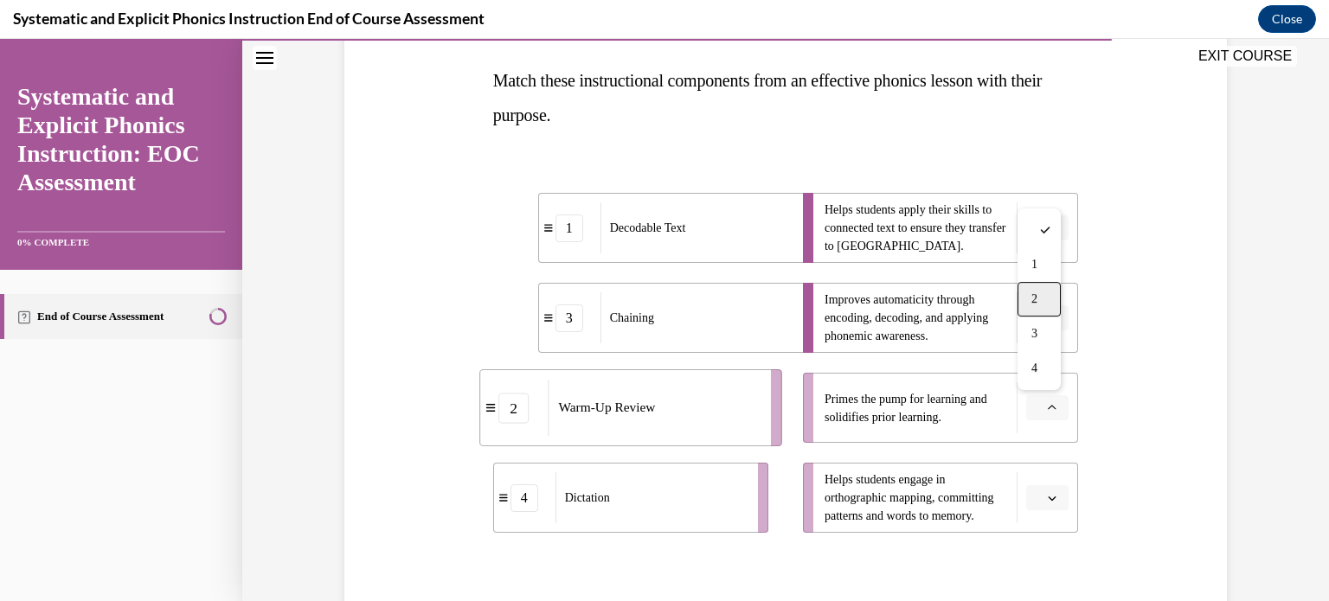
click at [1038, 304] on span "2" at bounding box center [1035, 299] width 6 height 14
click at [1046, 498] on span "button" at bounding box center [1052, 498] width 12 height 12
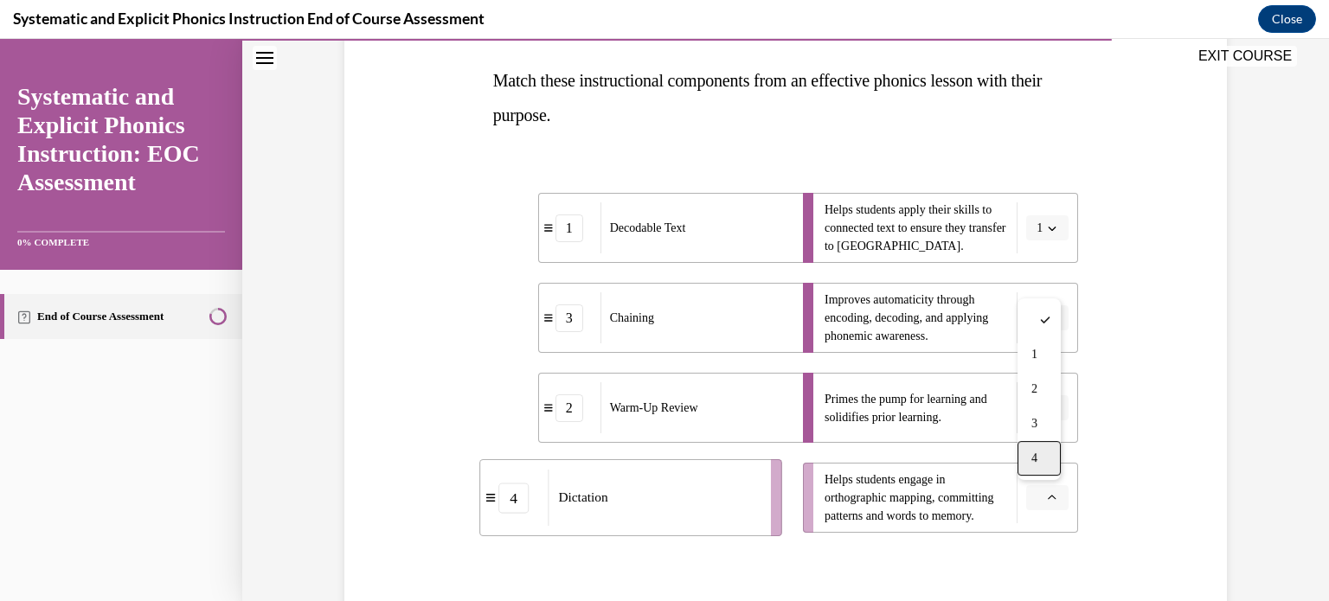
click at [1032, 459] on span "4" at bounding box center [1035, 459] width 6 height 14
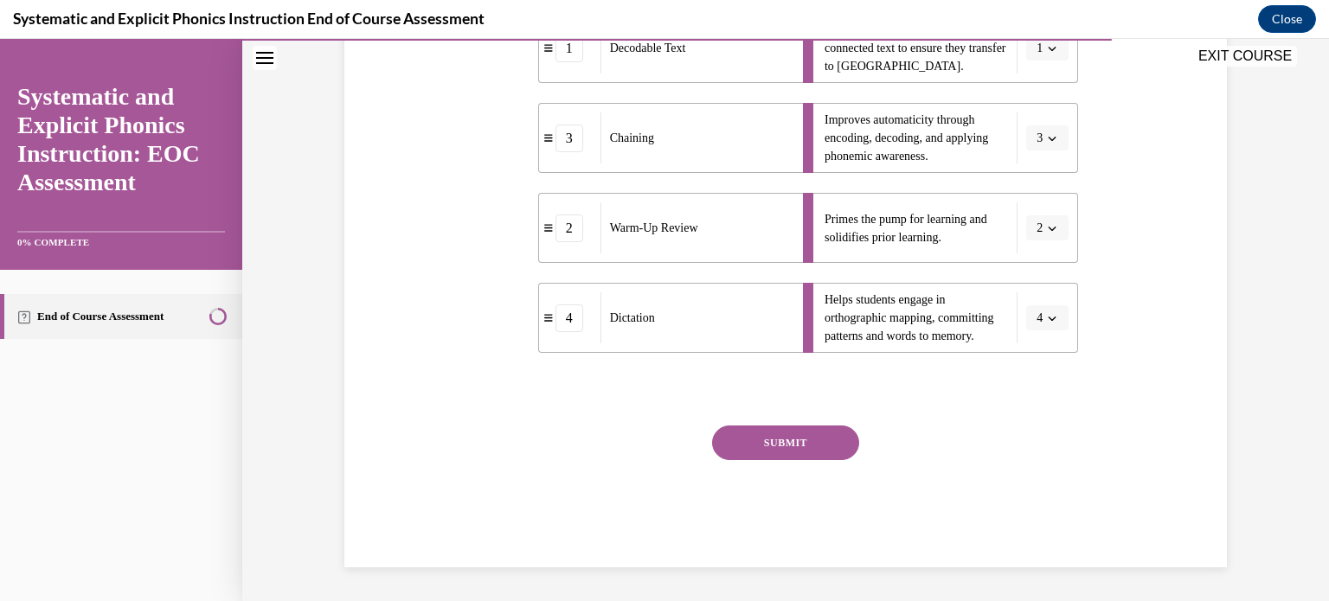
click at [723, 460] on button "SUBMIT" at bounding box center [785, 443] width 147 height 35
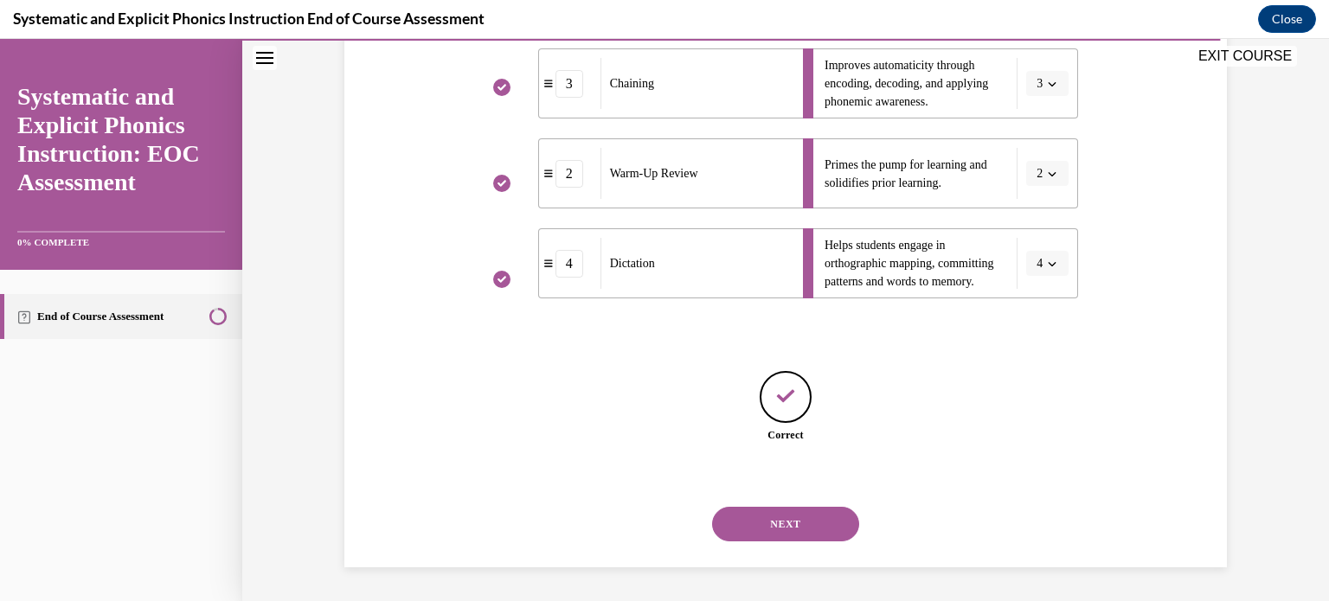
scroll to position [502, 0]
drag, startPoint x: 764, startPoint y: 440, endPoint x: 772, endPoint y: 526, distance: 86.9
click at [772, 526] on div "Question 09/10 Match these instructional components from an effective phonics l…" at bounding box center [786, 153] width 586 height 828
click at [772, 526] on button "NEXT" at bounding box center [785, 523] width 147 height 35
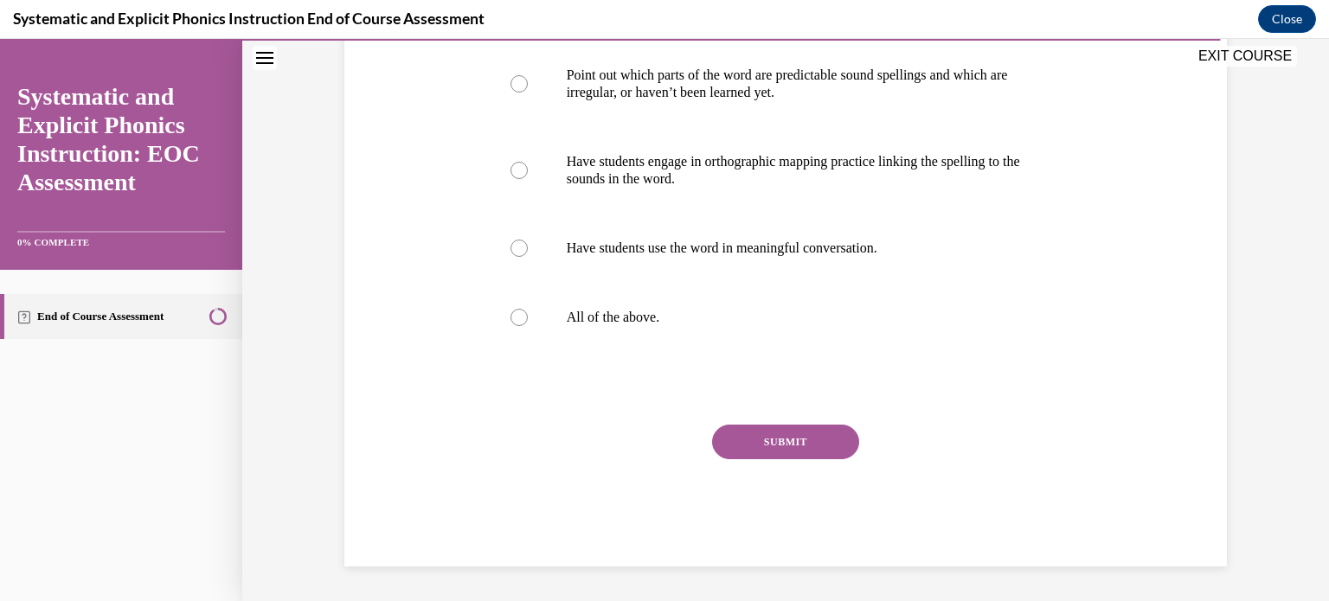
scroll to position [382, 0]
click at [511, 321] on div at bounding box center [519, 317] width 17 height 17
click at [744, 453] on button "SUBMIT" at bounding box center [785, 442] width 147 height 35
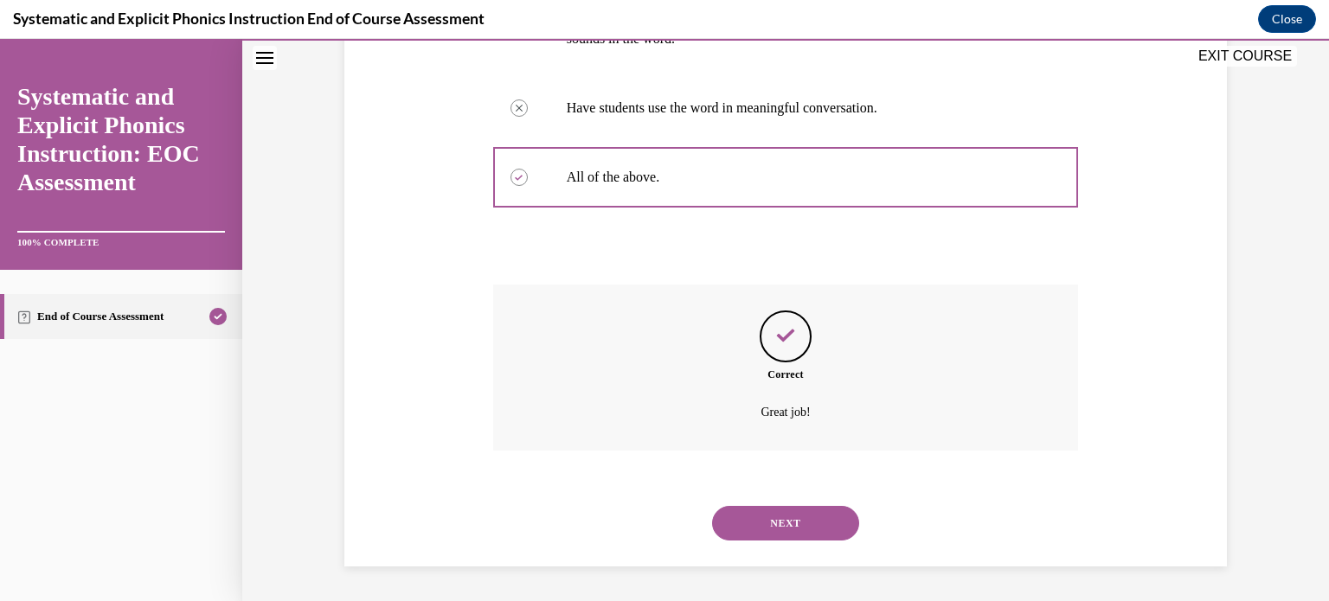
scroll to position [524, 0]
click at [764, 525] on button "NEXT" at bounding box center [785, 523] width 147 height 35
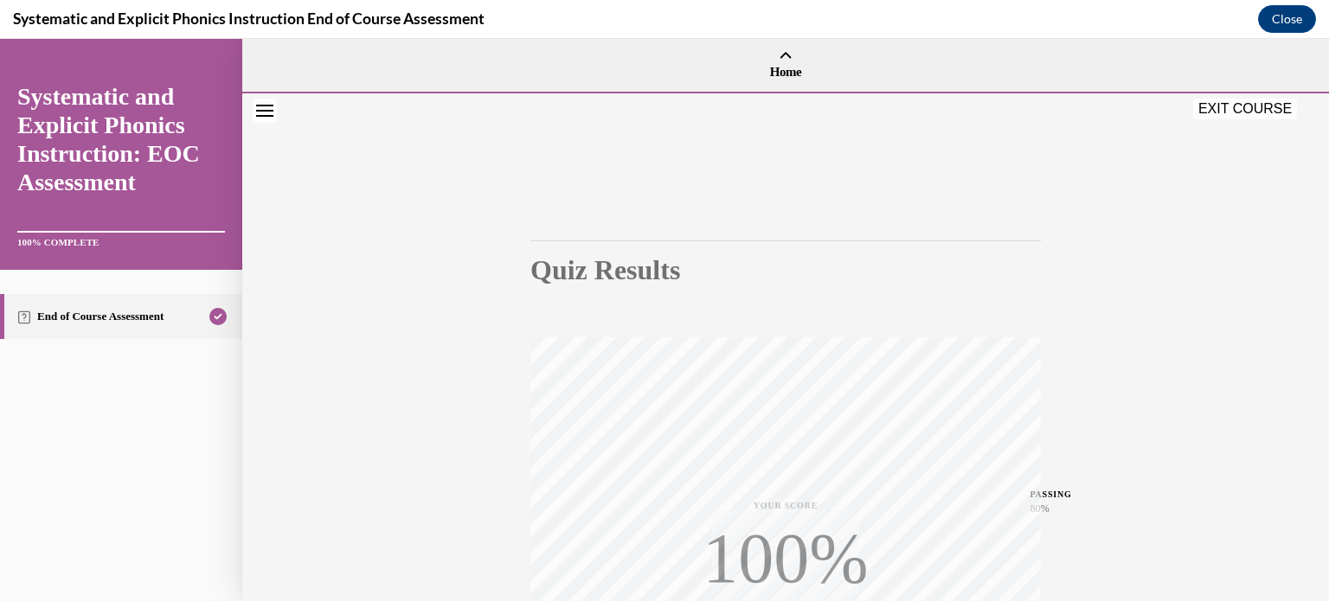
scroll to position [324, 0]
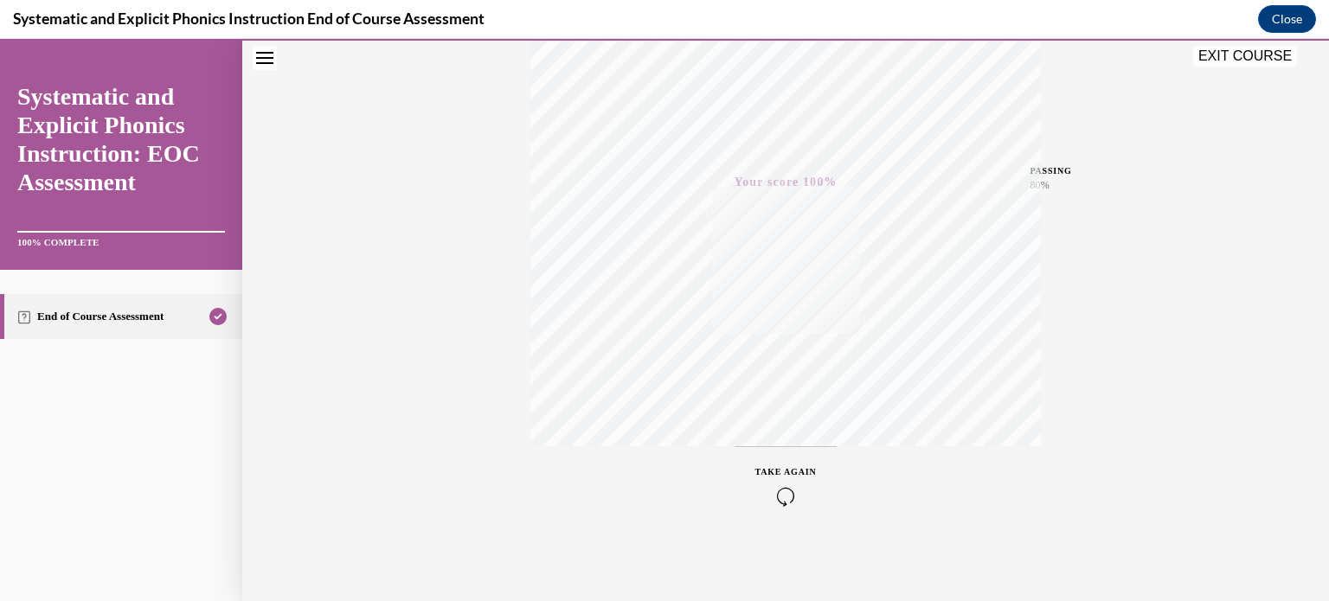
click at [1232, 61] on button "EXIT COURSE" at bounding box center [1245, 56] width 104 height 21
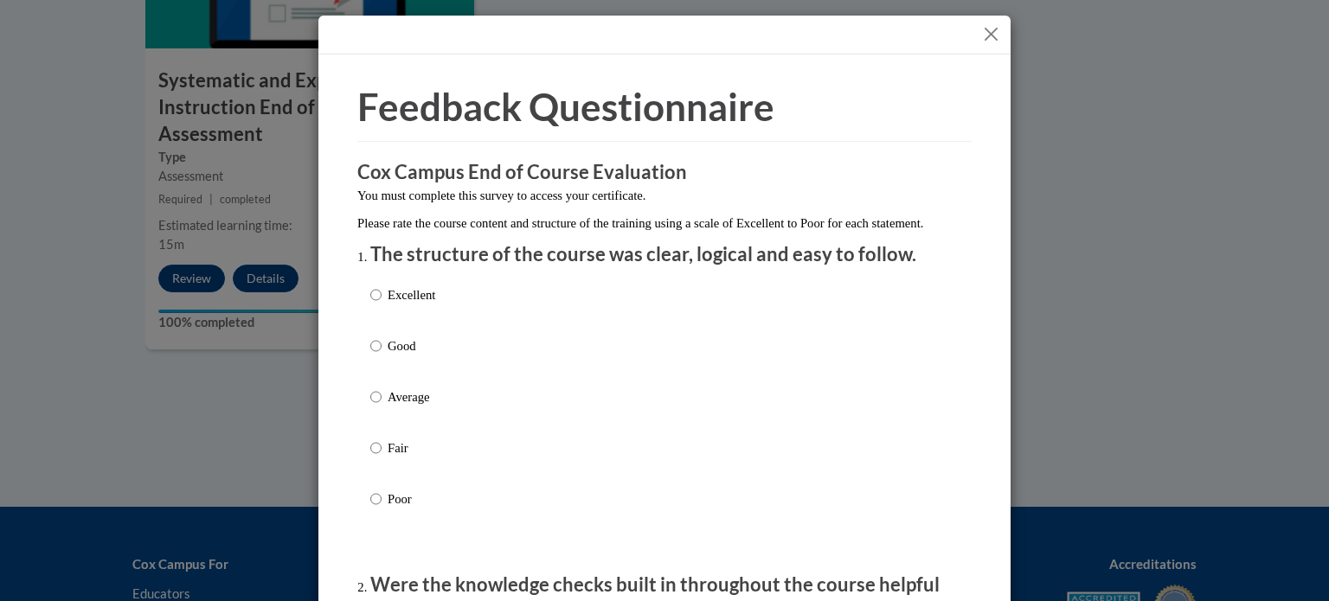
scroll to position [187, 0]
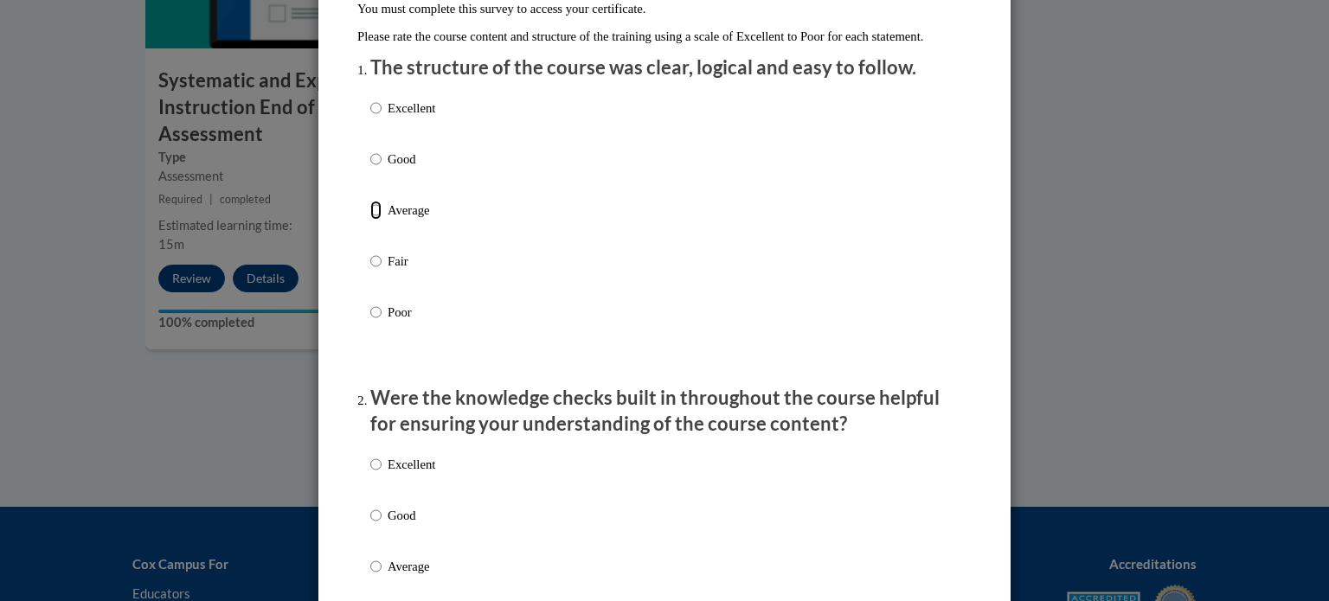
click at [370, 220] on input "Average" at bounding box center [375, 210] width 11 height 19
radio input "true"
click at [370, 220] on input "Average" at bounding box center [375, 210] width 11 height 19
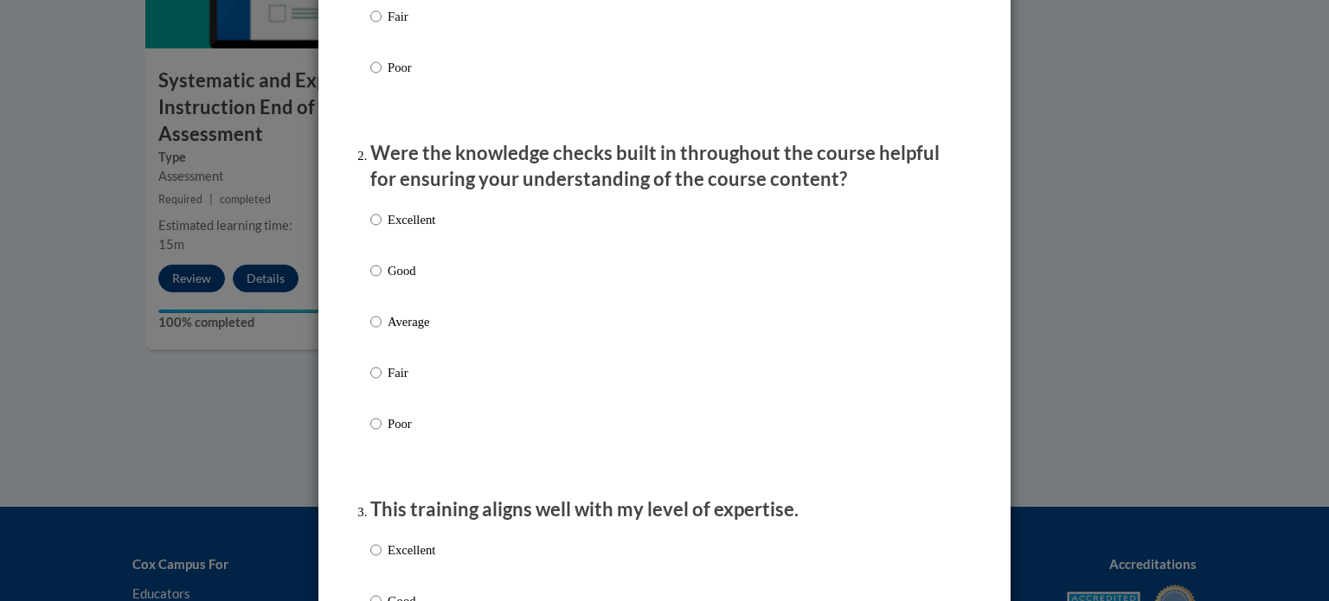
scroll to position [450, 0]
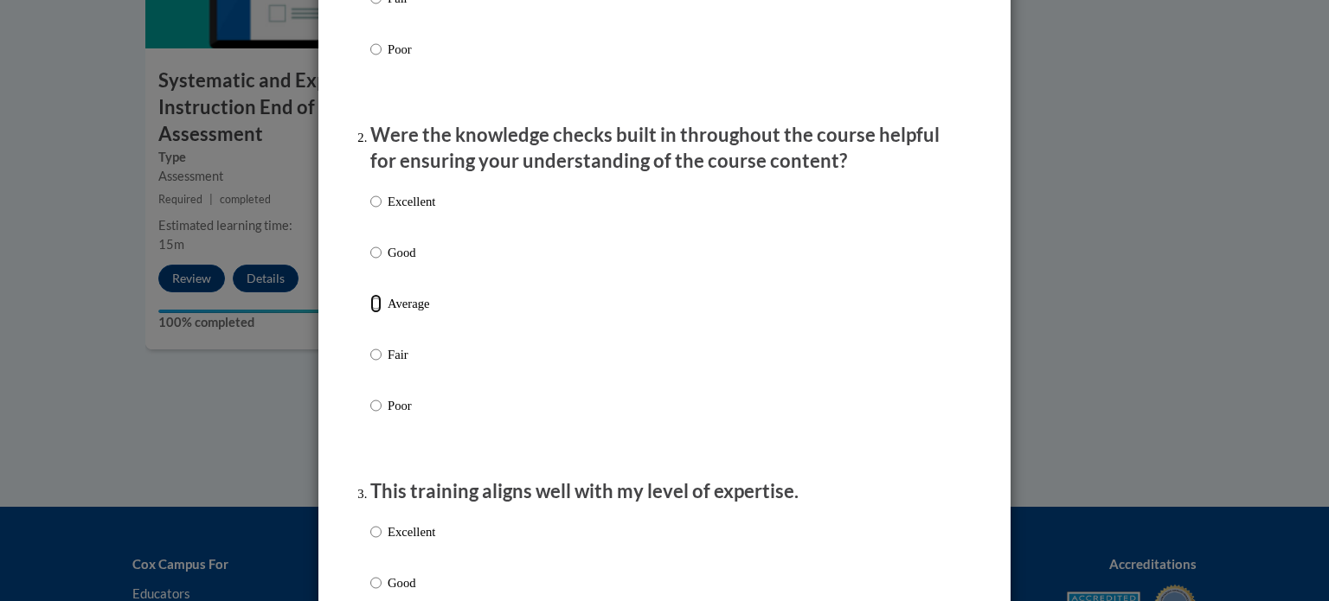
click at [370, 313] on input "Average" at bounding box center [375, 303] width 11 height 19
radio input "true"
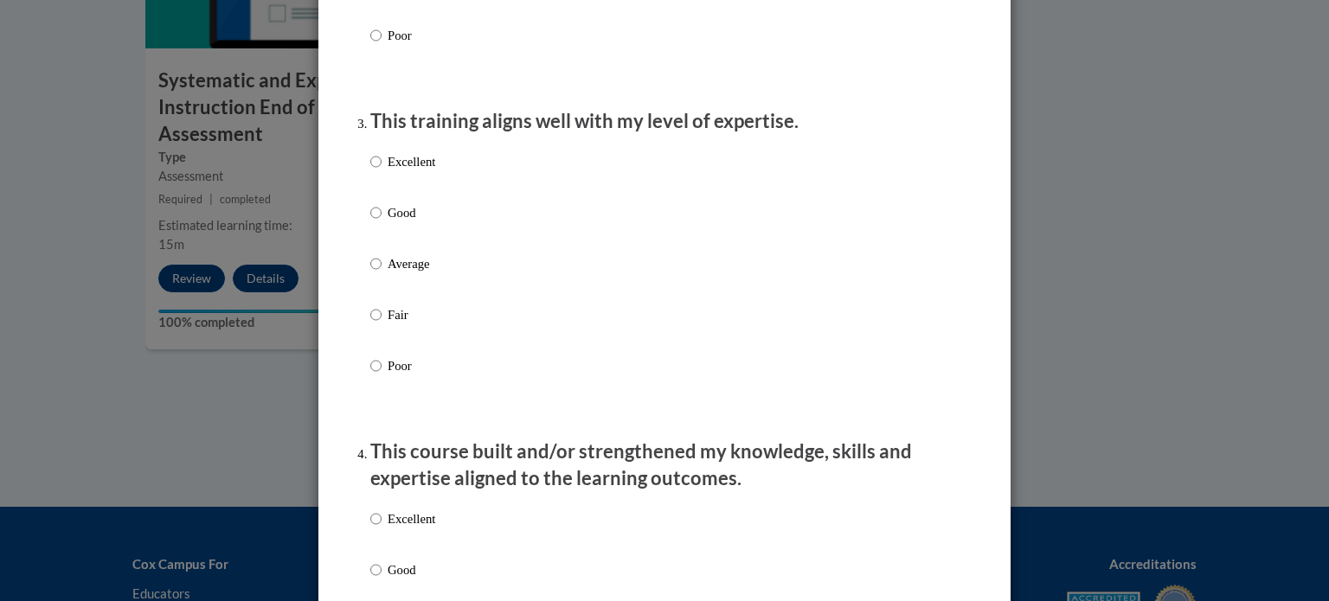
scroll to position [824, 0]
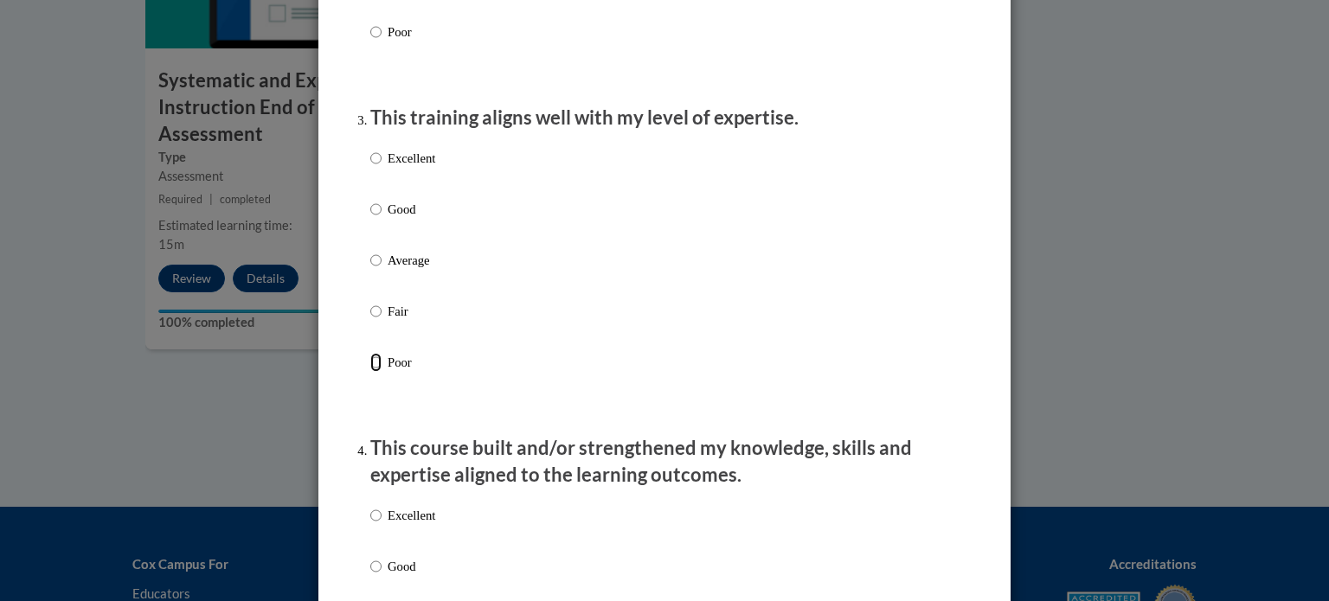
click at [370, 372] on input "Poor" at bounding box center [375, 362] width 11 height 19
radio input "true"
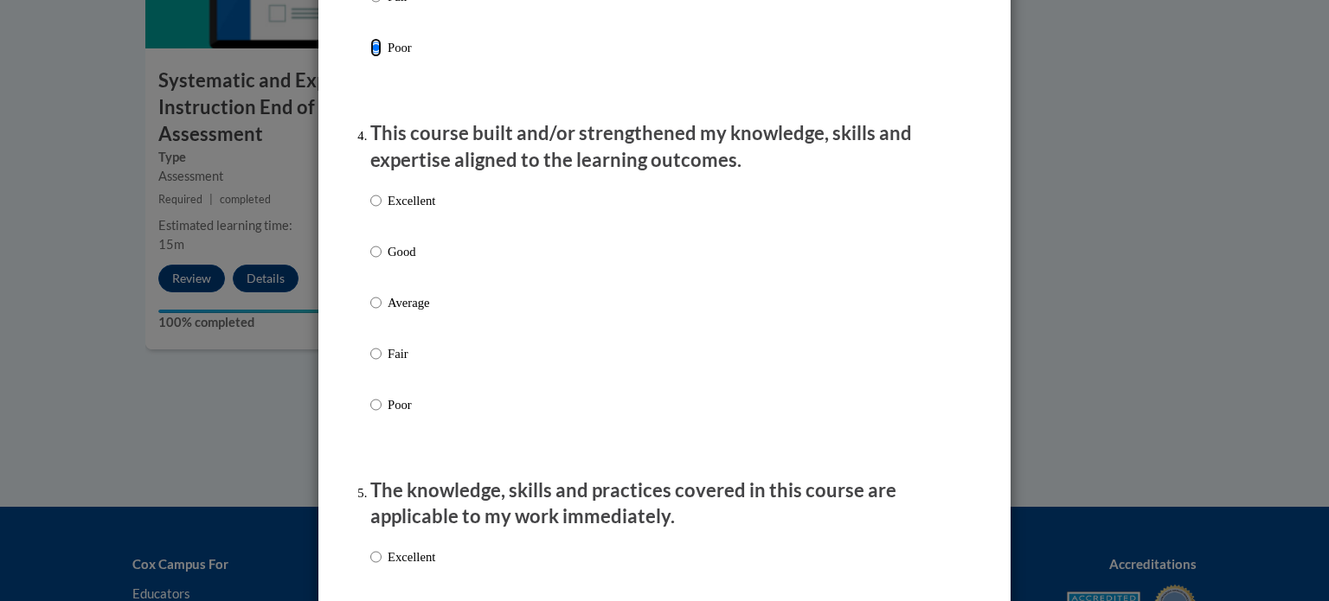
scroll to position [1228, 0]
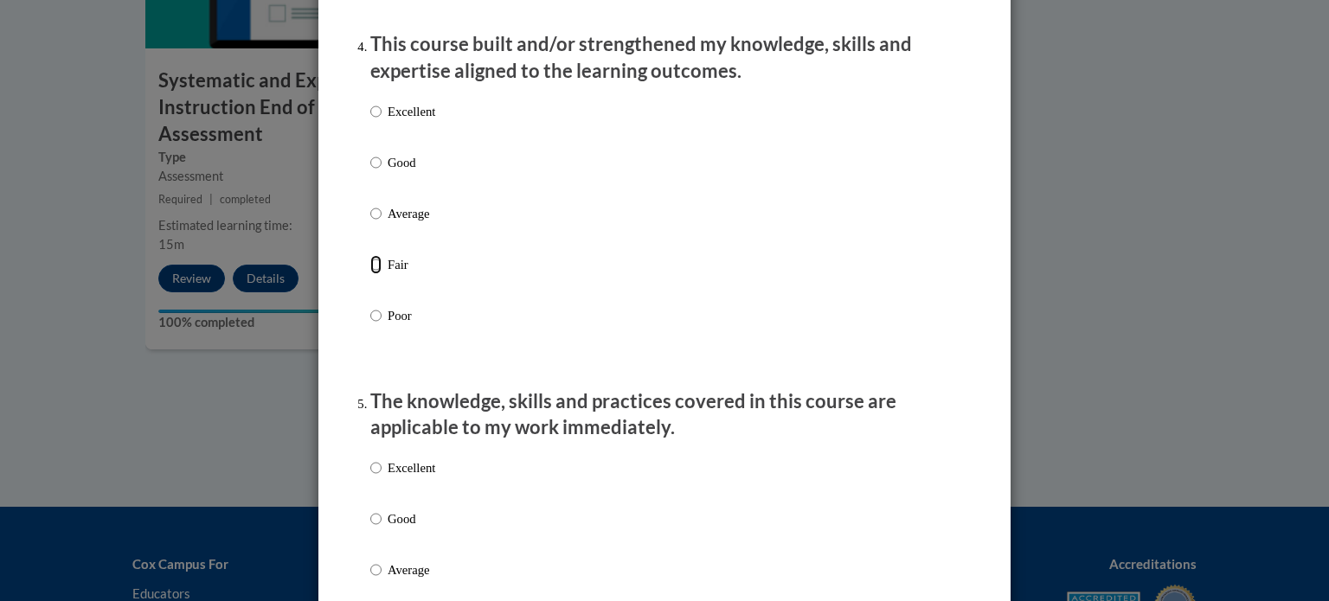
click at [370, 274] on input "Fair" at bounding box center [375, 264] width 11 height 19
radio input "true"
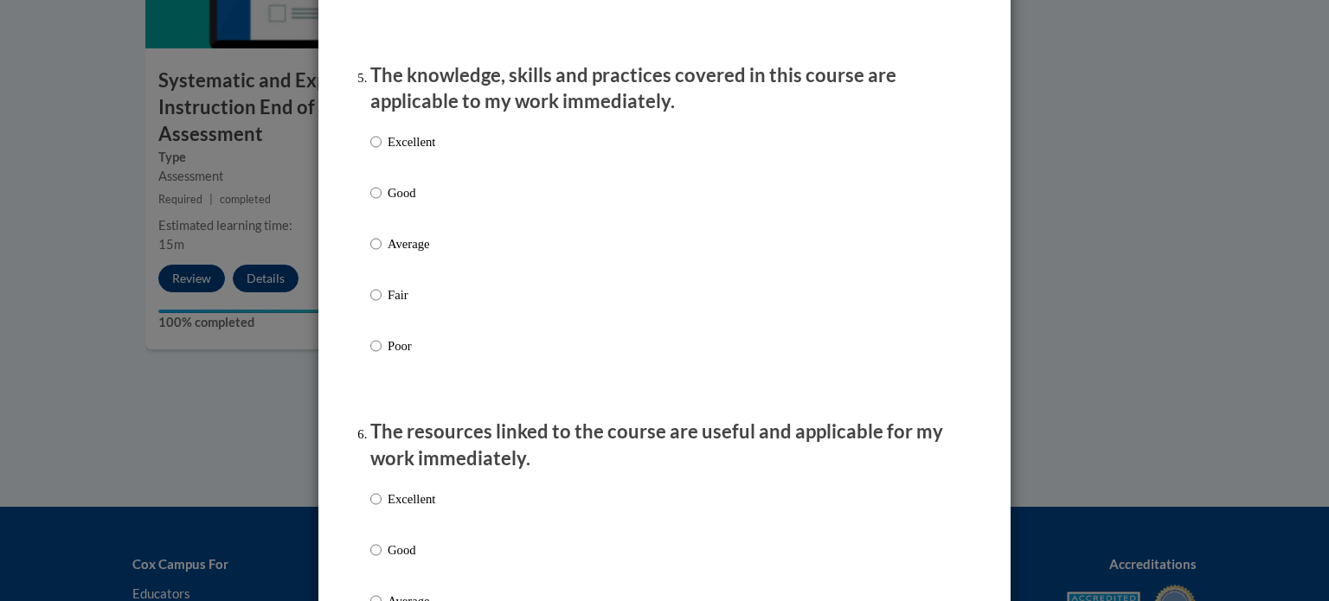
scroll to position [1557, 0]
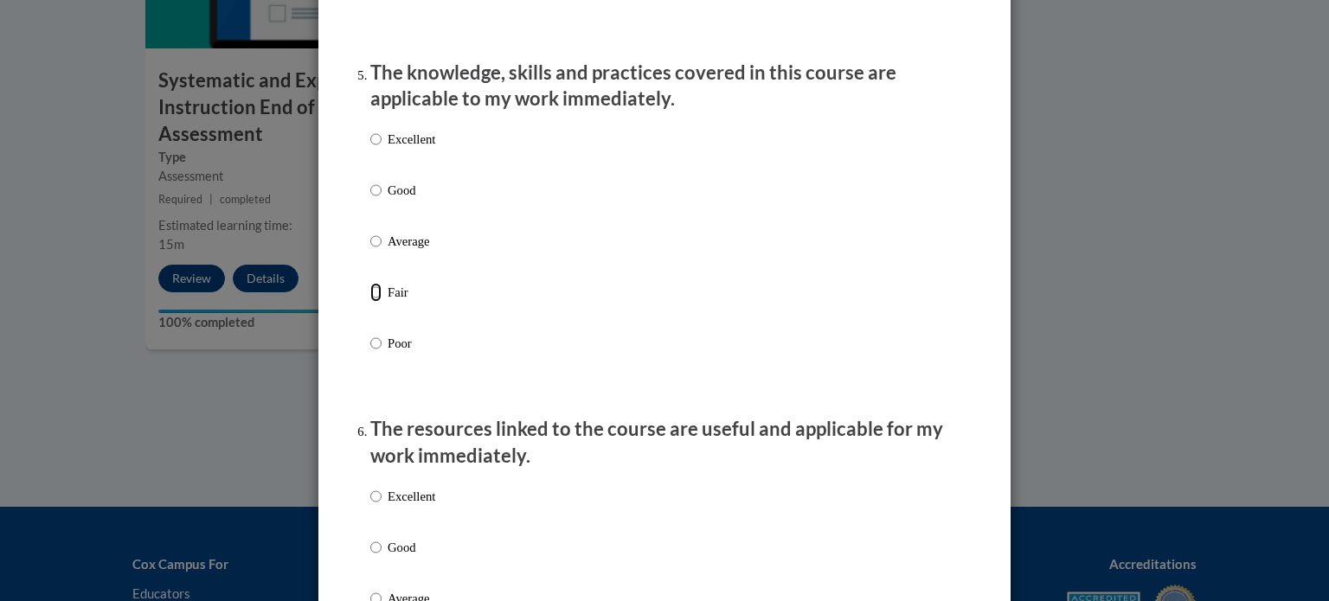
click at [370, 302] on input "Fair" at bounding box center [375, 292] width 11 height 19
radio input "true"
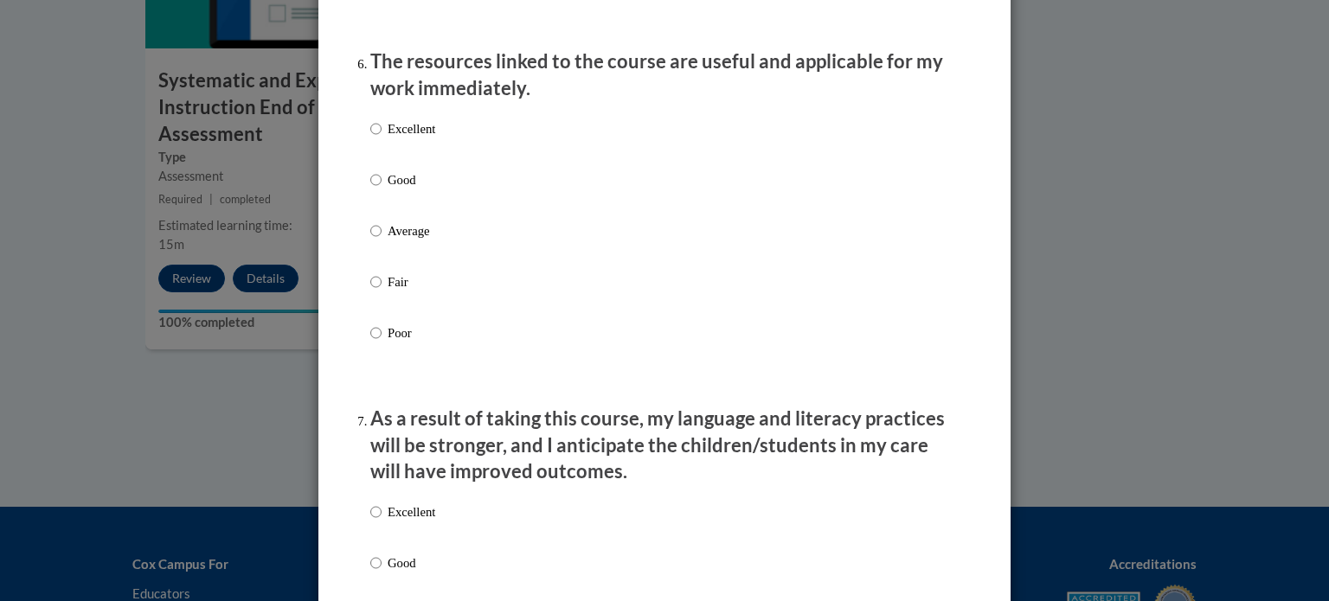
scroll to position [1928, 0]
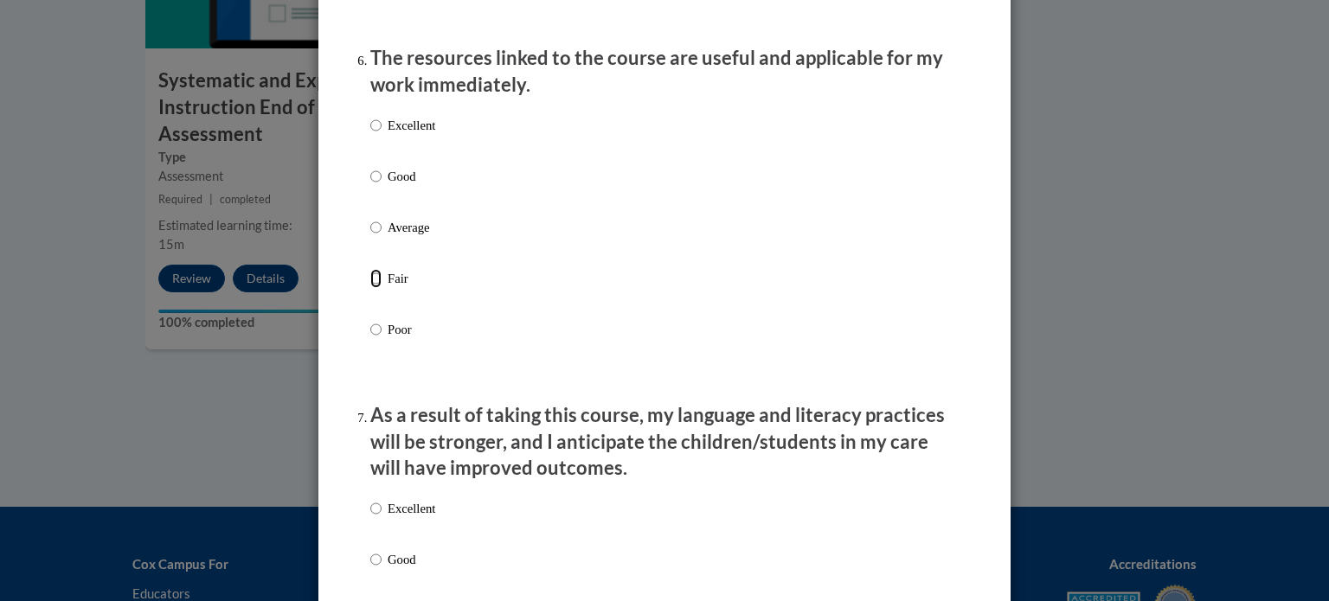
click at [370, 288] on input "Fair" at bounding box center [375, 278] width 11 height 19
radio input "true"
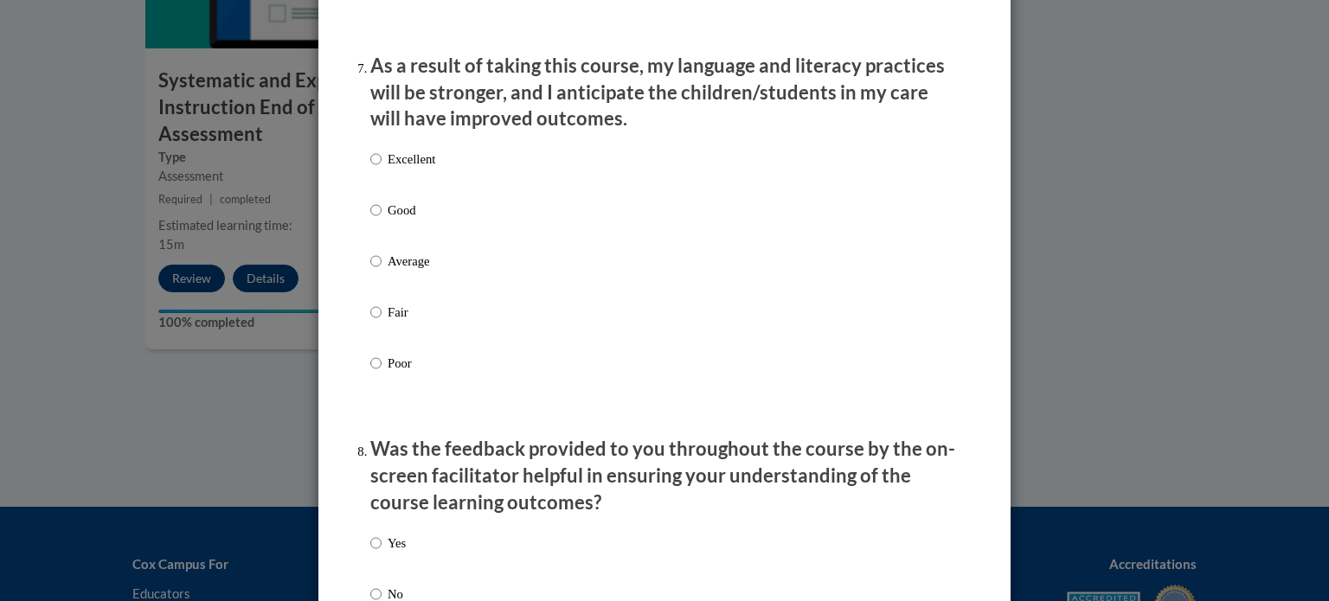
scroll to position [2309, 0]
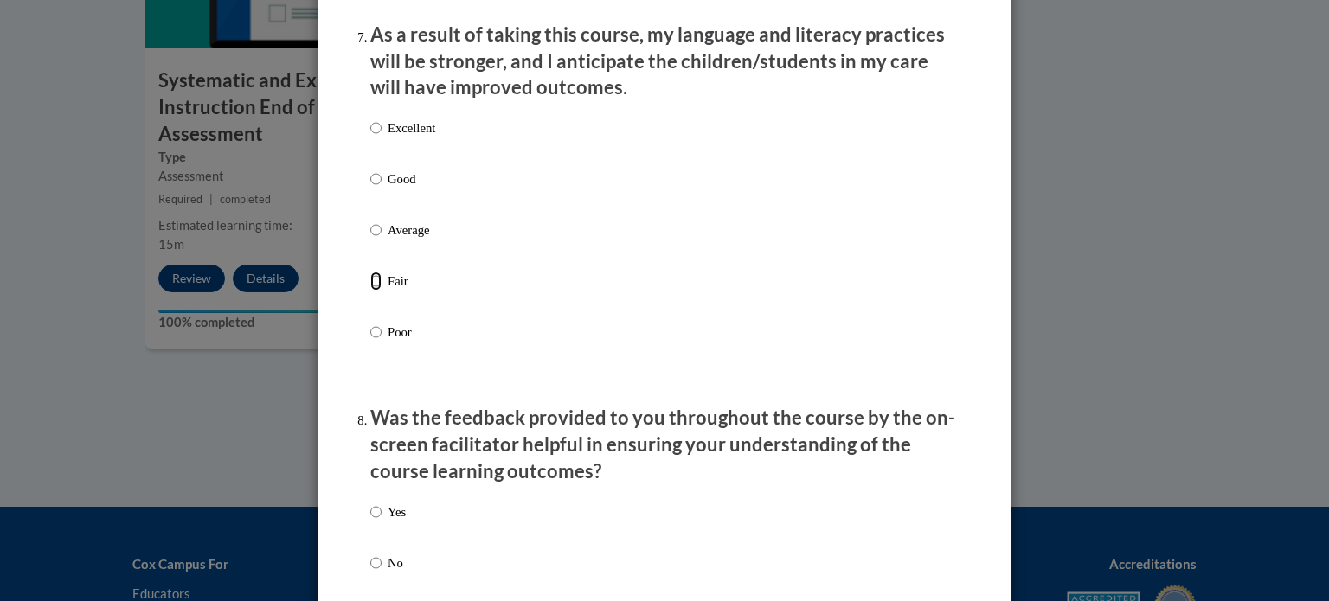
click at [370, 291] on input "Fair" at bounding box center [375, 281] width 11 height 19
radio input "true"
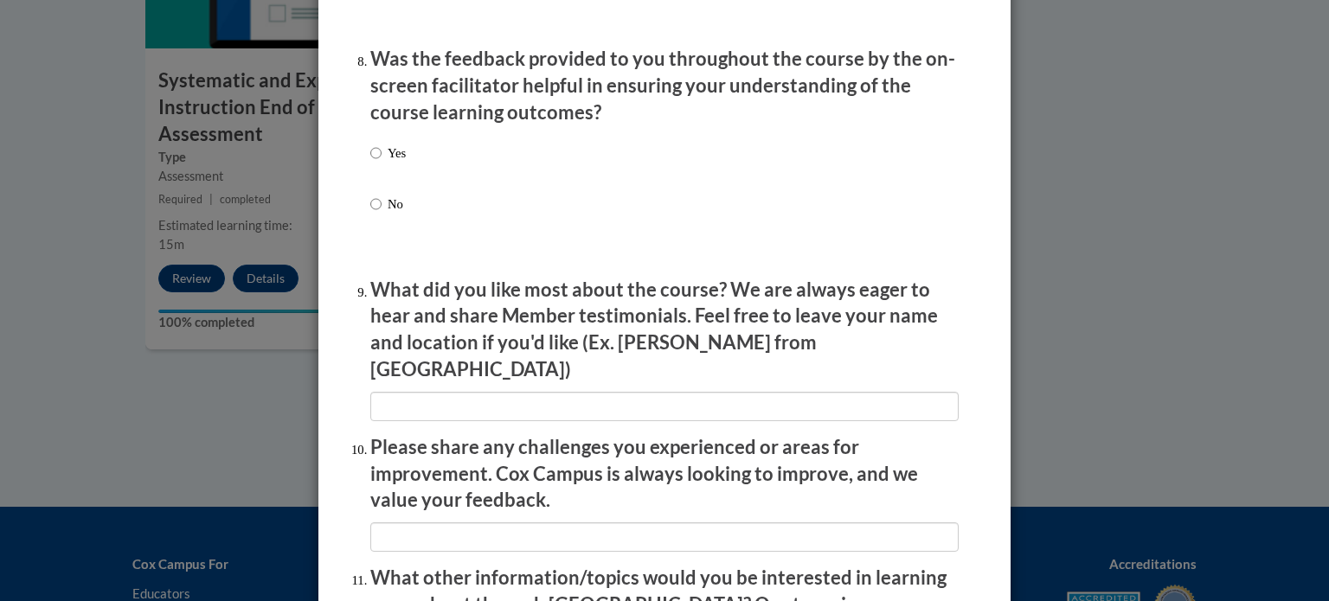
scroll to position [2669, 0]
click at [371, 162] on input "Yes" at bounding box center [375, 152] width 11 height 19
radio input "true"
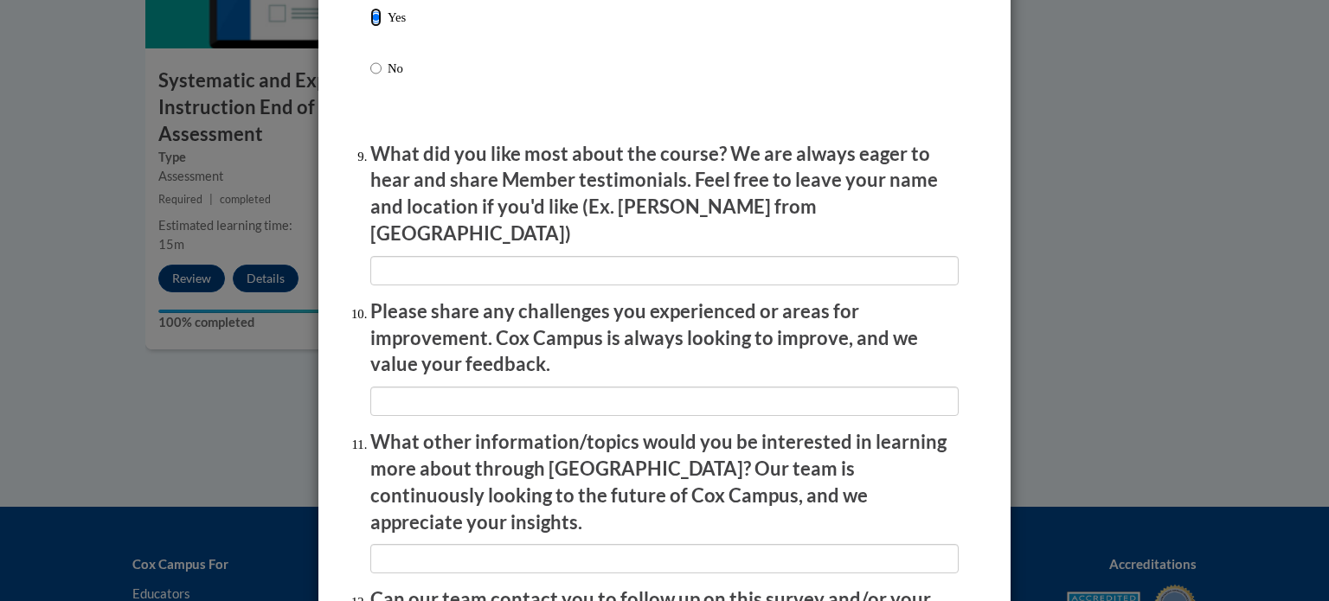
scroll to position [2807, 0]
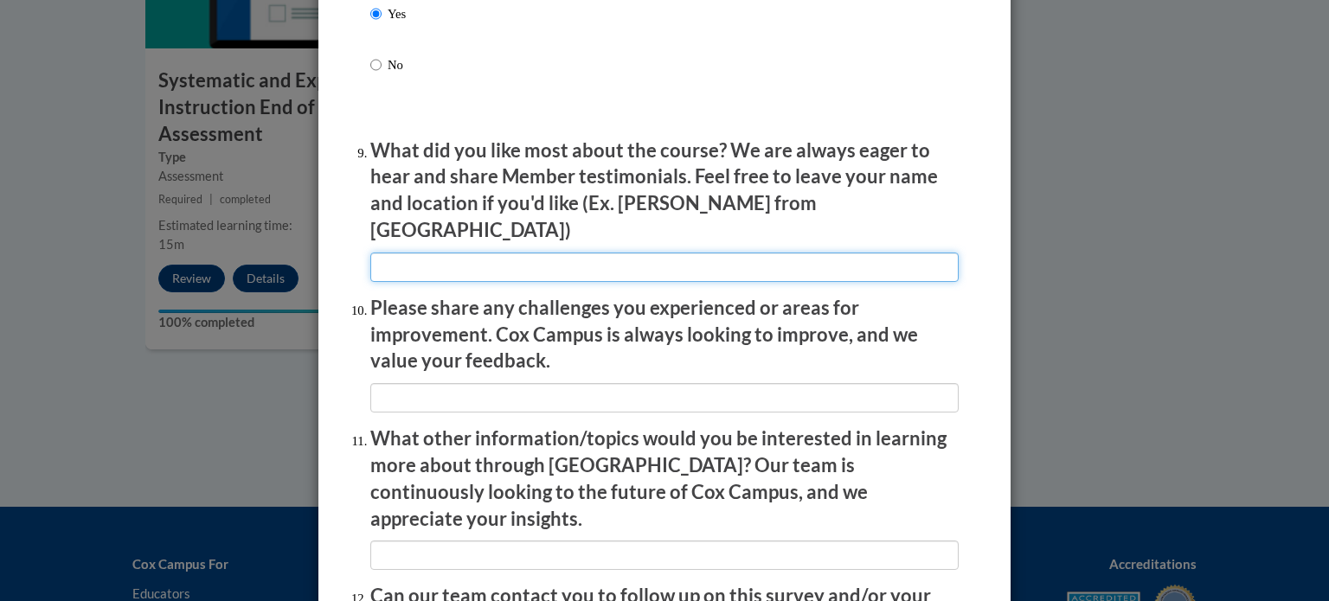
click at [515, 257] on input "textbox" at bounding box center [664, 267] width 588 height 29
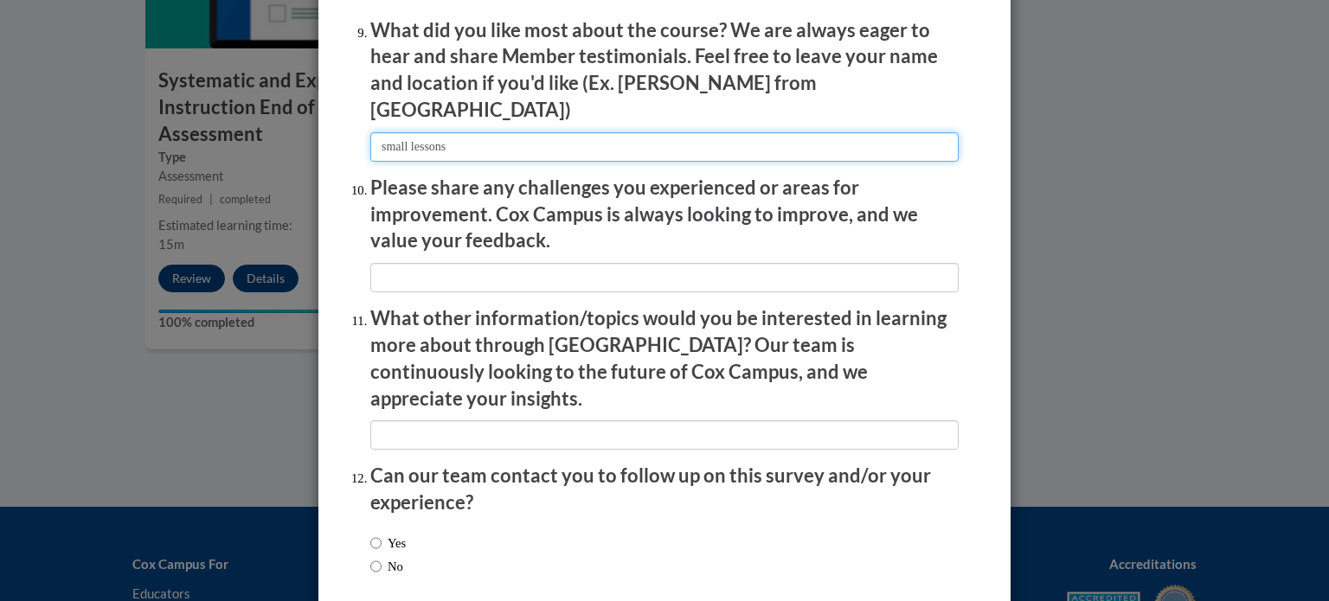
scroll to position [2935, 0]
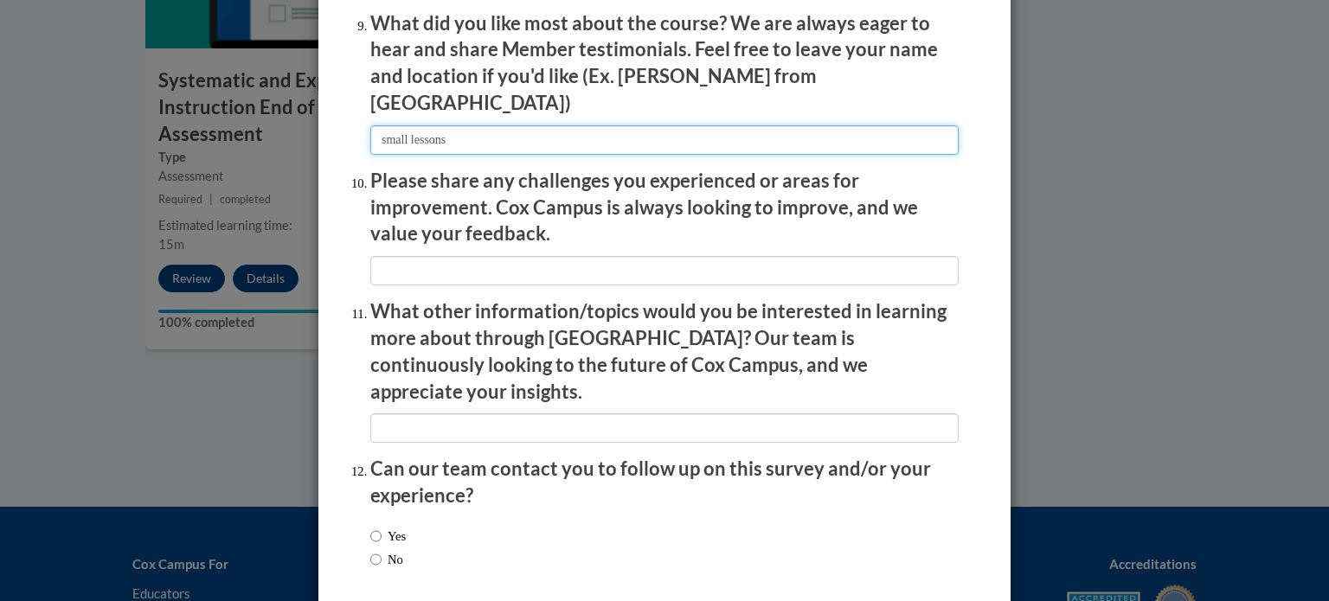
type input "small lessons"
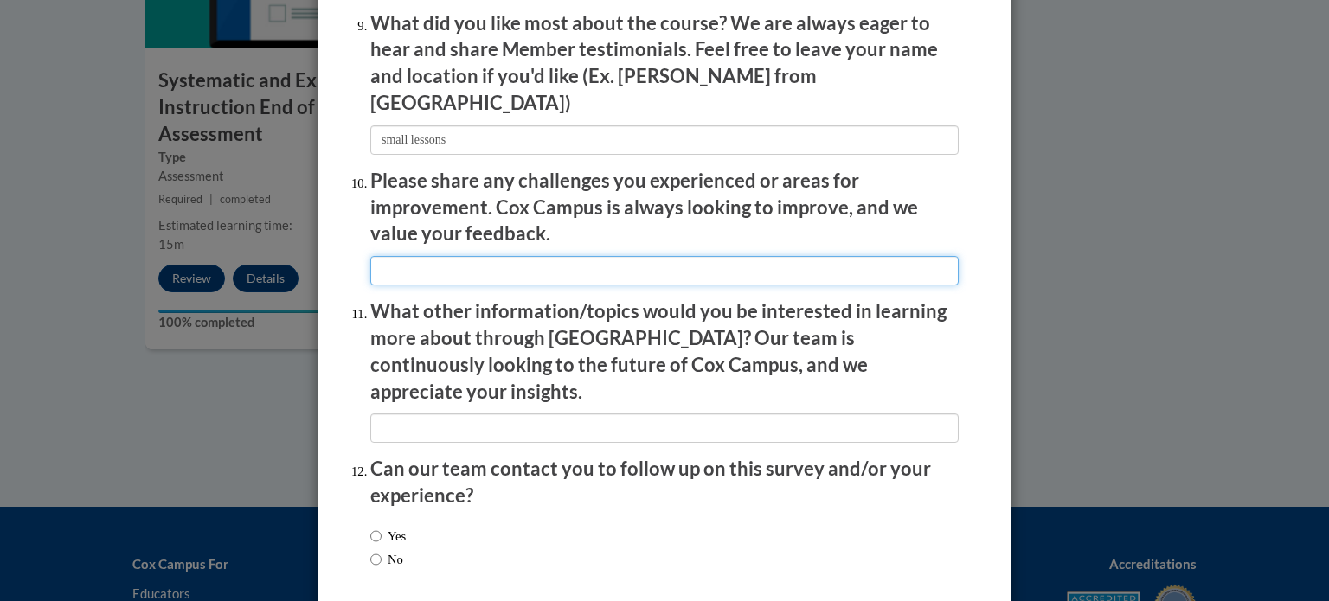
click at [465, 257] on input "textbox" at bounding box center [664, 270] width 588 height 29
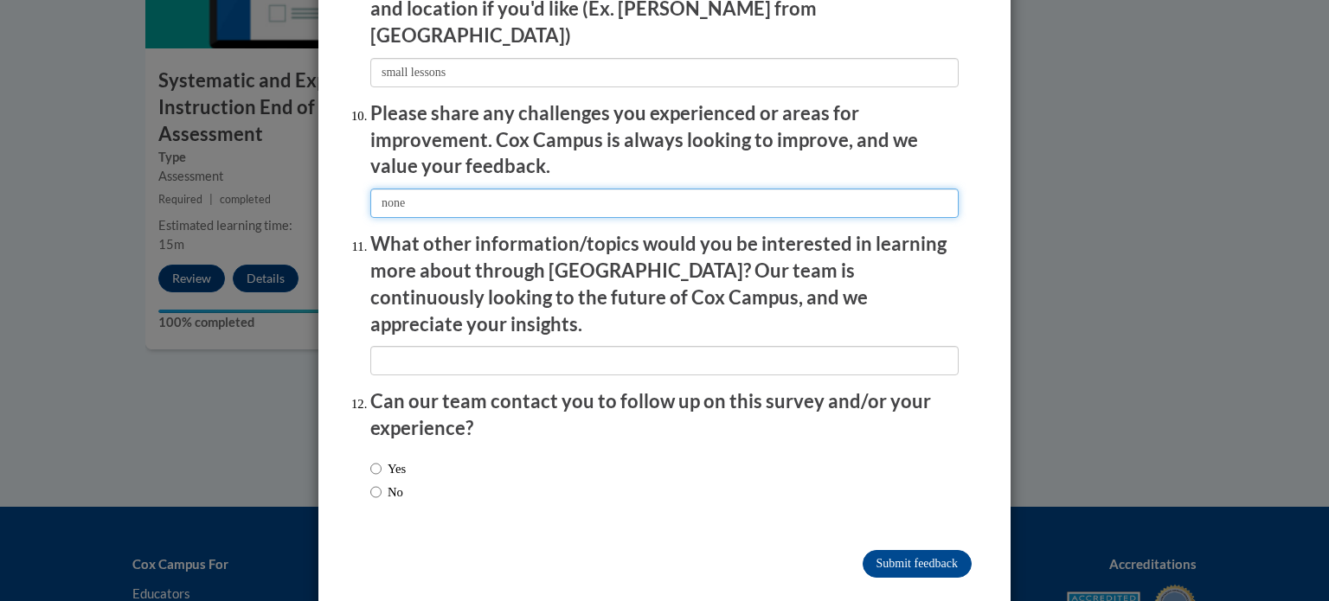
type input "none"
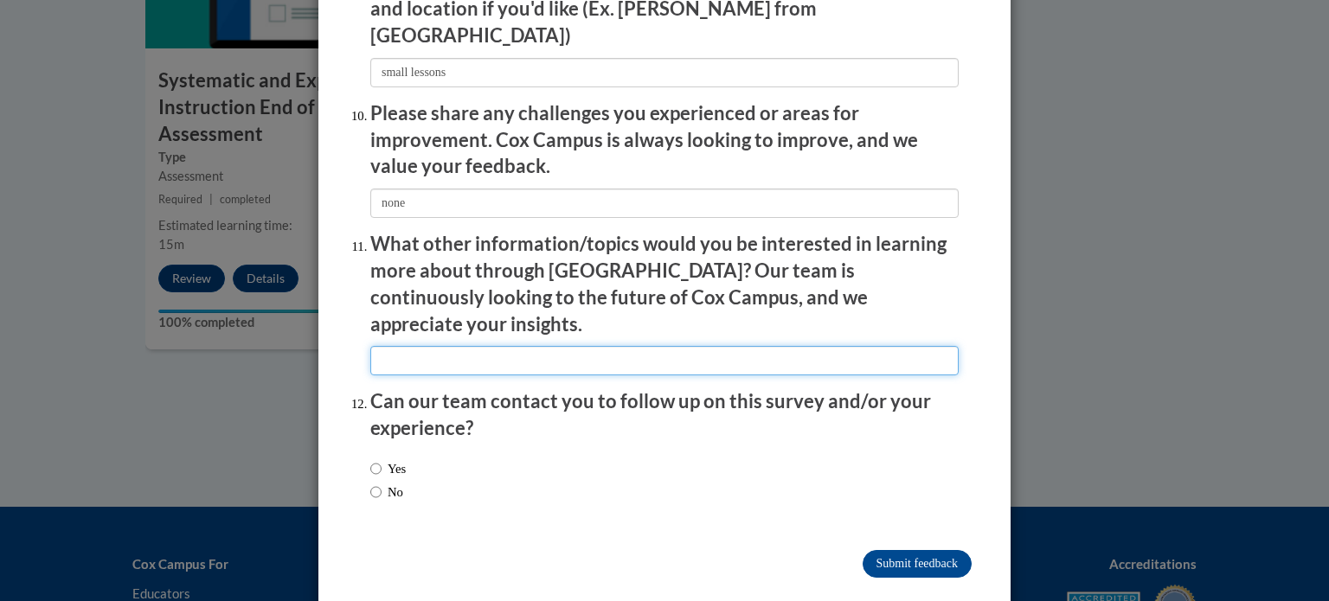
click at [402, 346] on input "textbox" at bounding box center [664, 360] width 588 height 29
type input "none"
click at [371, 483] on input "No" at bounding box center [375, 492] width 11 height 19
radio input "true"
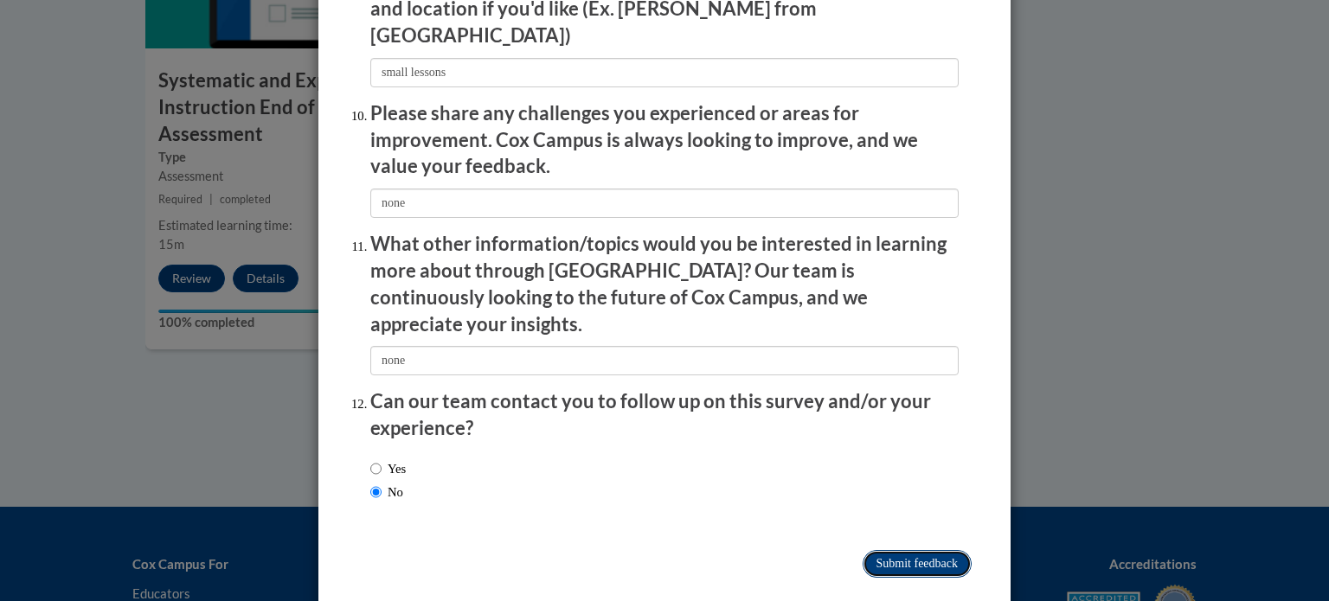
click at [915, 550] on input "Submit feedback" at bounding box center [917, 564] width 109 height 28
